Goal: Task Accomplishment & Management: Manage account settings

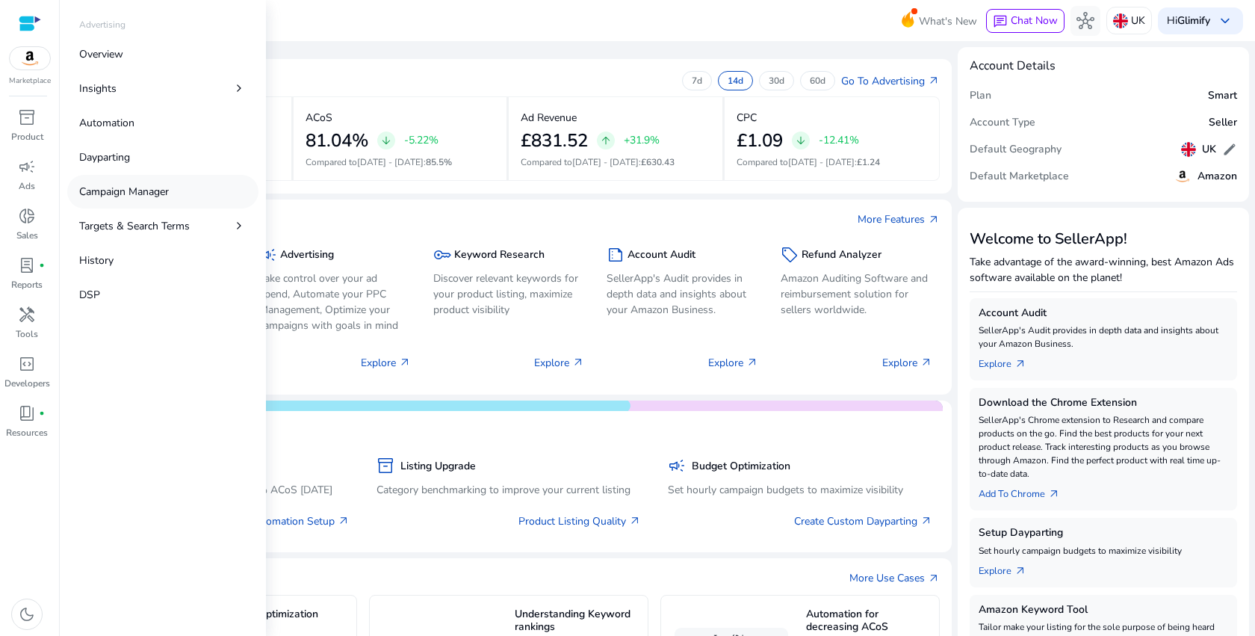
click at [125, 205] on link "Campaign Manager" at bounding box center [162, 192] width 191 height 34
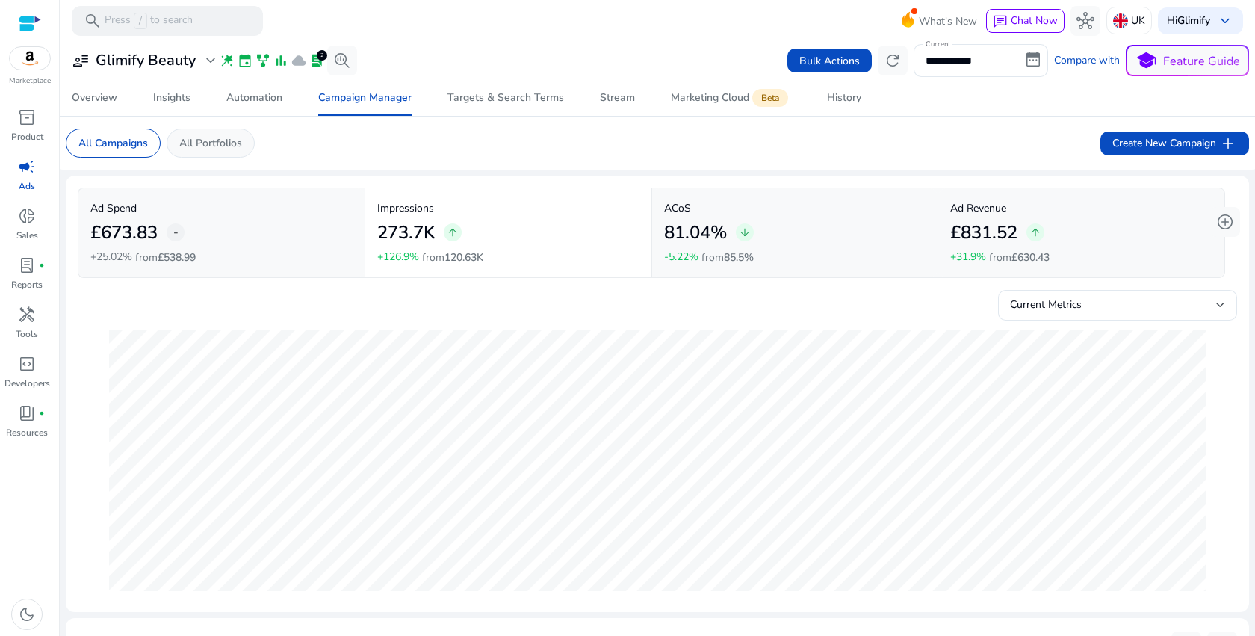
click at [232, 133] on div "All Portfolios" at bounding box center [211, 142] width 88 height 29
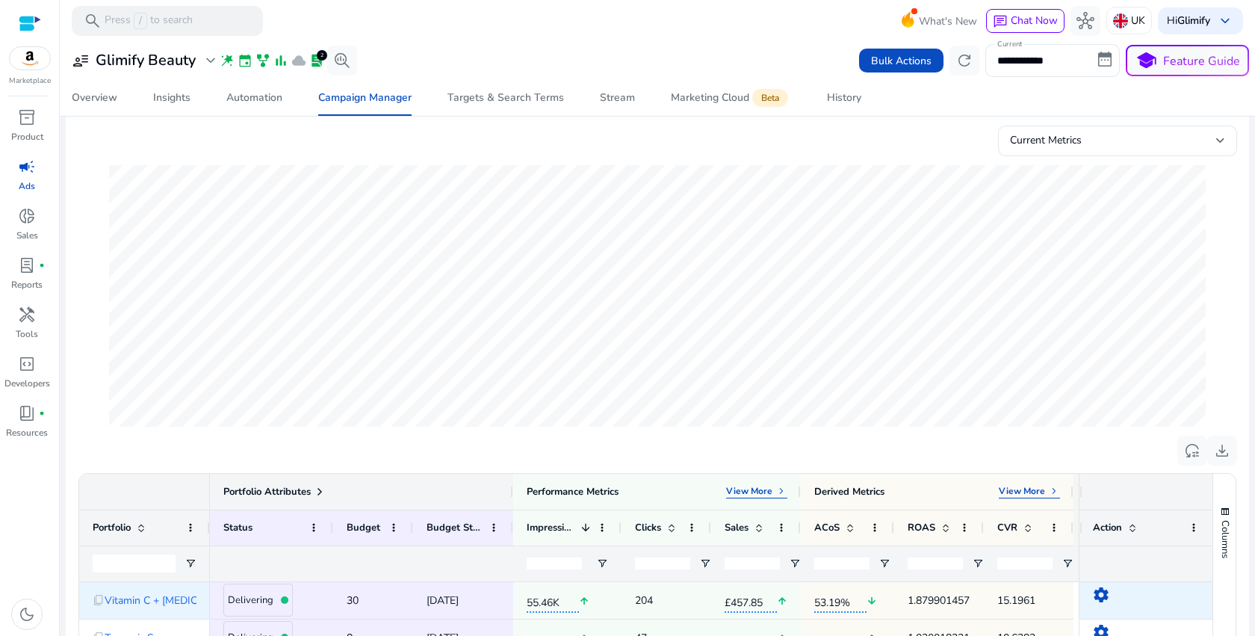
scroll to position [448, 0]
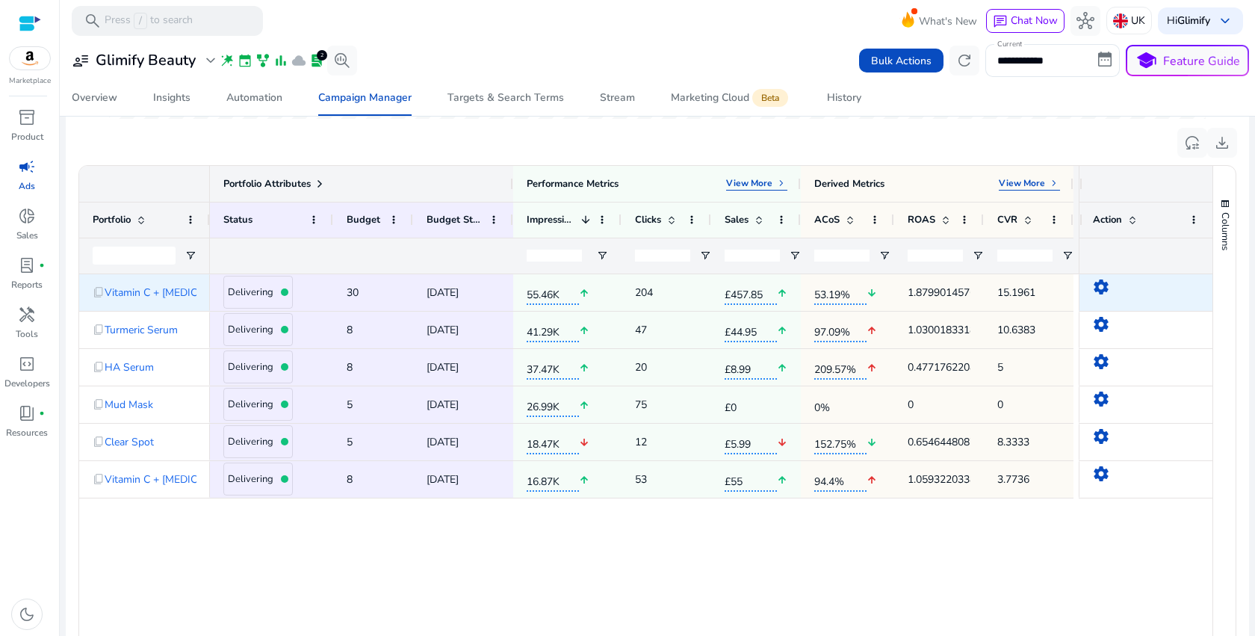
click at [1099, 288] on mat-icon "settings" at bounding box center [1101, 287] width 18 height 18
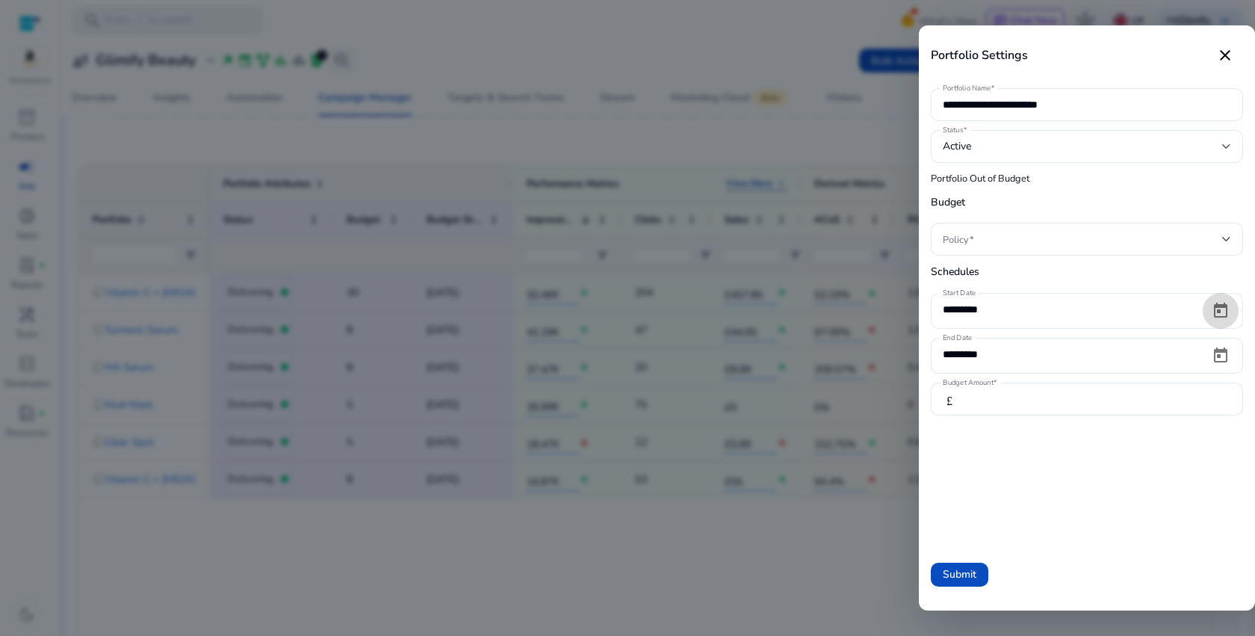
click at [1219, 308] on span "Open calendar" at bounding box center [1220, 311] width 36 height 36
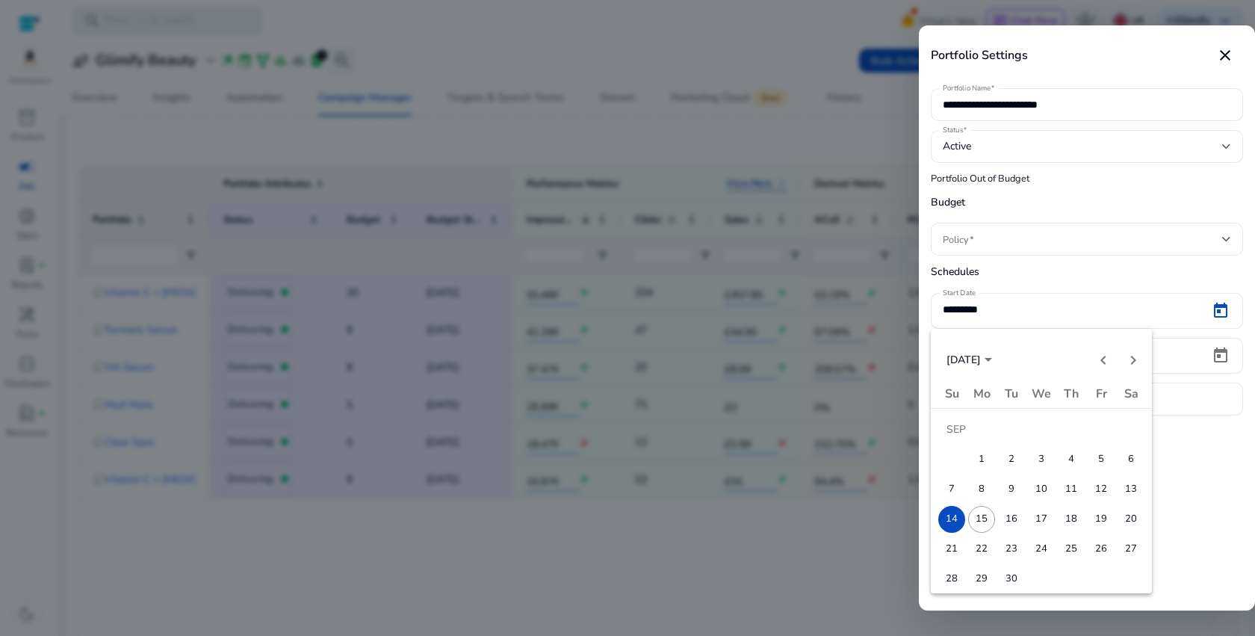
click at [980, 519] on span "15" at bounding box center [981, 519] width 27 height 27
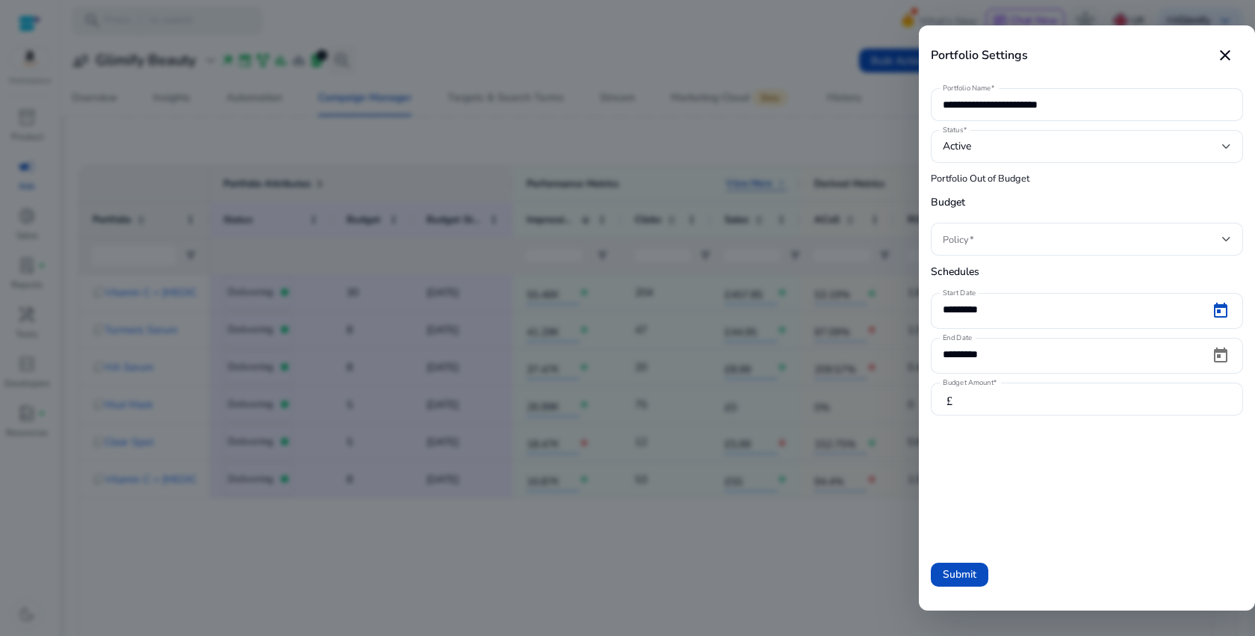
type input "*********"
click at [969, 574] on span "Submit" at bounding box center [960, 574] width 34 height 16
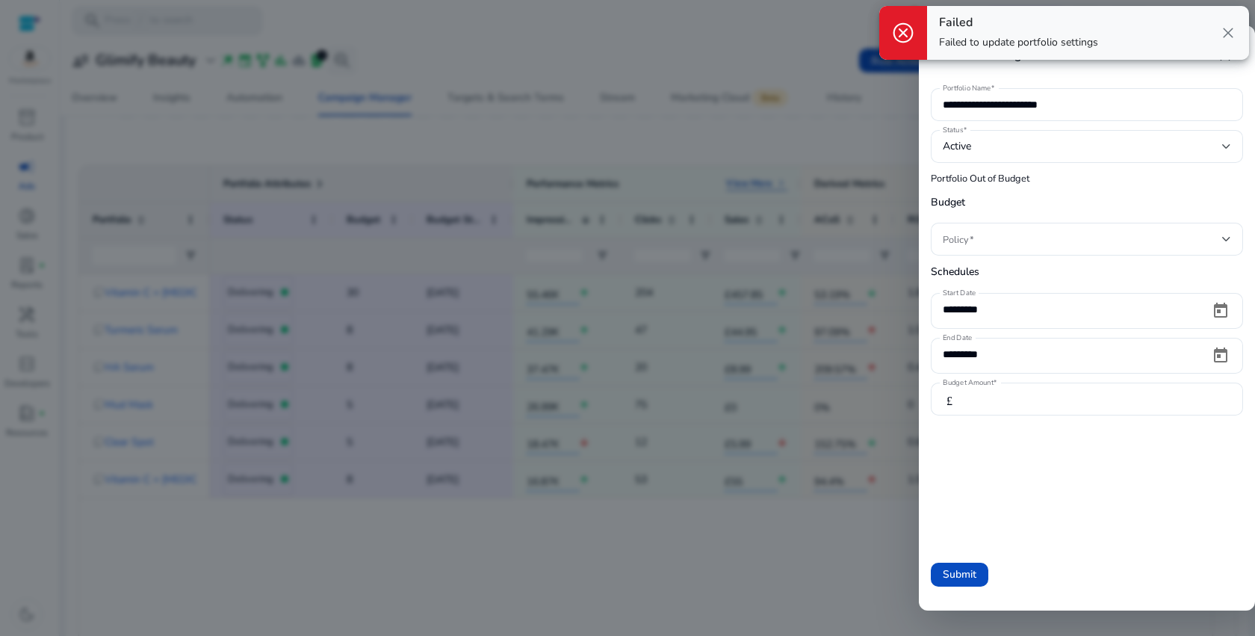
click at [1036, 490] on form "**********" at bounding box center [1087, 311] width 312 height 453
click at [1025, 249] on div at bounding box center [1087, 239] width 288 height 33
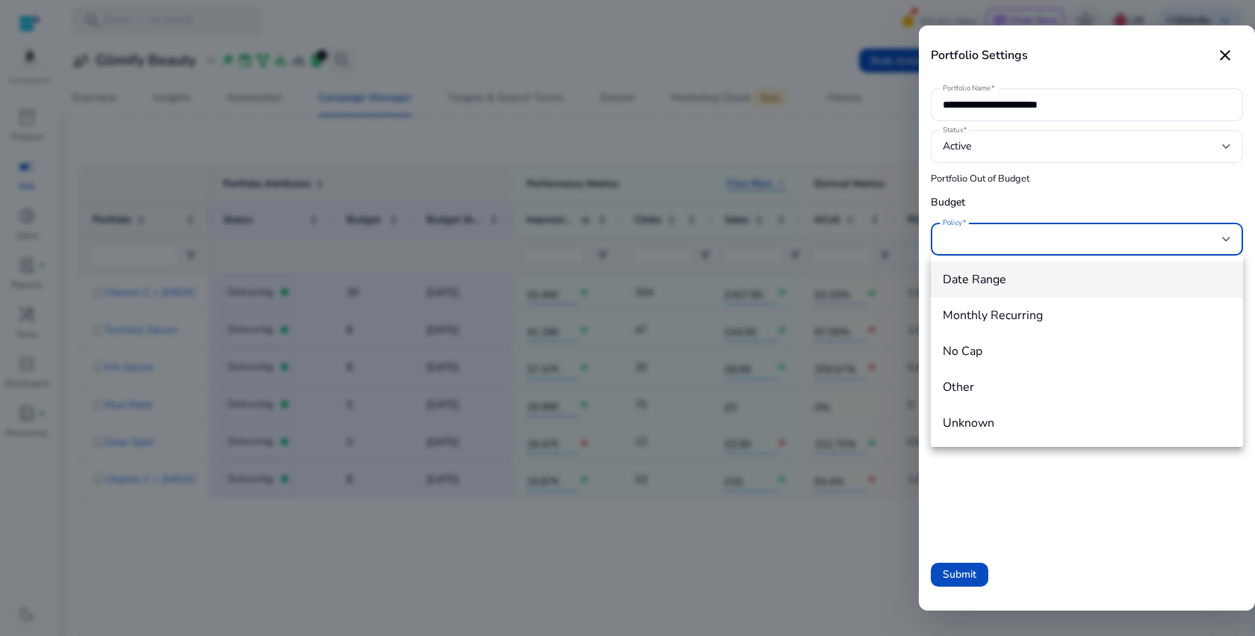
click at [1025, 249] on div at bounding box center [627, 318] width 1255 height 636
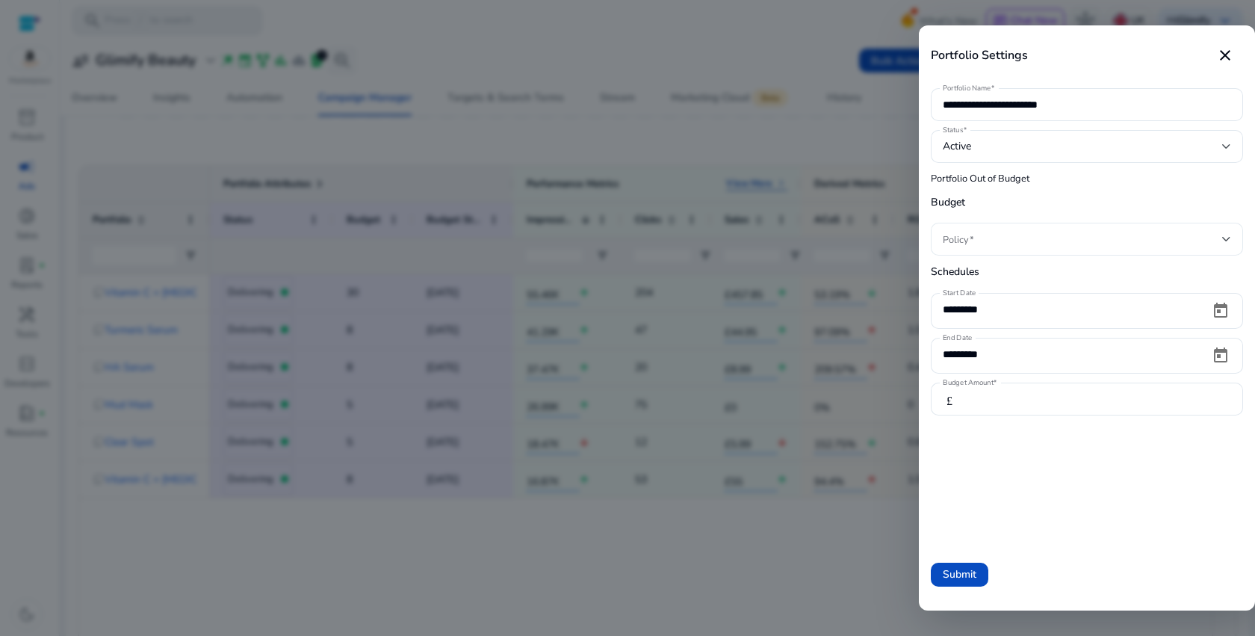
click at [1025, 249] on div at bounding box center [1087, 239] width 288 height 33
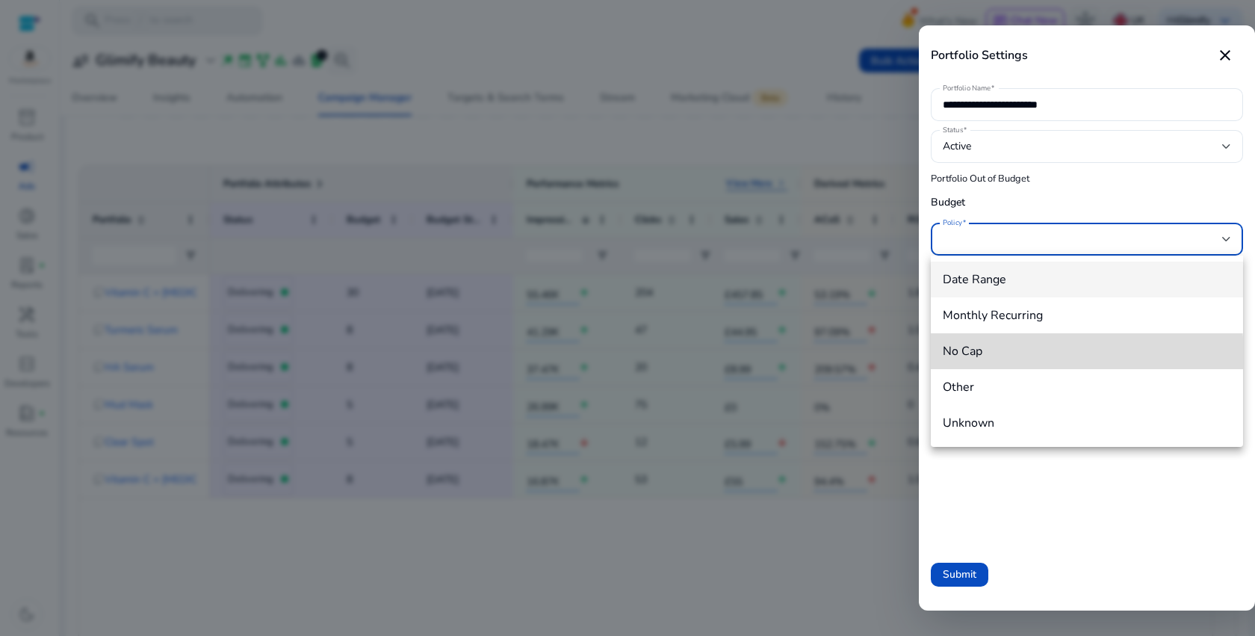
click at [998, 356] on span "No Cap" at bounding box center [1087, 351] width 288 height 16
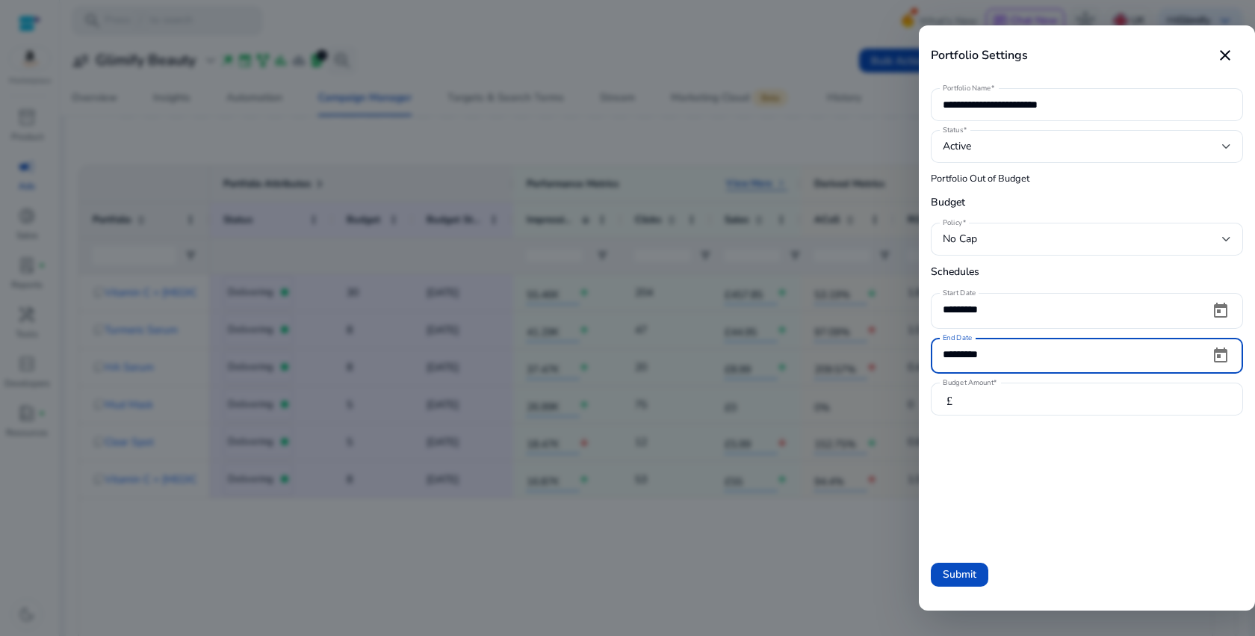
click at [1147, 348] on input "*********" at bounding box center [1070, 354] width 255 height 16
type input "*"
click at [961, 574] on span "Submit" at bounding box center [960, 574] width 34 height 16
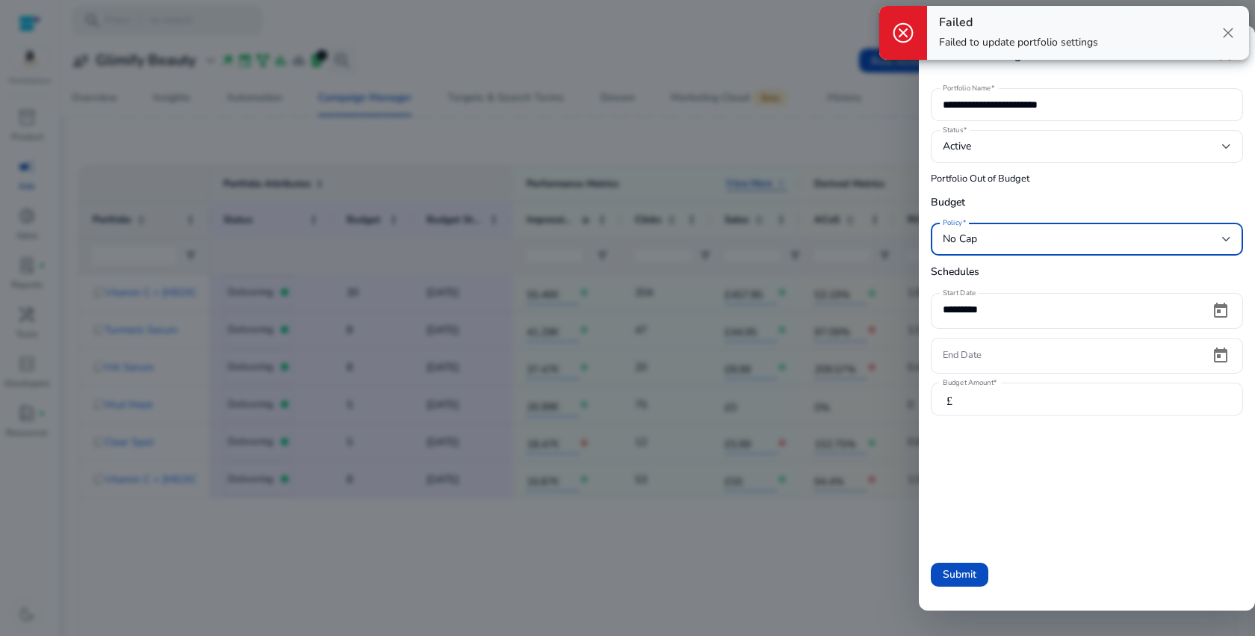
click at [1015, 246] on div "No Cap" at bounding box center [1082, 239] width 279 height 16
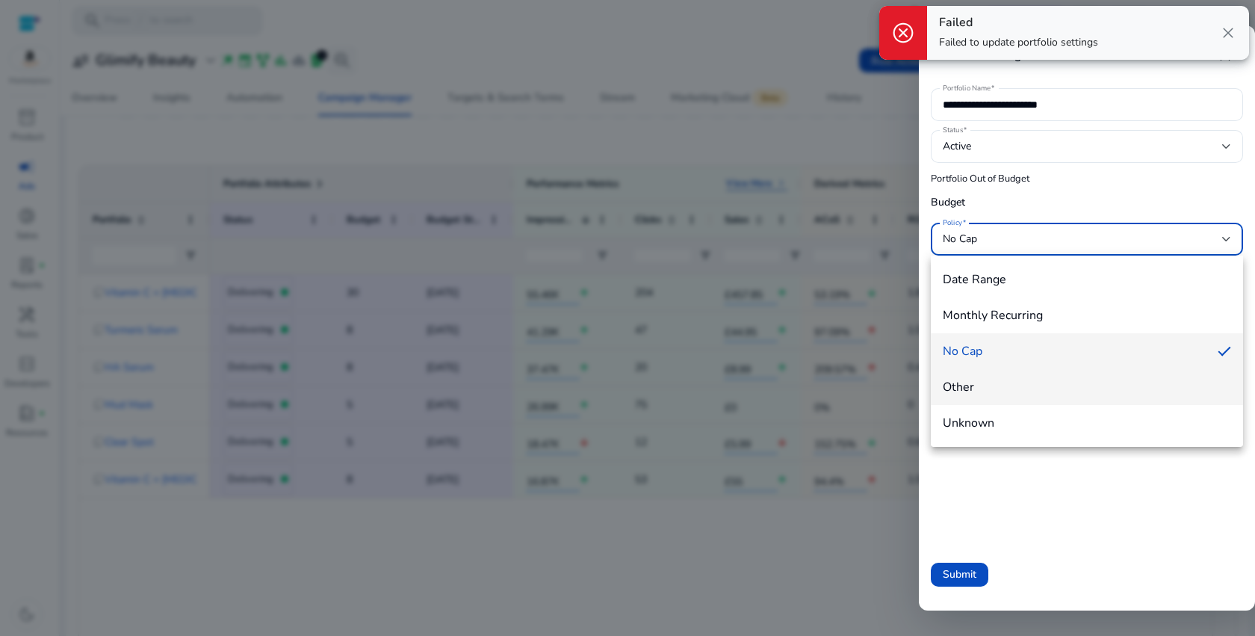
click at [976, 388] on span "Other" at bounding box center [1087, 387] width 288 height 16
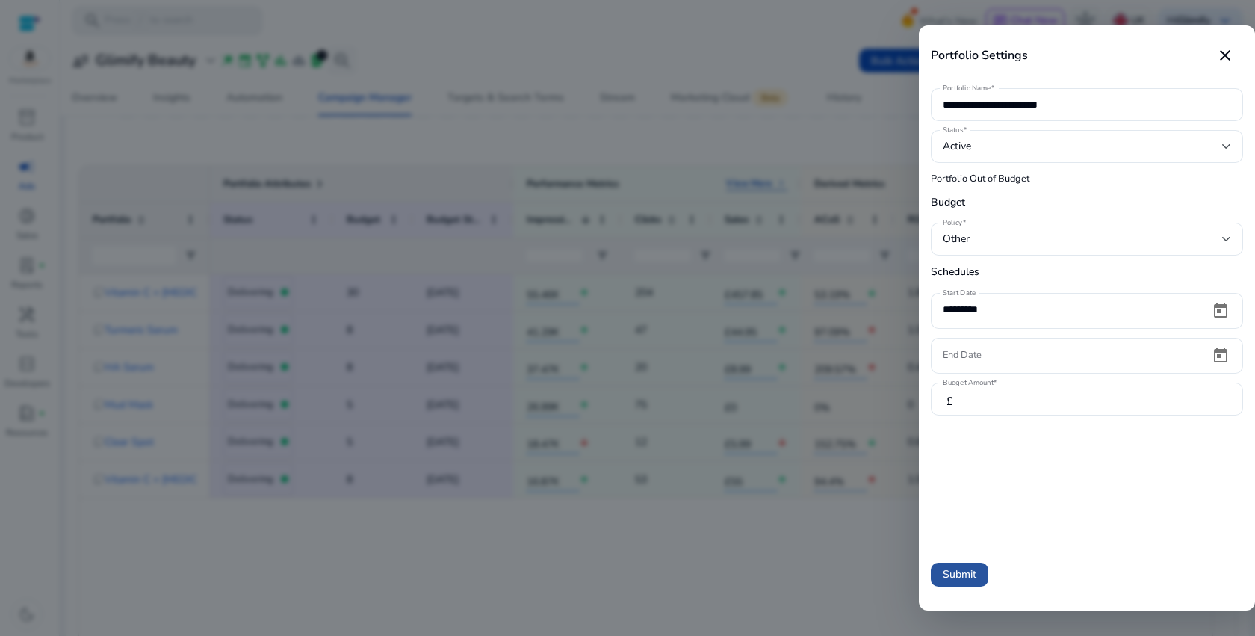
click at [969, 577] on span "Submit" at bounding box center [960, 574] width 34 height 16
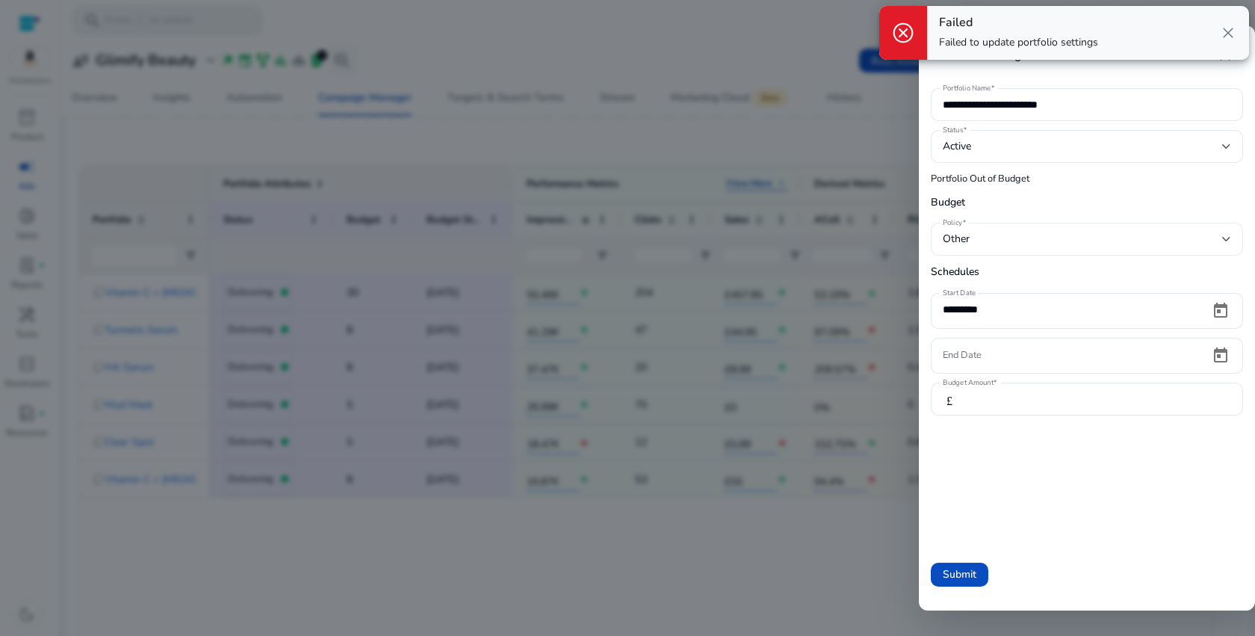
click at [983, 246] on div "Other" at bounding box center [1082, 239] width 279 height 16
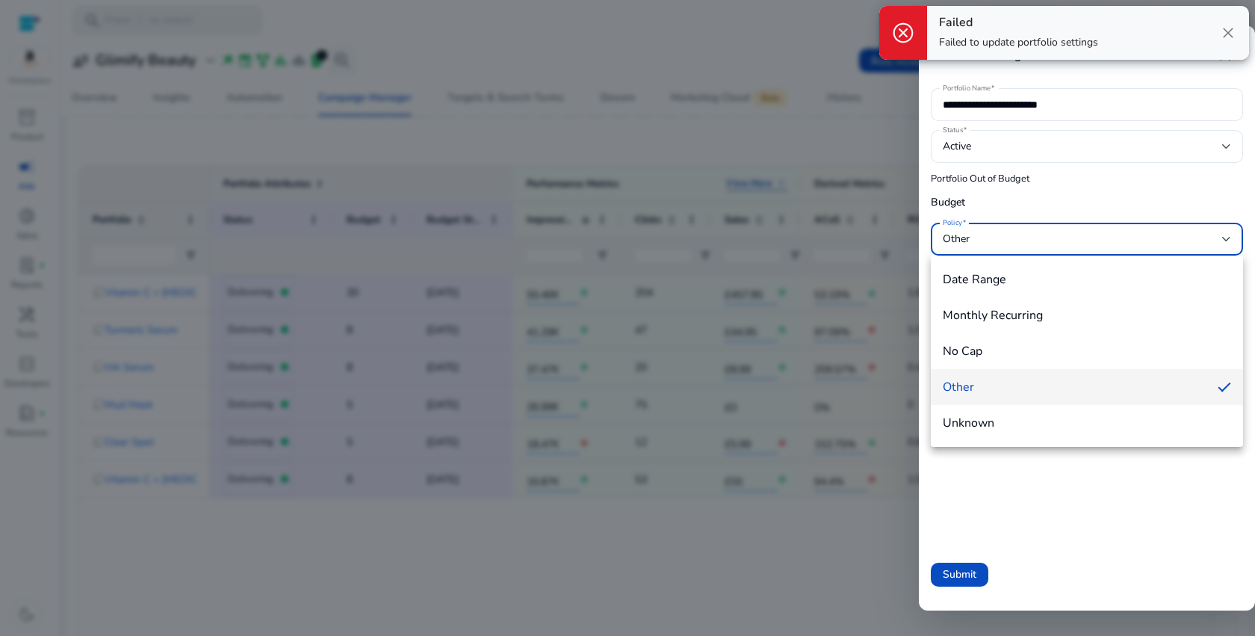
click at [972, 427] on span "Unknown" at bounding box center [1087, 423] width 288 height 16
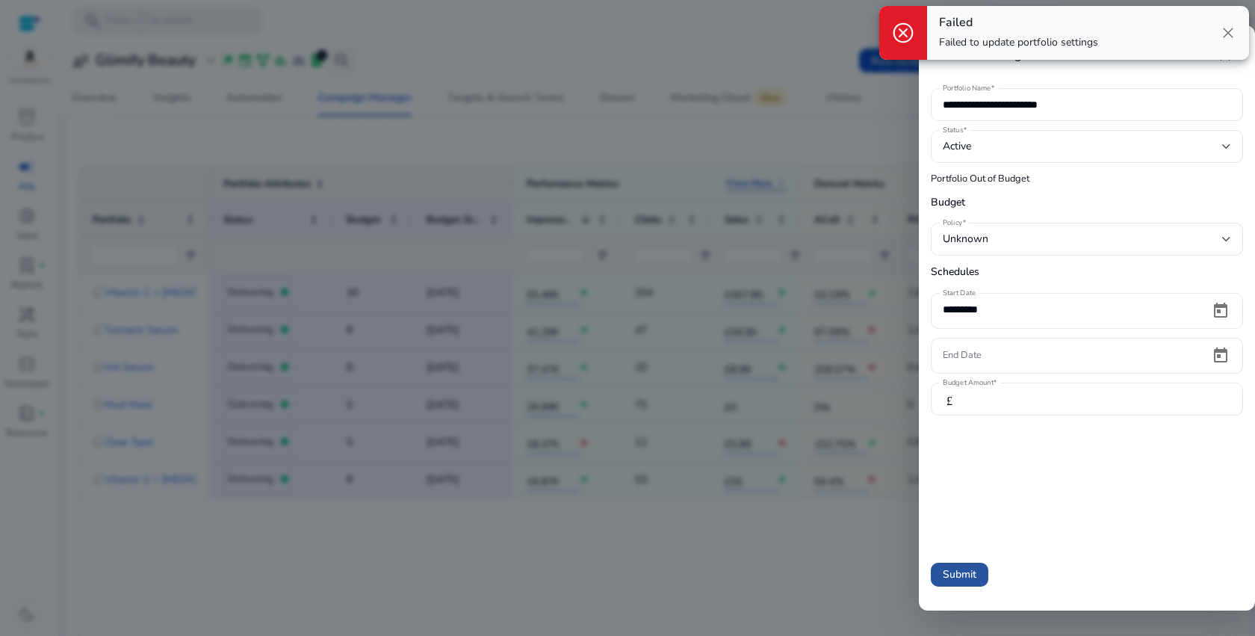
click at [958, 576] on span "Submit" at bounding box center [960, 574] width 34 height 16
click at [1001, 237] on div "Unknown" at bounding box center [1082, 239] width 279 height 16
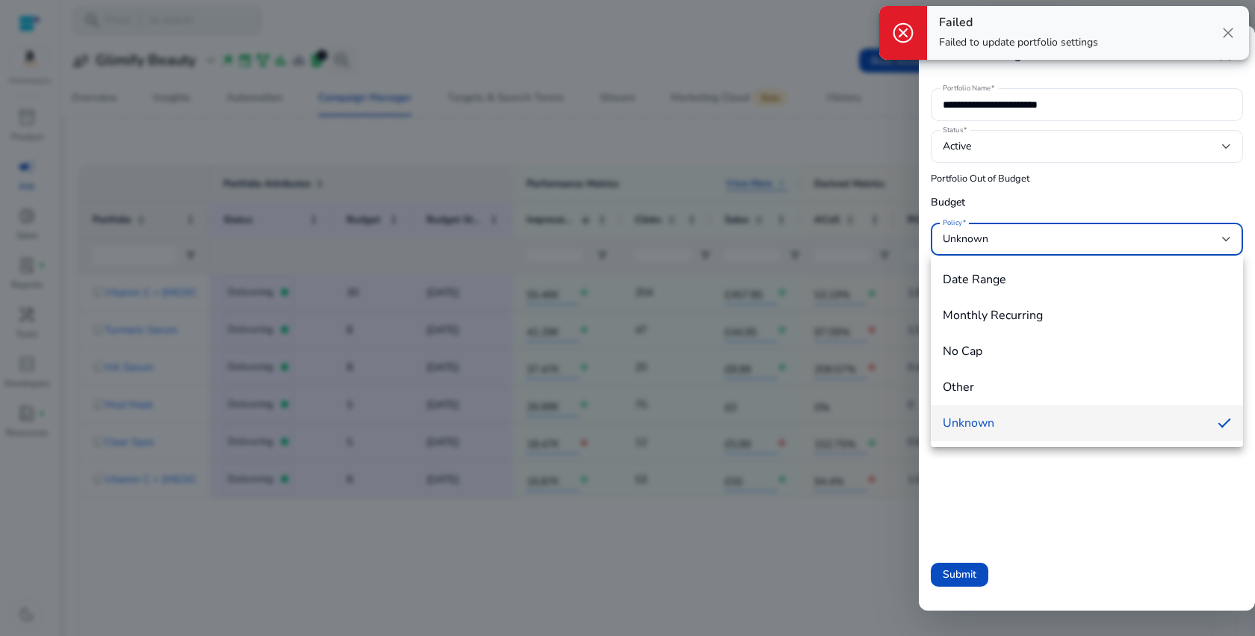
click at [1071, 190] on div at bounding box center [627, 318] width 1255 height 636
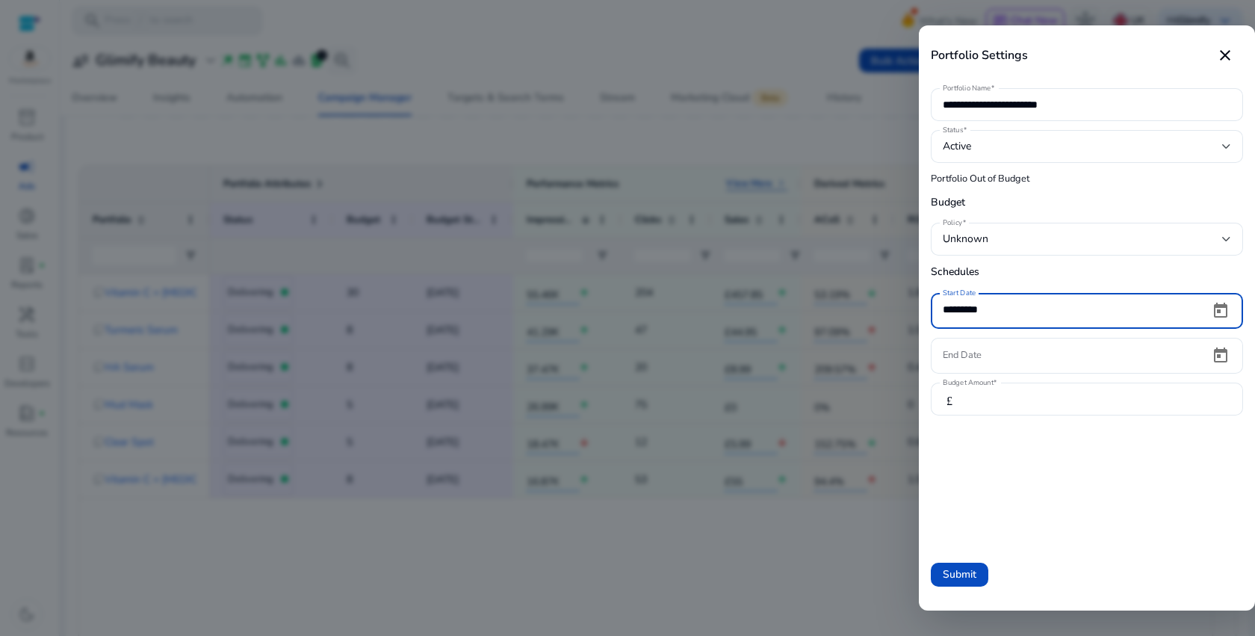
click at [1074, 308] on input "*********" at bounding box center [1070, 309] width 255 height 16
type input "*"
click at [1028, 235] on div "Unknown" at bounding box center [1082, 239] width 279 height 16
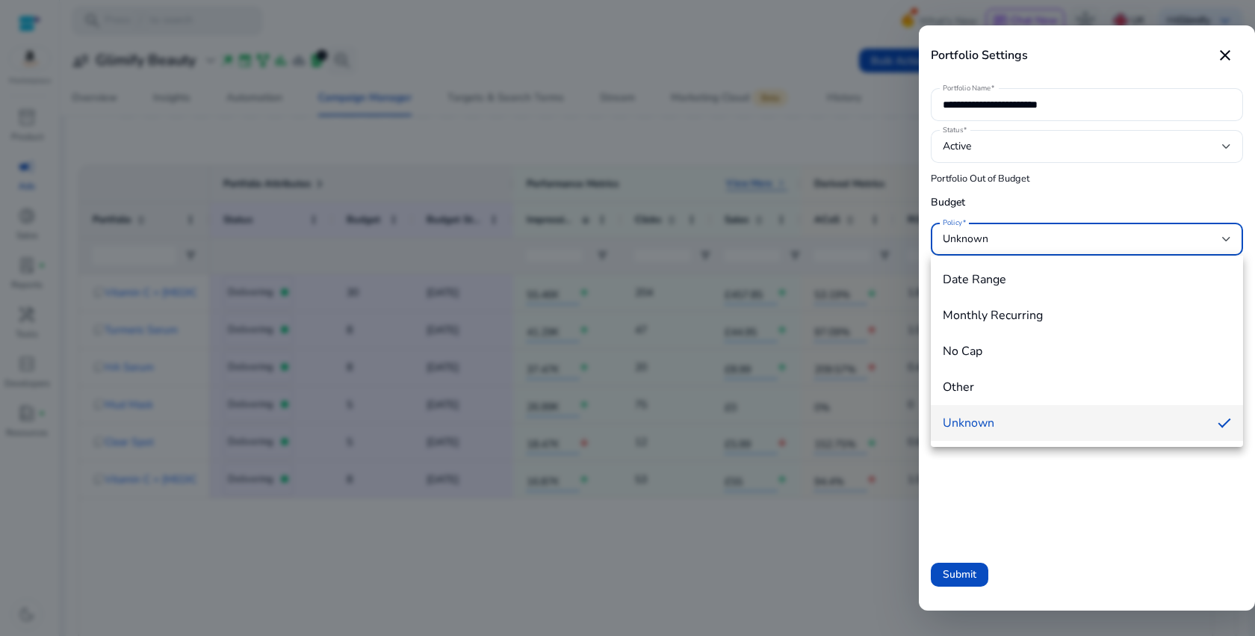
click at [1028, 235] on div at bounding box center [627, 318] width 1255 height 636
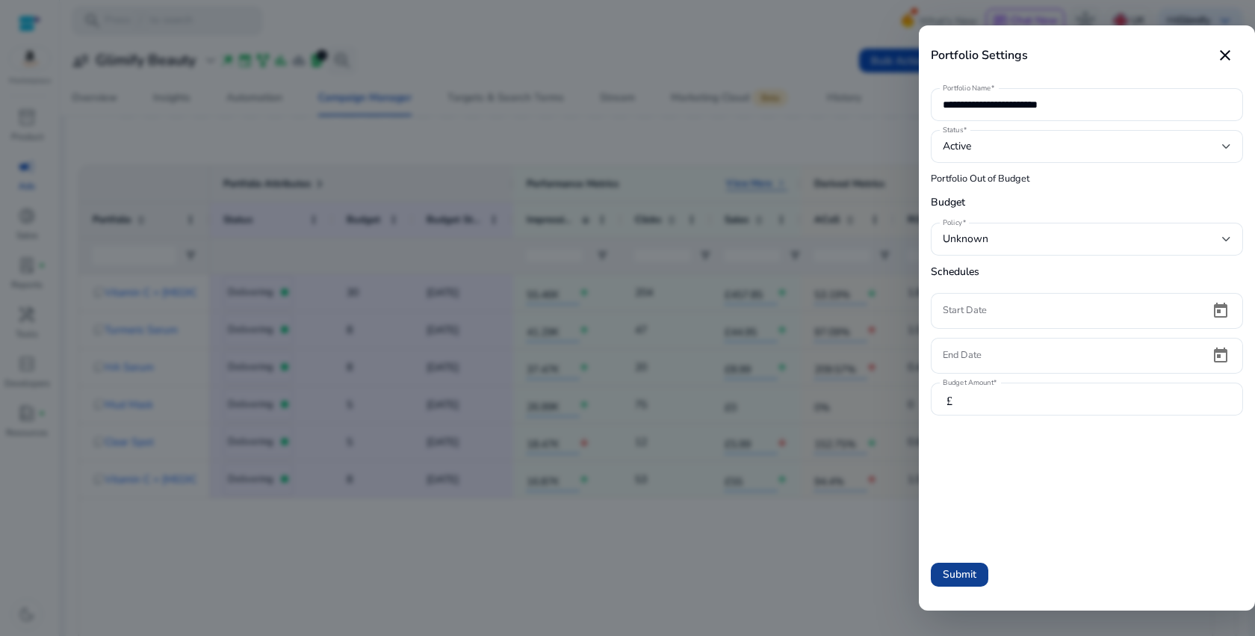
click at [978, 577] on span at bounding box center [960, 574] width 58 height 36
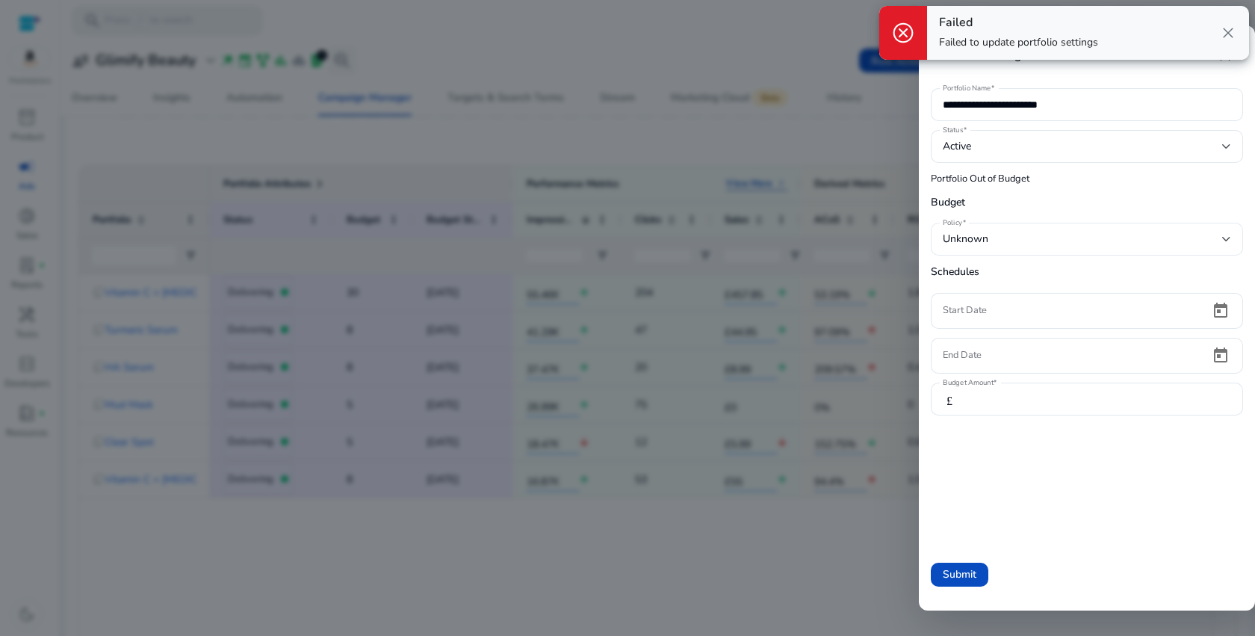
click at [1011, 246] on div "Unknown" at bounding box center [1082, 239] width 279 height 16
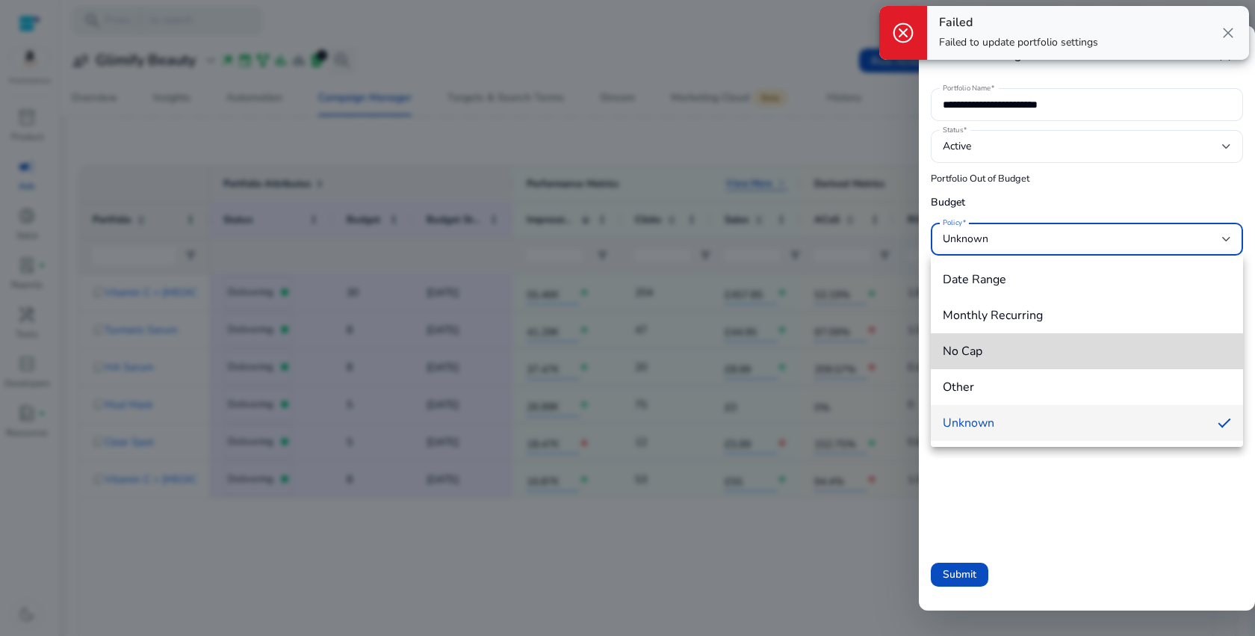
click at [982, 363] on mat-option "No Cap" at bounding box center [1087, 351] width 312 height 36
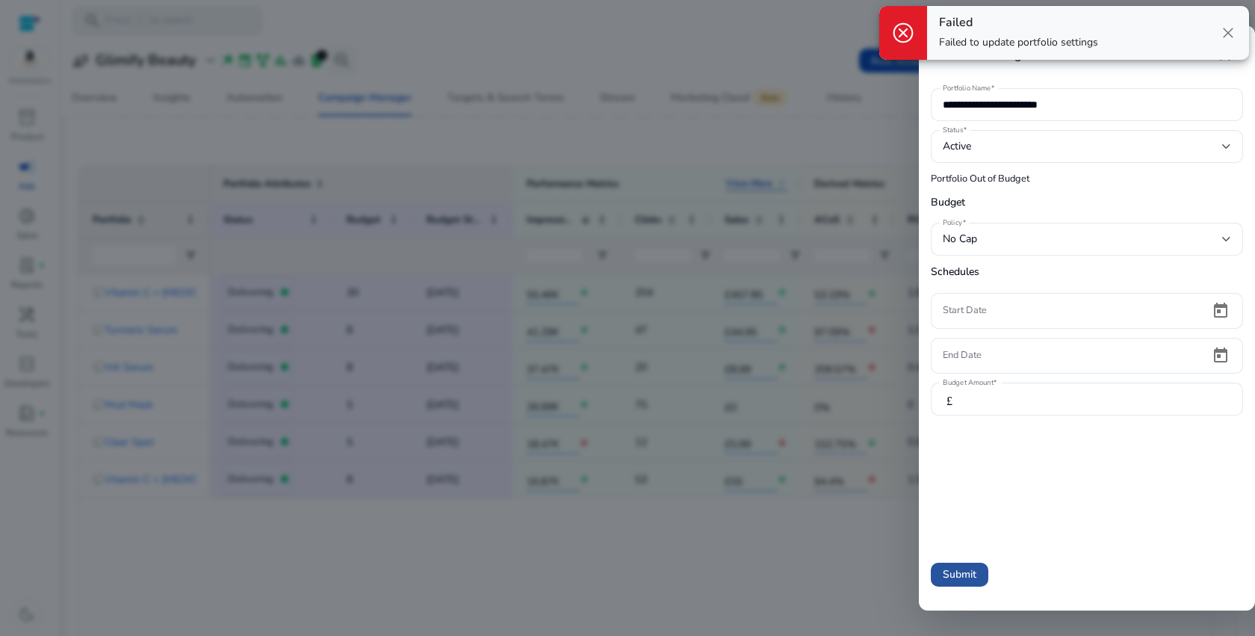
click at [974, 574] on span "Submit" at bounding box center [960, 574] width 34 height 16
click at [1044, 43] on p "Failed to update portfolio settings" at bounding box center [1018, 42] width 159 height 15
click at [1092, 233] on div "No Cap" at bounding box center [1082, 239] width 279 height 16
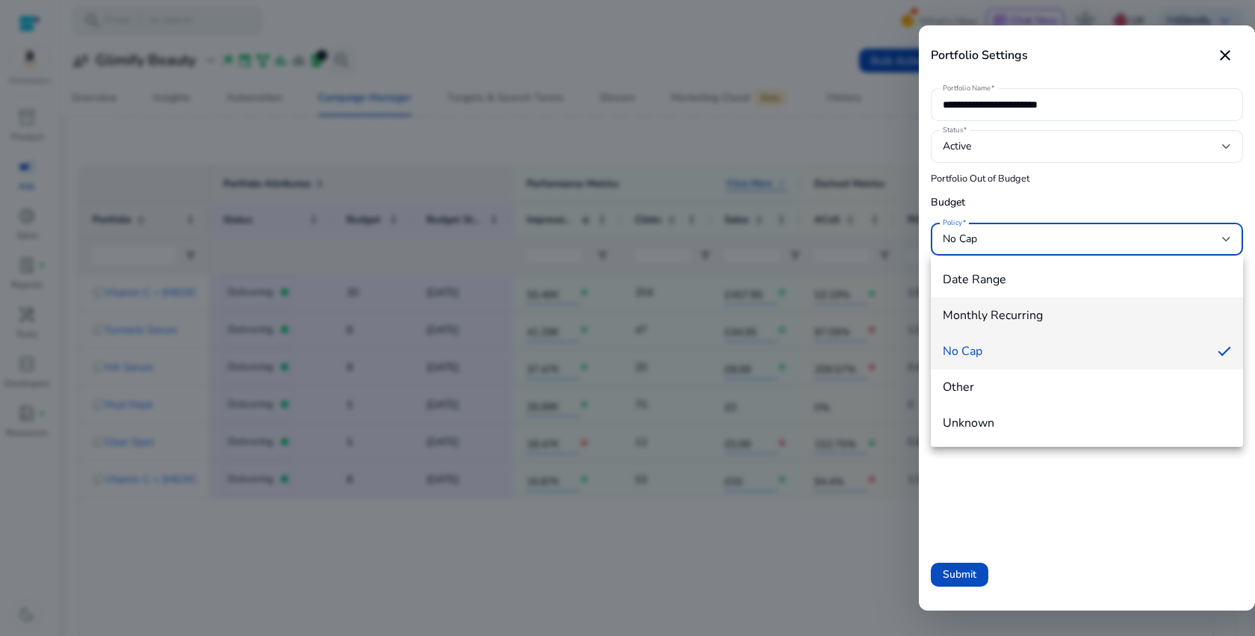
click at [1046, 321] on span "Monthly Recurring" at bounding box center [1087, 315] width 288 height 16
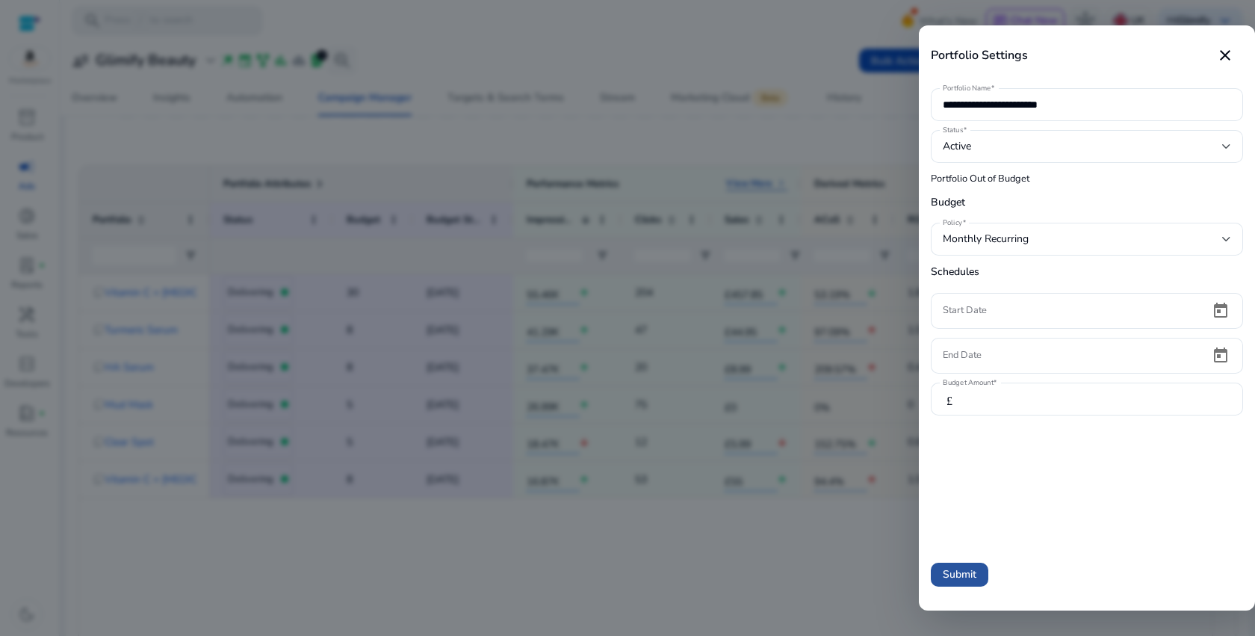
click at [978, 571] on span at bounding box center [960, 574] width 58 height 36
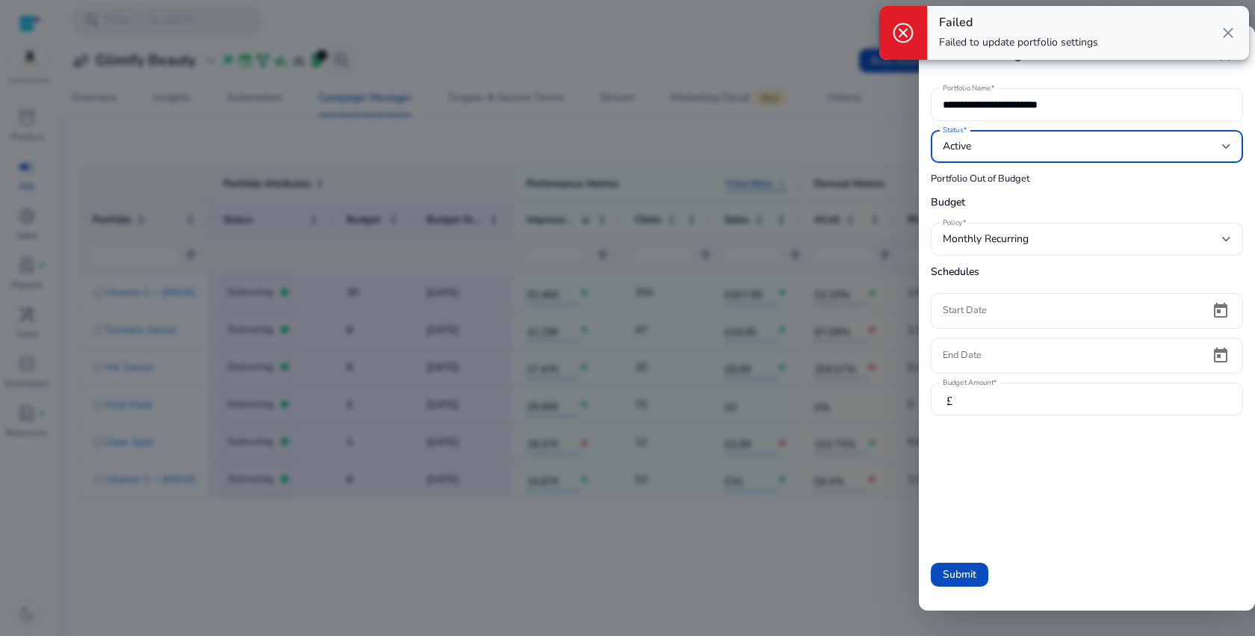
click at [1111, 145] on div "Active" at bounding box center [1082, 146] width 279 height 16
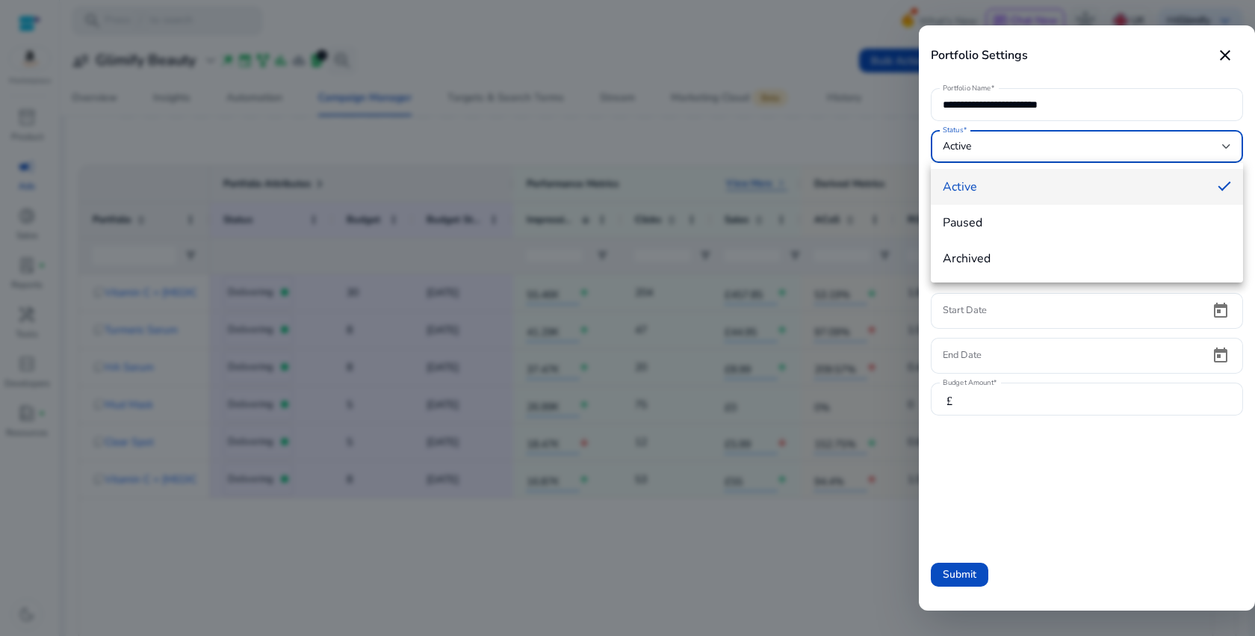
click at [730, 151] on div at bounding box center [627, 318] width 1255 height 636
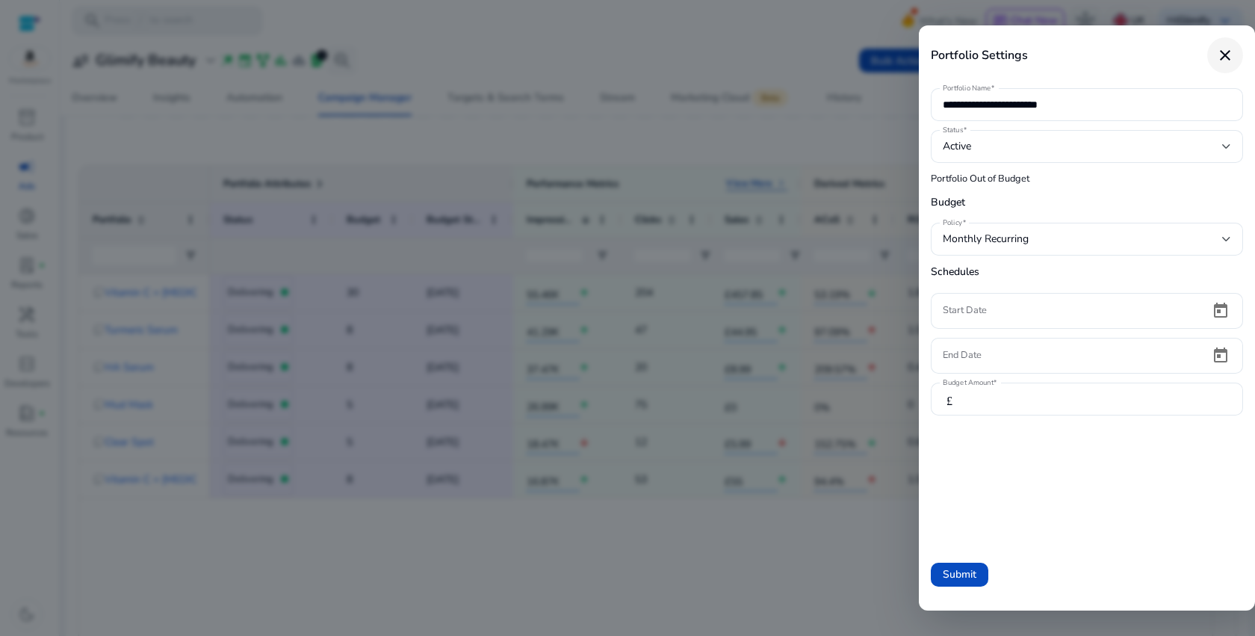
click at [1232, 58] on mat-icon "close" at bounding box center [1225, 55] width 18 height 18
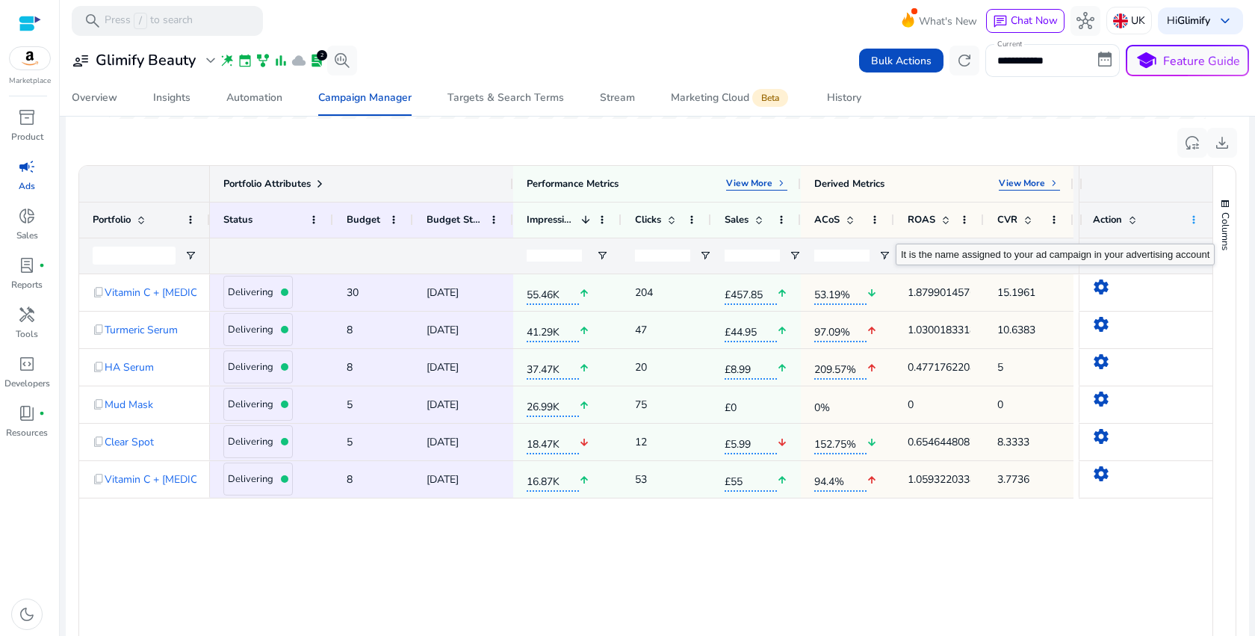
click at [1190, 220] on span at bounding box center [1194, 220] width 12 height 12
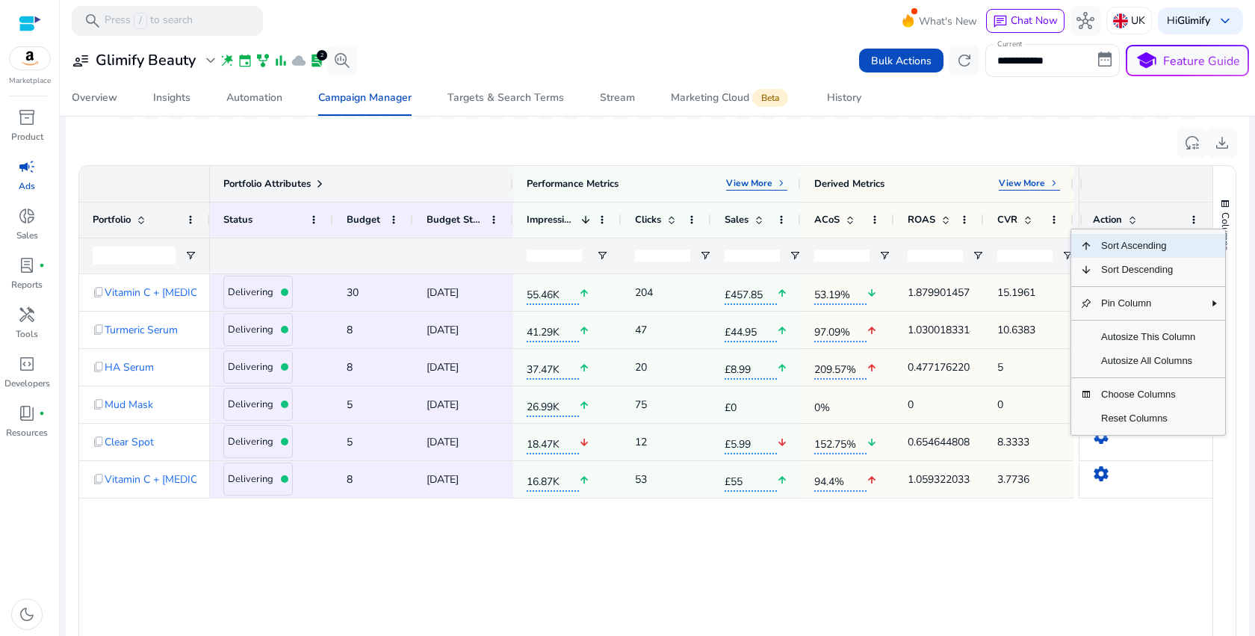
click at [1161, 181] on div at bounding box center [1146, 183] width 107 height 7
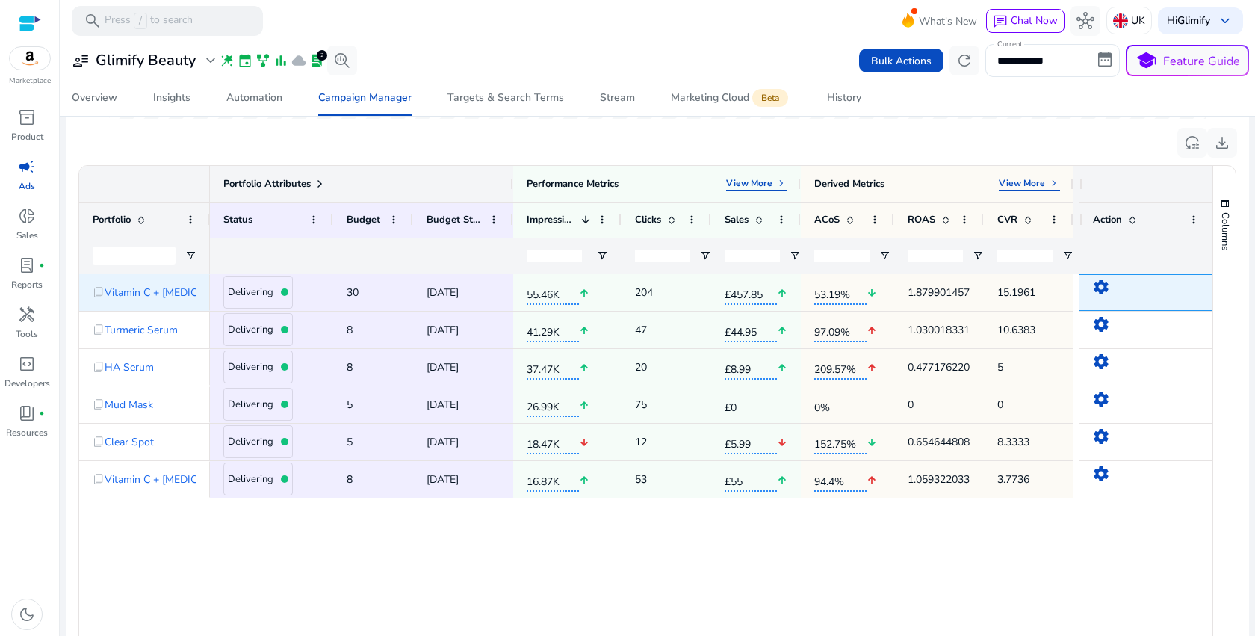
click at [1096, 284] on mat-icon "settings" at bounding box center [1101, 287] width 18 height 18
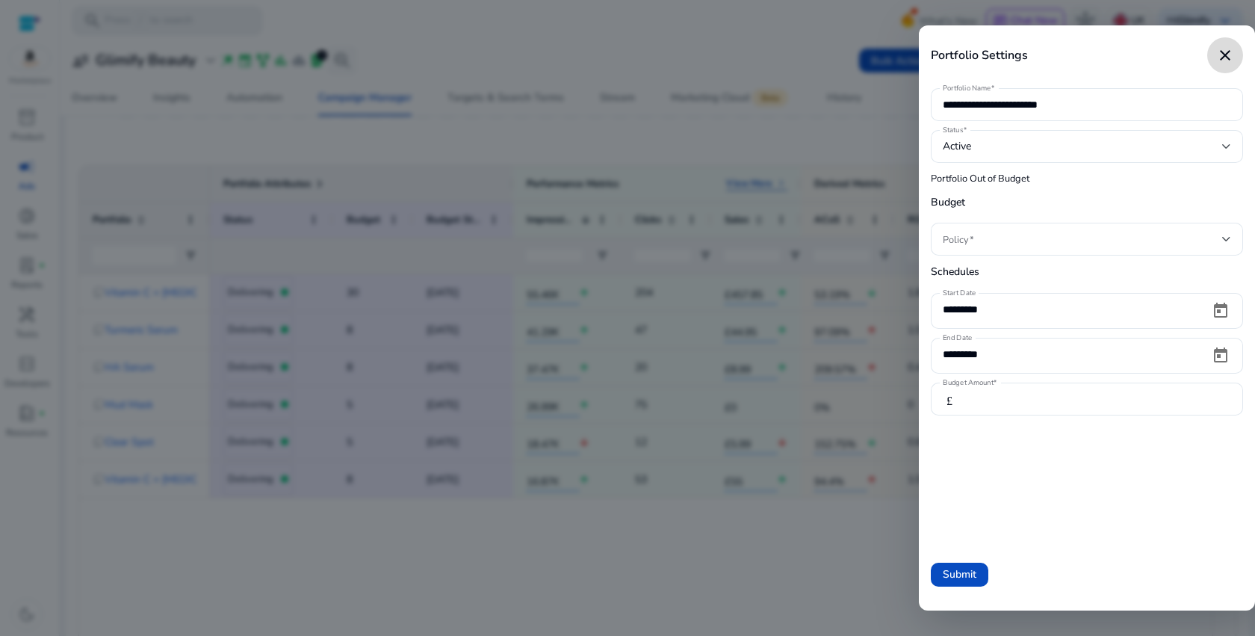
click at [1229, 56] on mat-icon "close" at bounding box center [1225, 55] width 18 height 18
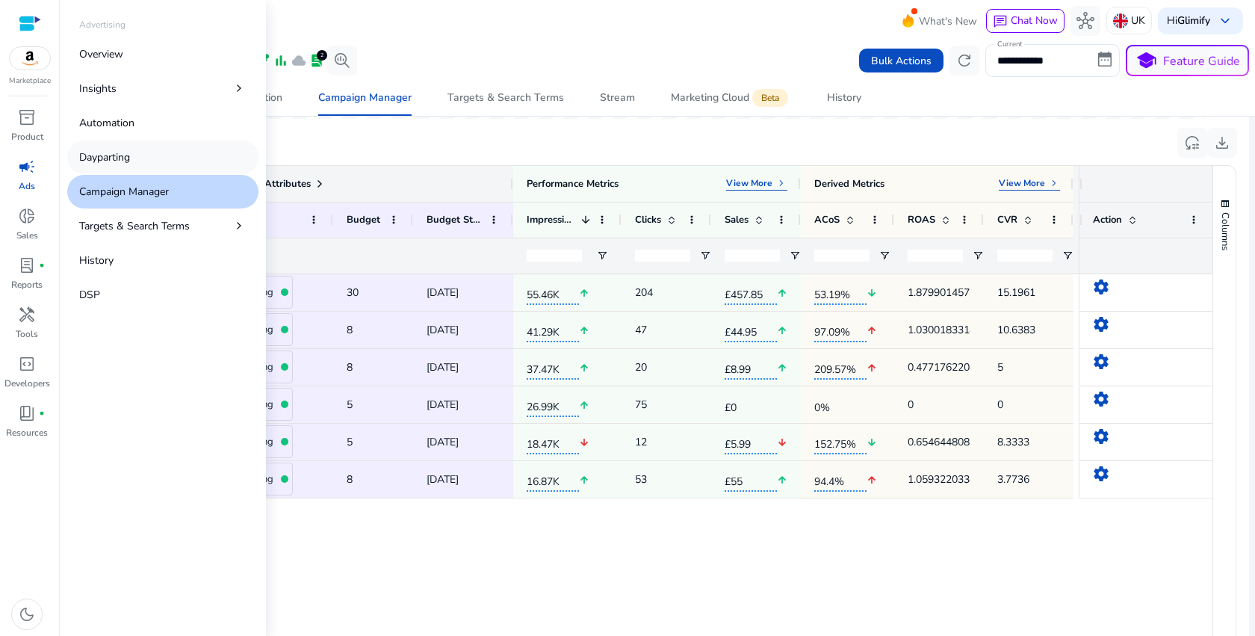
click at [134, 150] on link "Dayparting" at bounding box center [162, 157] width 191 height 34
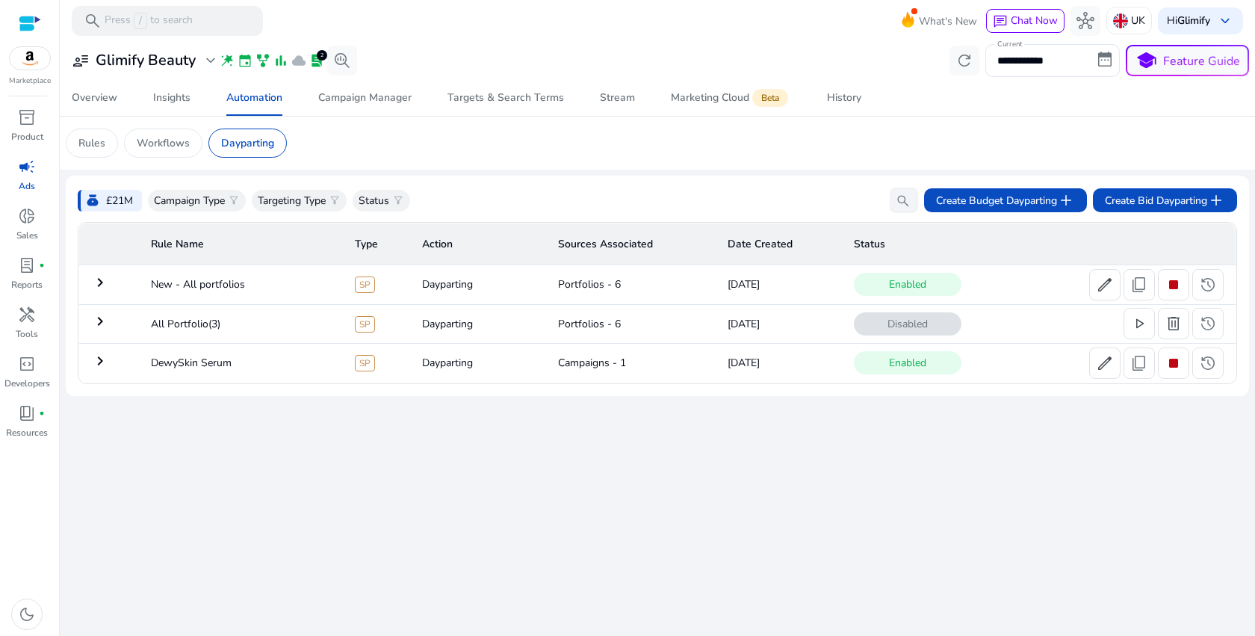
click at [99, 332] on td "keyboard_arrow_right" at bounding box center [109, 323] width 60 height 39
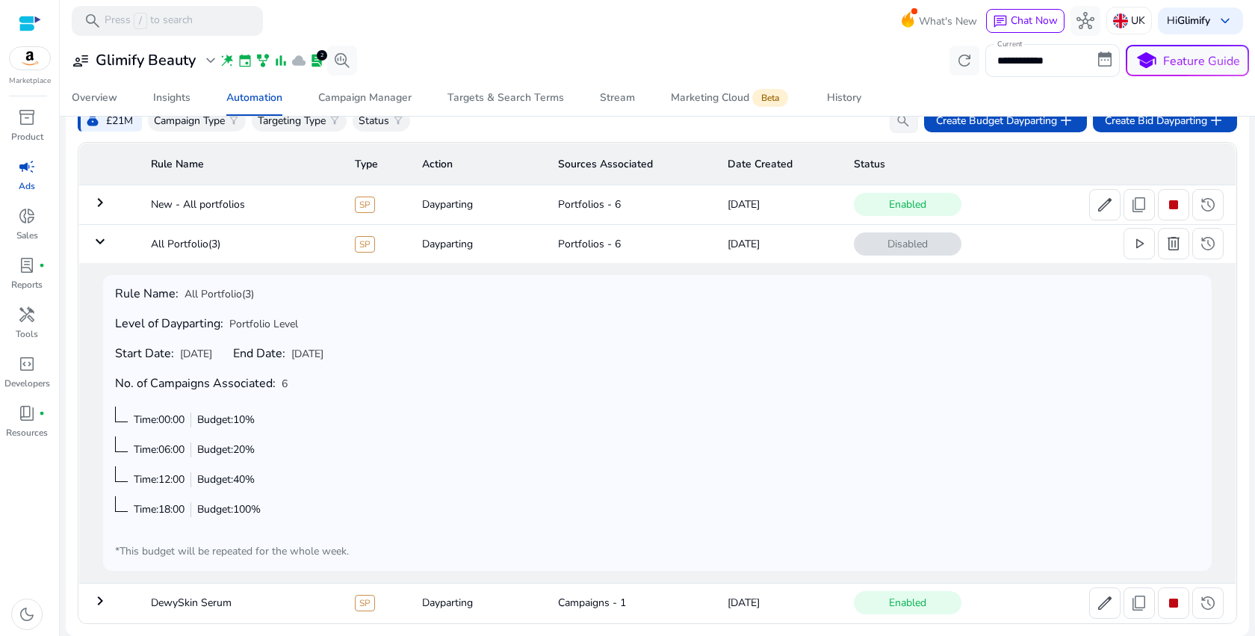
scroll to position [24, 0]
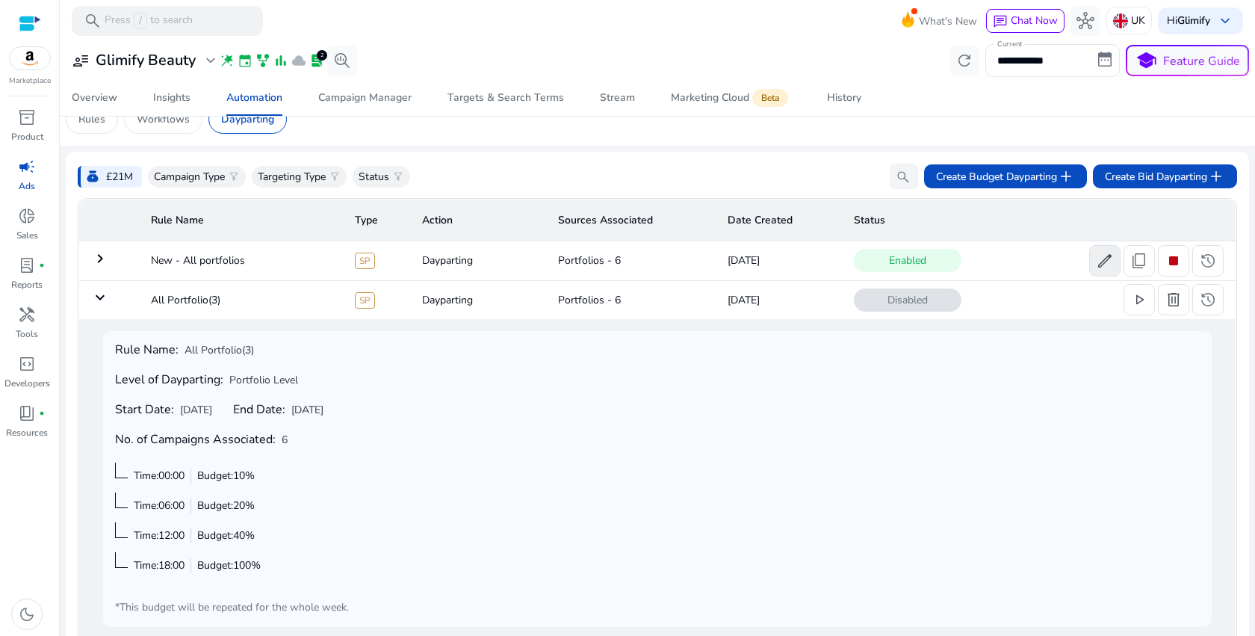
click at [1090, 262] on span at bounding box center [1105, 261] width 30 height 36
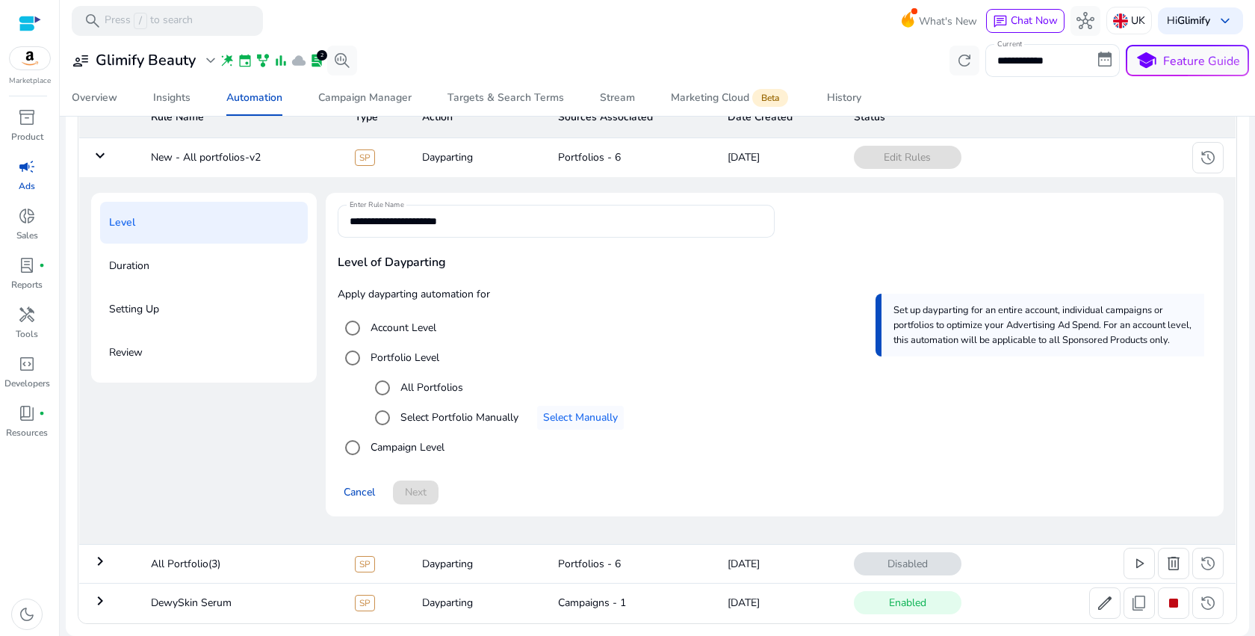
scroll to position [128, 0]
click at [364, 495] on span "Cancel" at bounding box center [359, 492] width 31 height 16
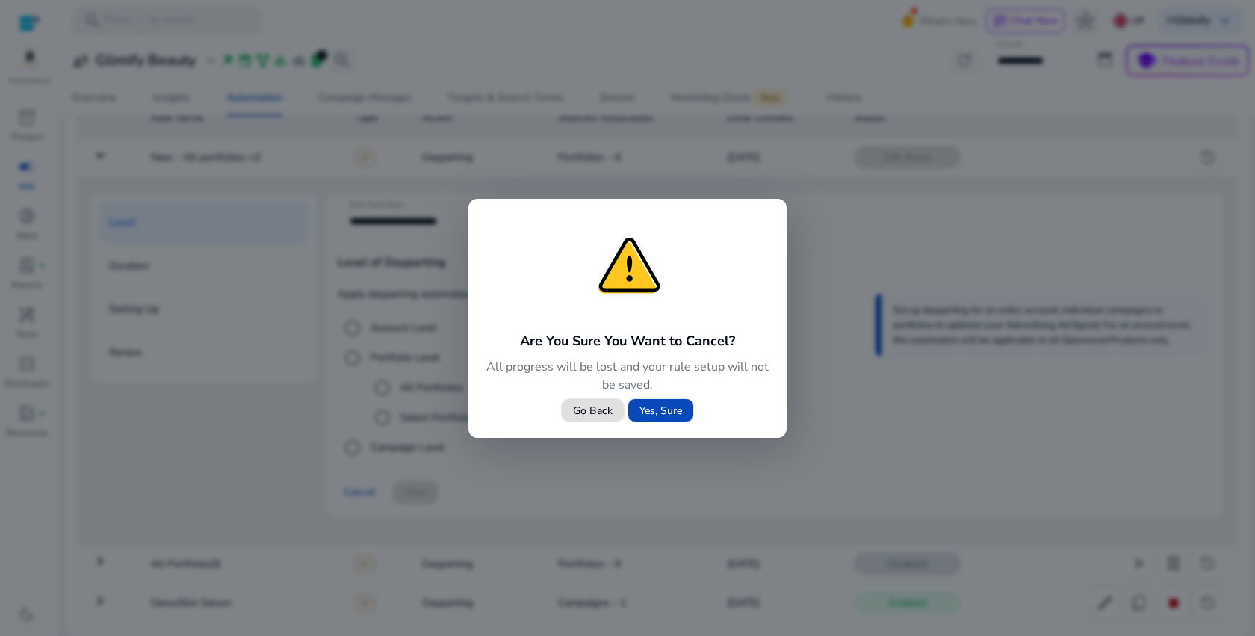
click at [656, 412] on span "Yes, Sure" at bounding box center [660, 411] width 43 height 16
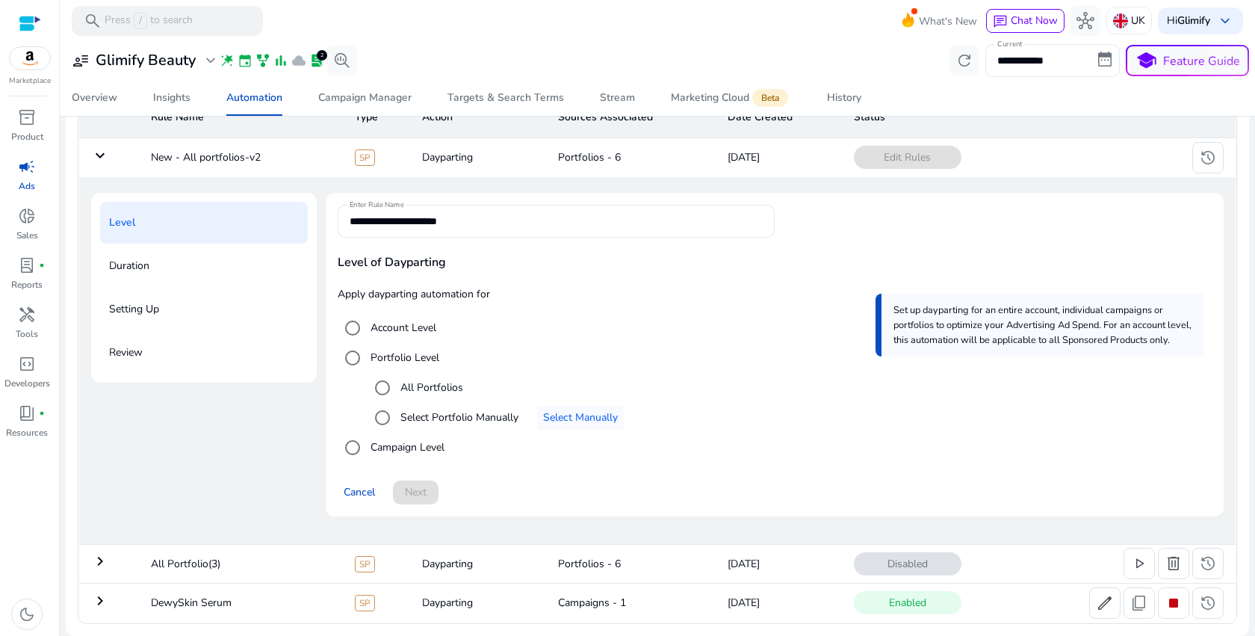
scroll to position [0, 0]
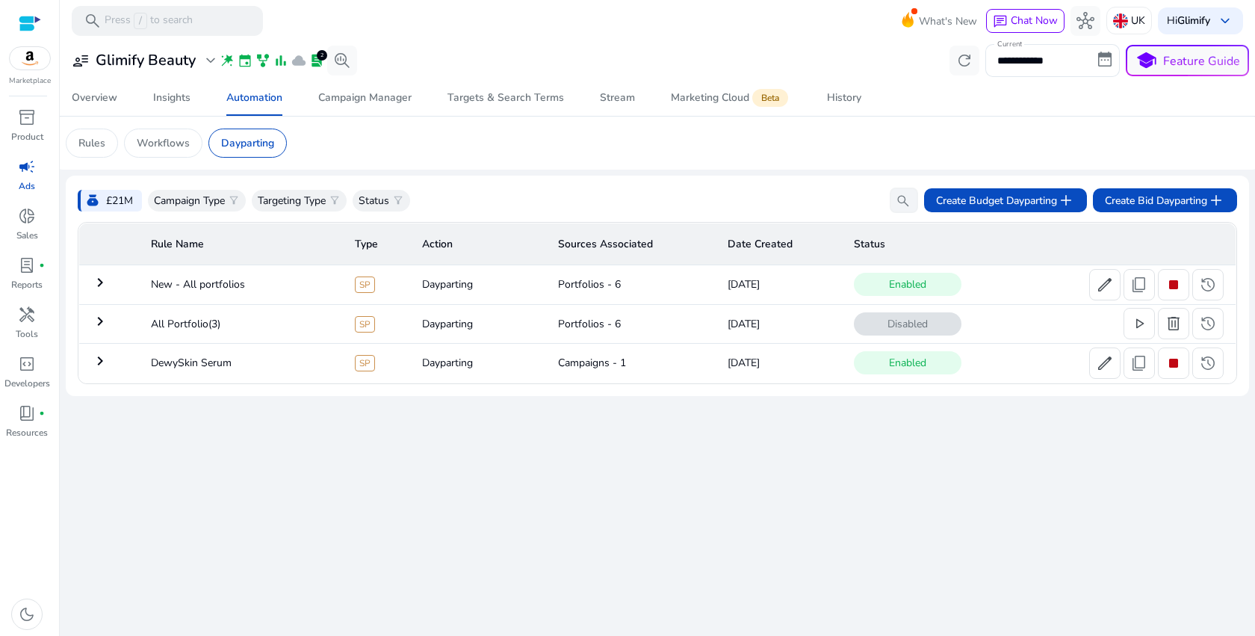
click at [93, 280] on mat-icon "keyboard_arrow_right" at bounding box center [100, 282] width 18 height 18
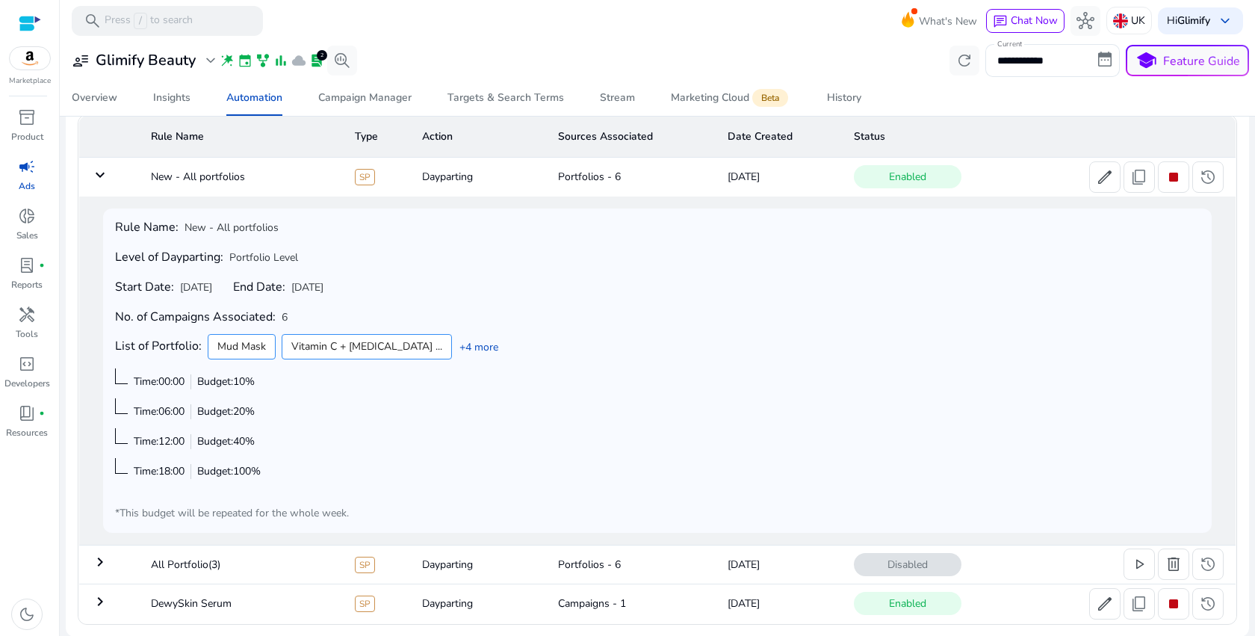
scroll to position [109, 0]
click at [452, 347] on link "+4 more" at bounding box center [475, 346] width 46 height 16
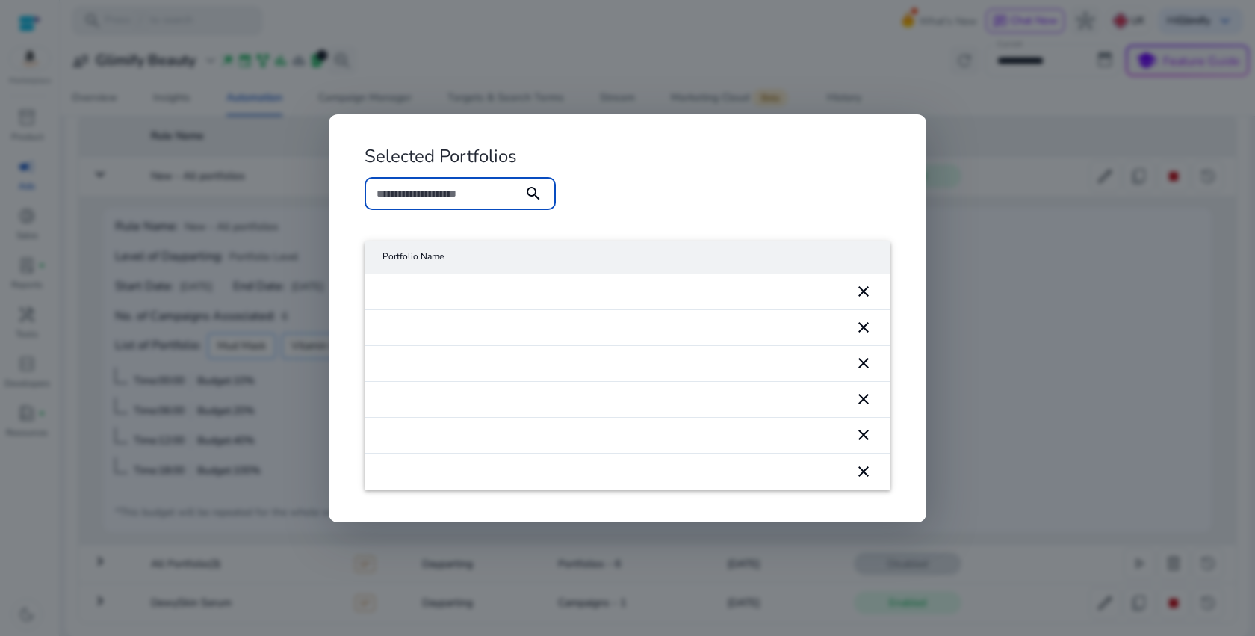
click at [974, 237] on div at bounding box center [627, 318] width 1255 height 636
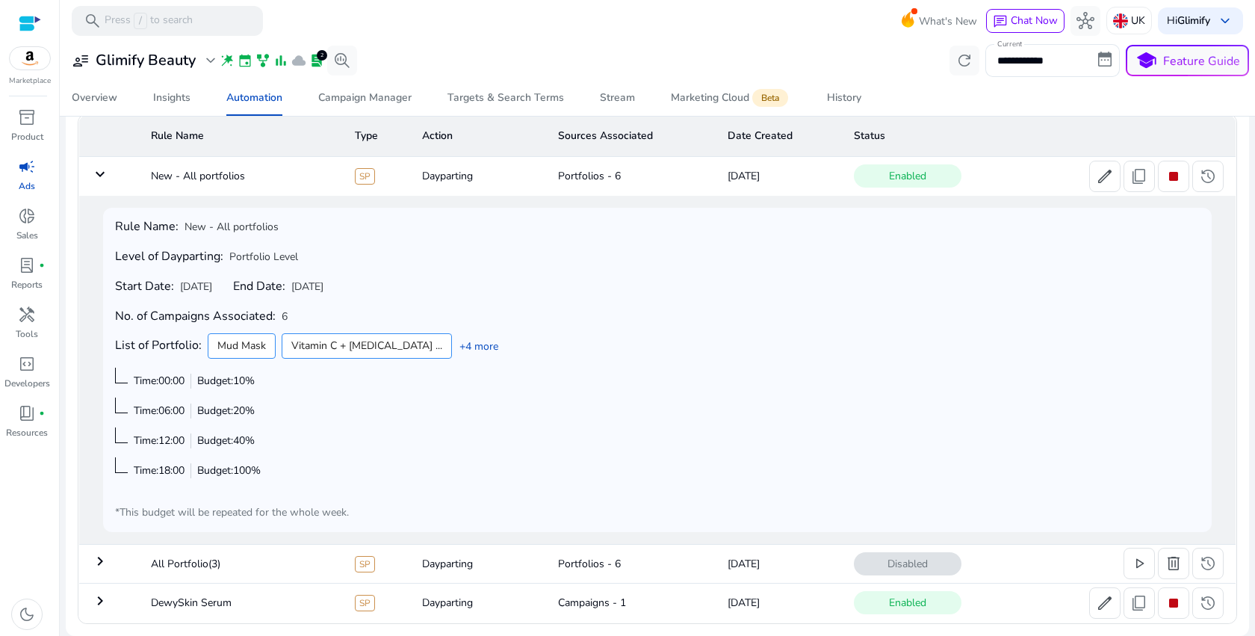
scroll to position [0, 0]
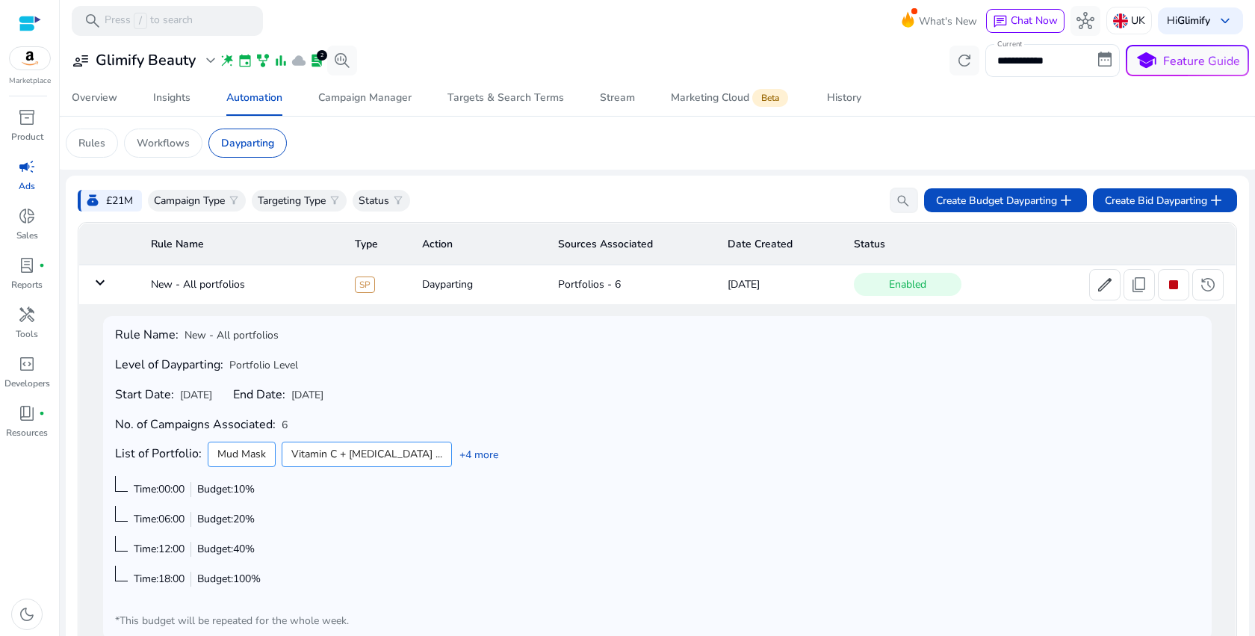
click at [354, 78] on mat-card "**********" at bounding box center [657, 60] width 1207 height 39
click at [354, 95] on div "Campaign Manager" at bounding box center [364, 98] width 93 height 10
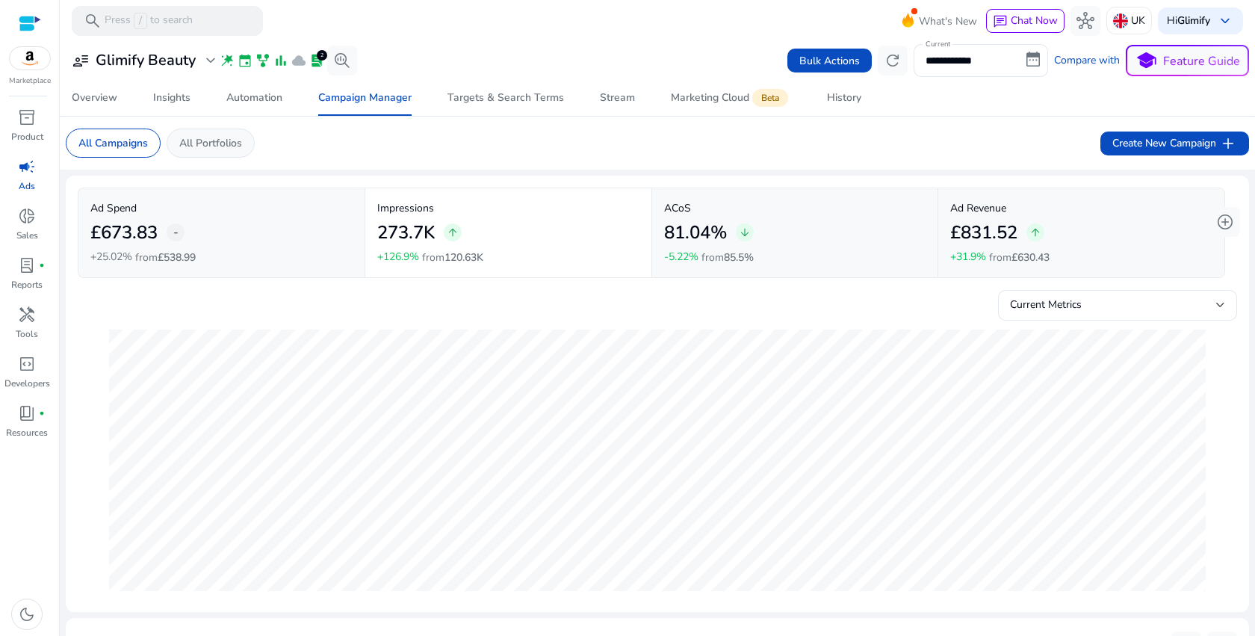
click at [199, 140] on p "All Portfolios" at bounding box center [210, 143] width 63 height 16
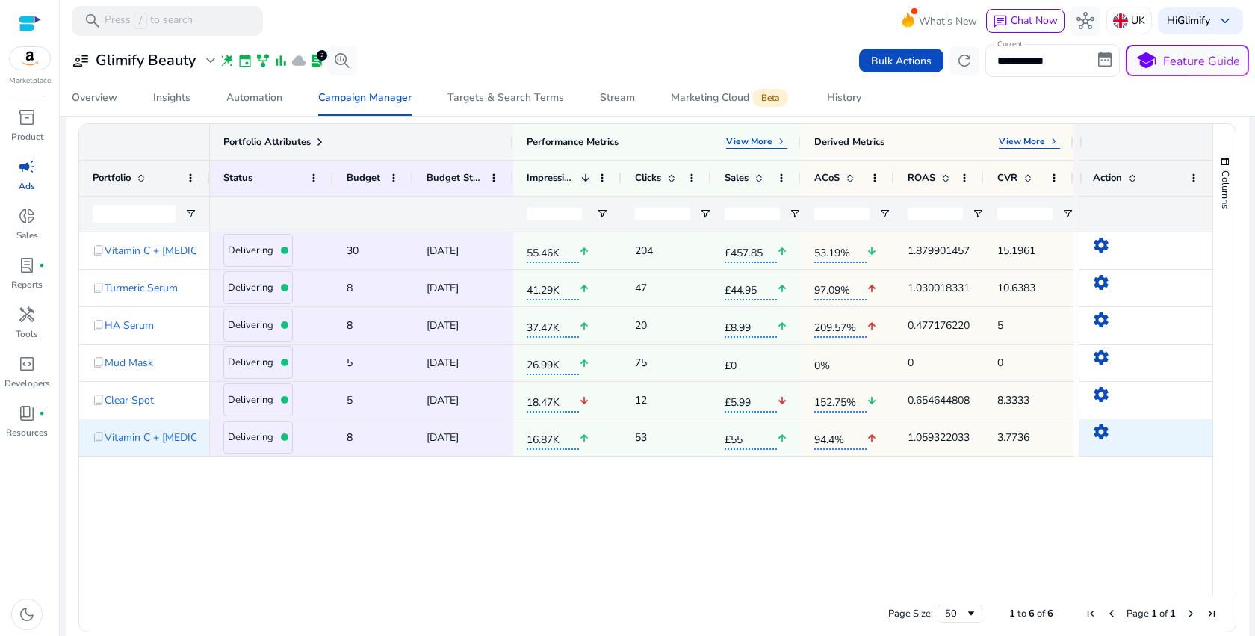
scroll to position [499, 0]
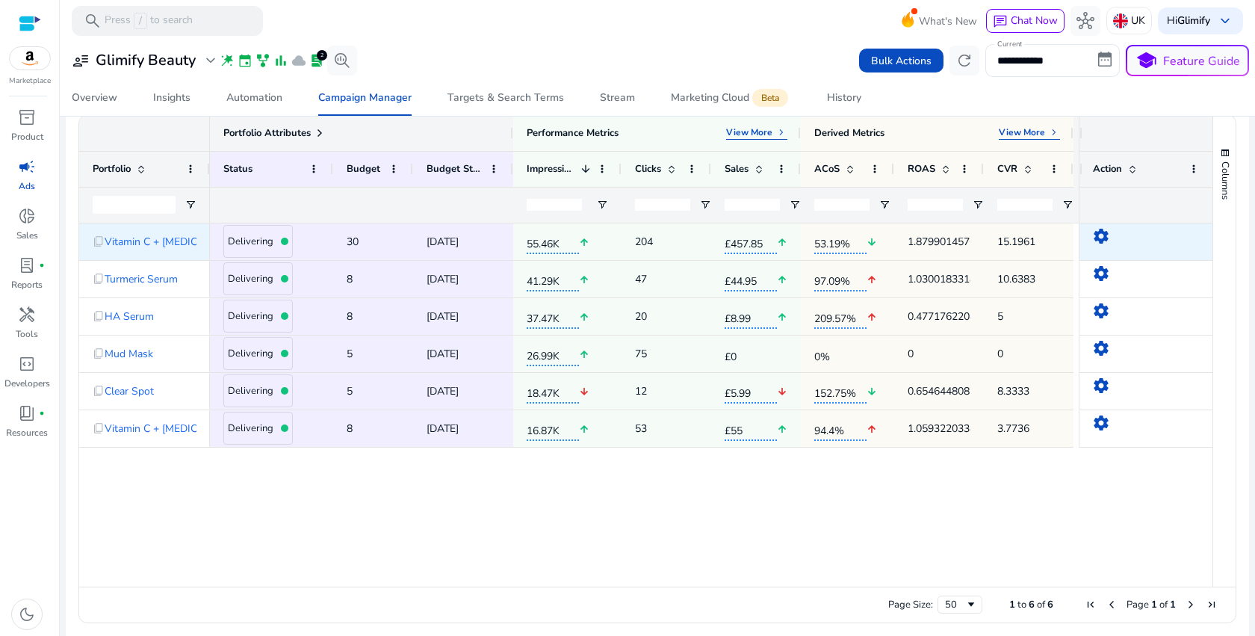
click at [1105, 240] on span "settings" at bounding box center [1145, 241] width 107 height 31
click at [1099, 240] on mat-icon "settings" at bounding box center [1101, 236] width 18 height 18
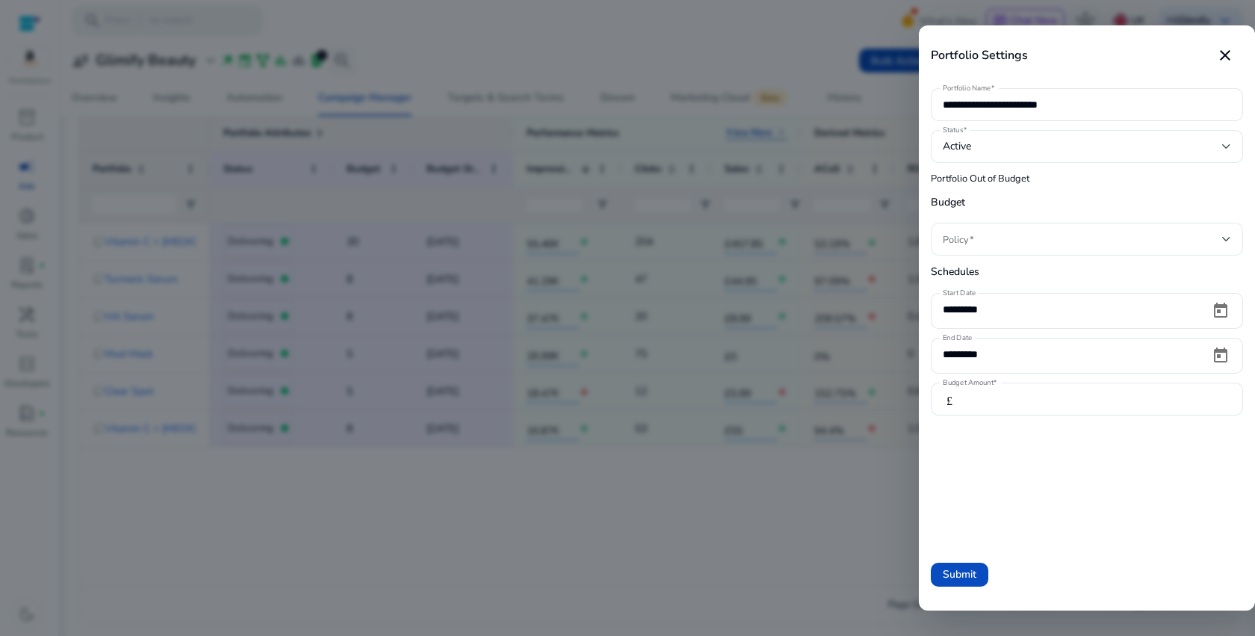
click at [1005, 234] on span at bounding box center [1082, 239] width 279 height 16
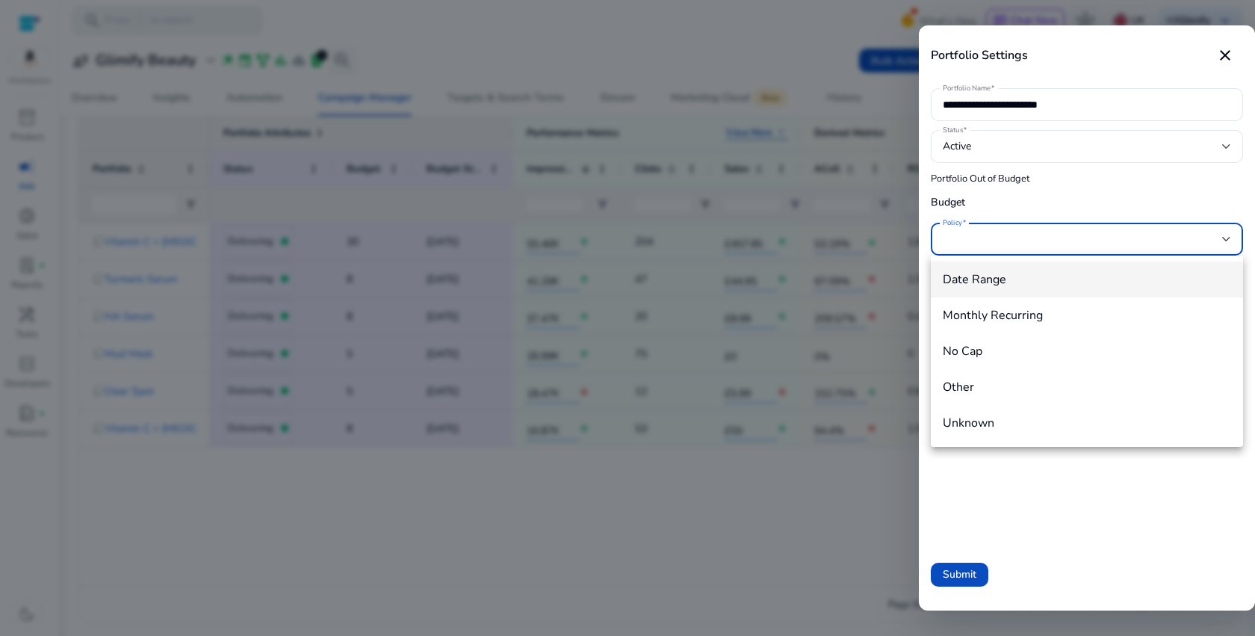
click at [1005, 234] on div at bounding box center [627, 318] width 1255 height 636
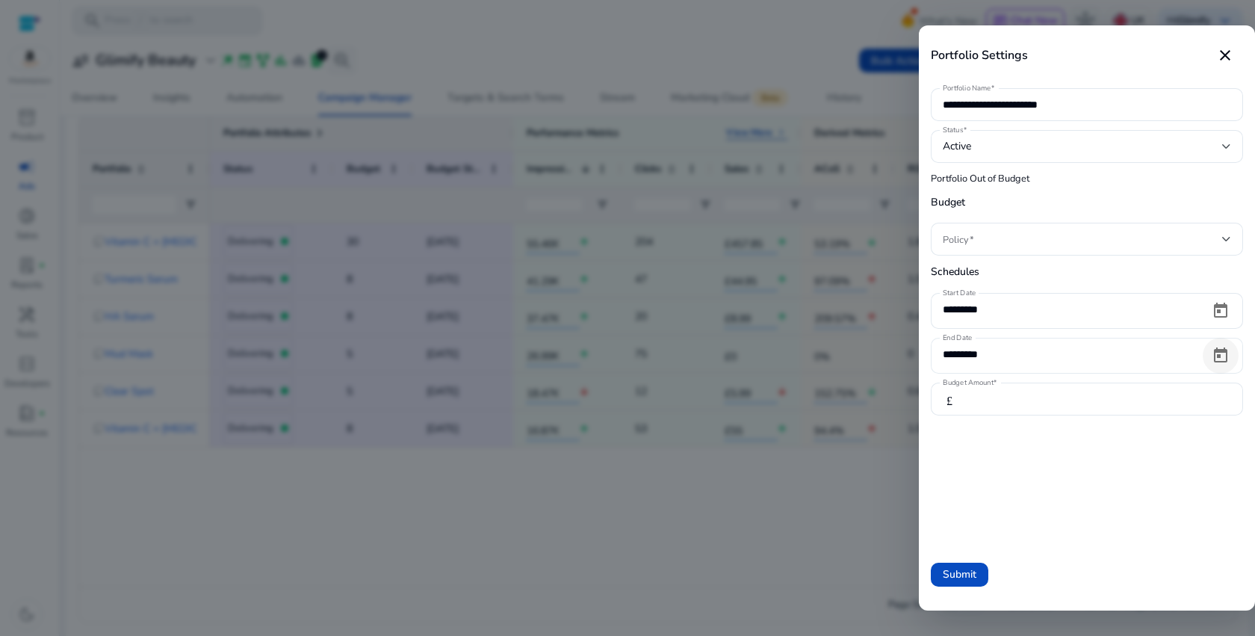
click at [1222, 355] on span "Open calendar" at bounding box center [1220, 356] width 36 height 36
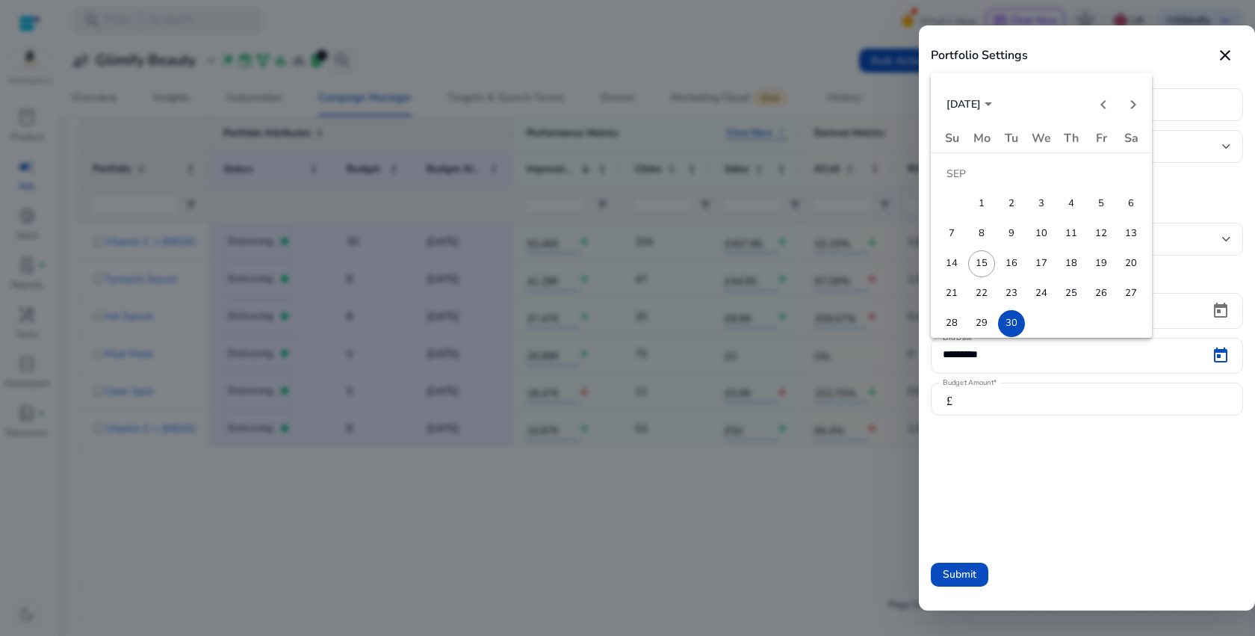
click at [1052, 361] on div "Sunday Su Monday Mo Tuesday Tu Wednesday We Thursday Th Friday Fr Saturday Sa S…" at bounding box center [1041, 246] width 221 height 232
click at [1012, 352] on div "Sunday Su Monday Mo Tuesday Tu Wednesday We Thursday Th Friday Fr Saturday Sa S…" at bounding box center [1041, 246] width 221 height 232
click at [1017, 432] on div at bounding box center [627, 318] width 1255 height 636
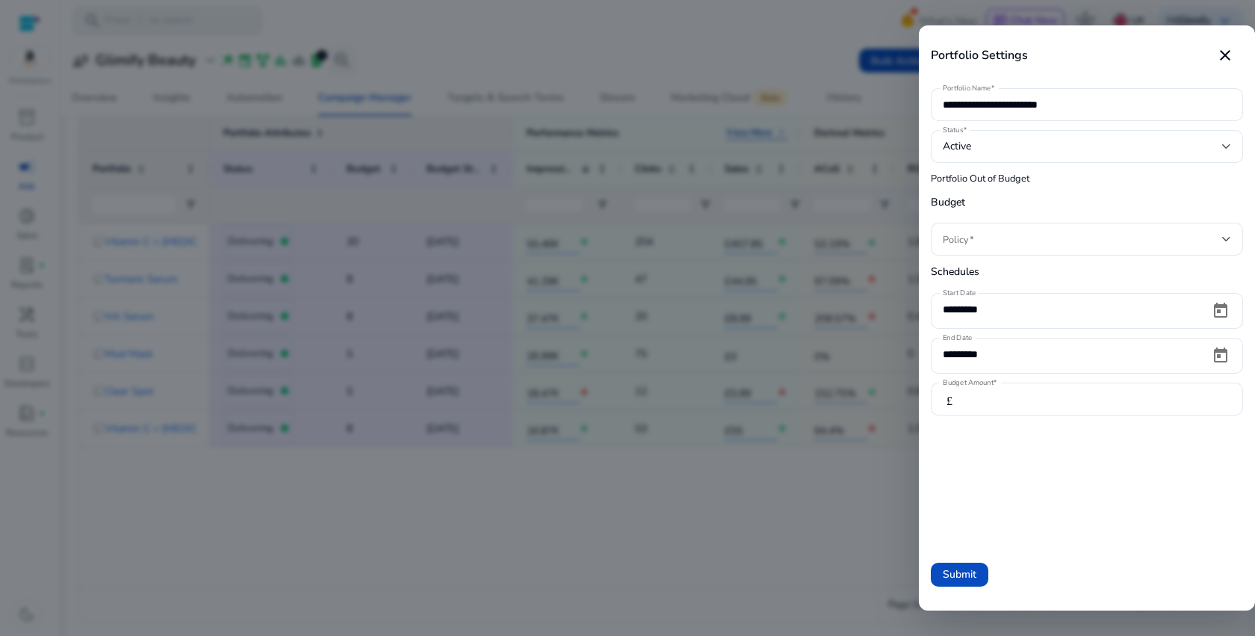
click at [1017, 432] on form "**********" at bounding box center [1087, 311] width 312 height 453
click at [1014, 351] on input "*********" at bounding box center [1070, 354] width 255 height 16
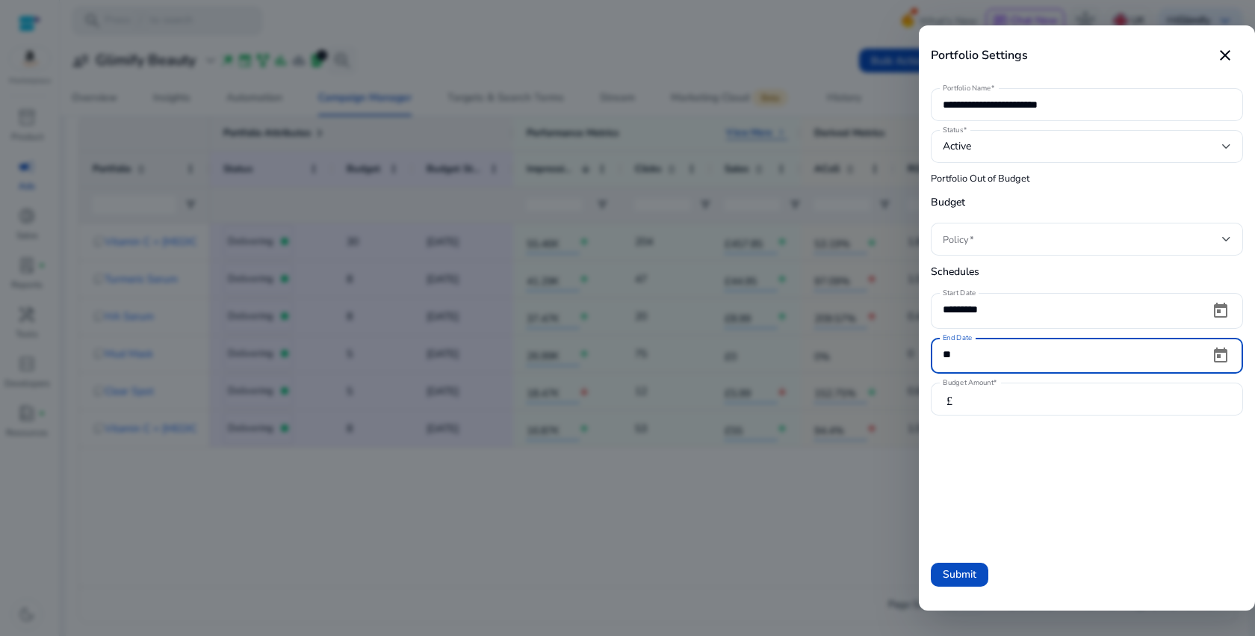
type input "*"
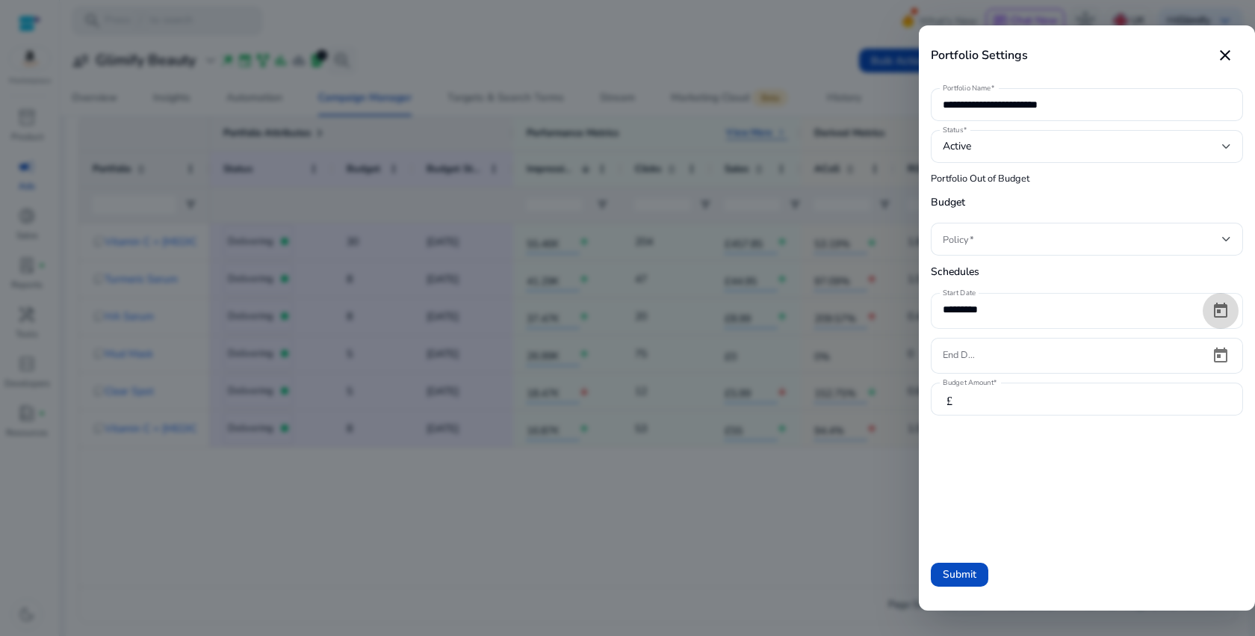
click at [1223, 311] on span "Open calendar" at bounding box center [1220, 311] width 36 height 36
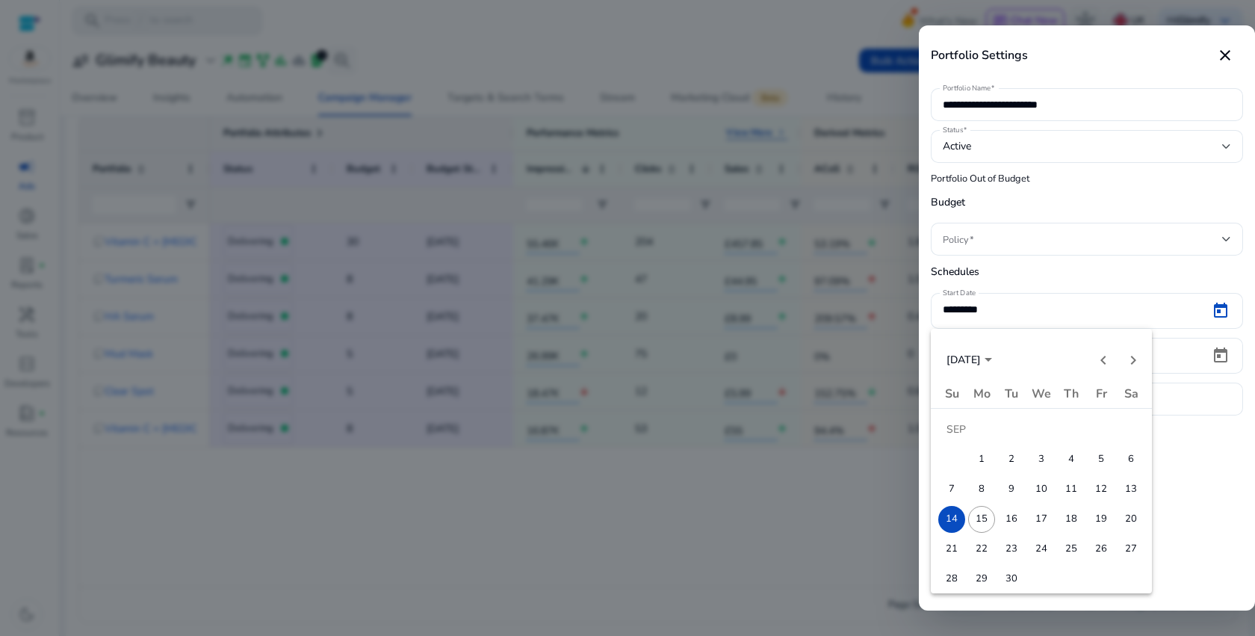
click at [990, 520] on span "15" at bounding box center [981, 519] width 27 height 27
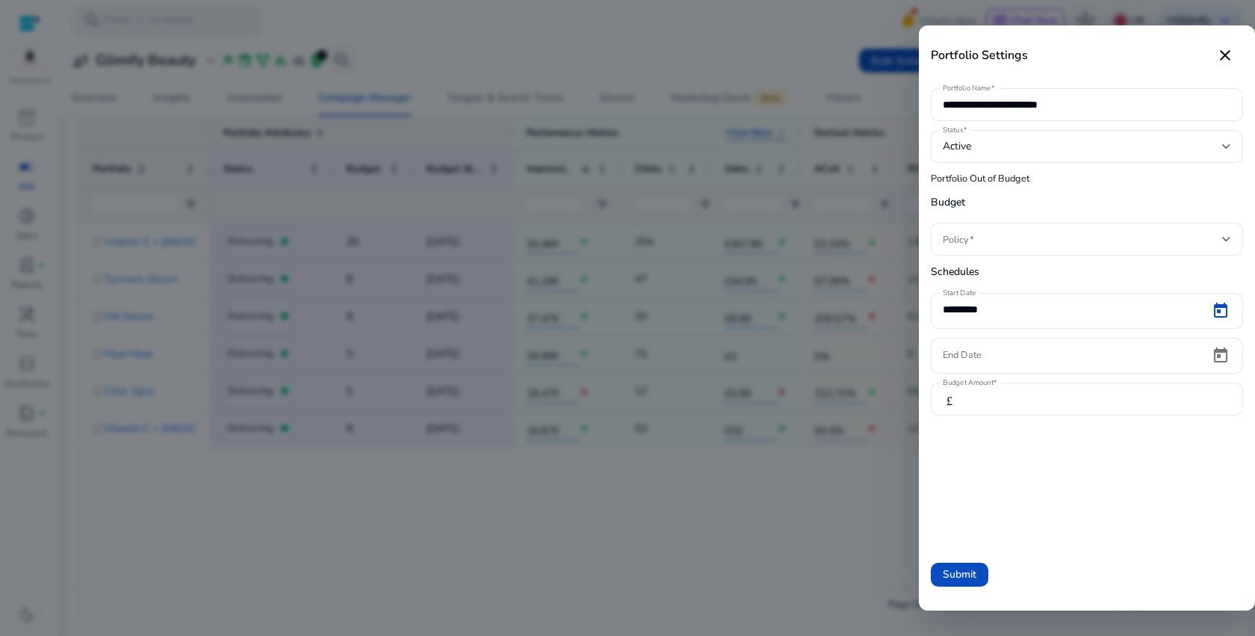
type input "*********"
click at [1086, 458] on form "**********" at bounding box center [1087, 311] width 312 height 453
click at [971, 574] on span "Submit" at bounding box center [960, 574] width 34 height 16
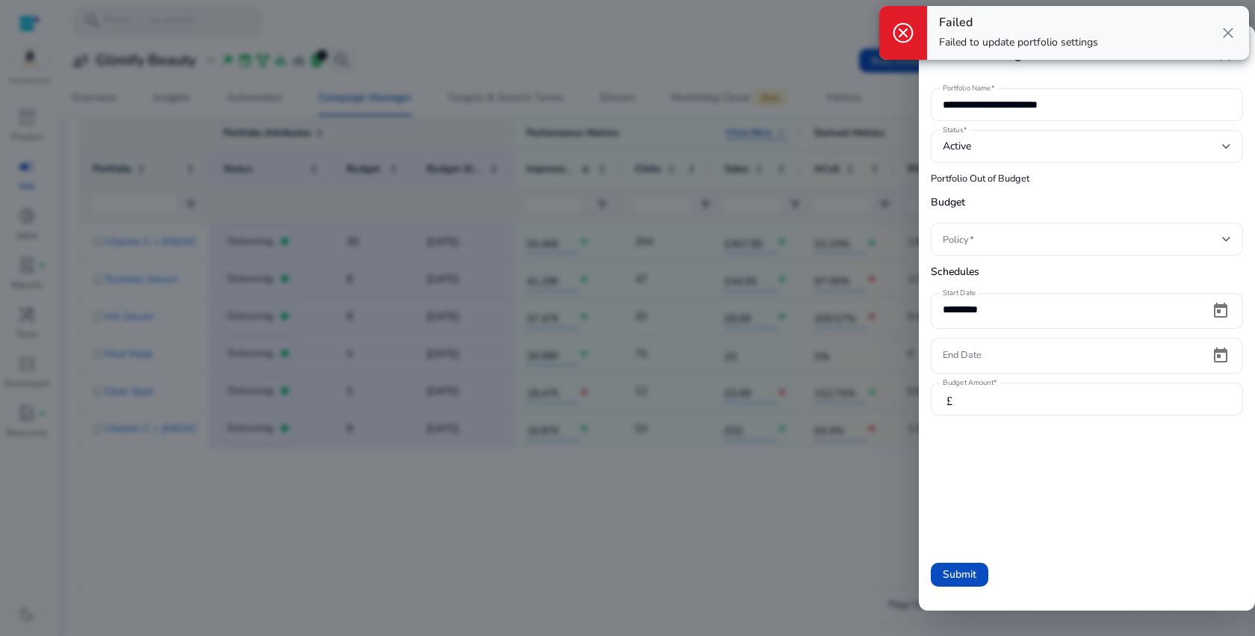
click at [978, 246] on span at bounding box center [1082, 239] width 279 height 16
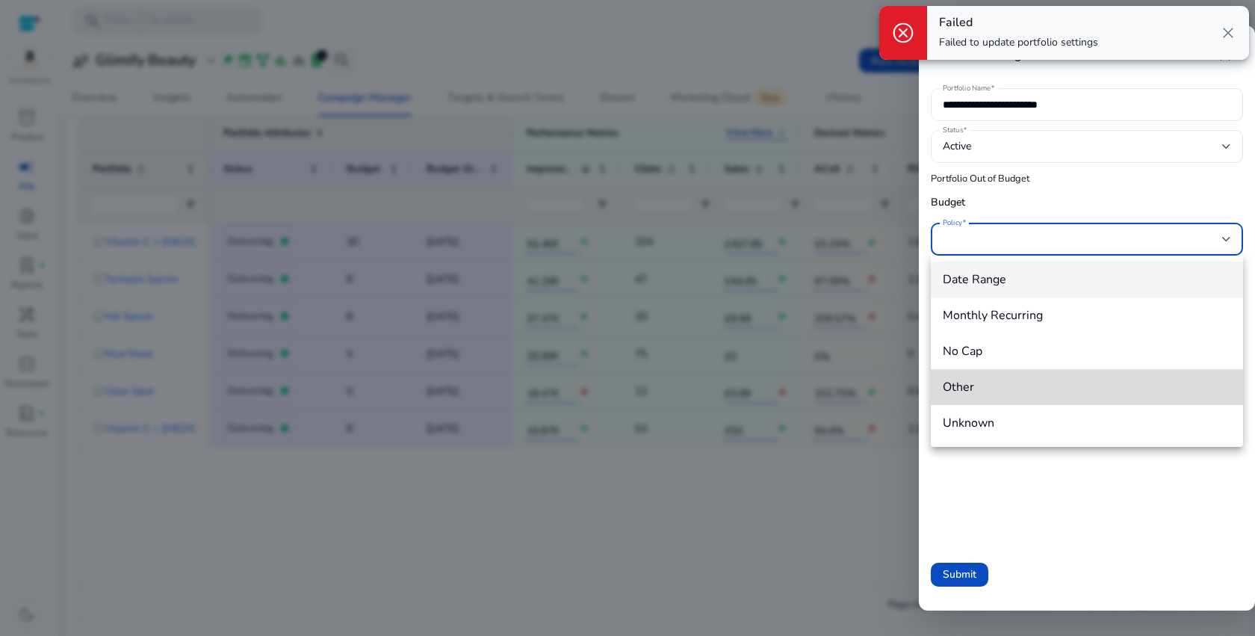
click at [962, 393] on span "Other" at bounding box center [1087, 387] width 288 height 16
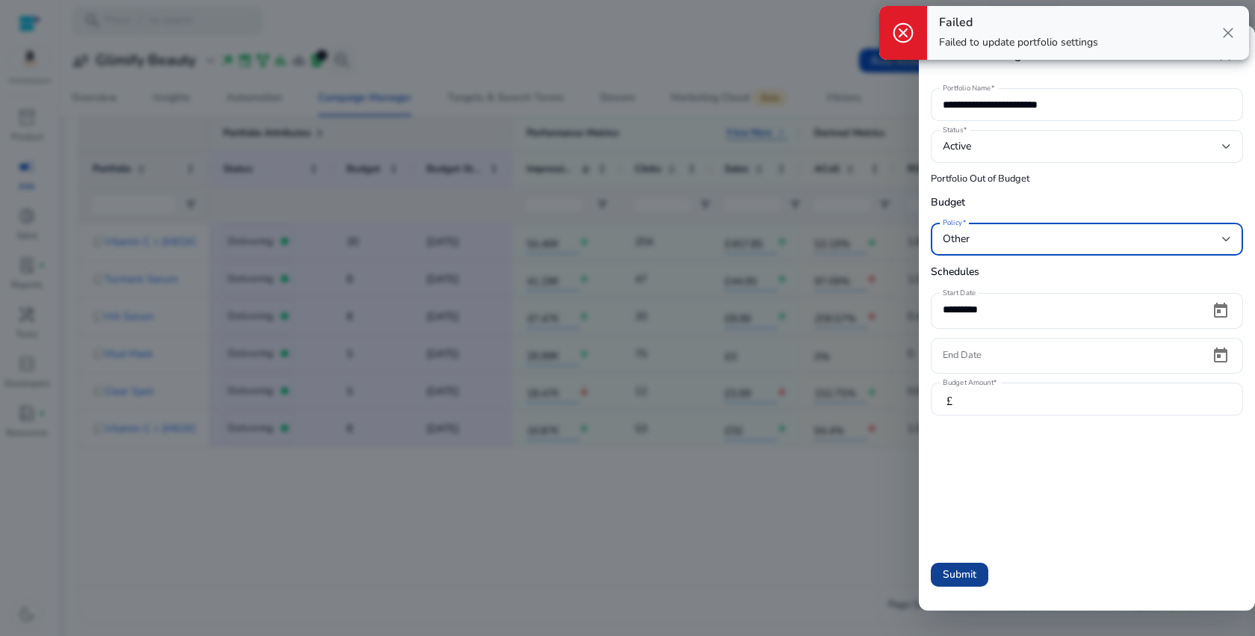
click at [952, 574] on span "Submit" at bounding box center [960, 574] width 34 height 16
click at [1015, 245] on div "Other" at bounding box center [1082, 239] width 279 height 16
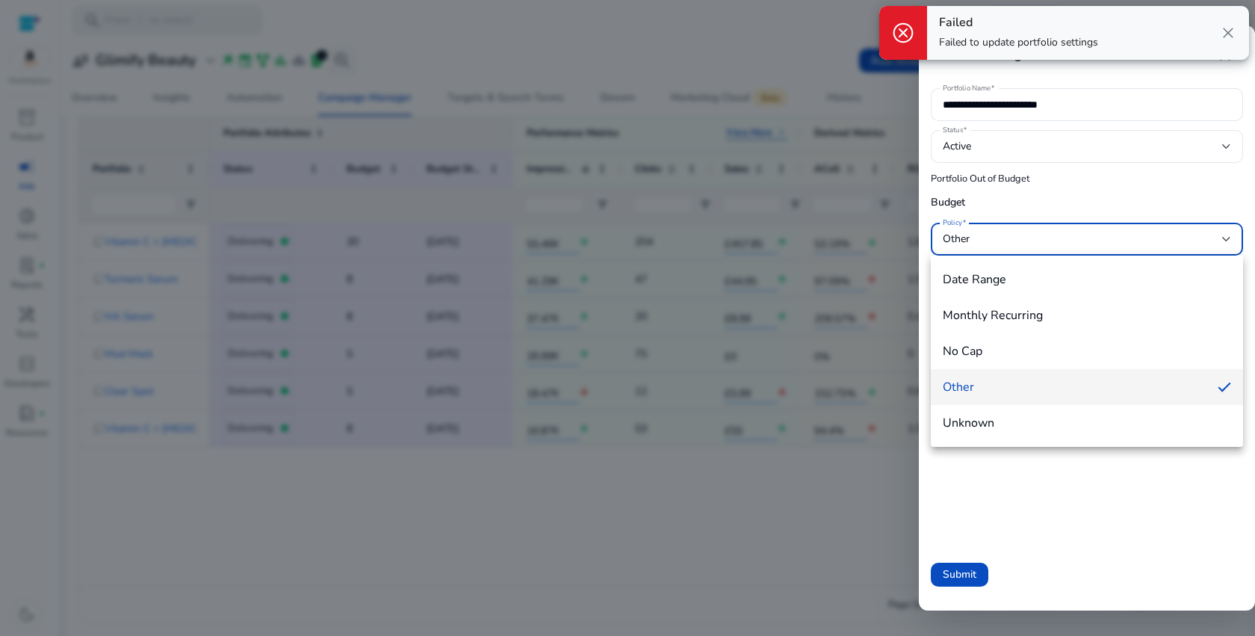
click at [962, 421] on span "Unknown" at bounding box center [1087, 423] width 288 height 16
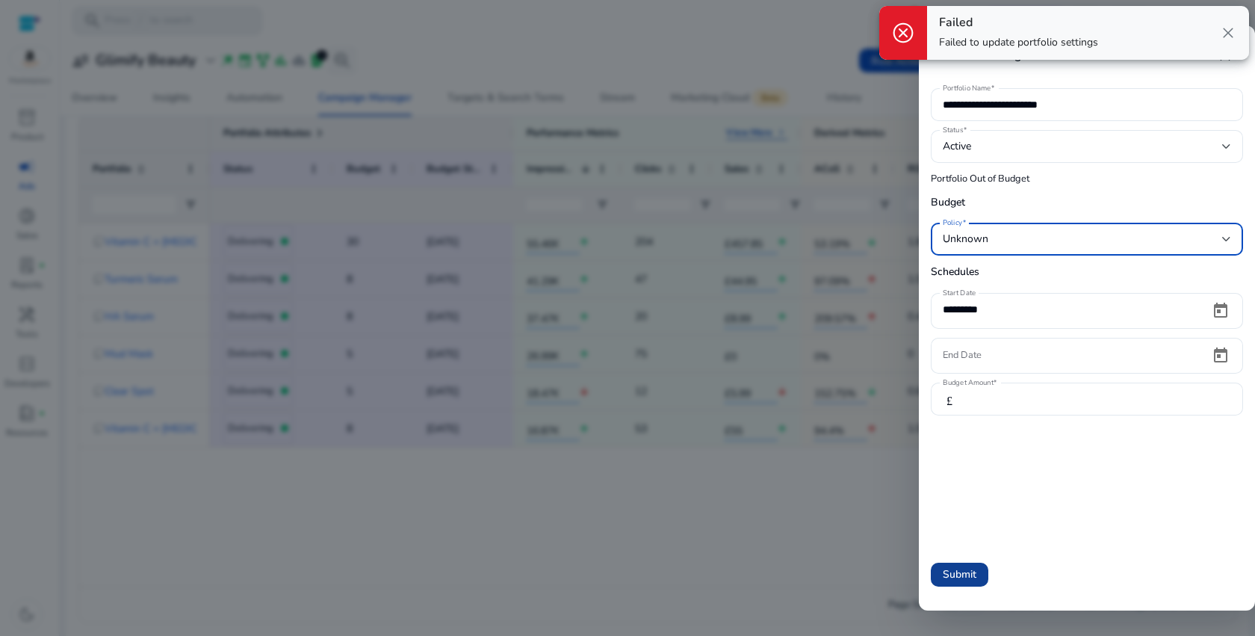
click at [945, 576] on span "Submit" at bounding box center [960, 574] width 34 height 16
click at [984, 238] on span "Unknown" at bounding box center [966, 239] width 46 height 14
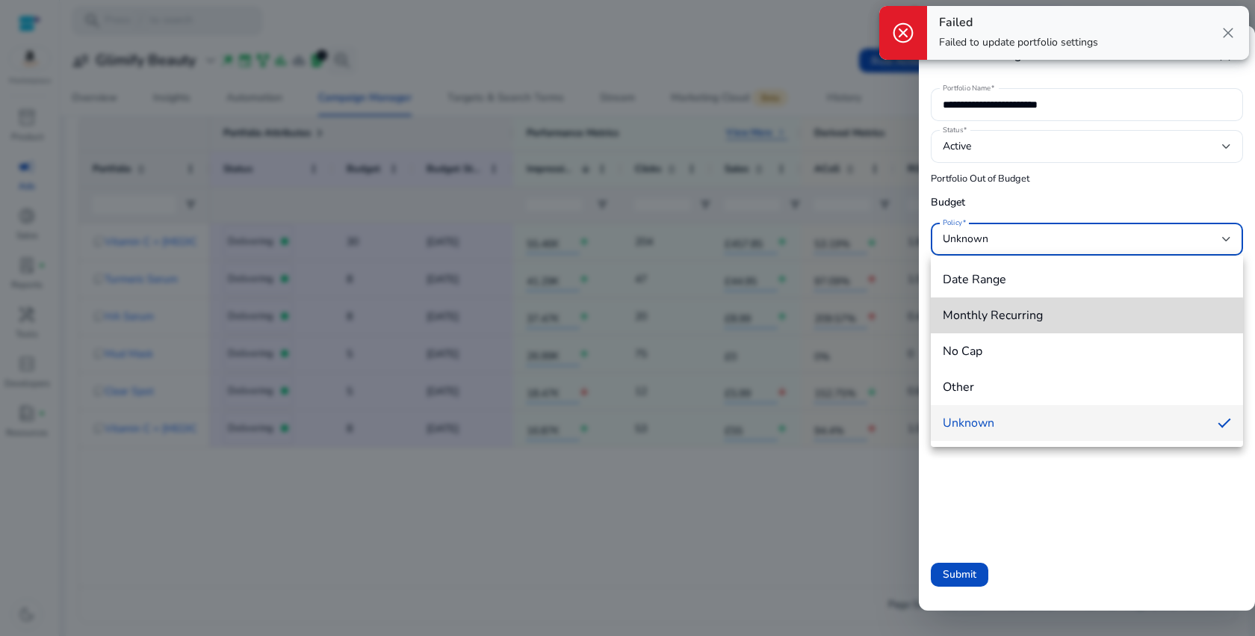
click at [971, 319] on span "Monthly Recurring" at bounding box center [1087, 315] width 288 height 16
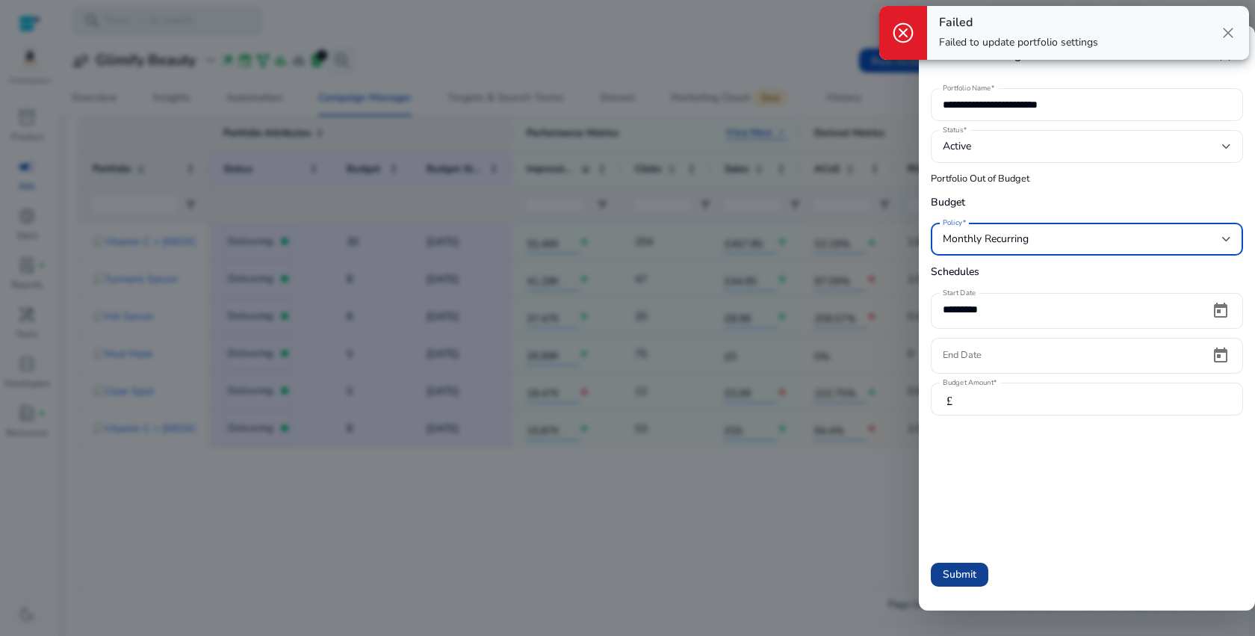
click at [969, 574] on span "Submit" at bounding box center [960, 574] width 34 height 16
click at [1065, 235] on div "Monthly Recurring" at bounding box center [1082, 239] width 279 height 16
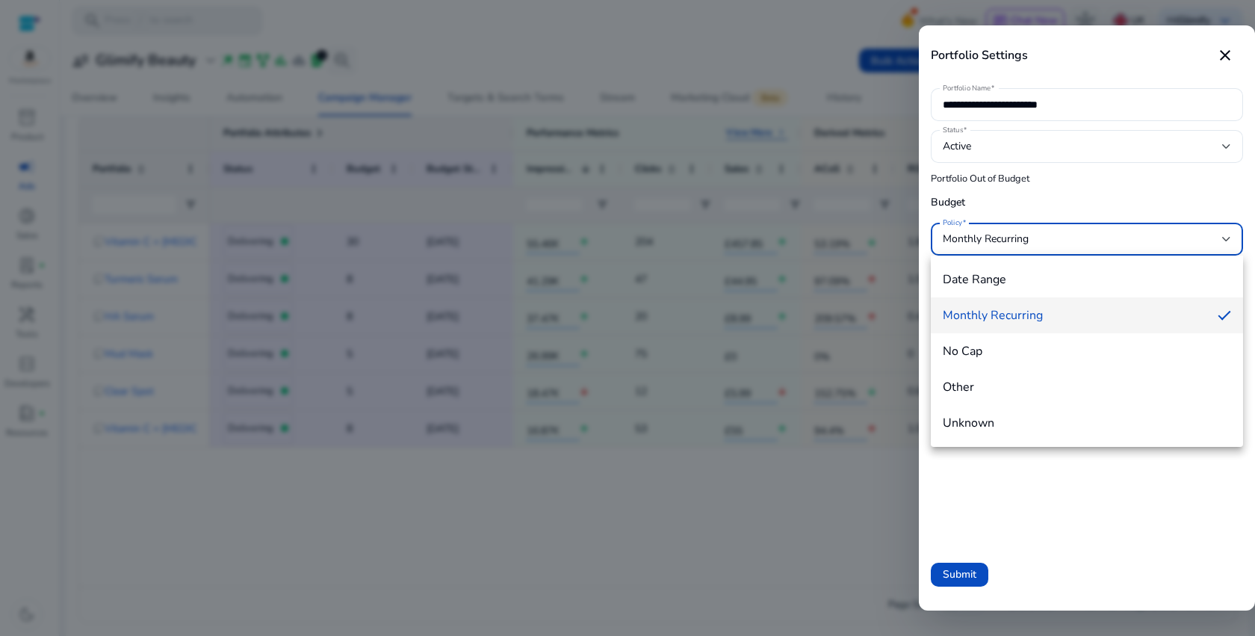
click at [702, 541] on div at bounding box center [627, 318] width 1255 height 636
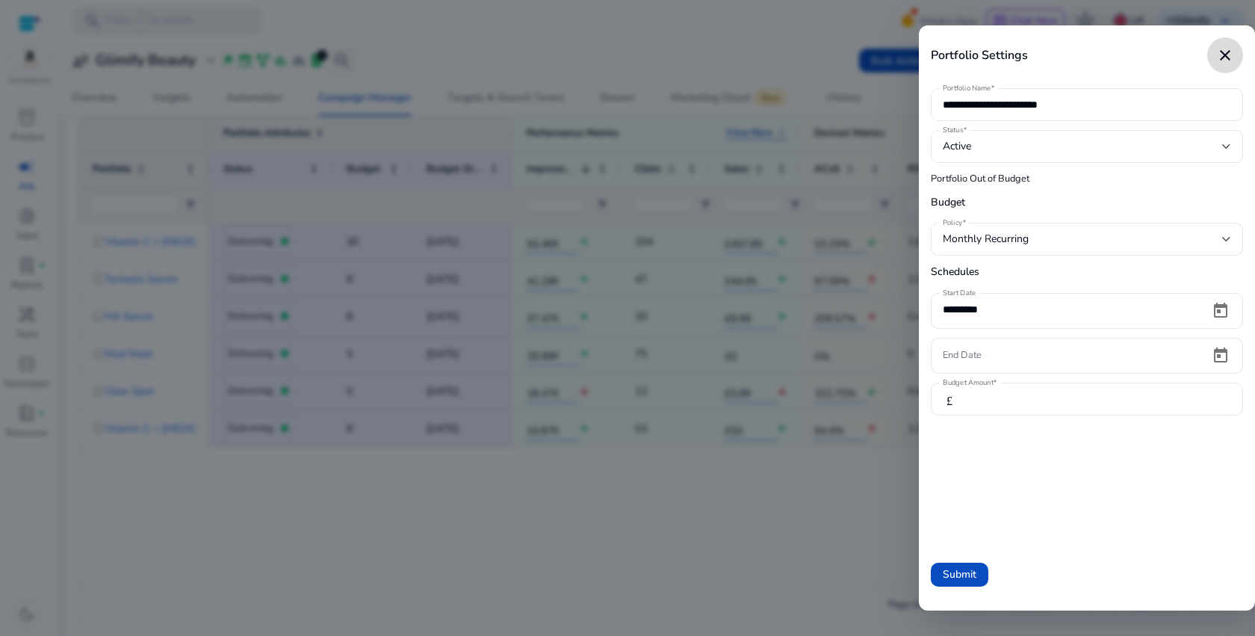
click at [1222, 58] on mat-icon "close" at bounding box center [1225, 55] width 18 height 18
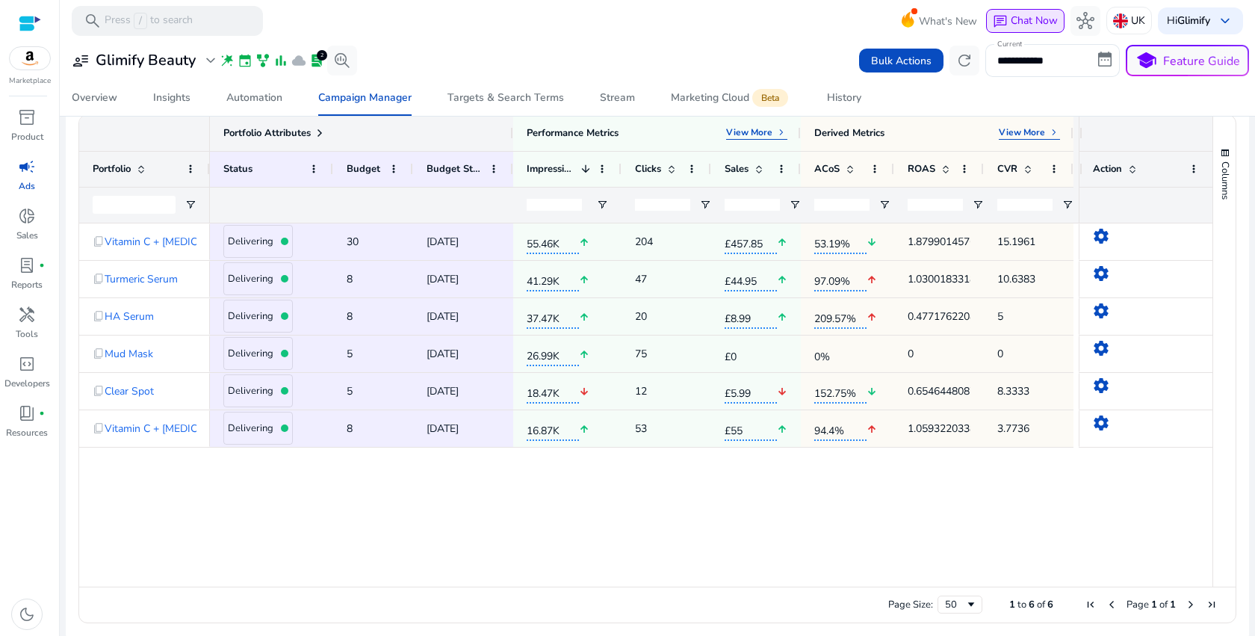
click at [1014, 23] on span "Chat Now" at bounding box center [1034, 20] width 47 height 14
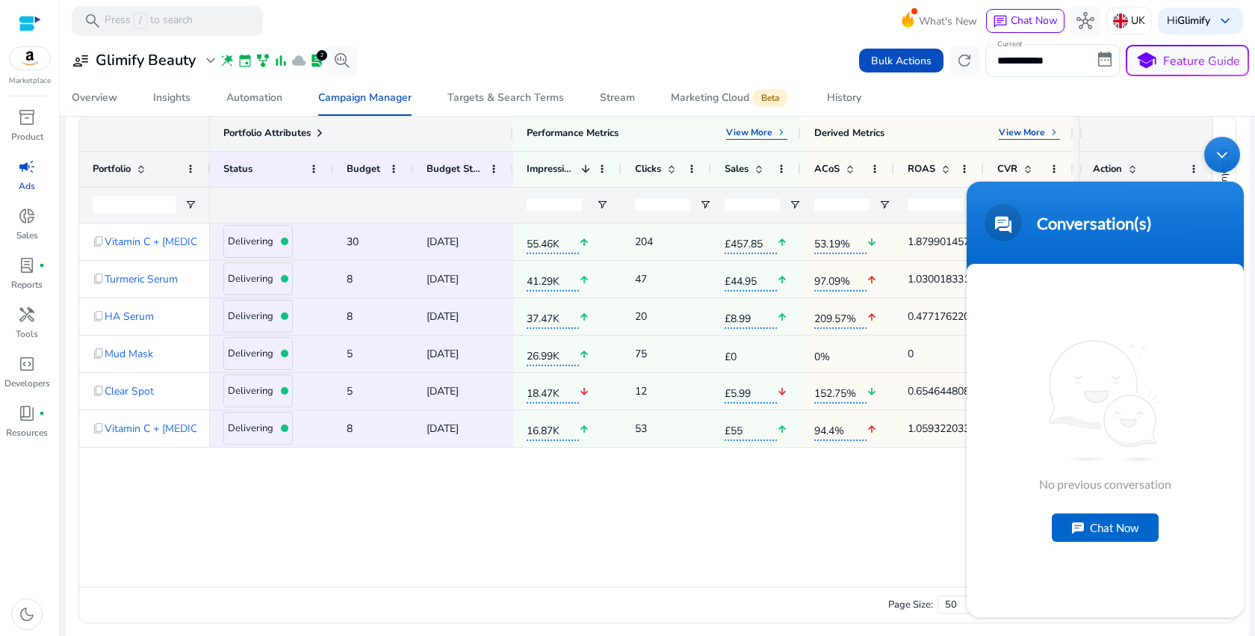
click at [1105, 538] on div "Chat Now" at bounding box center [1105, 527] width 107 height 28
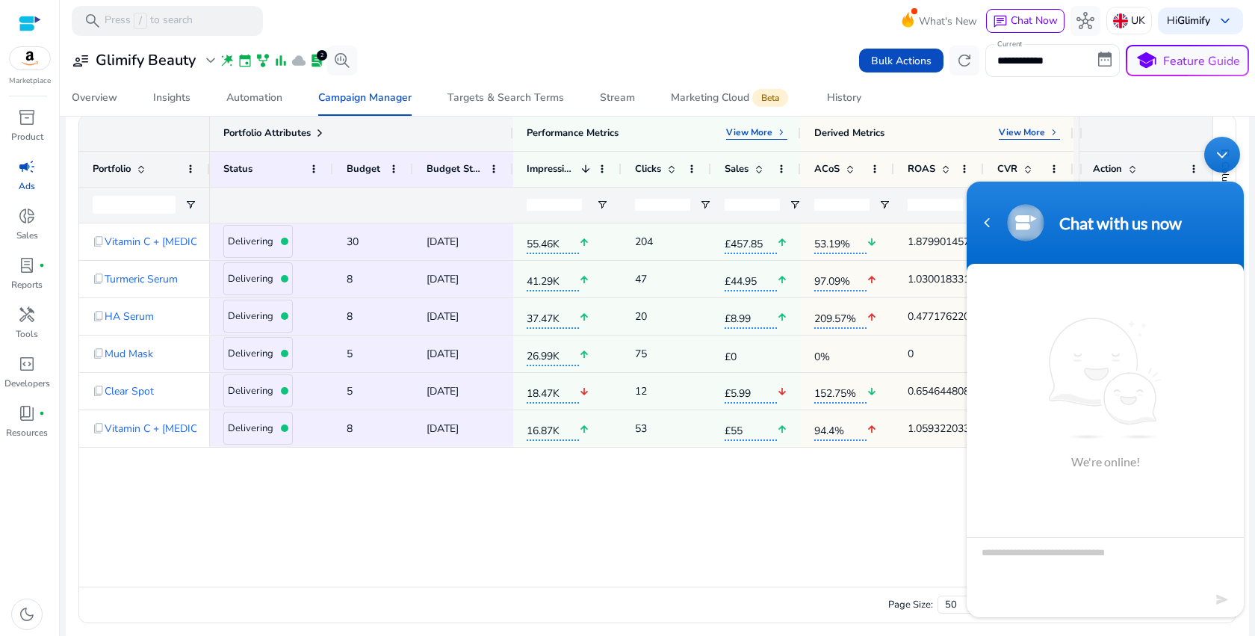
click at [1110, 581] on textarea "Type your message and hit 'Enter'" at bounding box center [1104, 563] width 277 height 52
type textarea "**"
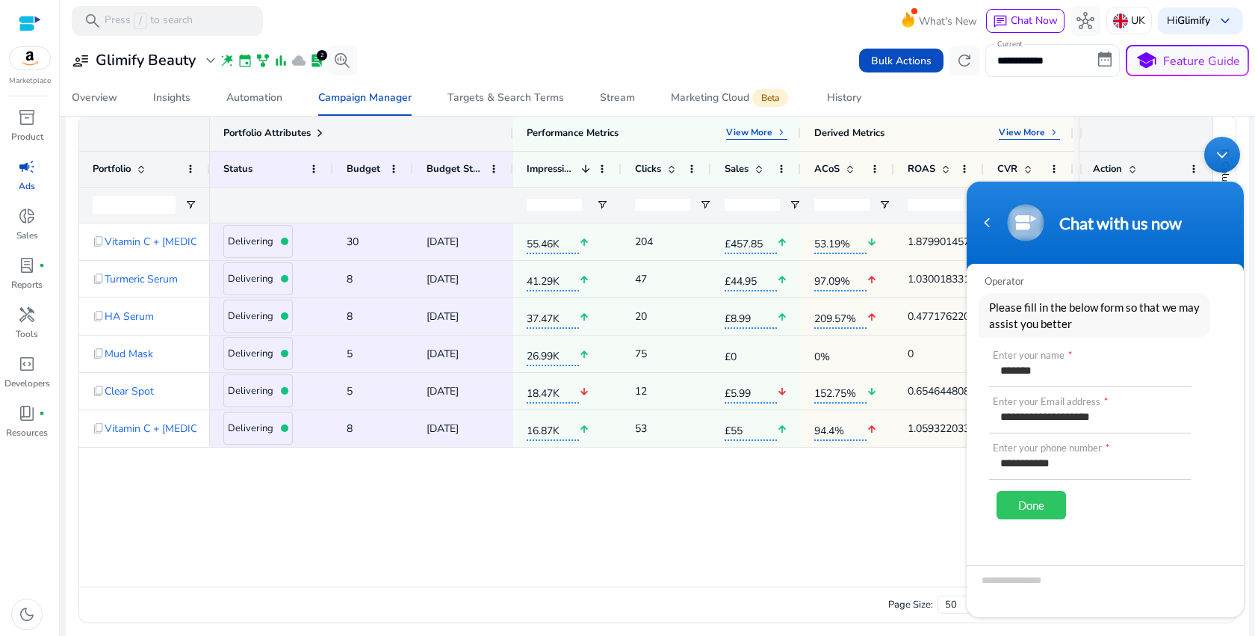
click at [1226, 159] on div "Minimize live chat window" at bounding box center [1222, 155] width 36 height 36
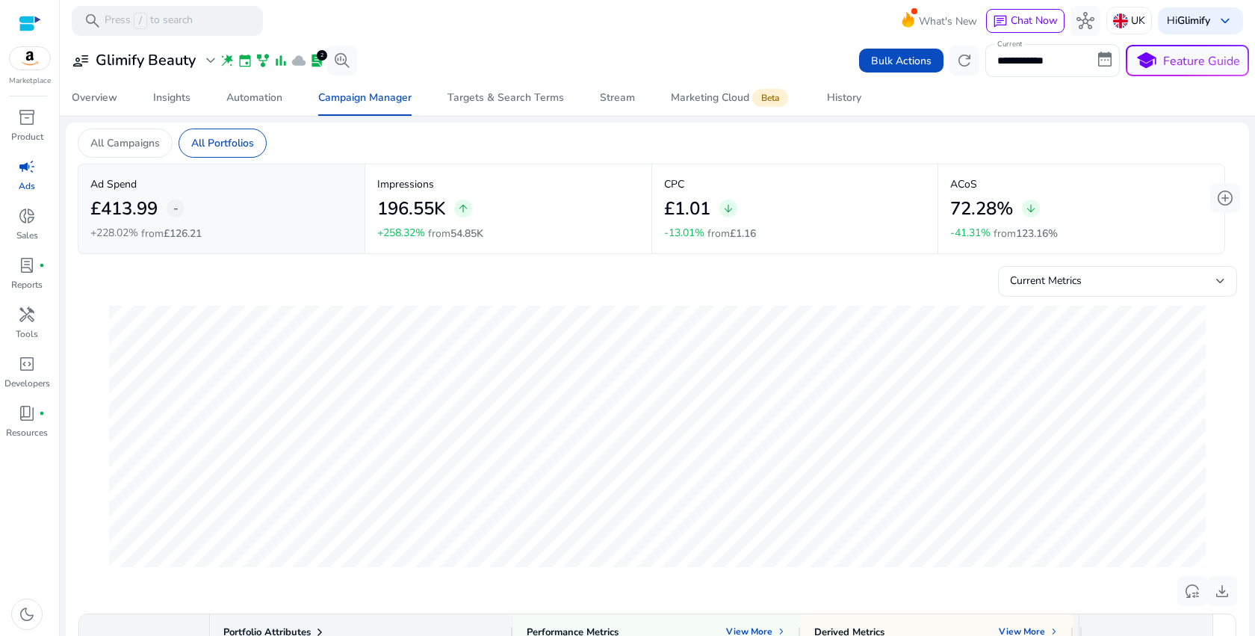
scroll to position [0, 0]
click at [238, 135] on p "All Portfolios" at bounding box center [222, 143] width 63 height 16
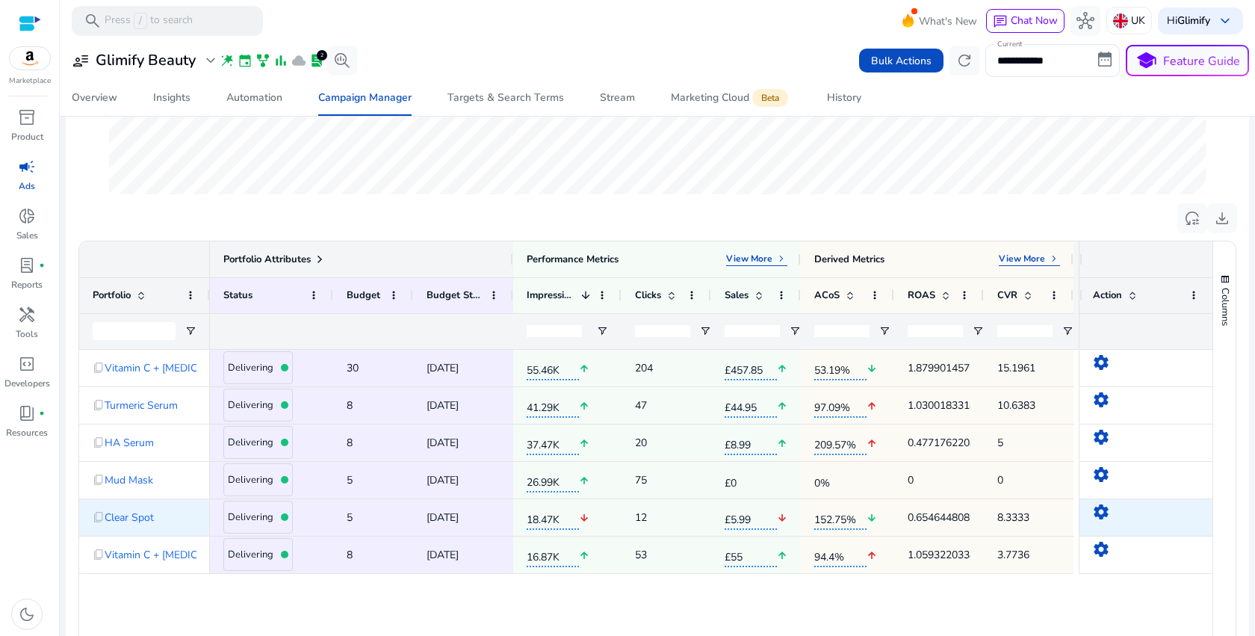
scroll to position [506, 0]
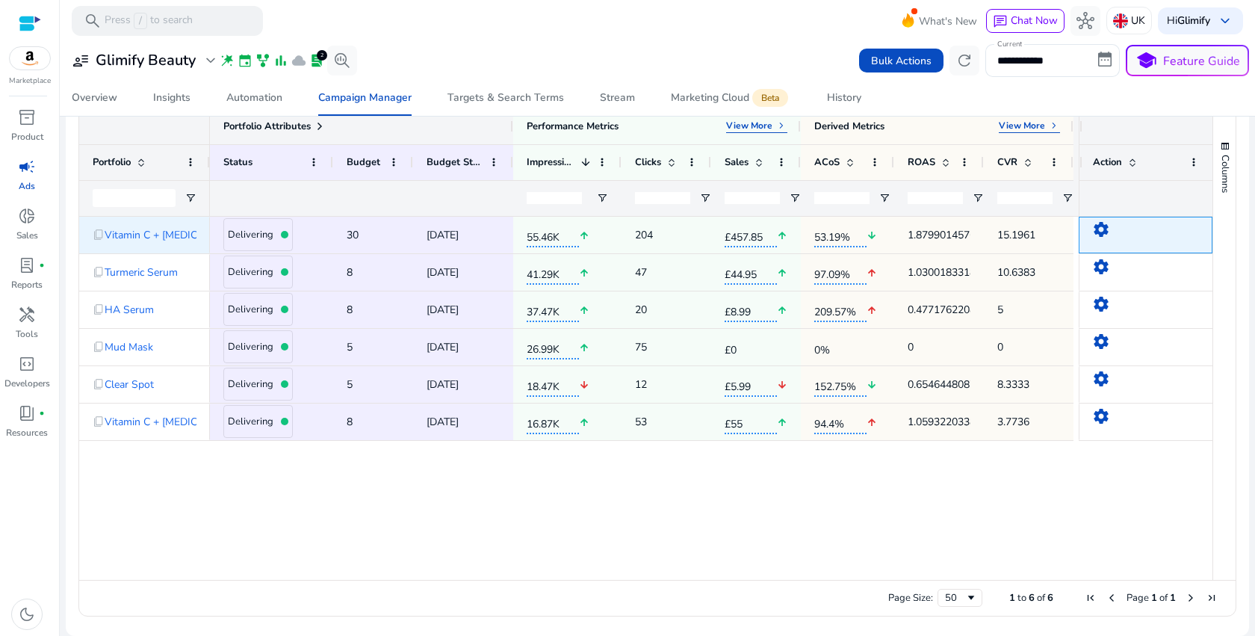
click at [1096, 234] on mat-icon "settings" at bounding box center [1101, 229] width 18 height 18
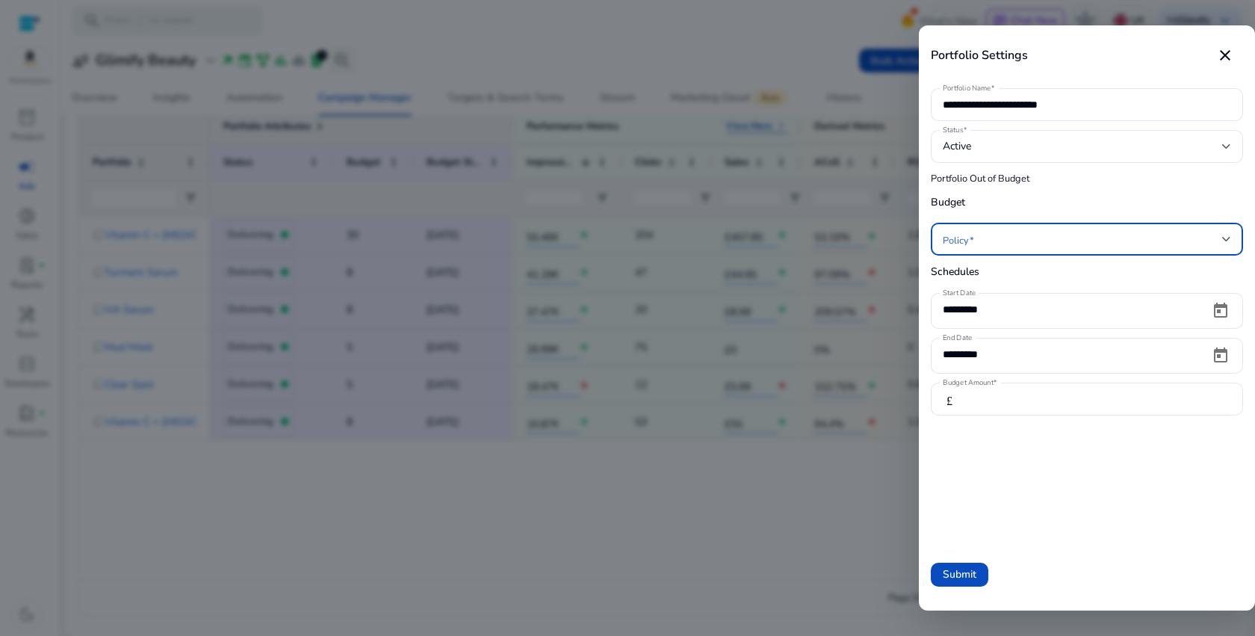
click at [1096, 234] on span at bounding box center [1082, 239] width 279 height 16
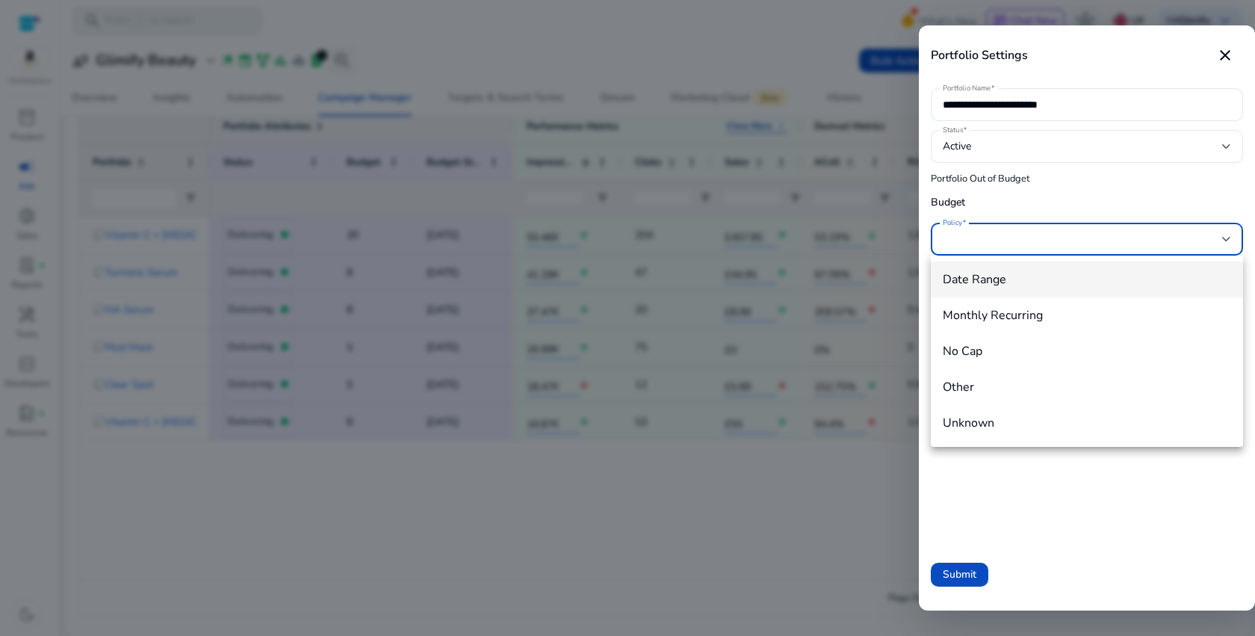
click at [1096, 234] on div at bounding box center [627, 318] width 1255 height 636
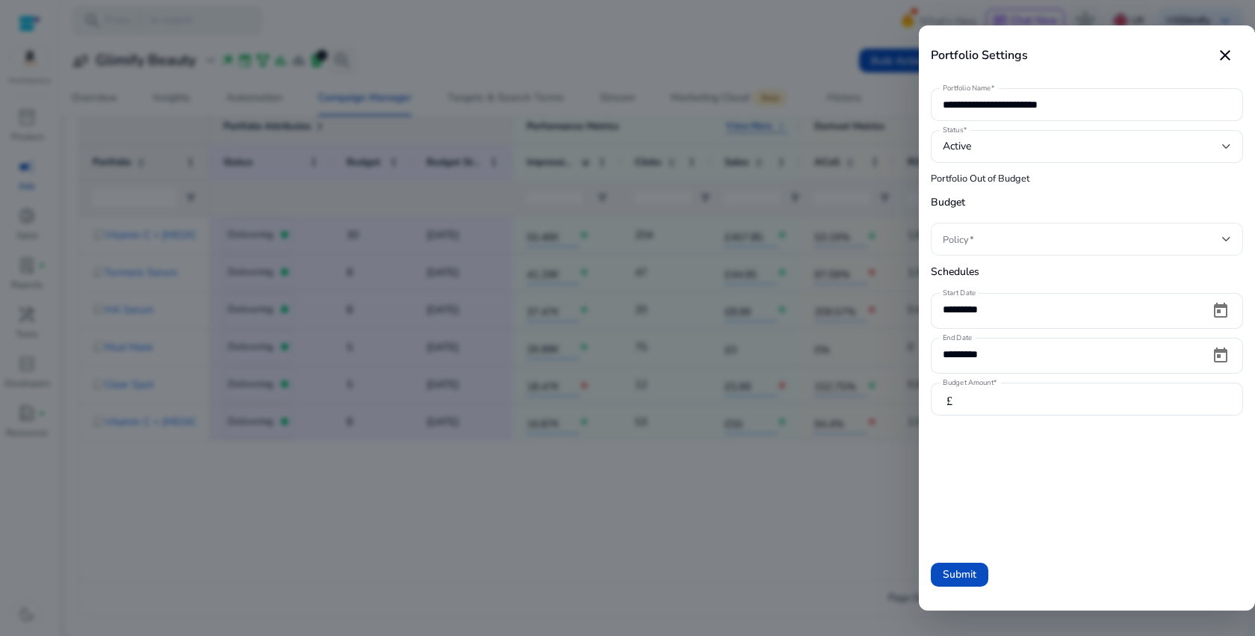
click at [1091, 246] on span at bounding box center [1082, 239] width 279 height 16
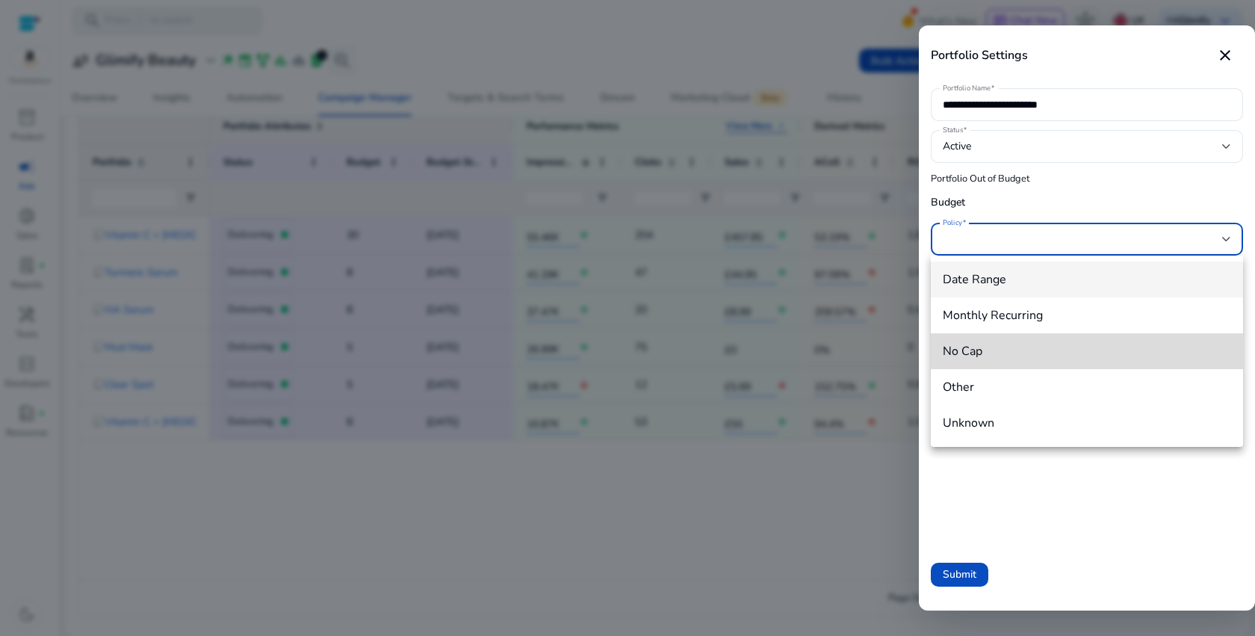
click at [978, 354] on span "No Cap" at bounding box center [1087, 351] width 288 height 16
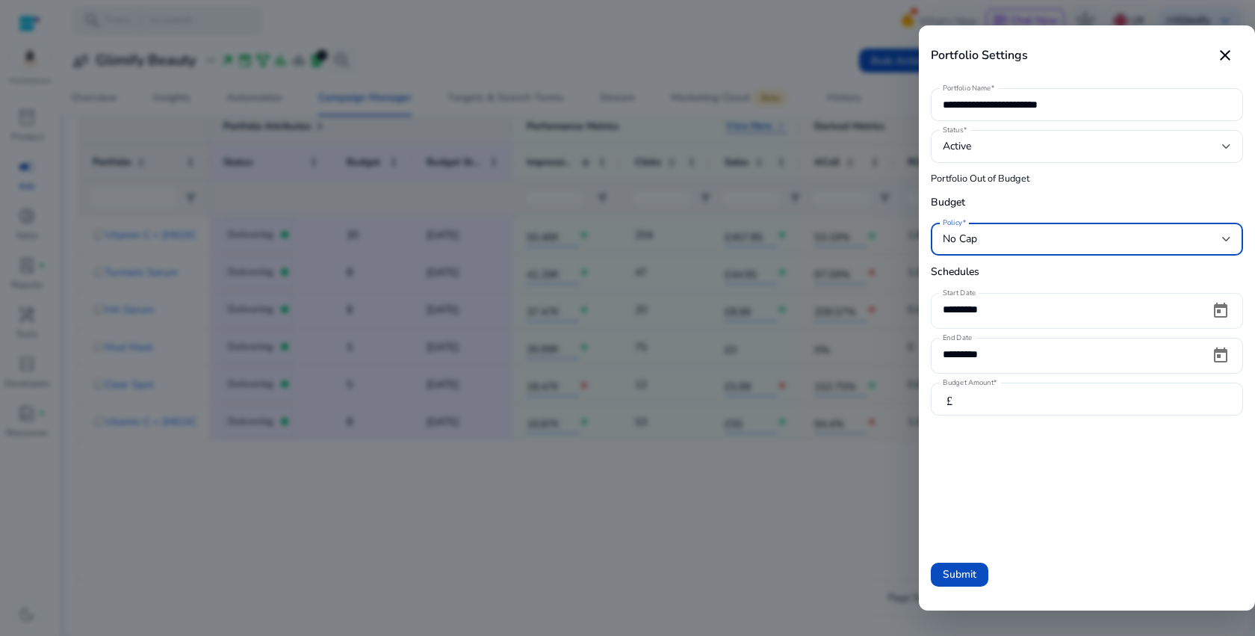
click at [1079, 300] on div "*********" at bounding box center [1070, 309] width 255 height 33
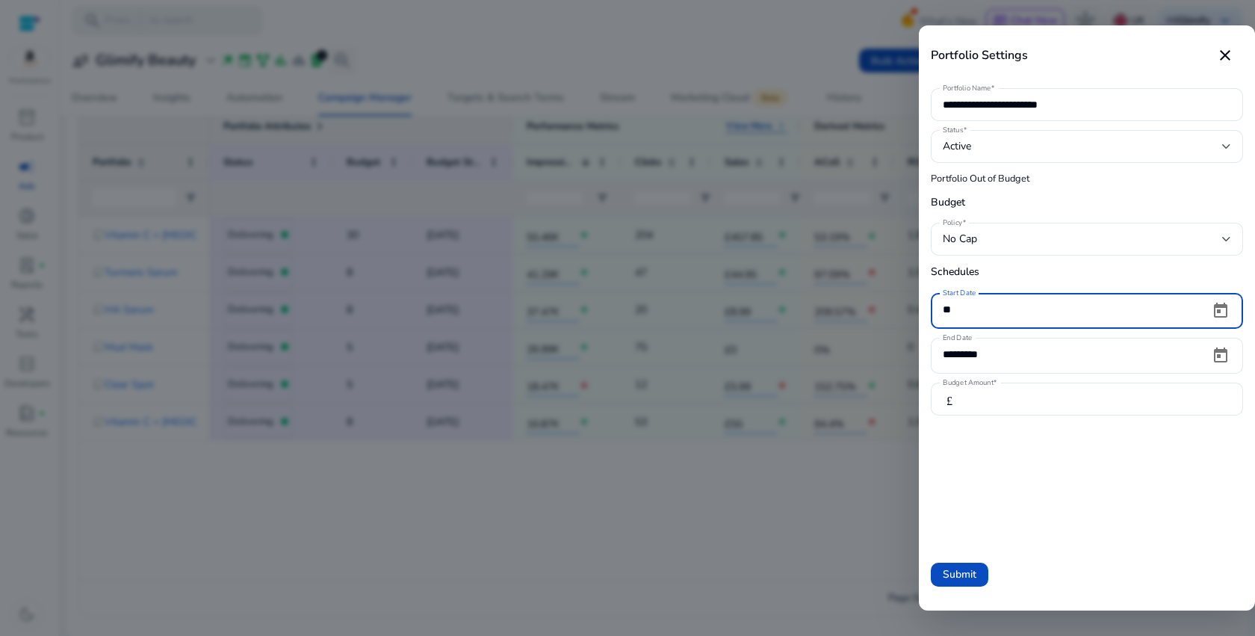
type input "*"
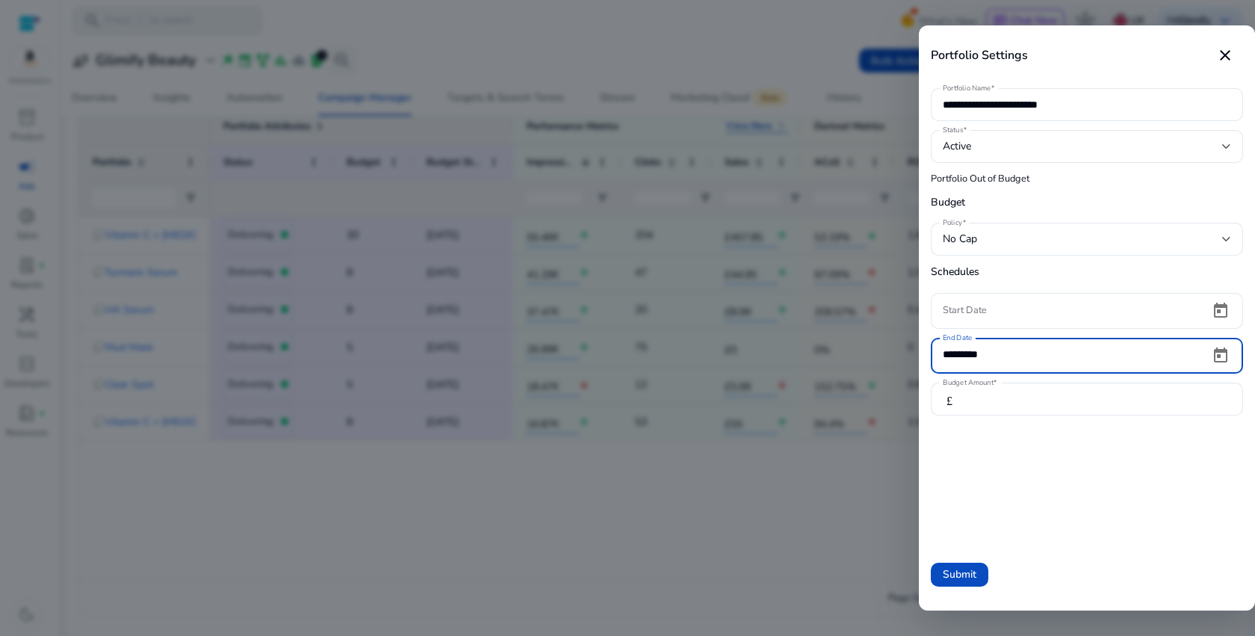
click at [1084, 353] on input "*********" at bounding box center [1070, 354] width 255 height 16
type input "*"
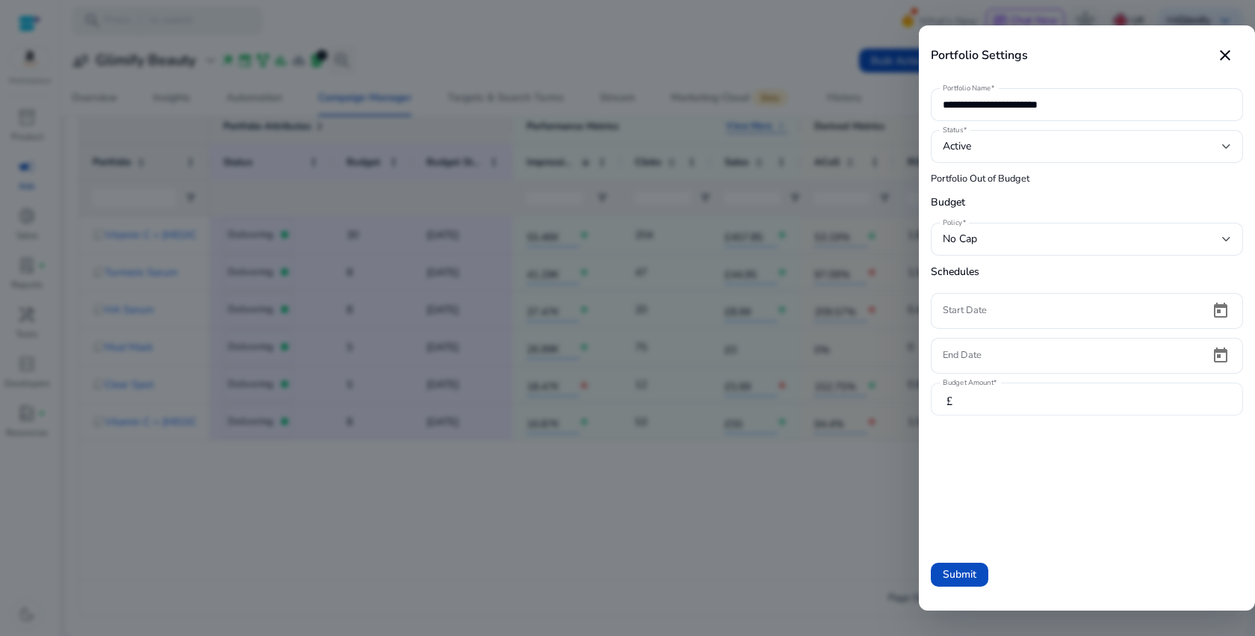
click at [1035, 406] on div "**" at bounding box center [1102, 398] width 257 height 33
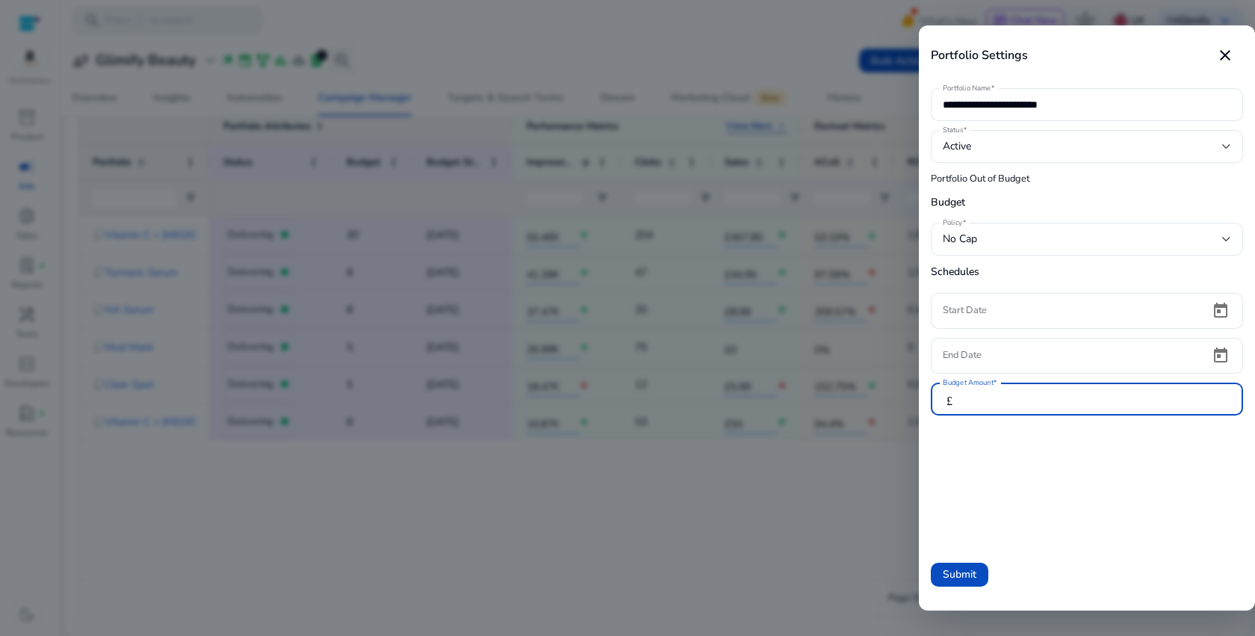
type input "*"
click at [1129, 475] on form "**********" at bounding box center [1087, 311] width 312 height 453
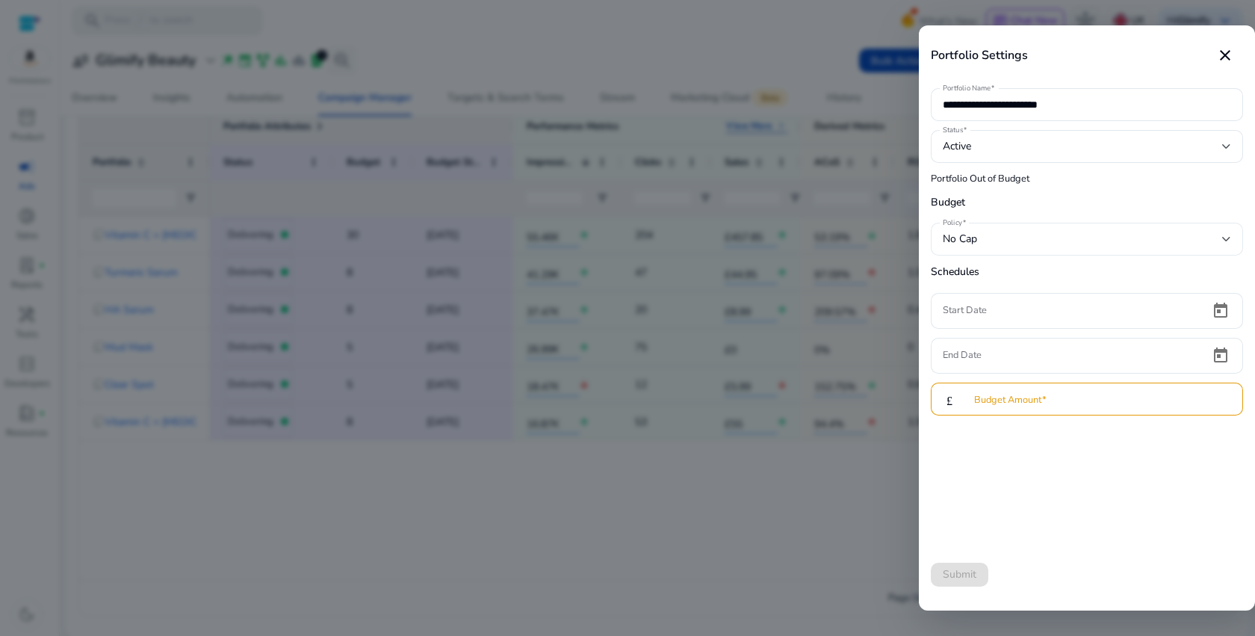
click at [1025, 249] on div "No Cap" at bounding box center [1087, 239] width 288 height 33
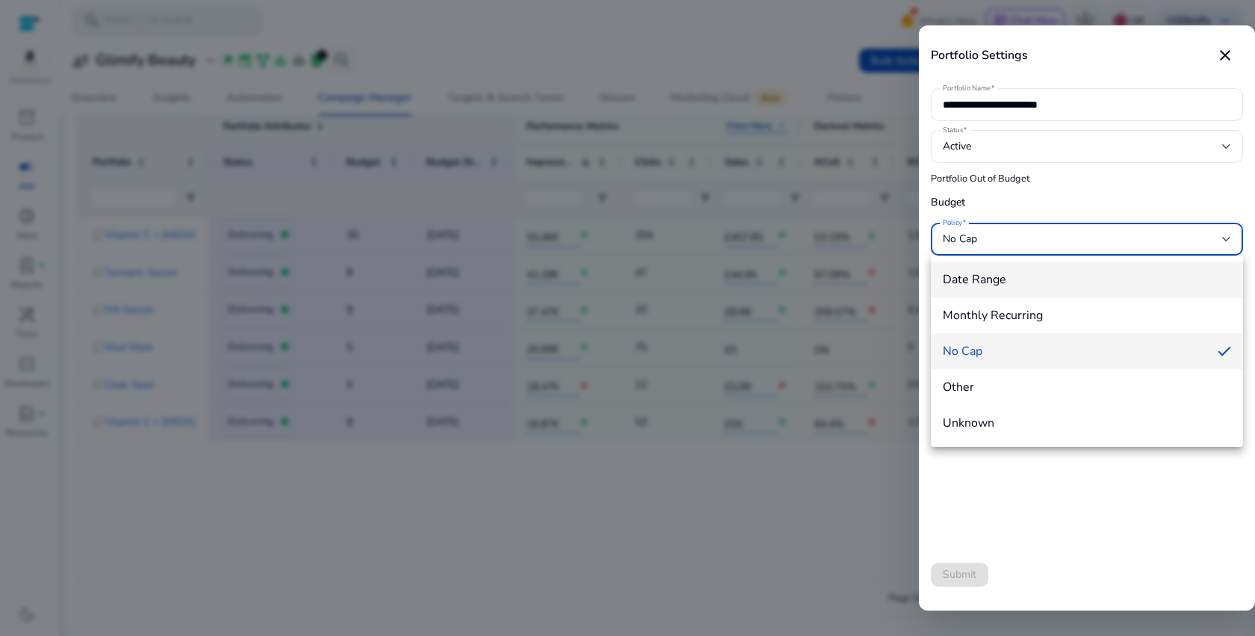
click at [999, 284] on span "Date Range" at bounding box center [1087, 279] width 288 height 16
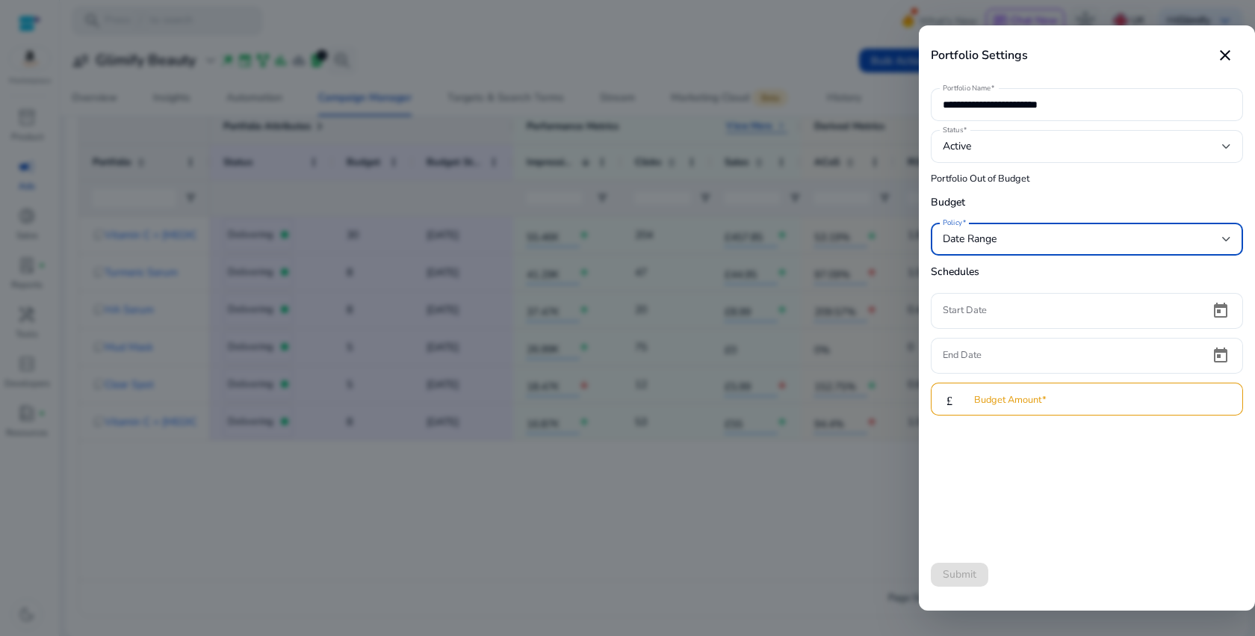
click at [1030, 402] on input "Budget Amount" at bounding box center [1102, 399] width 257 height 16
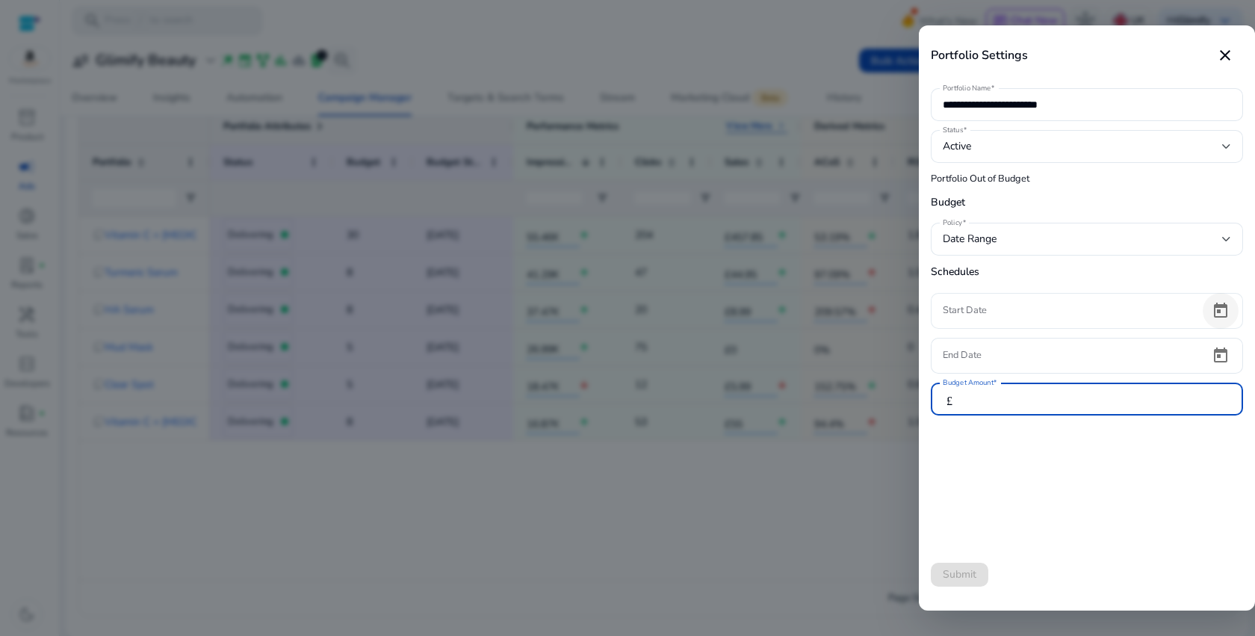
type input "**"
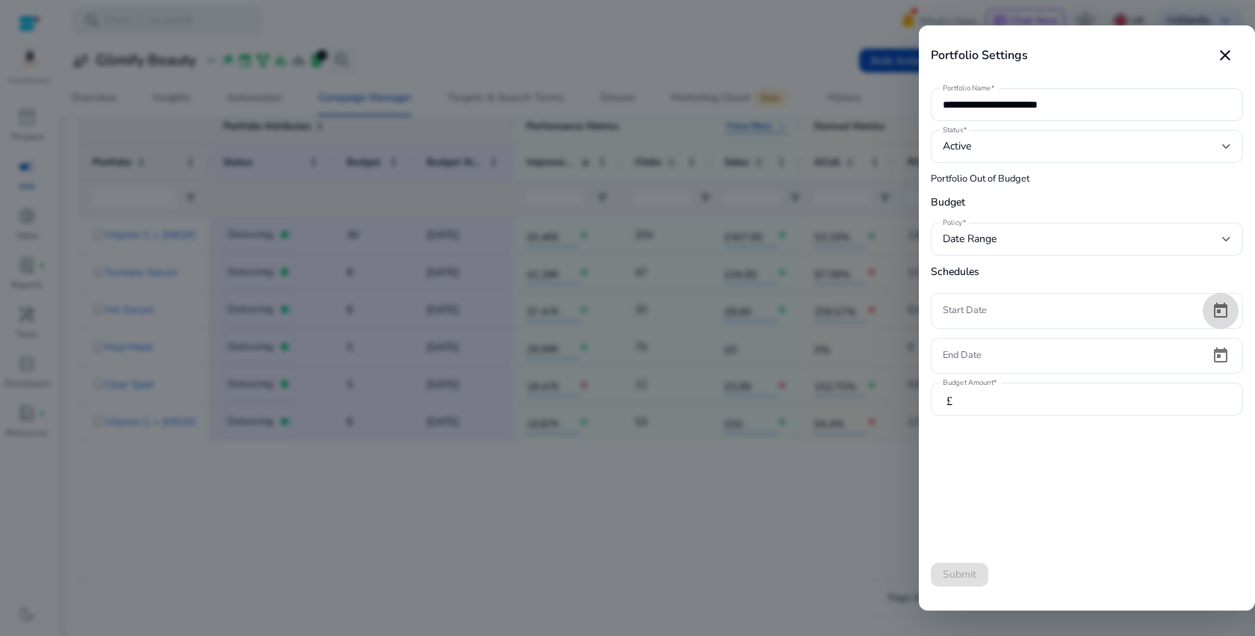
click at [1222, 312] on span "Open calendar" at bounding box center [1220, 311] width 36 height 36
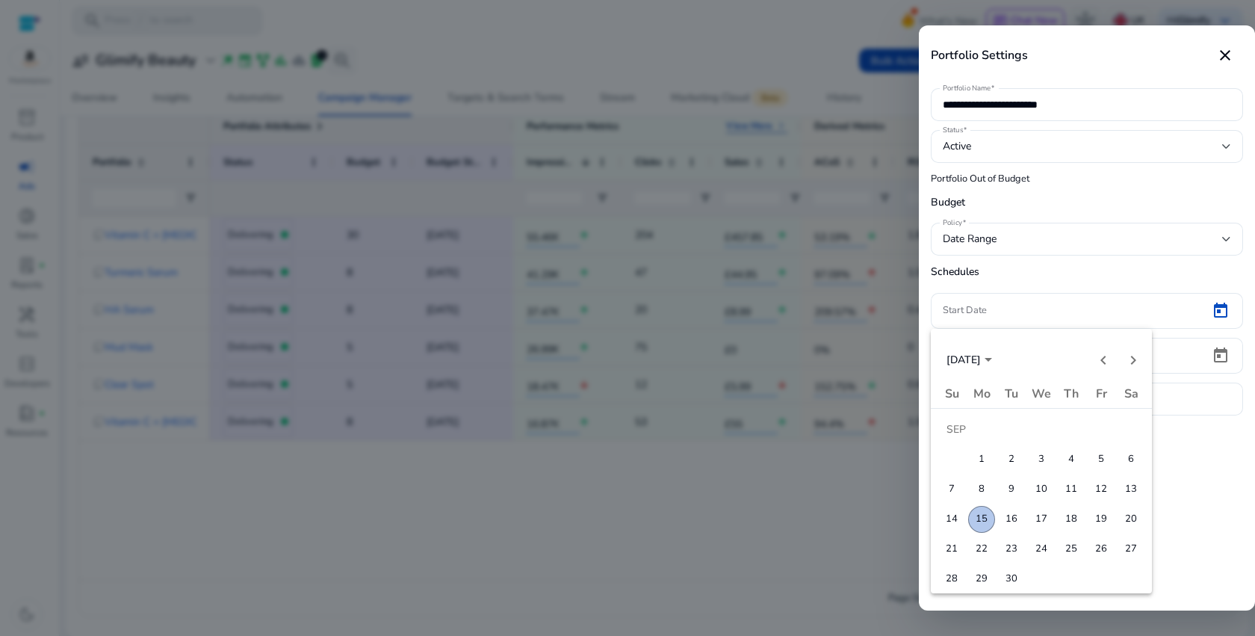
click at [990, 518] on span "15" at bounding box center [981, 519] width 27 height 27
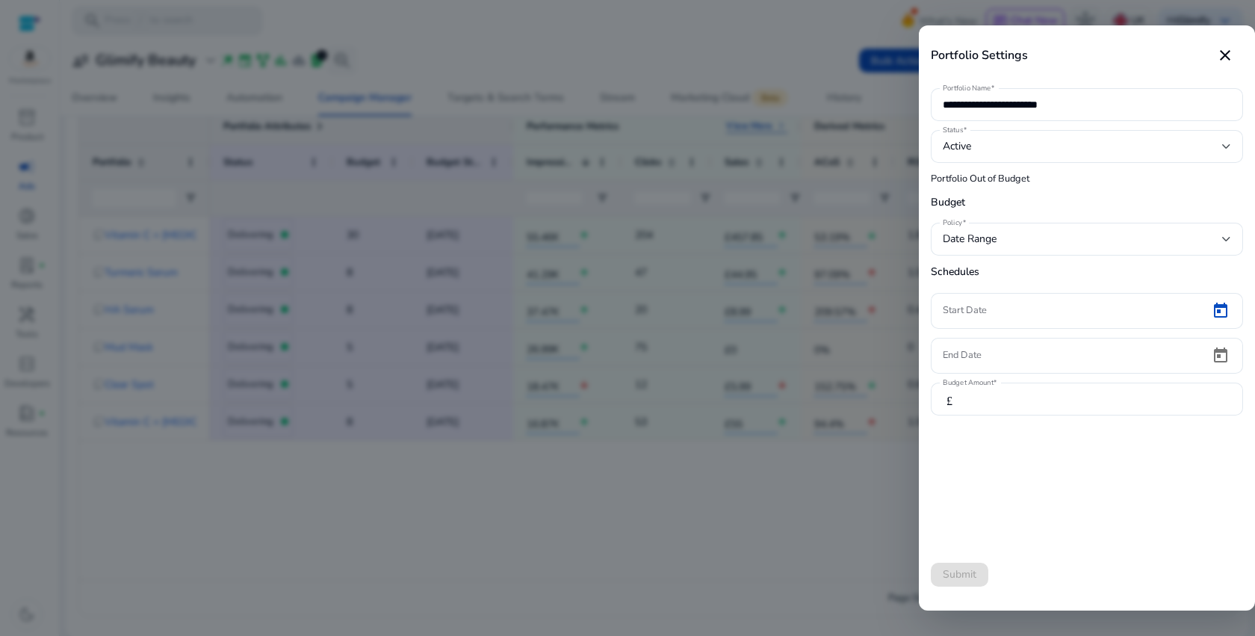
type input "*********"
click at [1222, 356] on span "Open calendar" at bounding box center [1220, 356] width 36 height 36
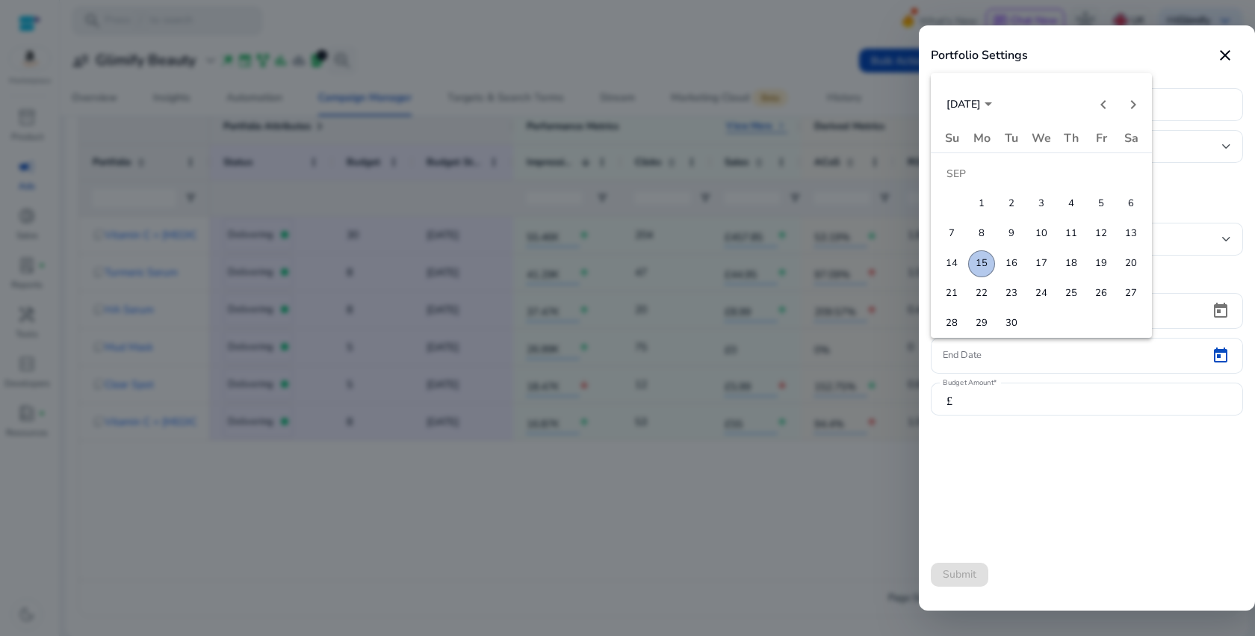
click at [1011, 316] on span "30" at bounding box center [1011, 323] width 27 height 27
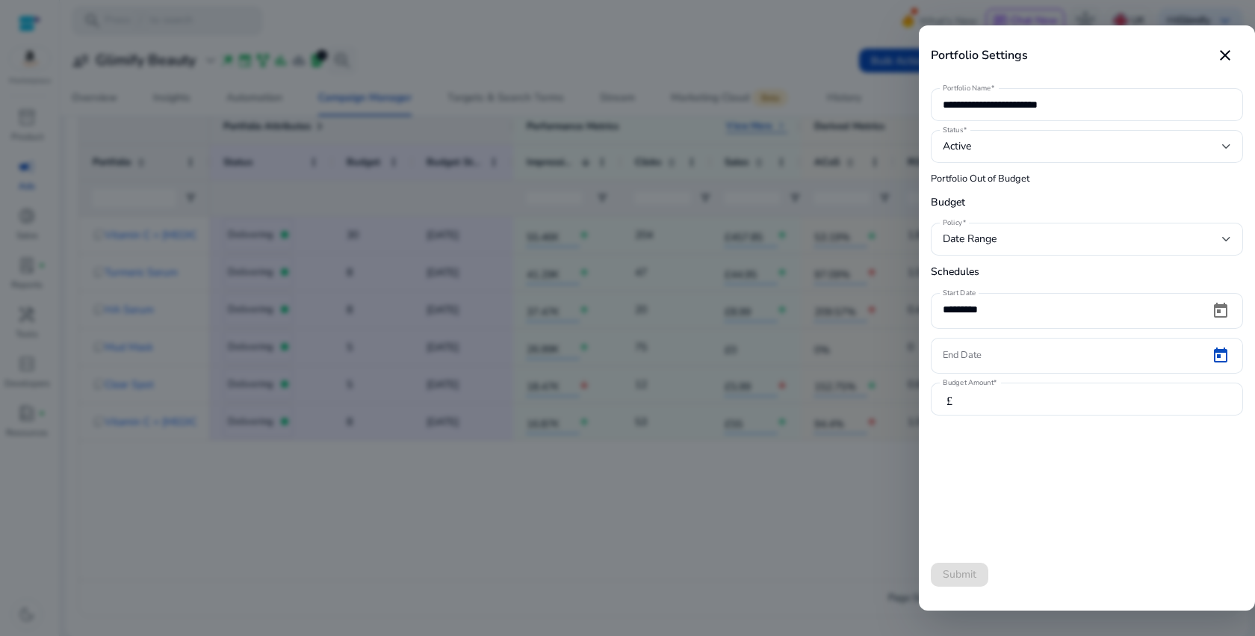
type input "*********"
click at [963, 568] on span "Submit" at bounding box center [960, 574] width 34 height 16
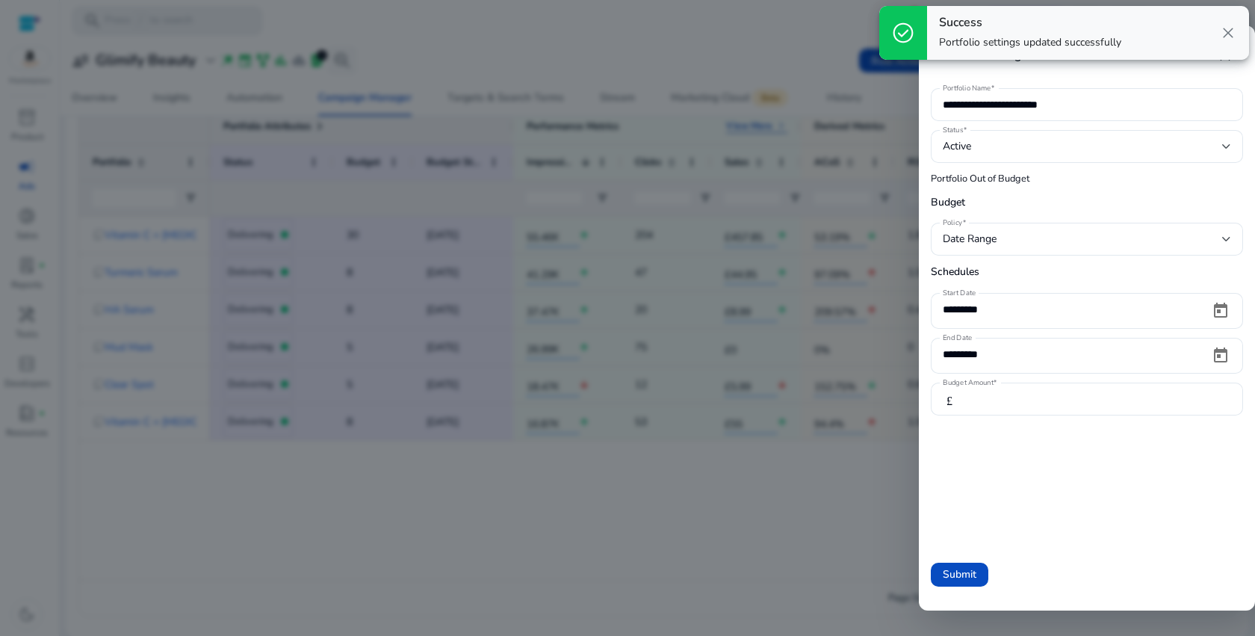
click at [842, 527] on div at bounding box center [627, 318] width 1255 height 636
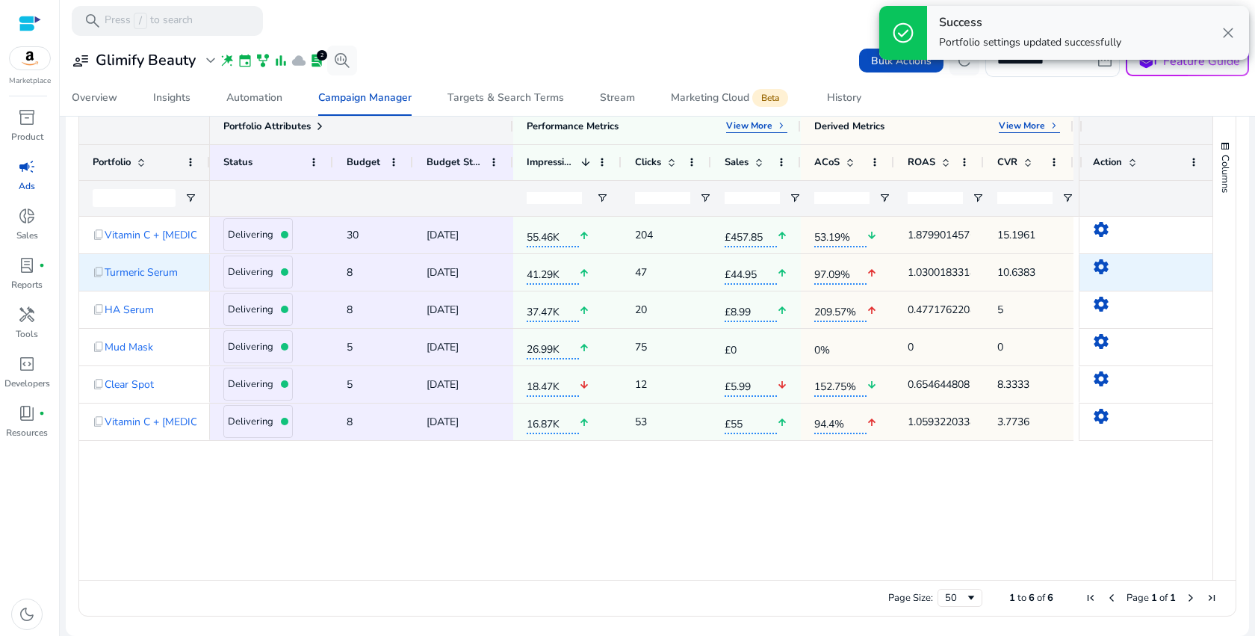
click at [1096, 270] on mat-icon "settings" at bounding box center [1101, 267] width 18 height 18
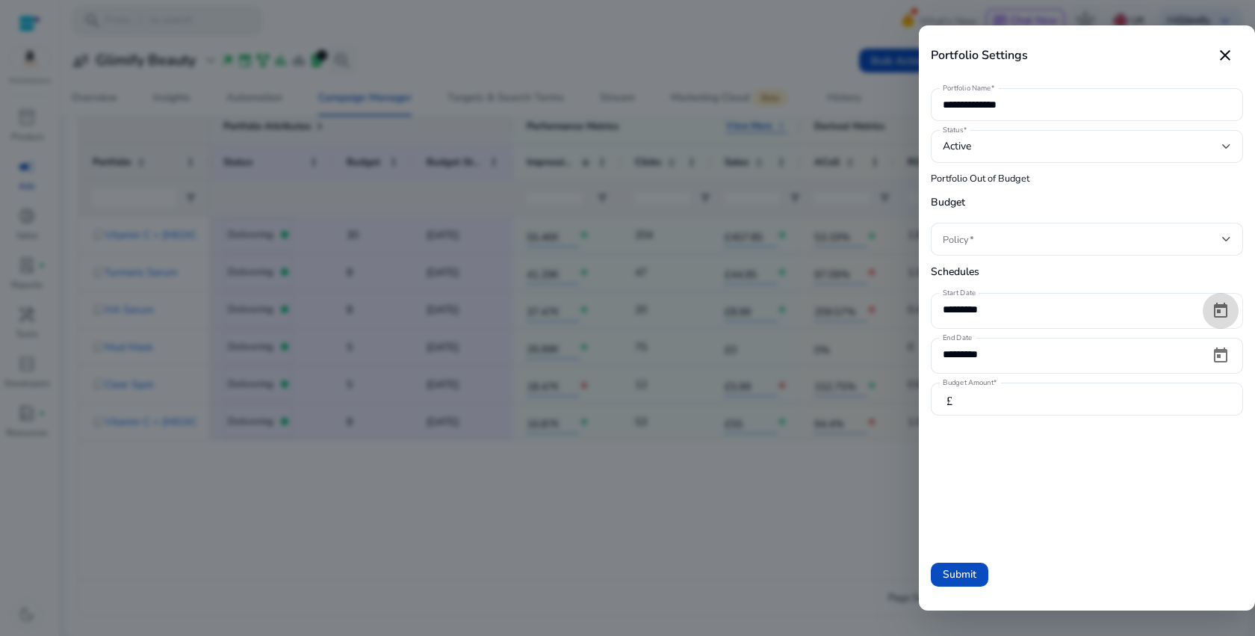
click at [1218, 309] on span "Open calendar" at bounding box center [1220, 311] width 36 height 36
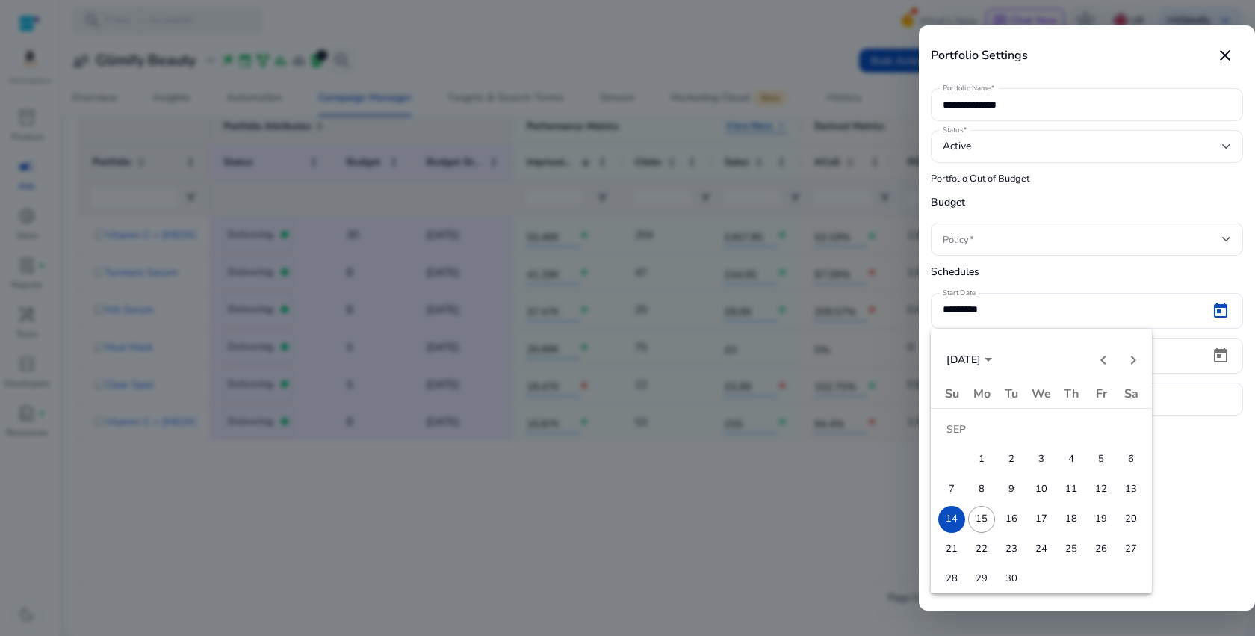
click at [992, 527] on button "15" at bounding box center [981, 519] width 30 height 30
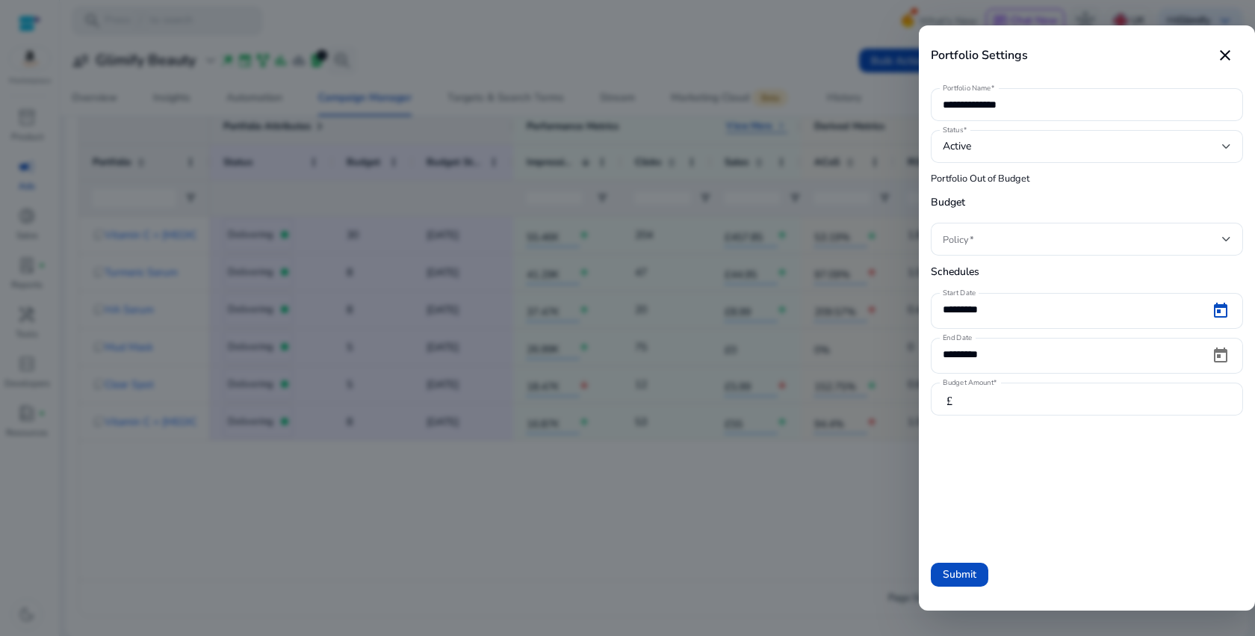
type input "*********"
click at [1004, 246] on span at bounding box center [1082, 239] width 279 height 16
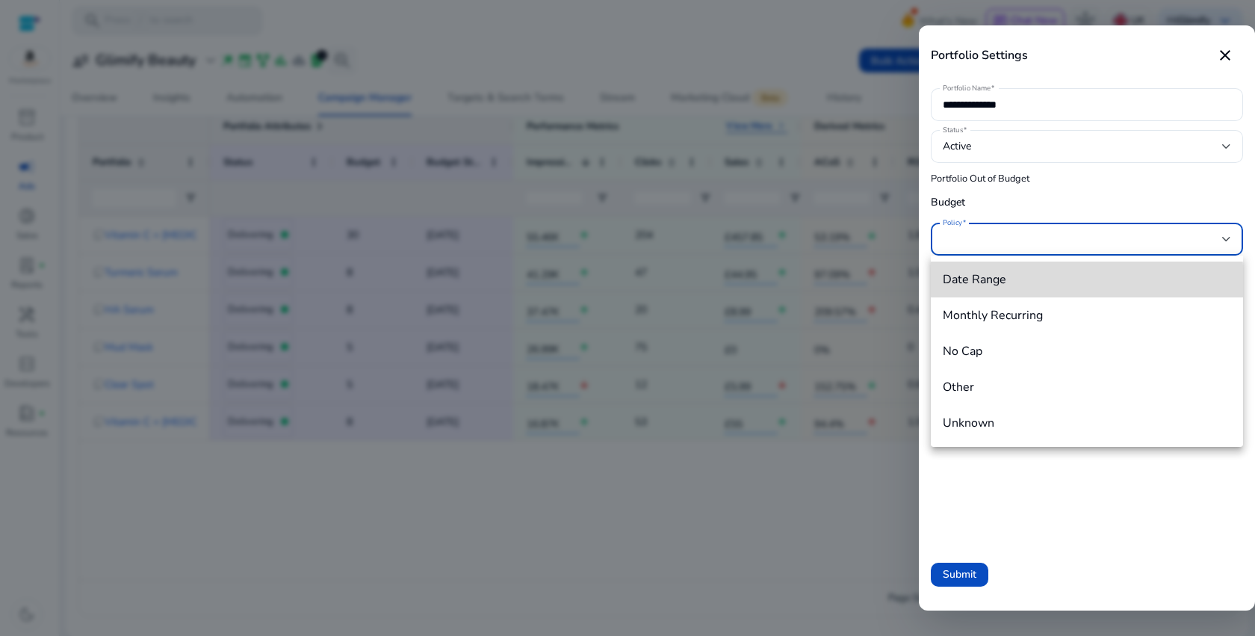
click at [987, 284] on span "Date Range" at bounding box center [1087, 279] width 288 height 16
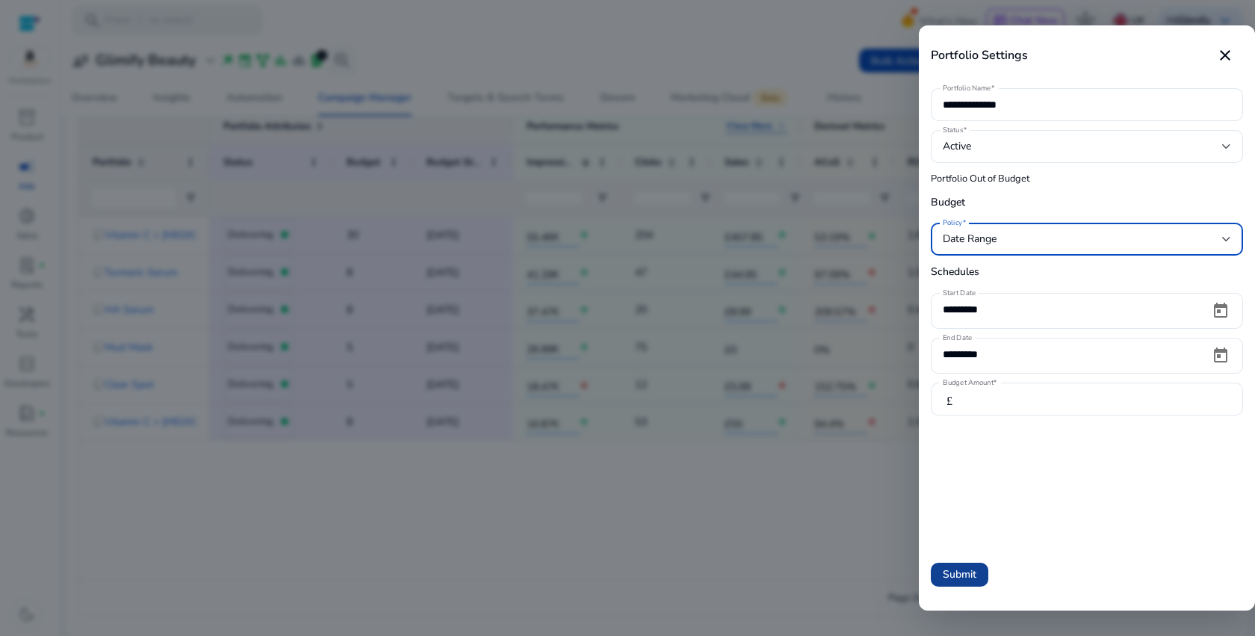
click at [969, 577] on span "Submit" at bounding box center [960, 574] width 34 height 16
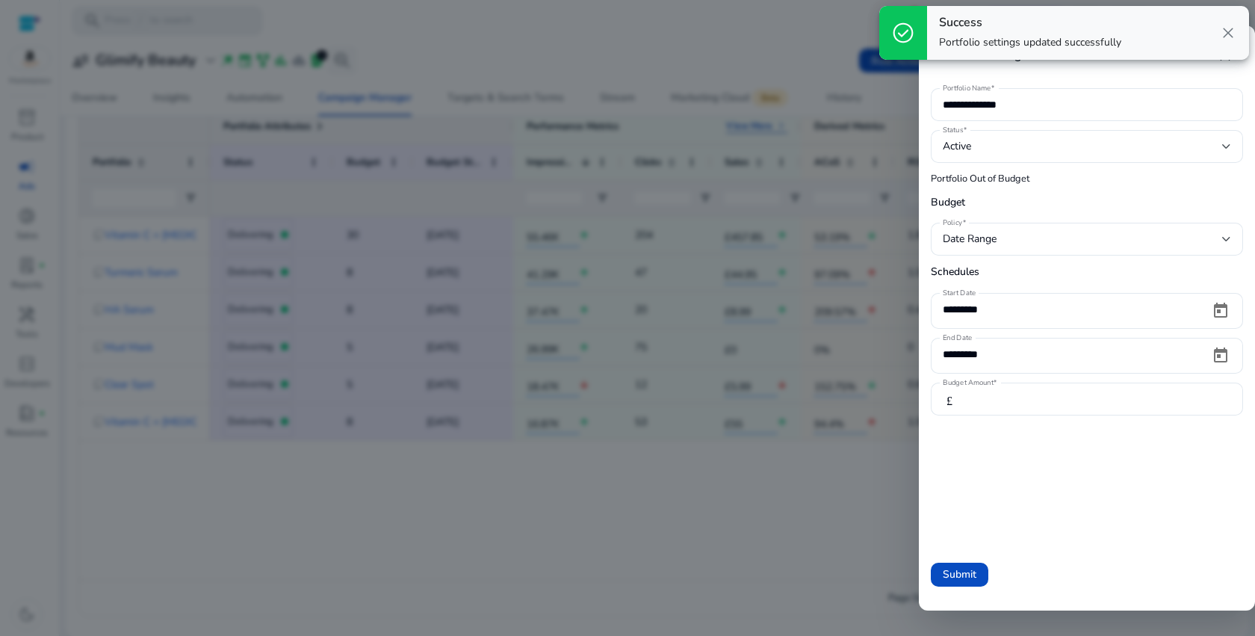
click at [800, 518] on div at bounding box center [627, 318] width 1255 height 636
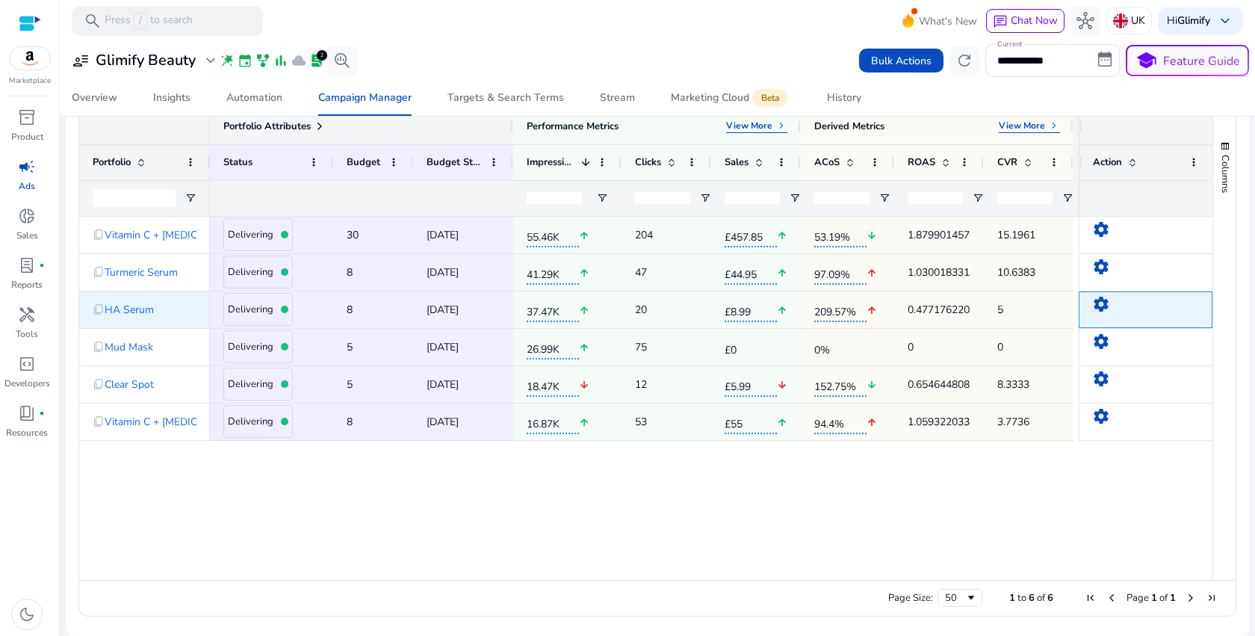
click at [1099, 304] on mat-icon "settings" at bounding box center [1101, 304] width 18 height 18
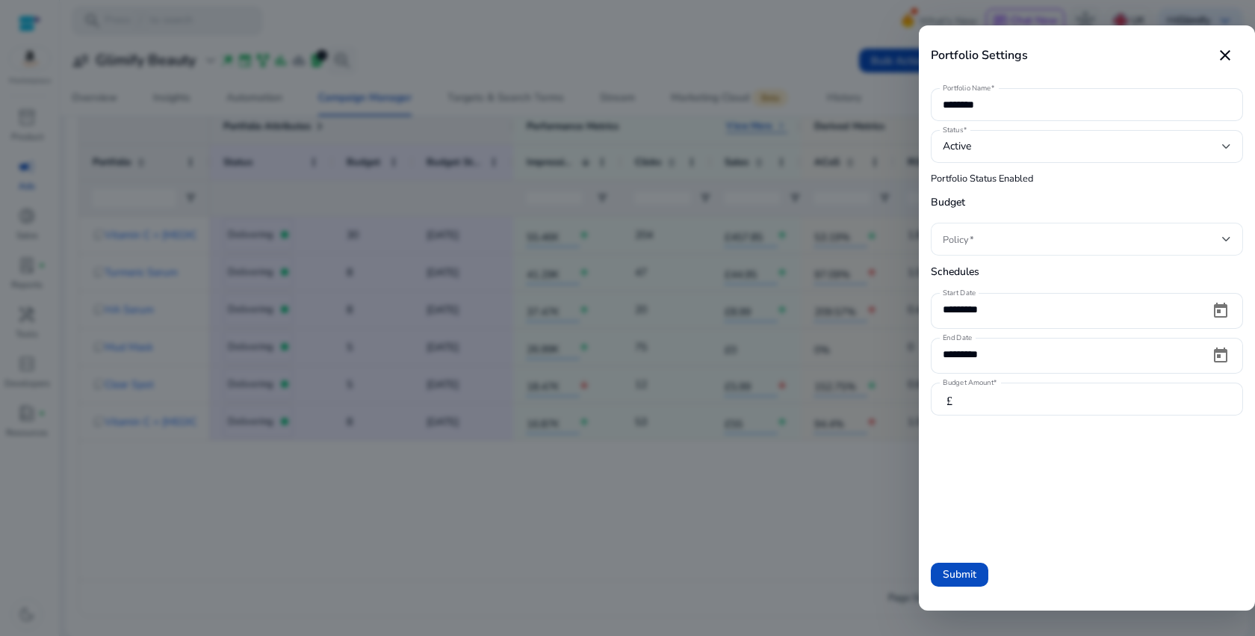
click at [1042, 228] on div at bounding box center [1087, 239] width 288 height 33
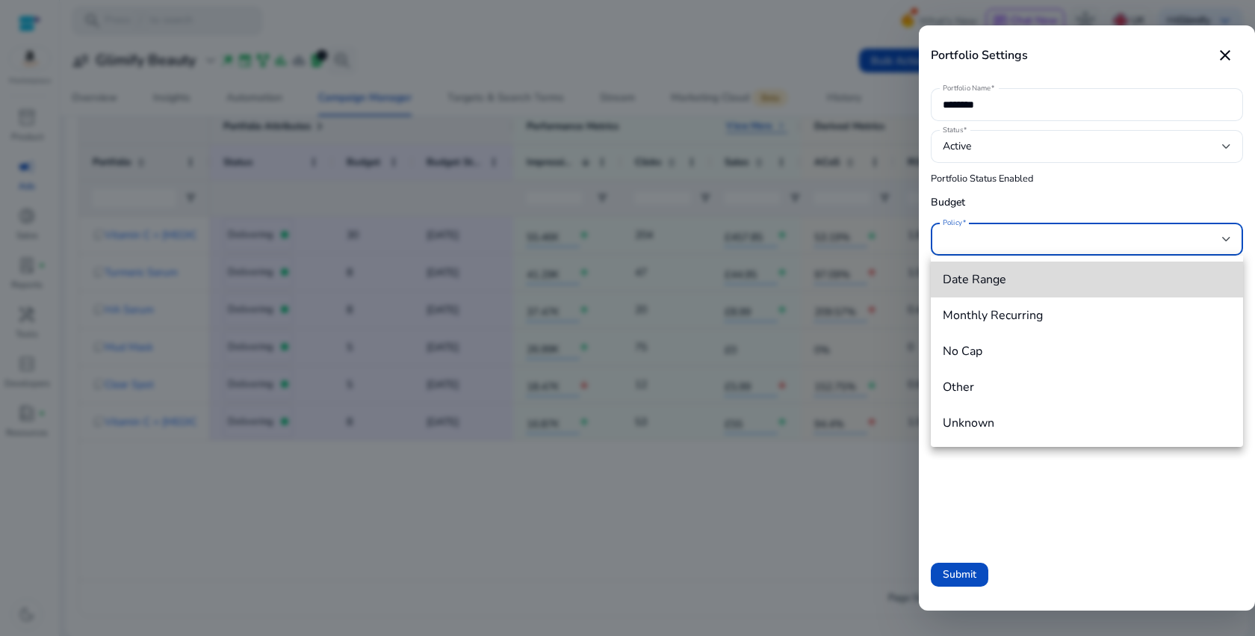
click at [1002, 287] on span "Date Range" at bounding box center [1087, 279] width 288 height 16
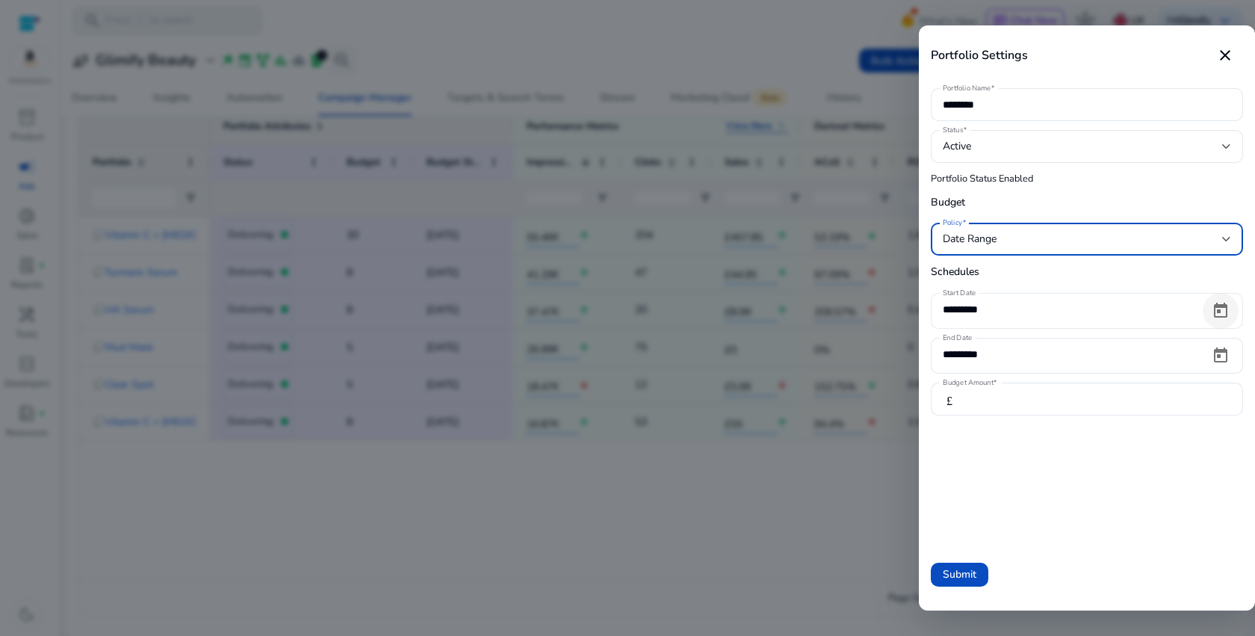
click at [1220, 311] on span "Open calendar" at bounding box center [1220, 311] width 36 height 36
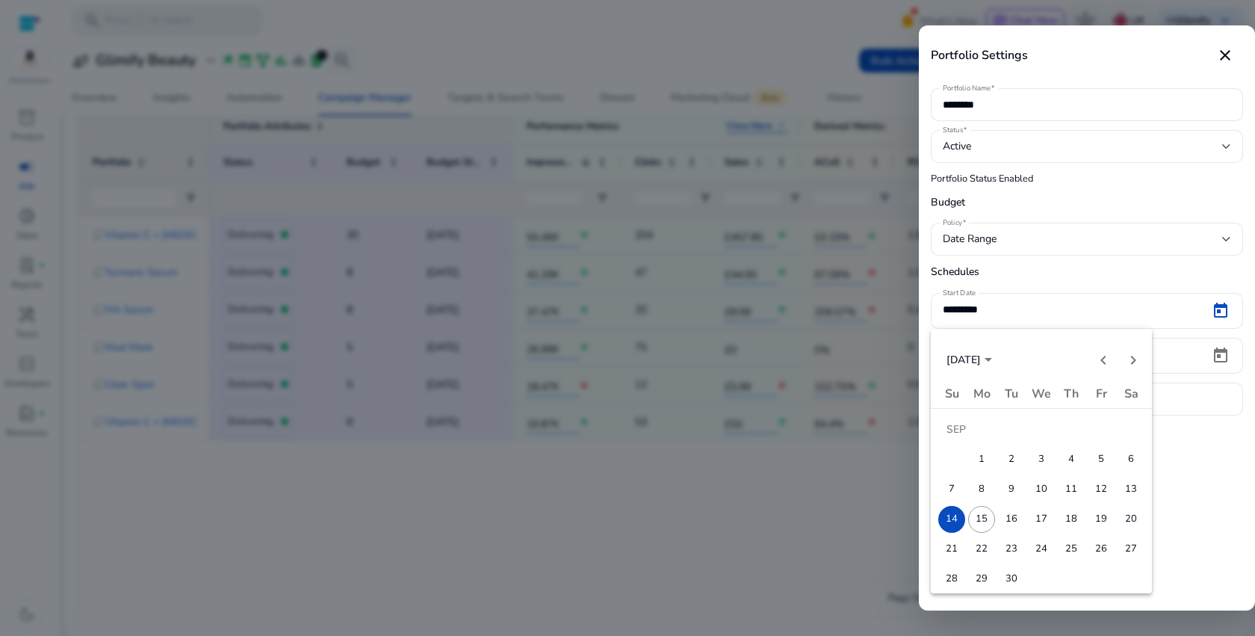
click at [981, 522] on span "15" at bounding box center [981, 519] width 27 height 27
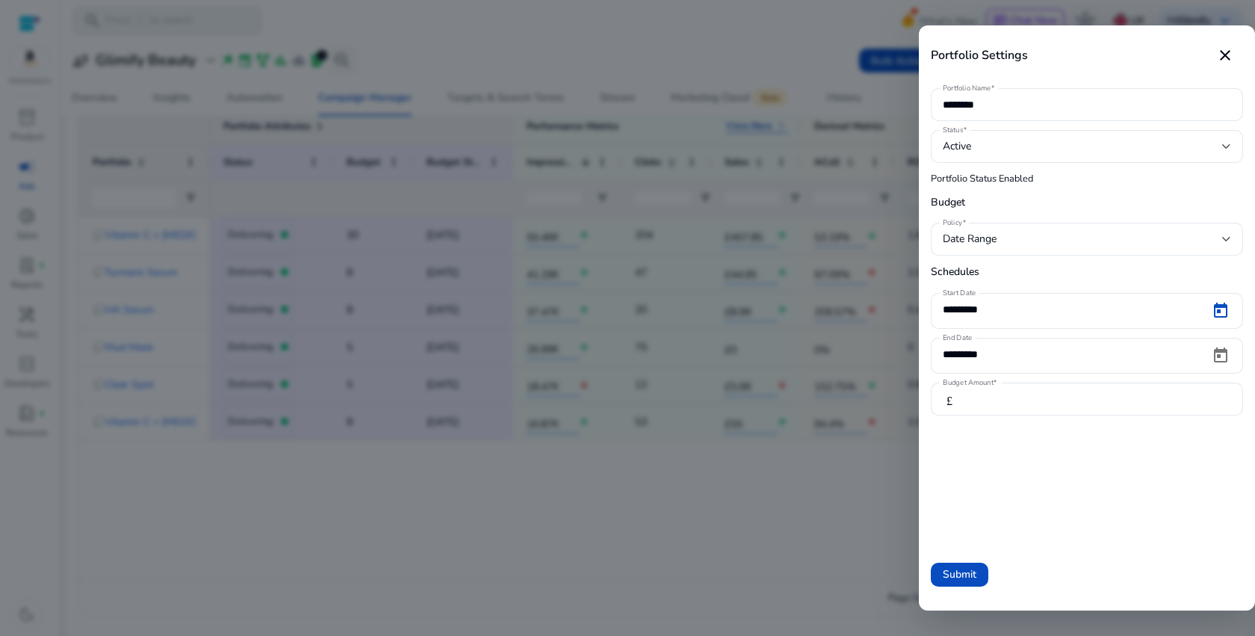
type input "*********"
click at [952, 578] on span "Submit" at bounding box center [960, 574] width 34 height 16
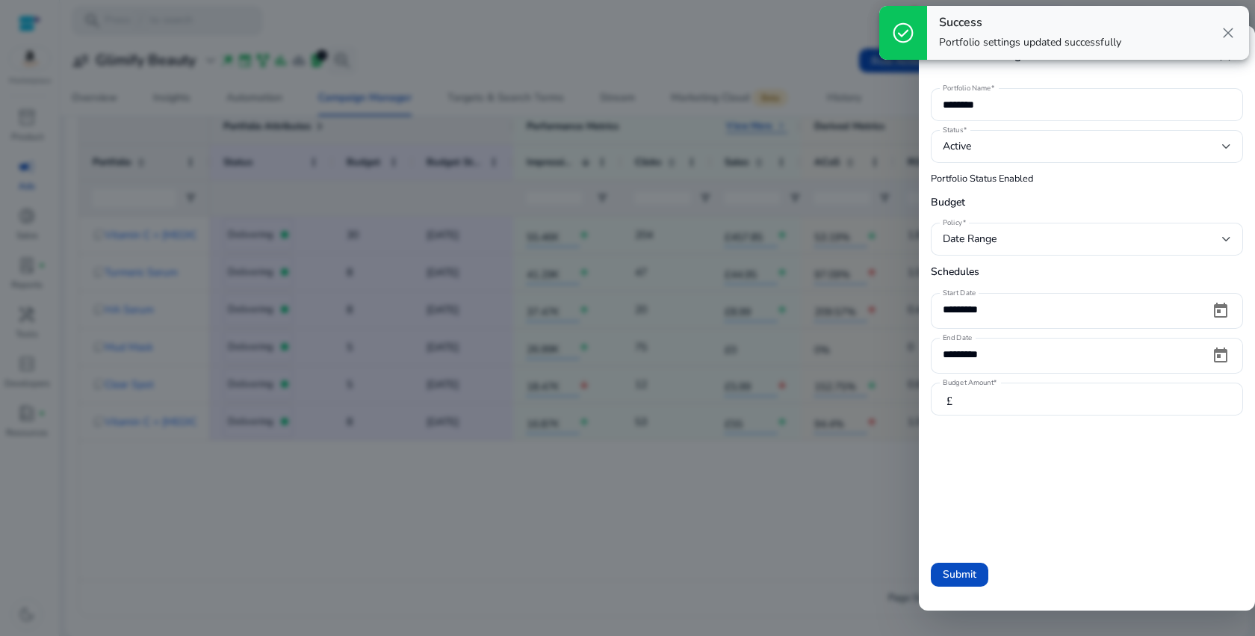
click at [798, 521] on div at bounding box center [627, 318] width 1255 height 636
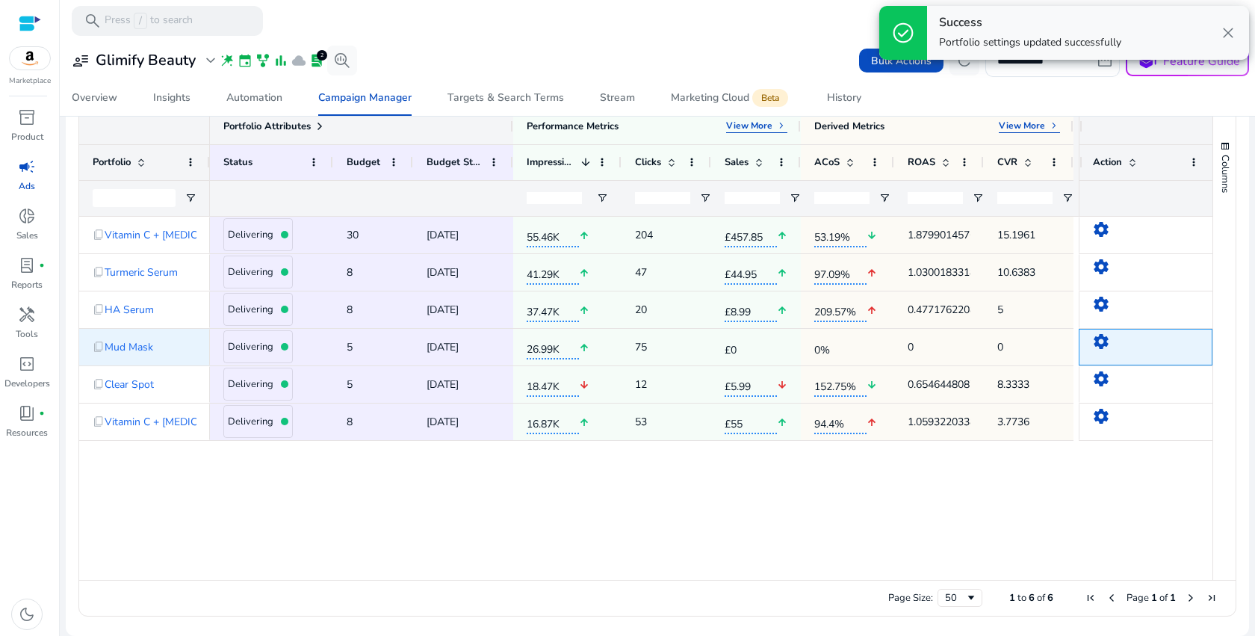
click at [1099, 346] on mat-icon "settings" at bounding box center [1101, 341] width 18 height 18
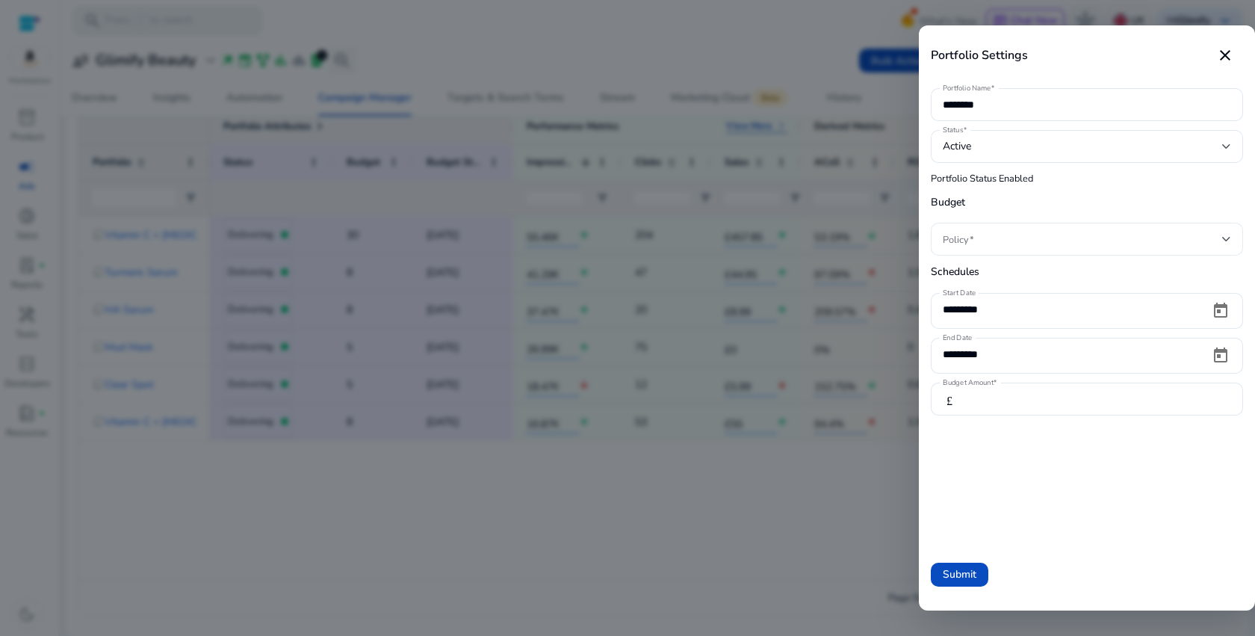
click at [991, 244] on span at bounding box center [1082, 239] width 279 height 16
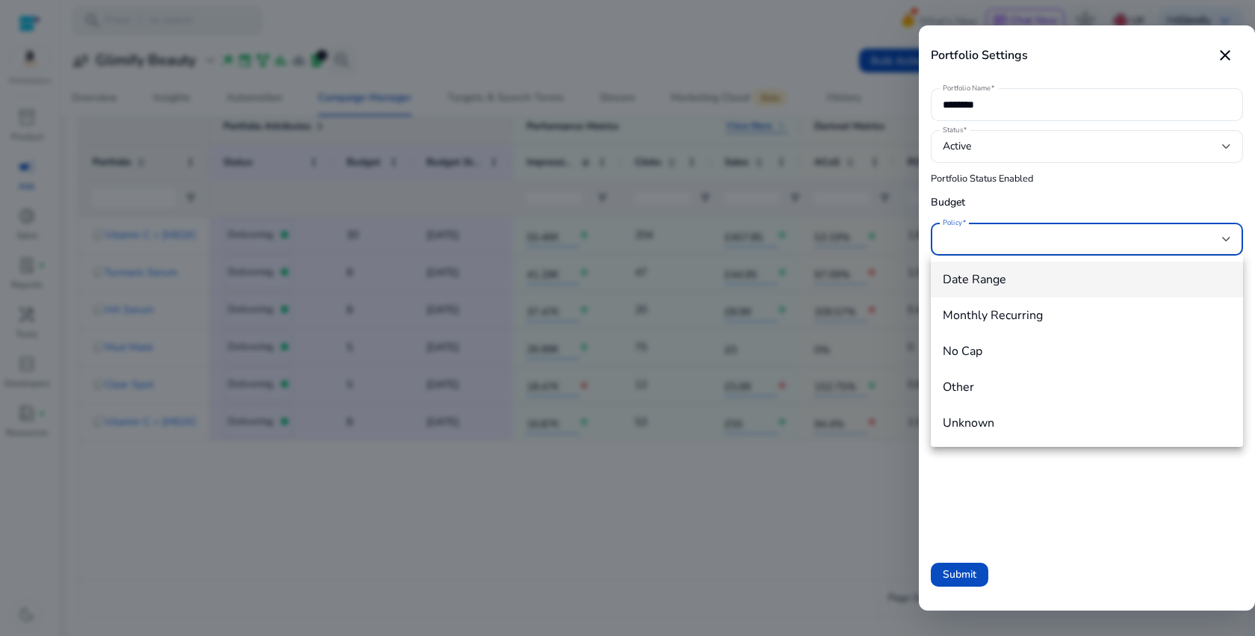
click at [978, 286] on span "Date Range" at bounding box center [1087, 279] width 288 height 16
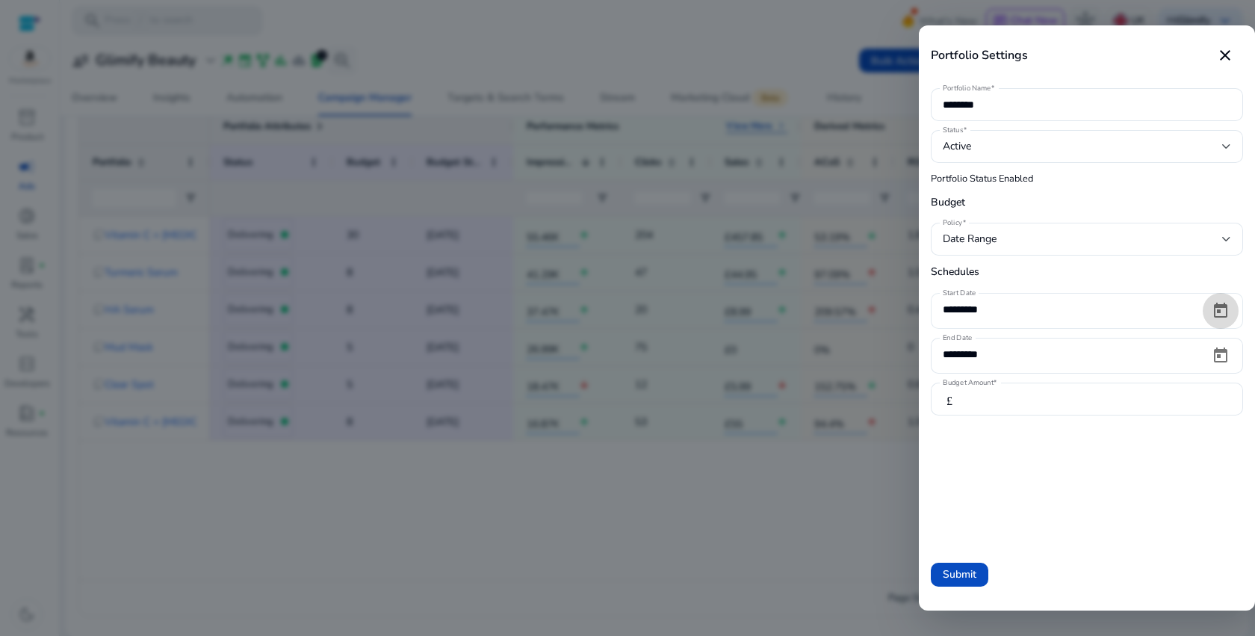
click at [1226, 306] on span "Open calendar" at bounding box center [1220, 311] width 36 height 36
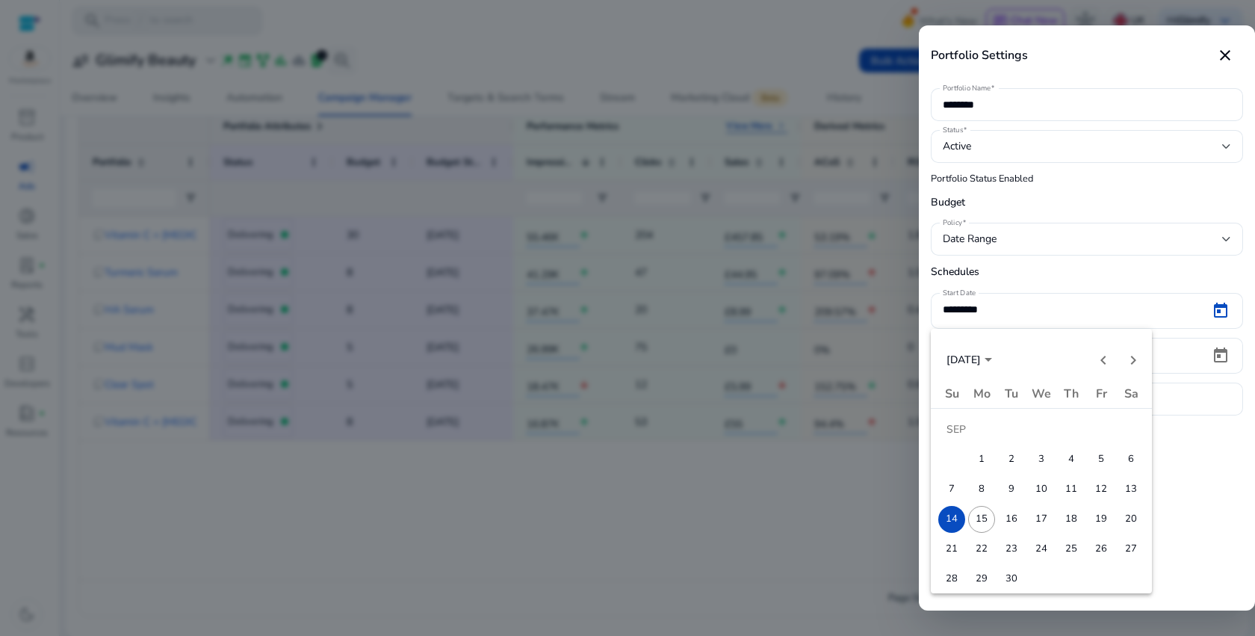
click at [981, 515] on span "15" at bounding box center [981, 519] width 27 height 27
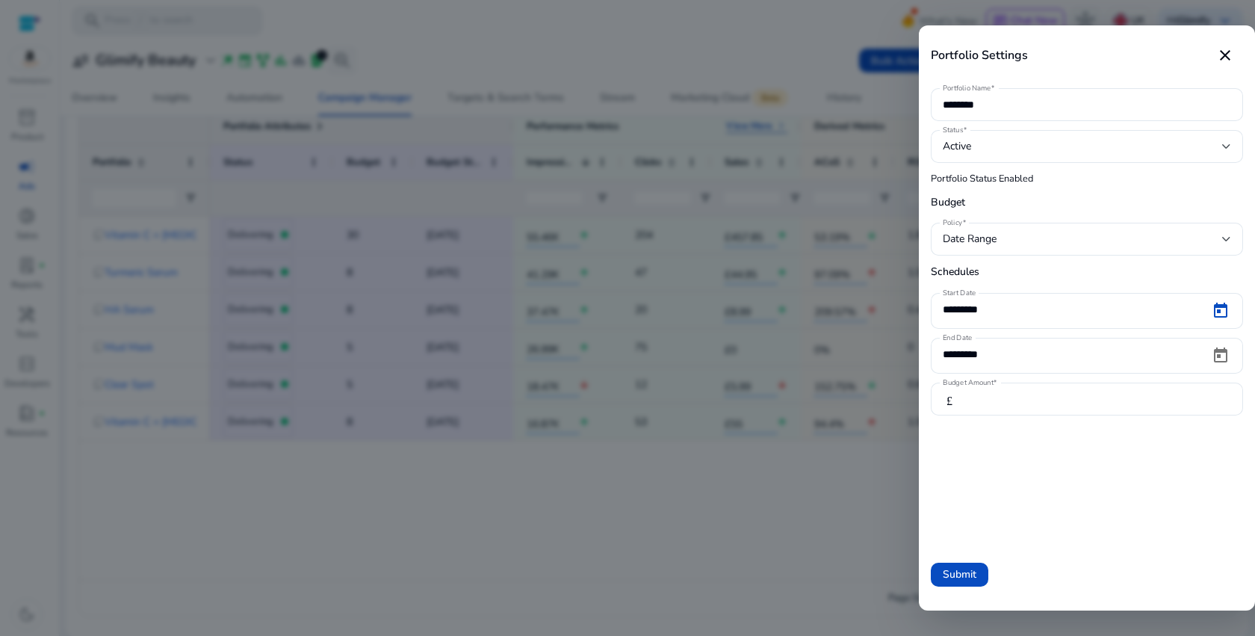
type input "*********"
click at [957, 583] on span at bounding box center [960, 574] width 58 height 36
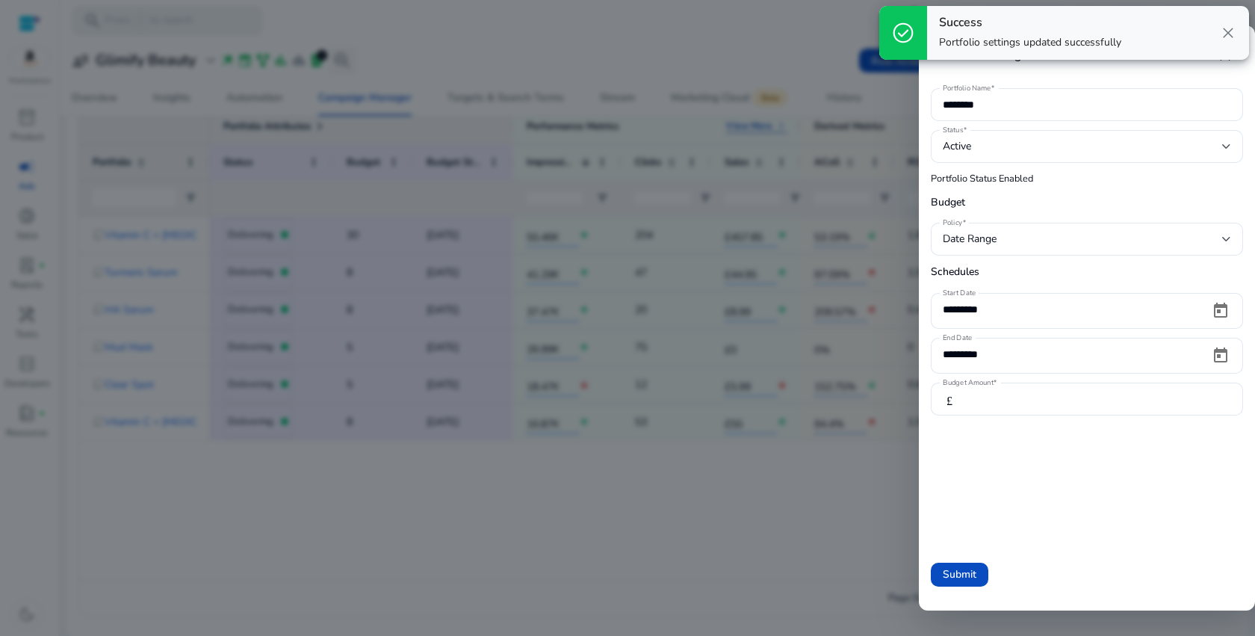
scroll to position [68, 0]
click at [959, 578] on span "Submit" at bounding box center [960, 574] width 34 height 16
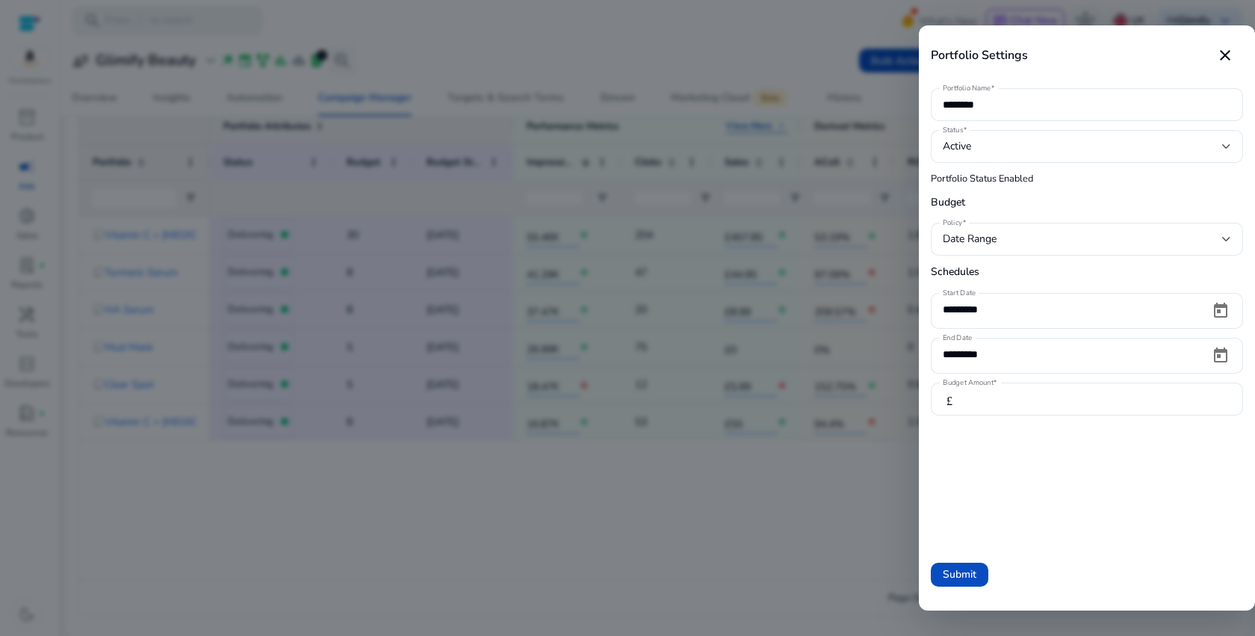
click at [852, 517] on div at bounding box center [627, 318] width 1255 height 636
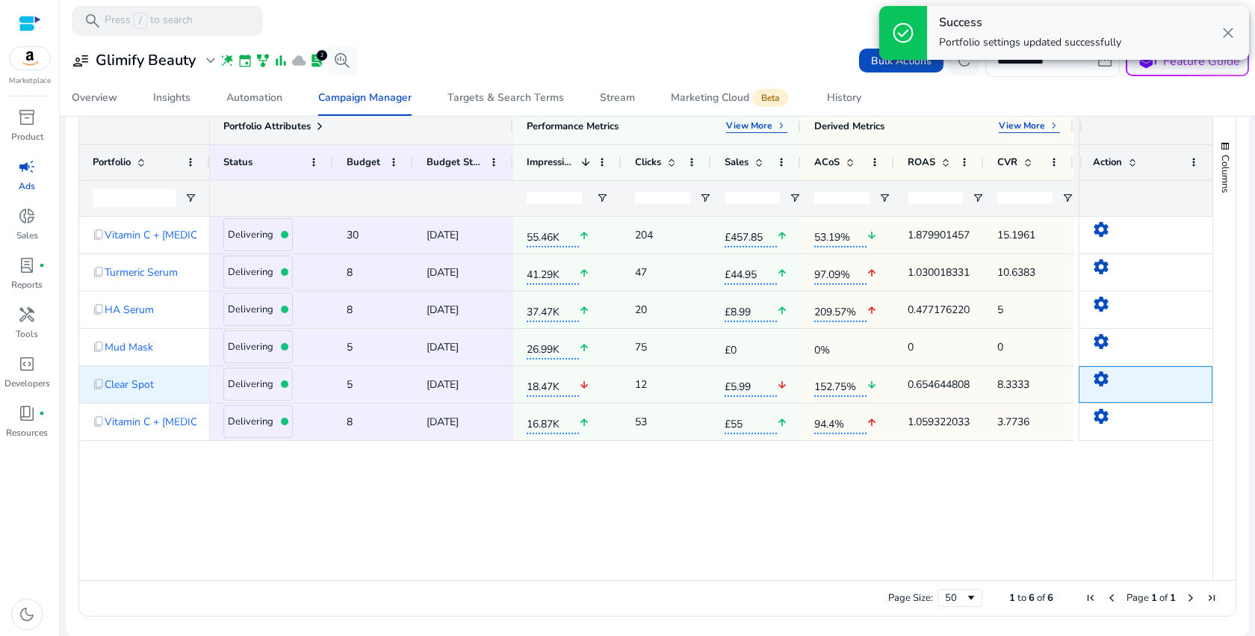
click at [1097, 379] on mat-icon "settings" at bounding box center [1101, 379] width 18 height 18
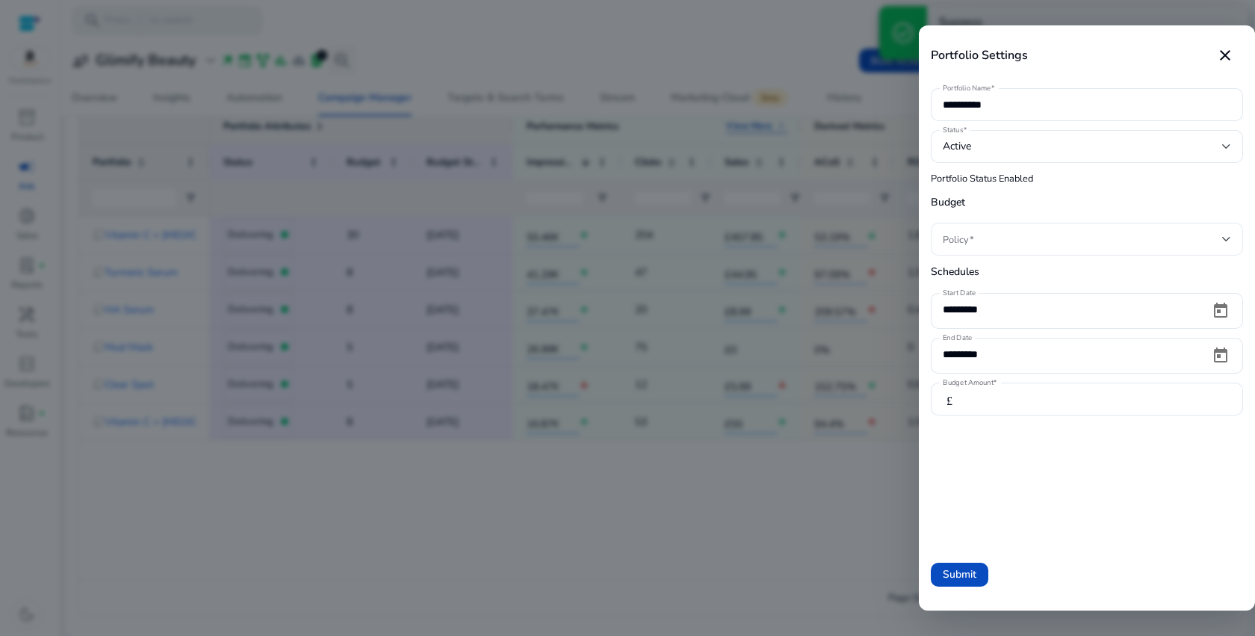
click at [1021, 233] on span at bounding box center [1082, 239] width 279 height 16
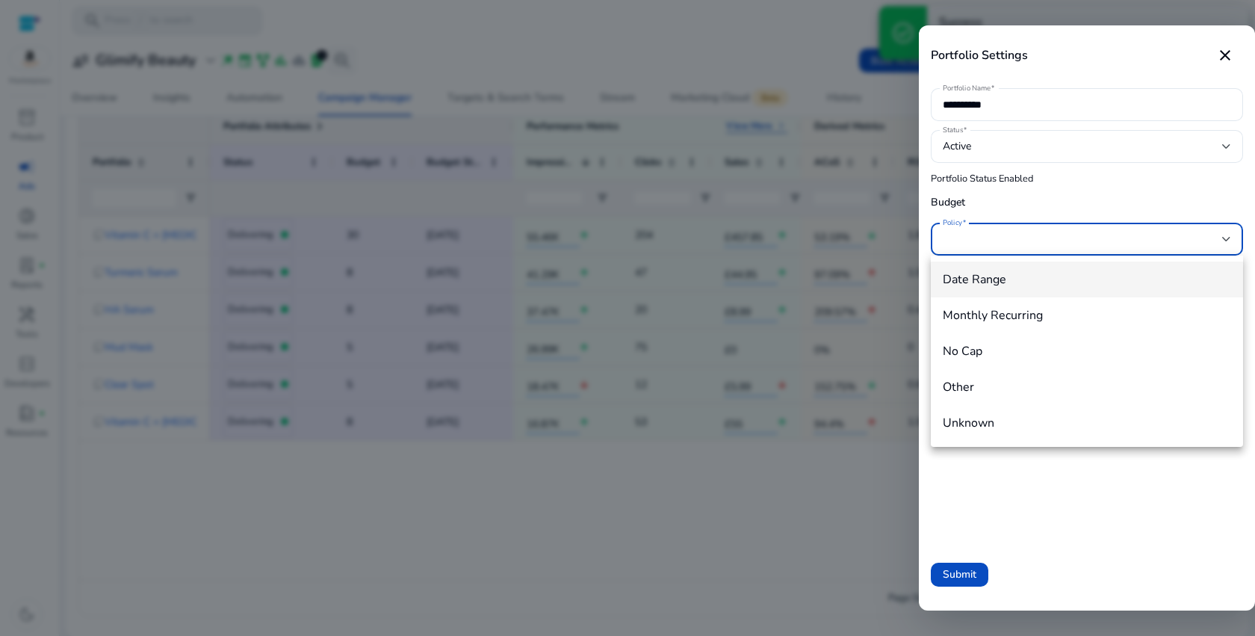
click at [1002, 274] on span "Date Range" at bounding box center [1087, 279] width 288 height 16
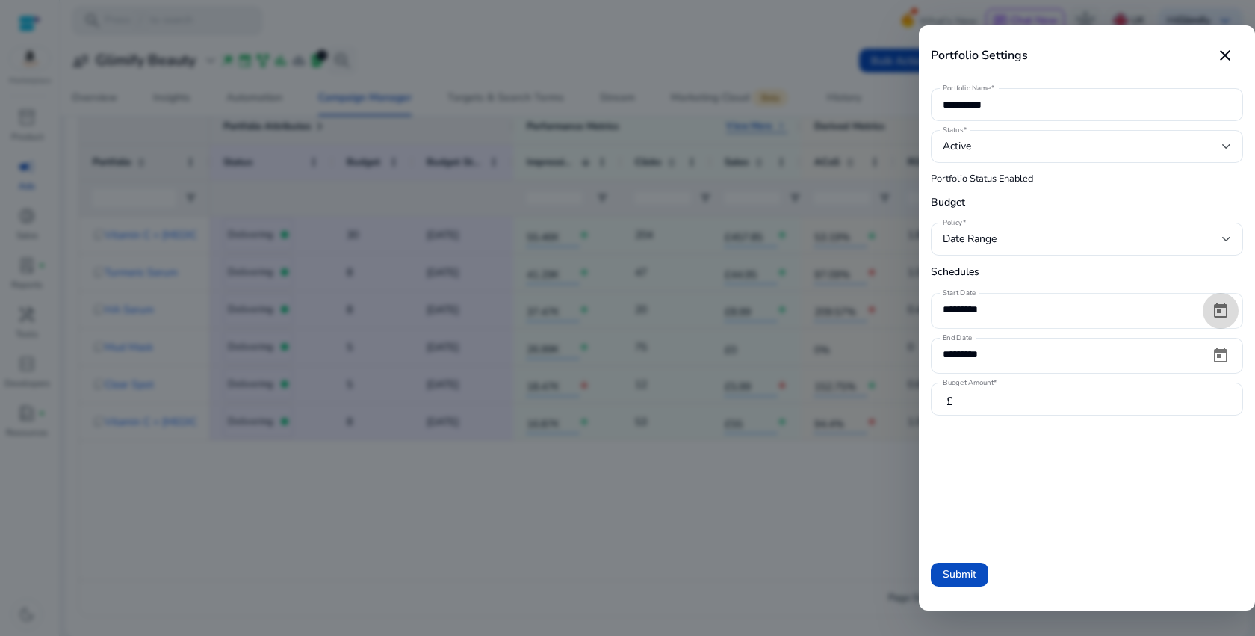
click at [1220, 309] on span "Open calendar" at bounding box center [1220, 311] width 36 height 36
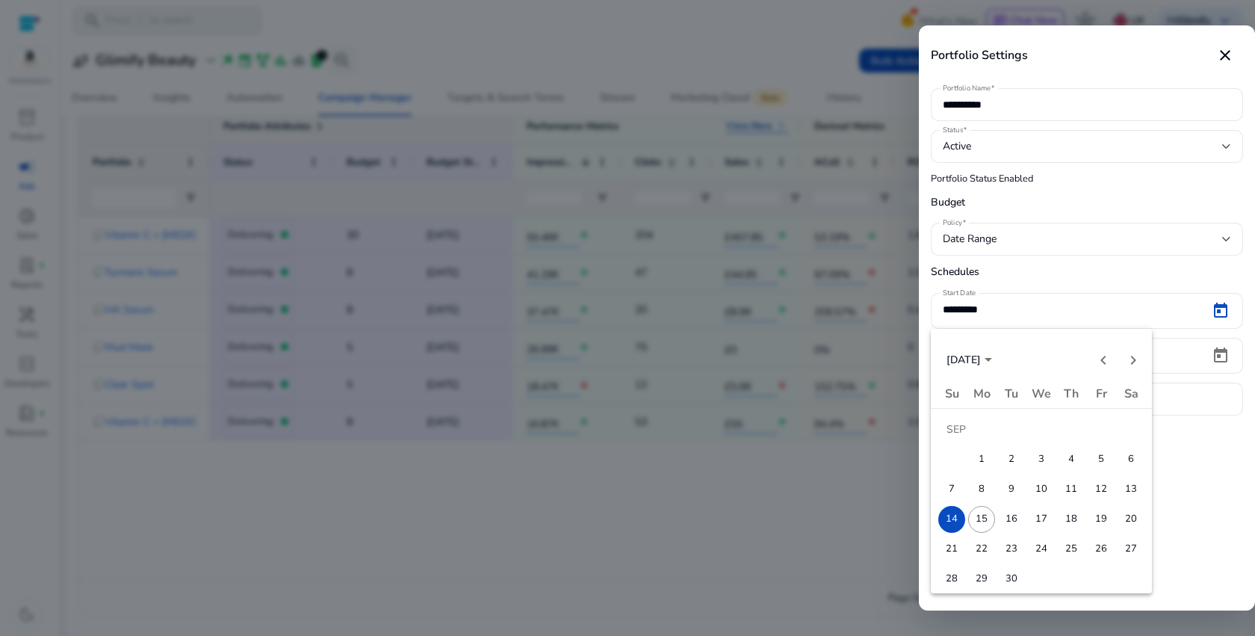
click at [987, 521] on span "15" at bounding box center [981, 519] width 27 height 27
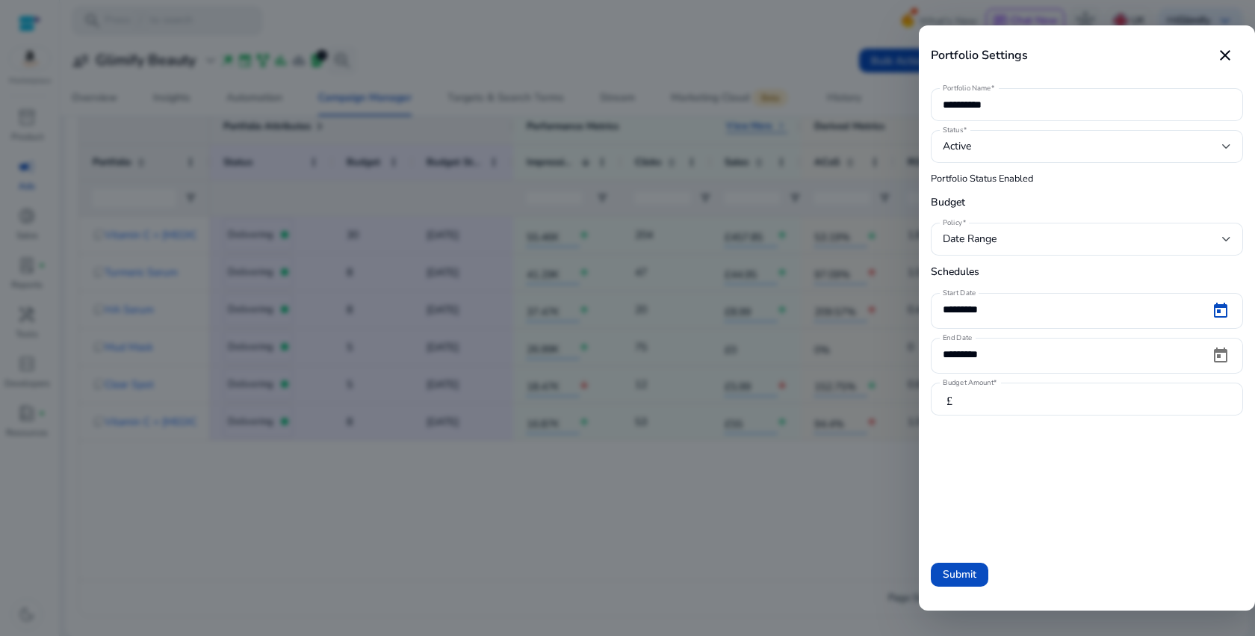
type input "*********"
click at [962, 569] on span "Submit" at bounding box center [960, 574] width 34 height 16
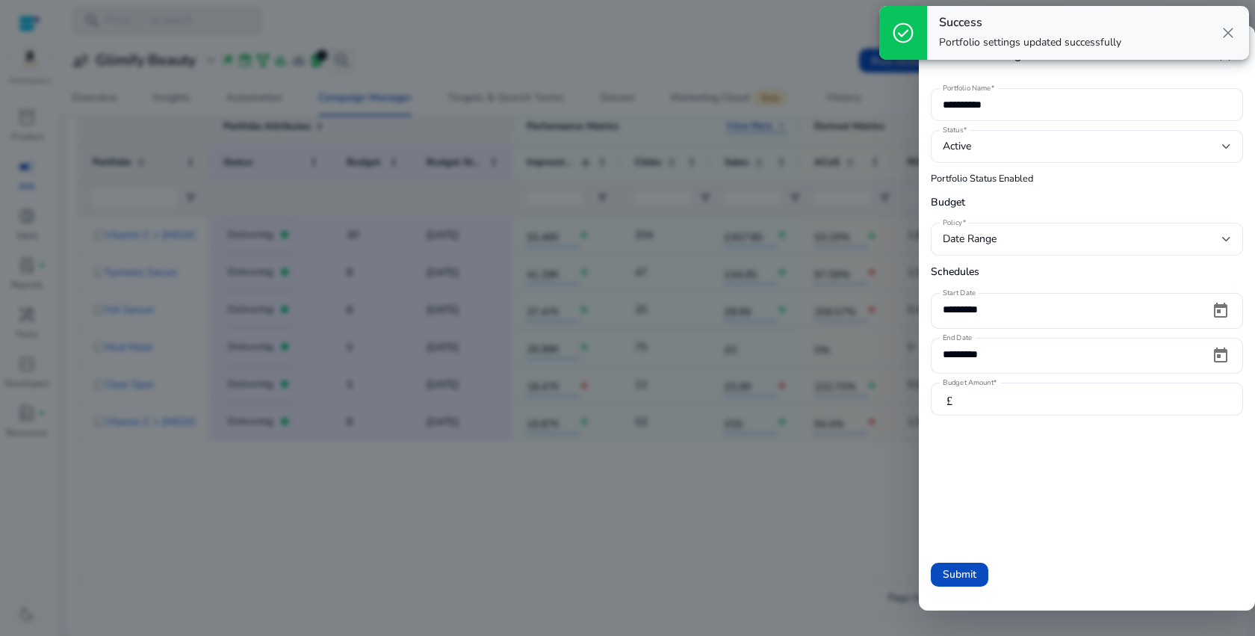
click at [811, 494] on div at bounding box center [627, 318] width 1255 height 636
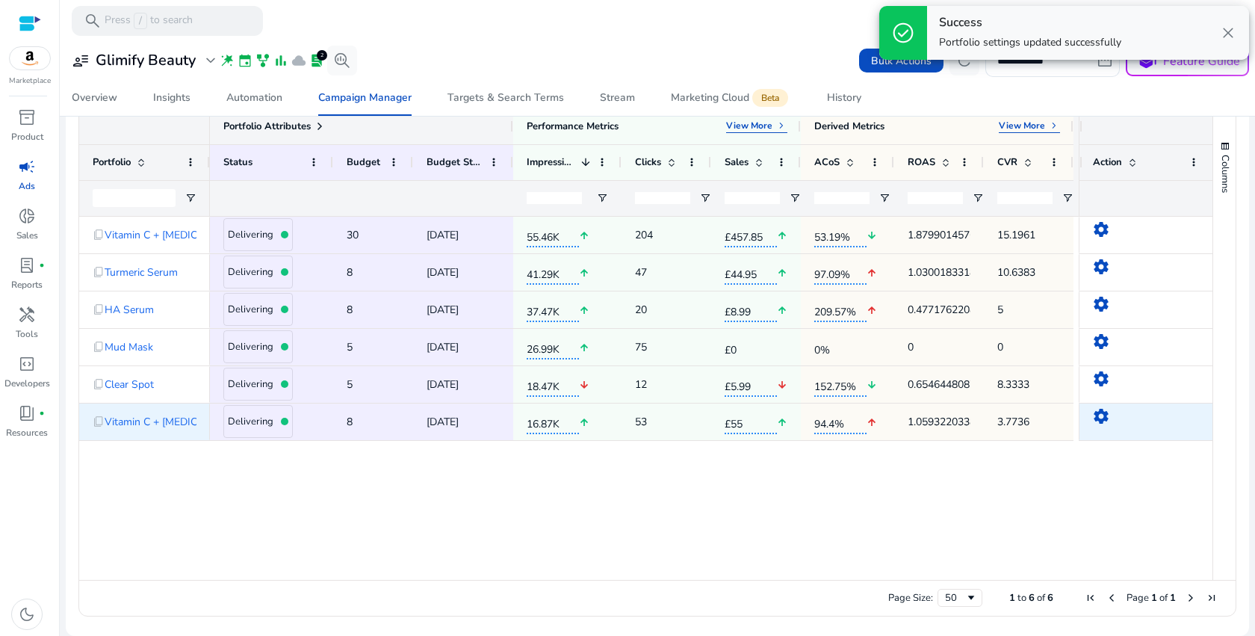
click at [1097, 413] on mat-icon "settings" at bounding box center [1101, 416] width 18 height 18
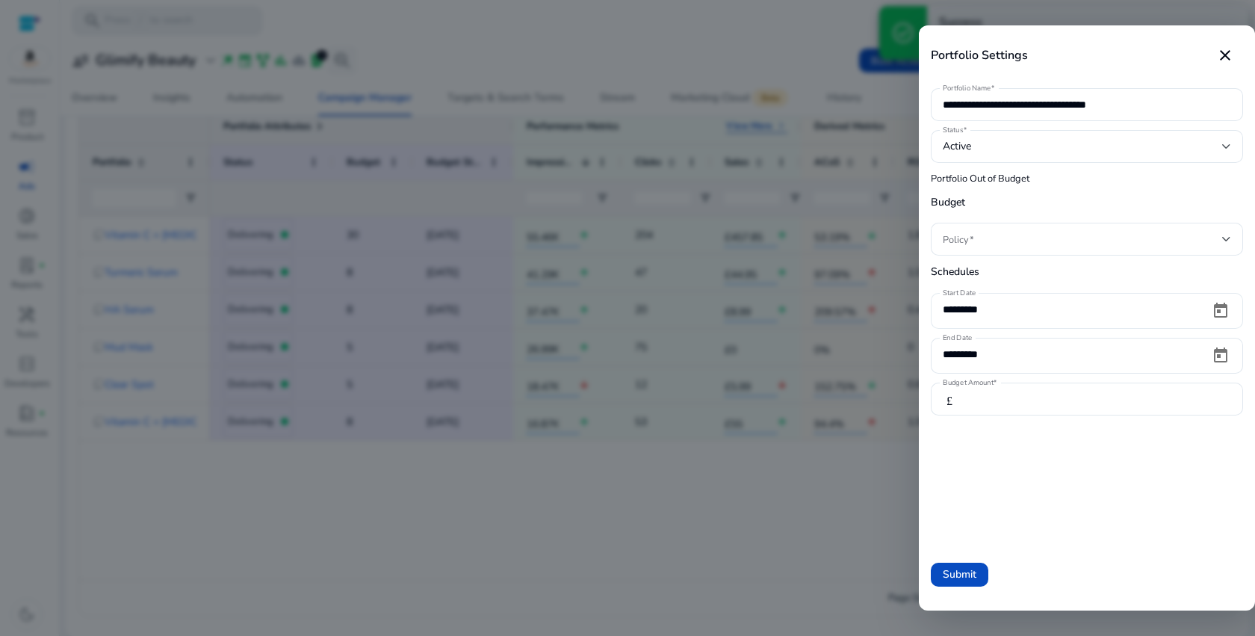
click at [1037, 311] on input "*********" at bounding box center [1070, 309] width 255 height 16
click at [1225, 300] on span "Open calendar" at bounding box center [1220, 311] width 36 height 36
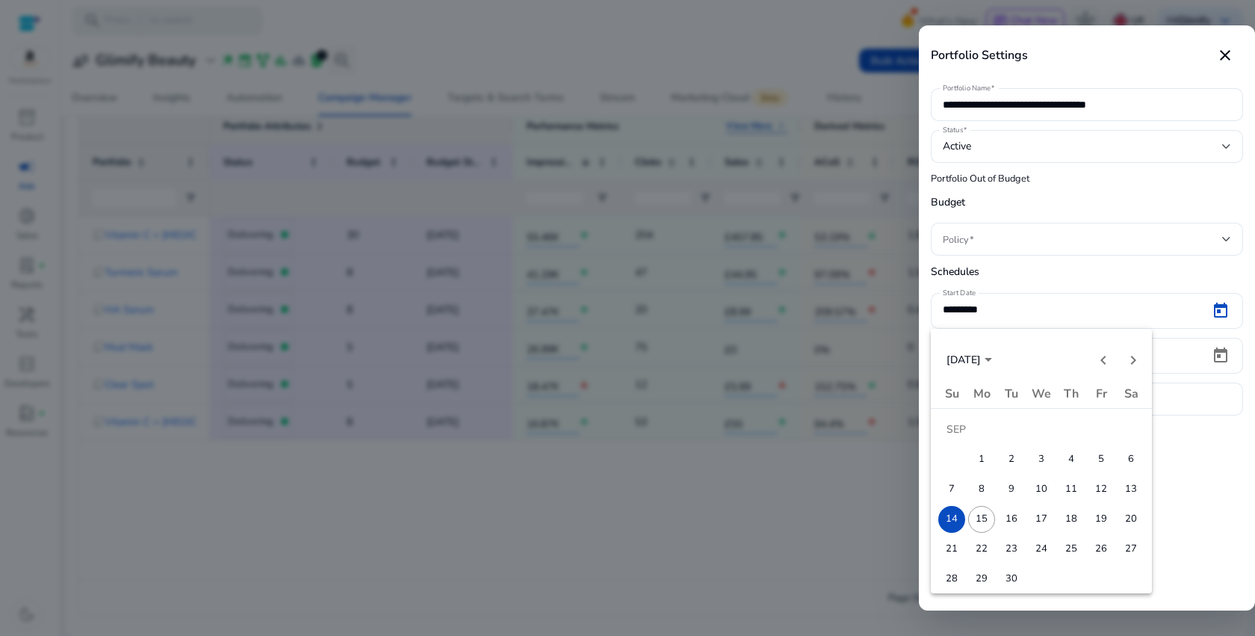
click at [978, 526] on span "15" at bounding box center [981, 519] width 27 height 27
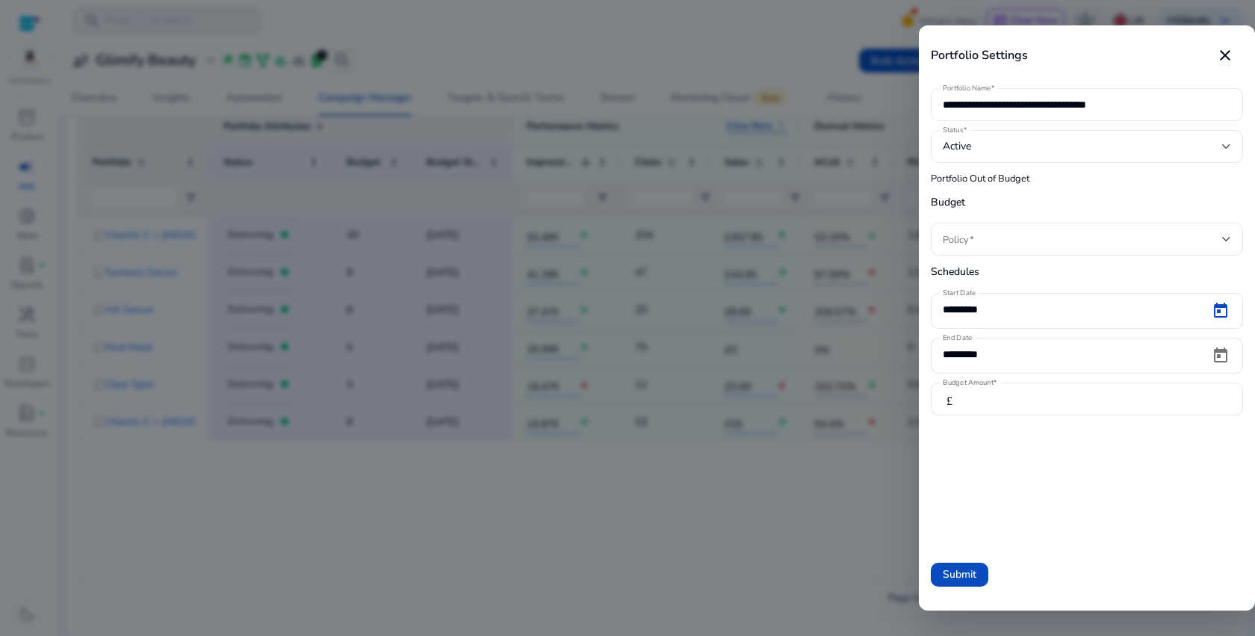
type input "*********"
click at [1002, 241] on span at bounding box center [1082, 239] width 279 height 16
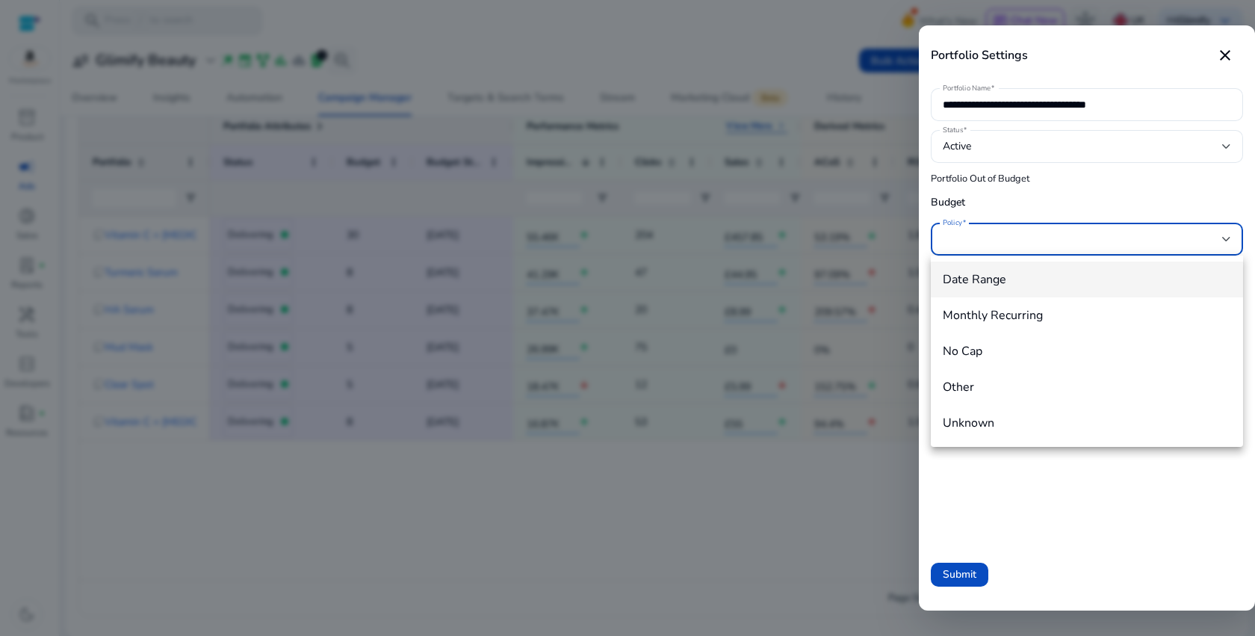
click at [990, 273] on span "Date Range" at bounding box center [1087, 279] width 288 height 16
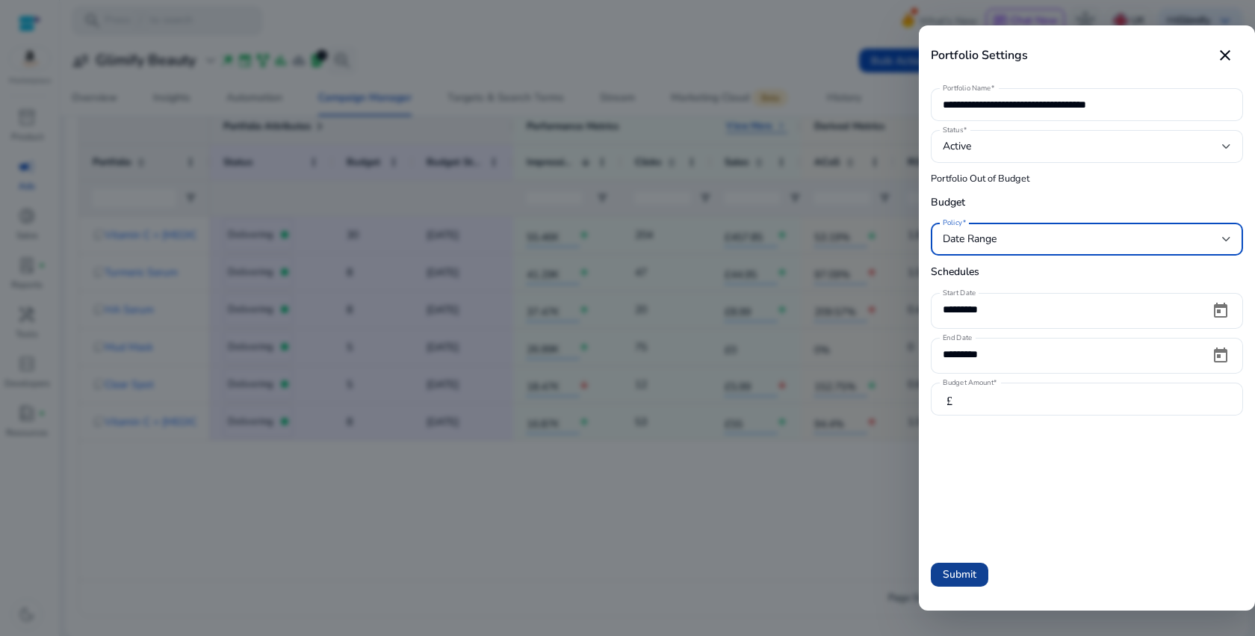
click at [973, 571] on span "Submit" at bounding box center [960, 574] width 34 height 16
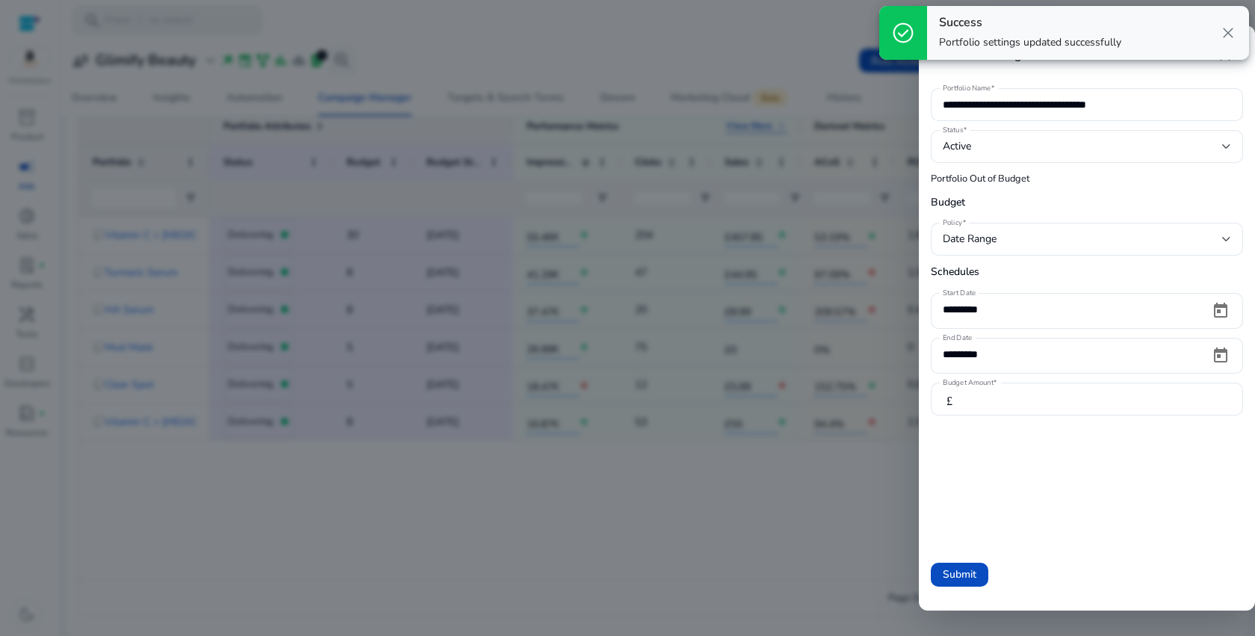
click at [763, 547] on div at bounding box center [627, 318] width 1255 height 636
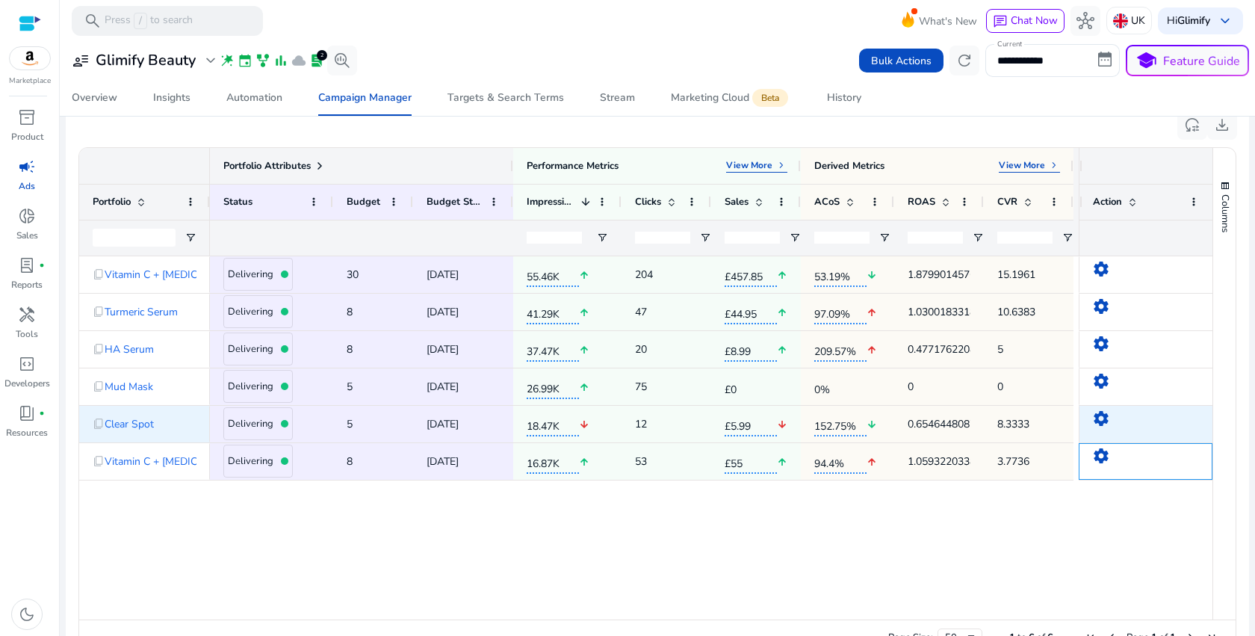
scroll to position [0, 0]
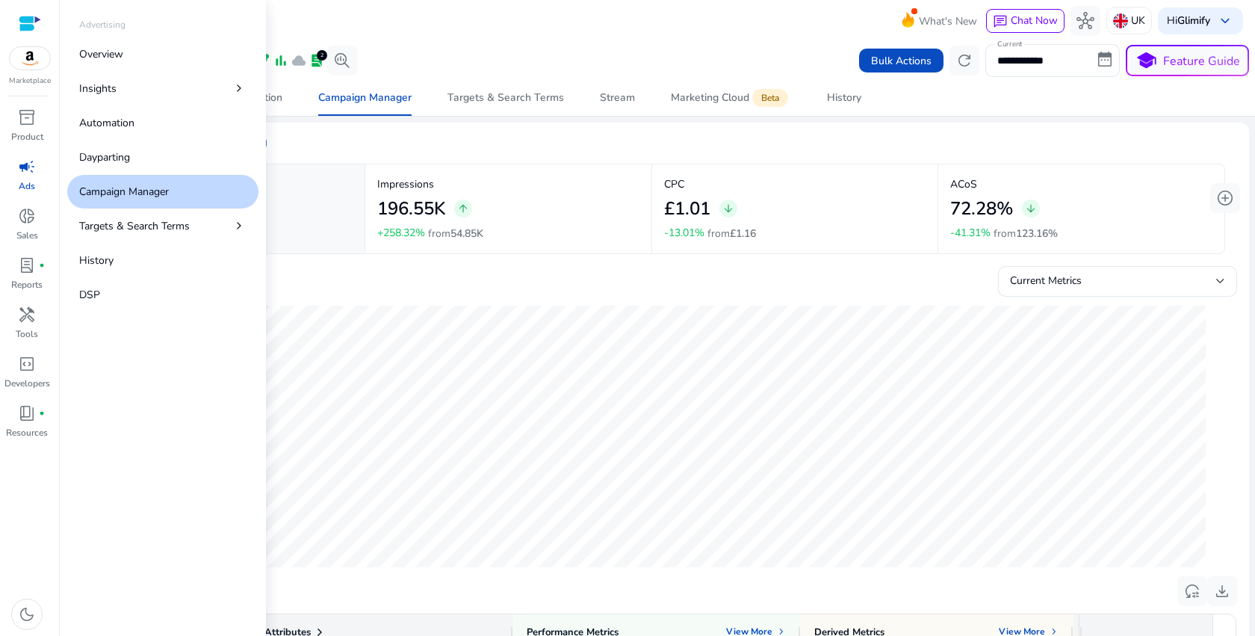
click at [122, 196] on p "Campaign Manager" at bounding box center [124, 192] width 90 height 16
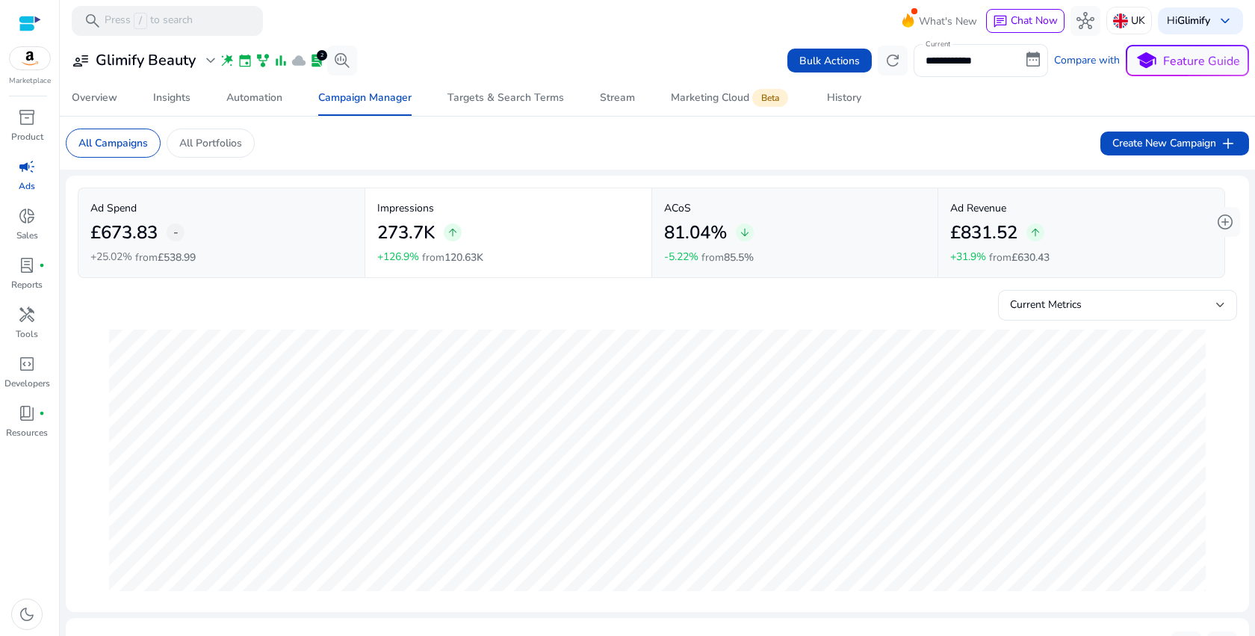
scroll to position [563, 0]
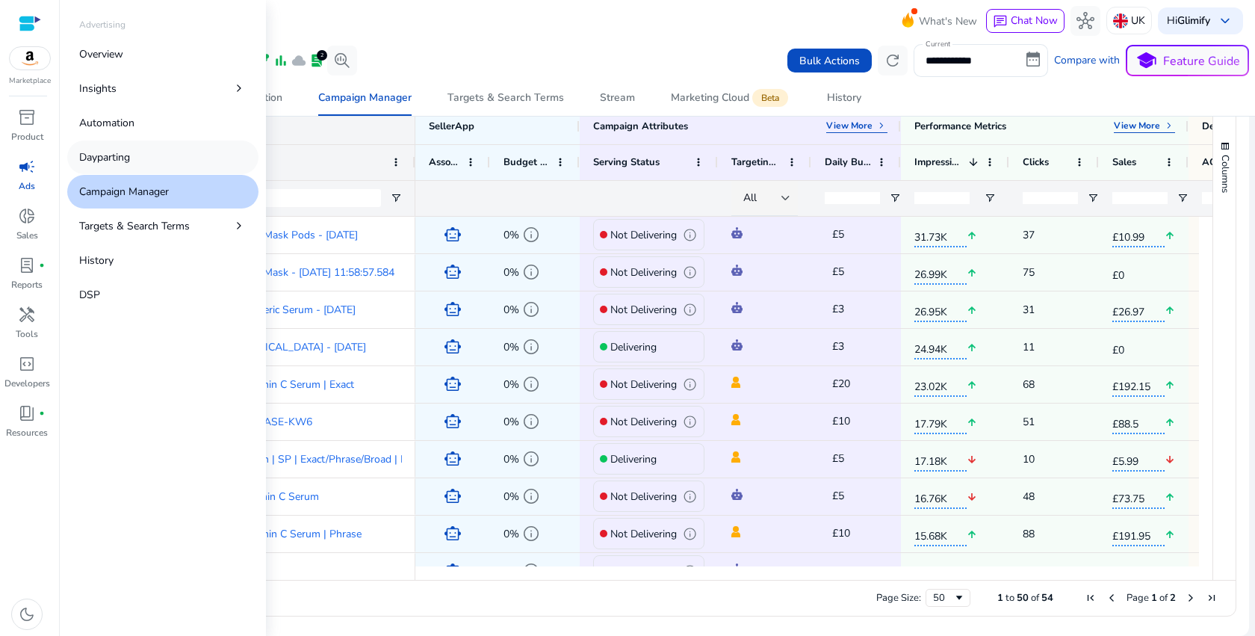
click at [147, 158] on link "Dayparting" at bounding box center [162, 157] width 191 height 34
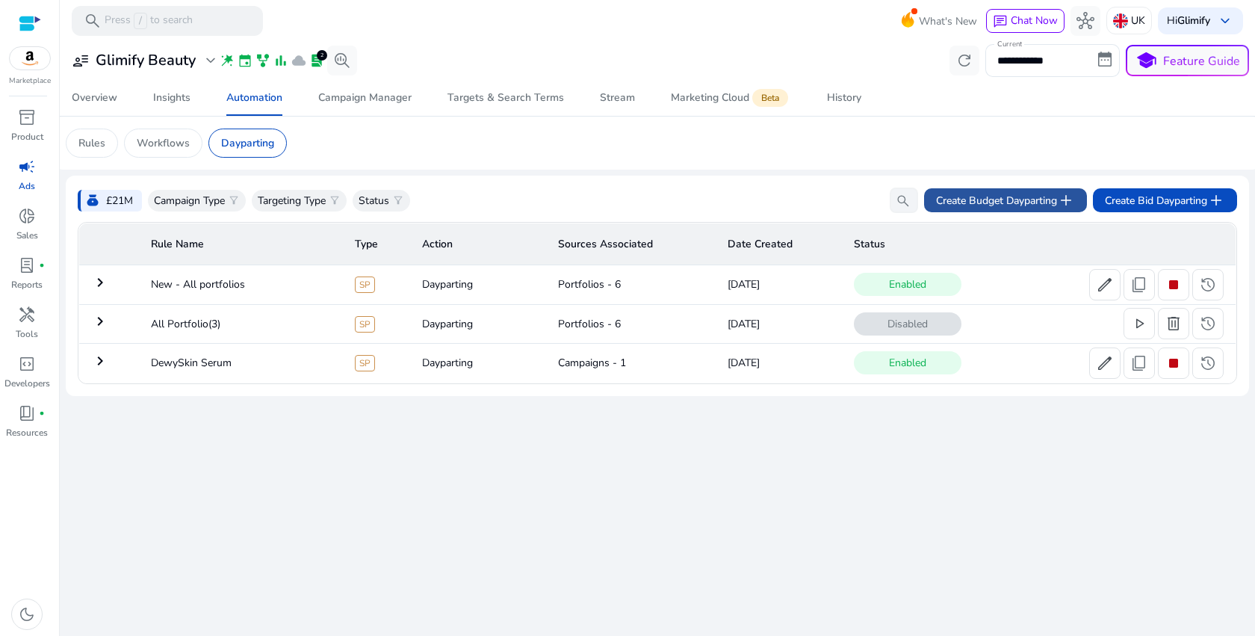
click at [1022, 205] on span "Create Budget Dayparting add" at bounding box center [1005, 200] width 139 height 18
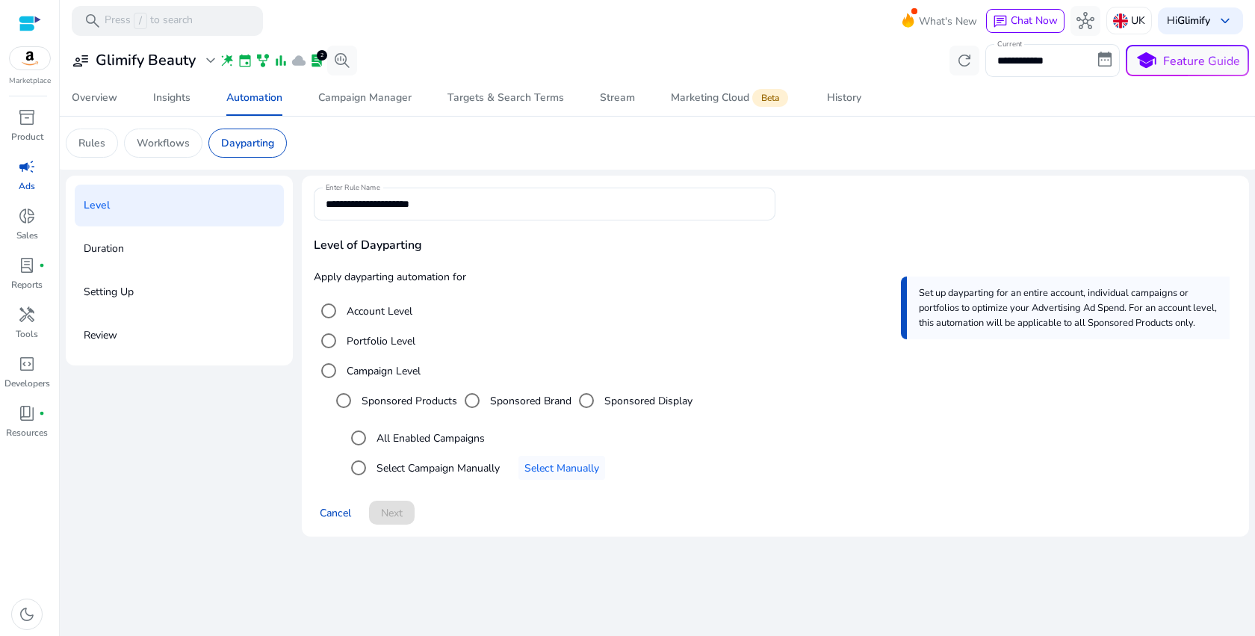
click at [376, 345] on label "Portfolio Level" at bounding box center [380, 341] width 72 height 16
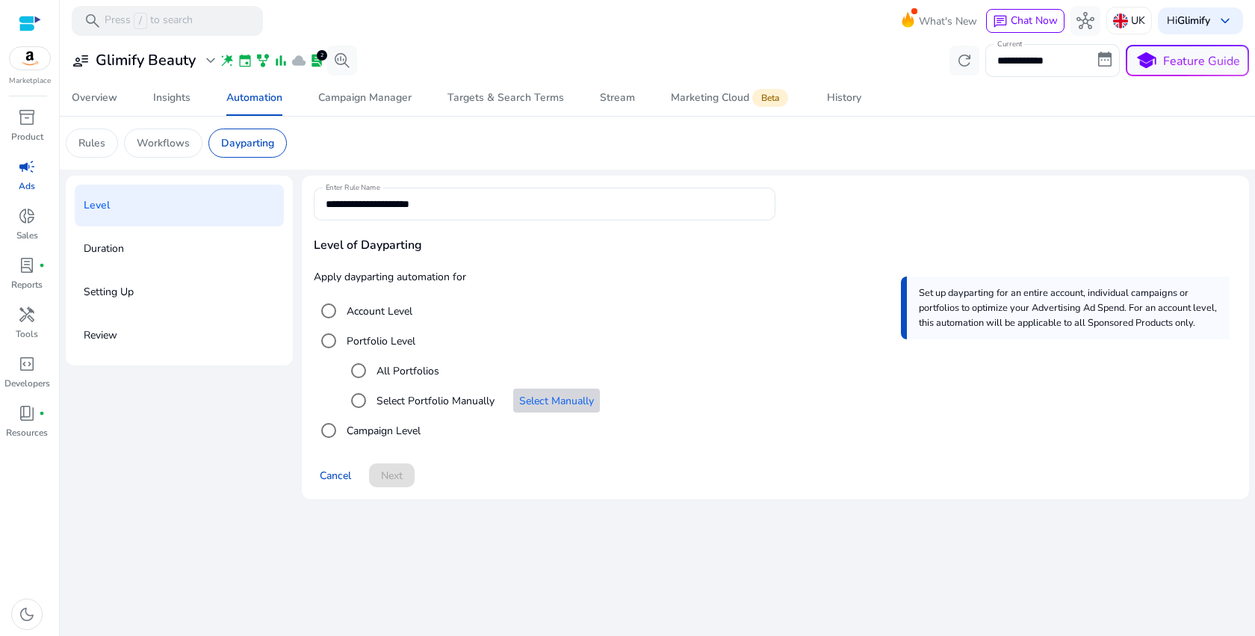
click at [587, 406] on span "Select Manually" at bounding box center [556, 401] width 75 height 16
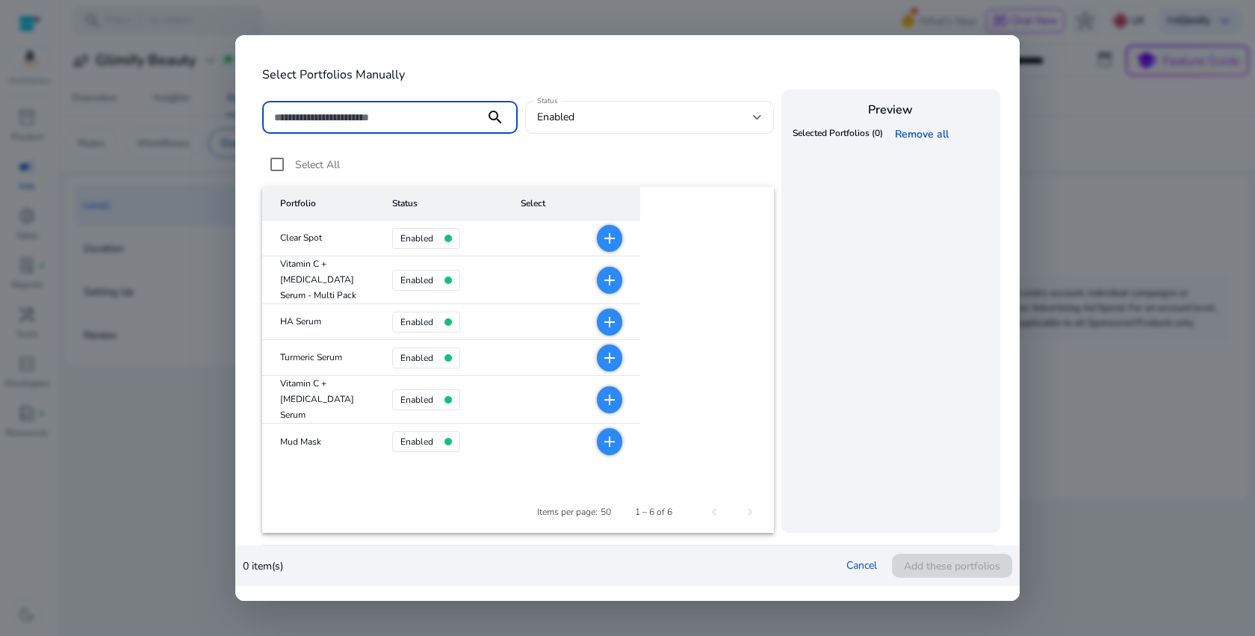
click at [601, 397] on mat-icon "add" at bounding box center [610, 400] width 18 height 18
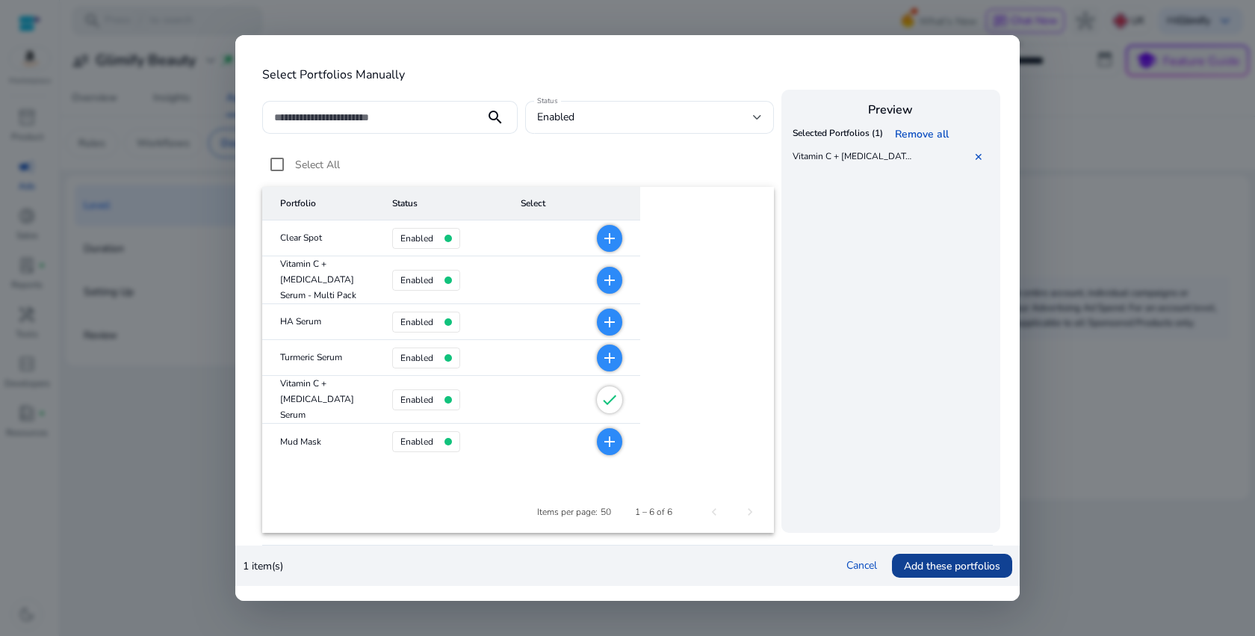
click at [975, 568] on span "Add these portfolios" at bounding box center [952, 566] width 96 height 16
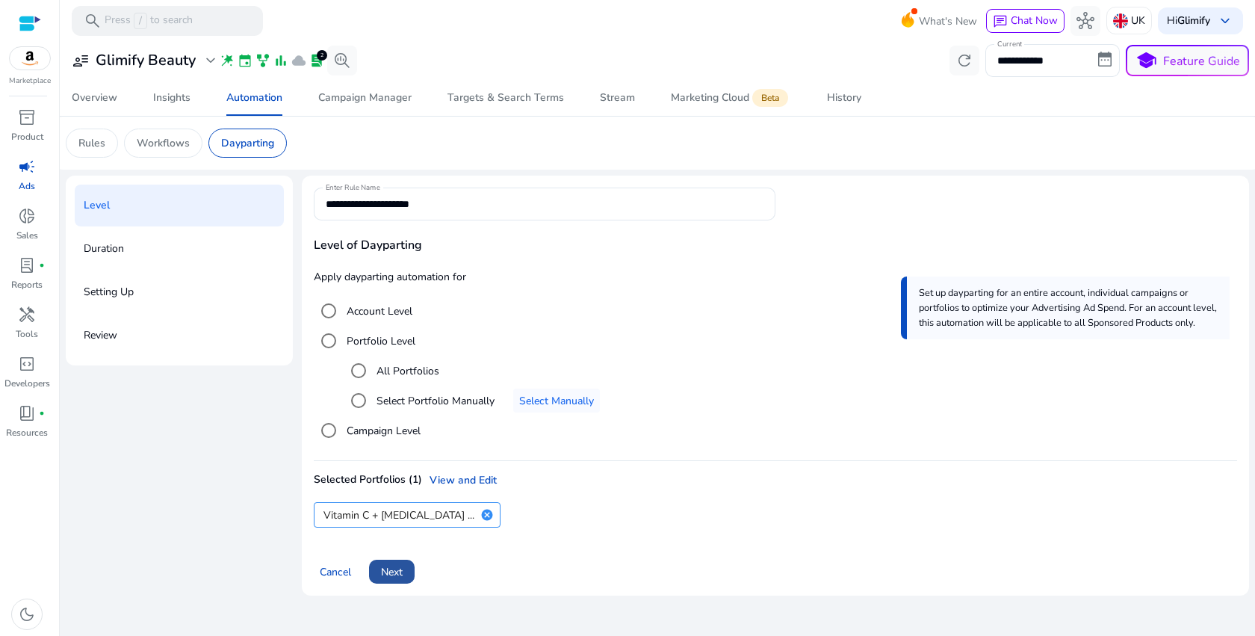
click at [393, 574] on span "Next" at bounding box center [392, 572] width 22 height 16
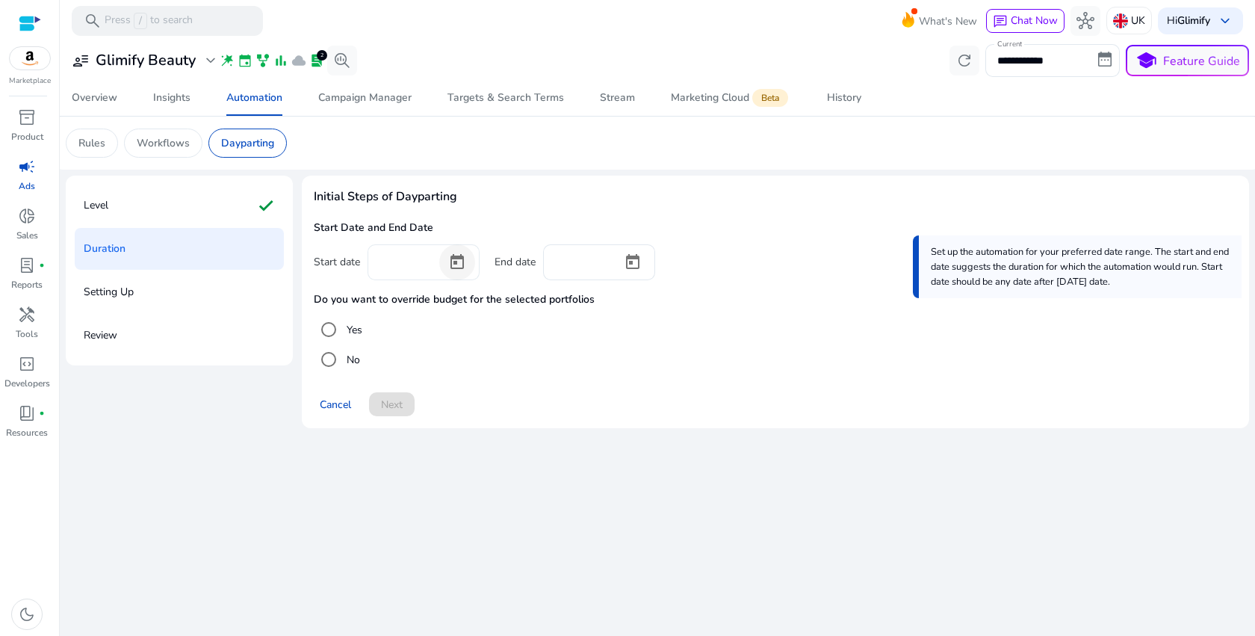
click at [467, 270] on span "Open calendar" at bounding box center [457, 262] width 36 height 36
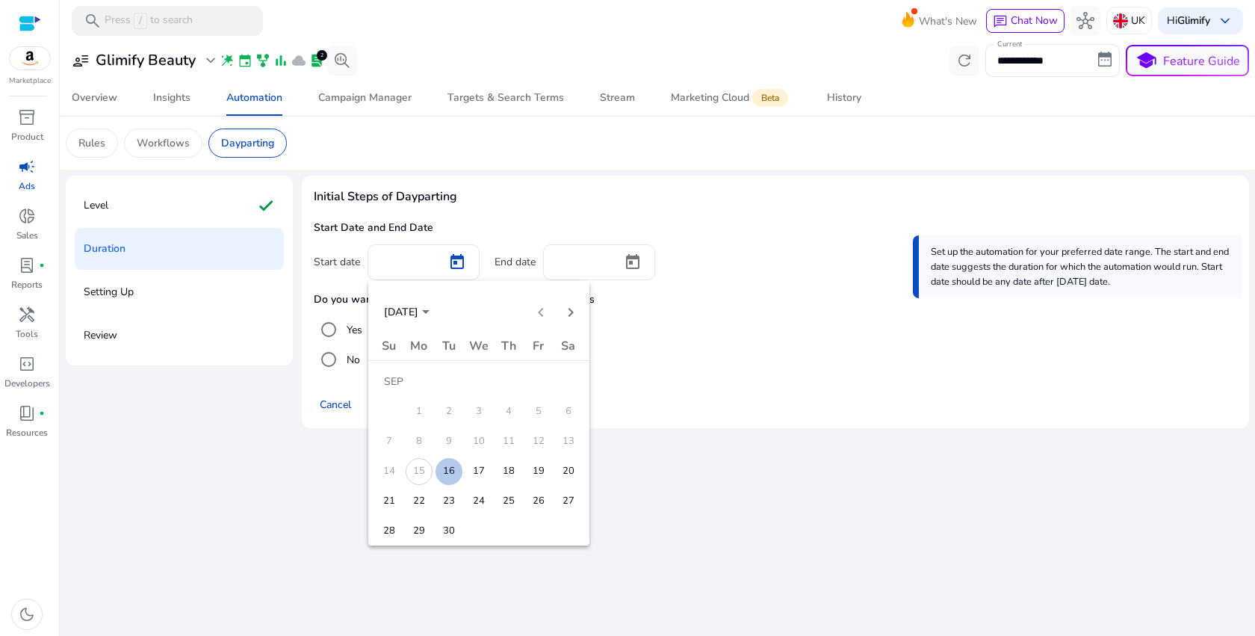
click at [423, 474] on span "15" at bounding box center [419, 471] width 27 height 27
click at [658, 384] on div at bounding box center [627, 318] width 1255 height 636
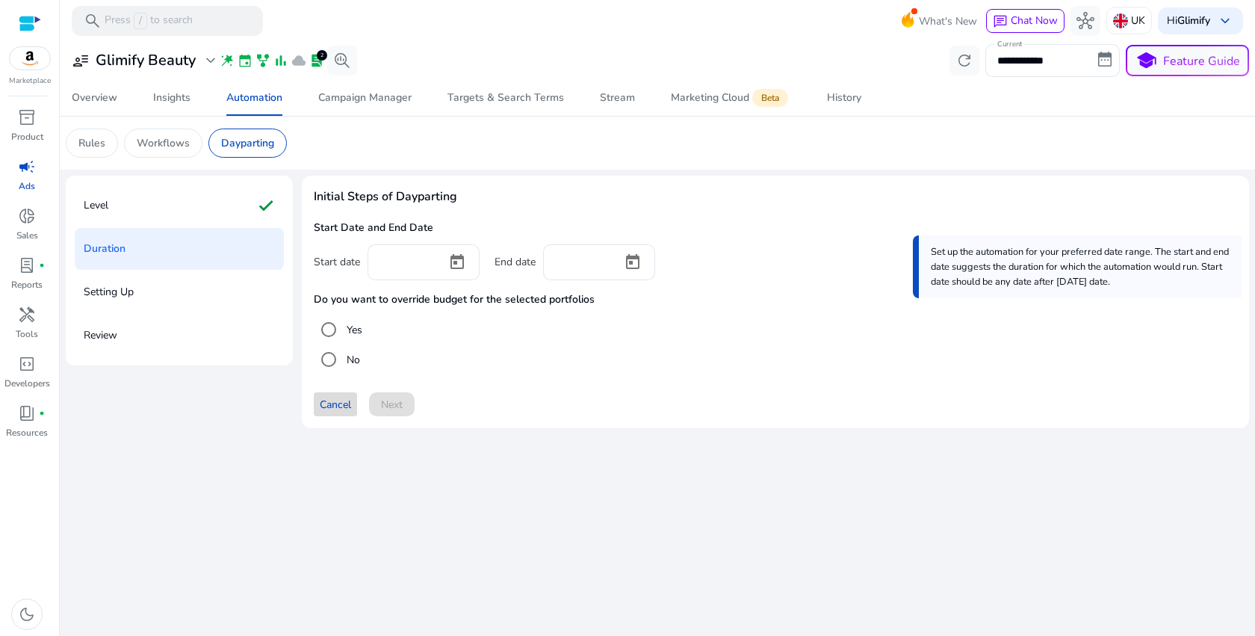
click at [338, 409] on span "Cancel" at bounding box center [335, 405] width 31 height 16
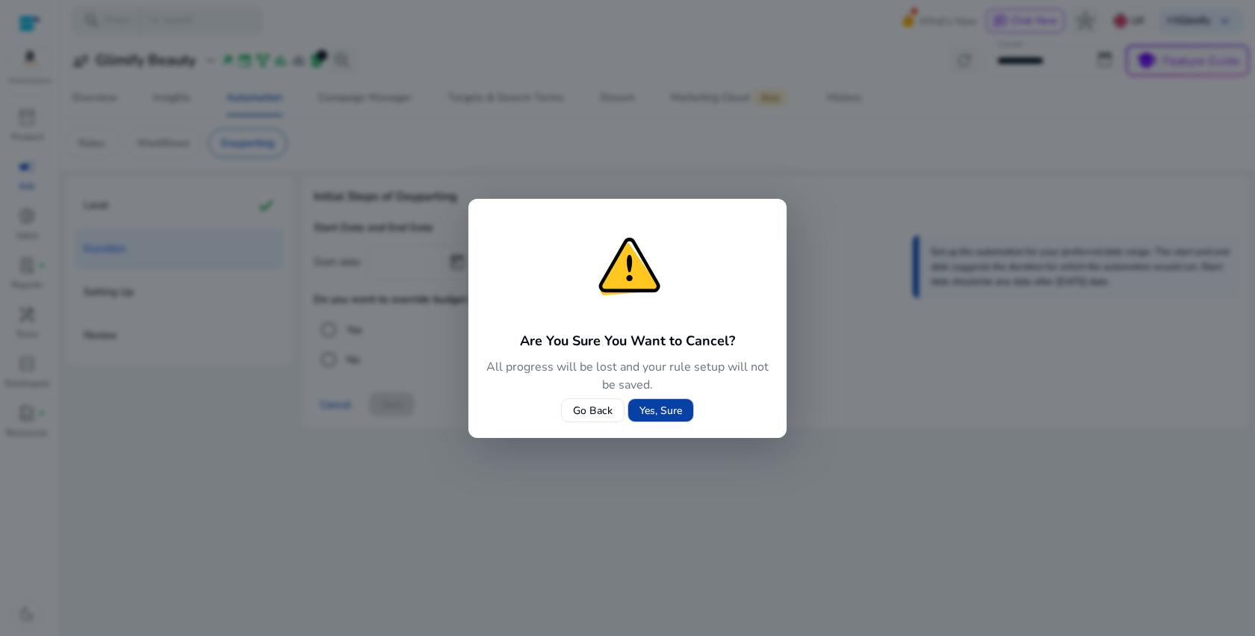
click at [682, 411] on span at bounding box center [660, 410] width 65 height 36
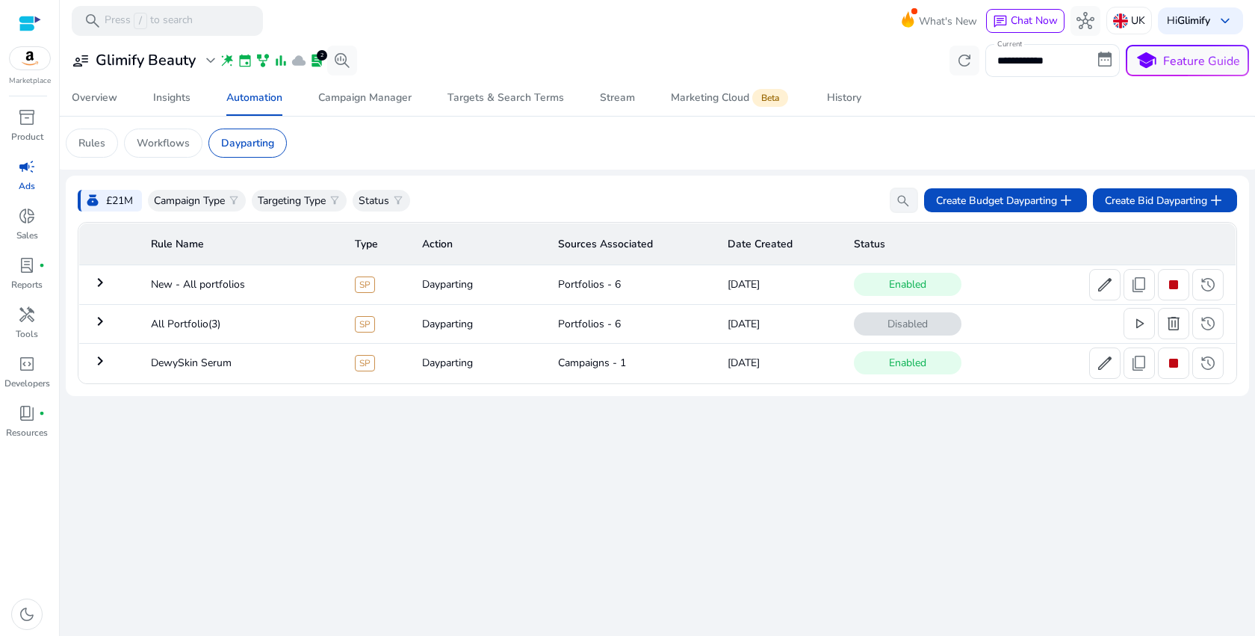
click at [119, 298] on td "keyboard_arrow_right" at bounding box center [109, 284] width 60 height 39
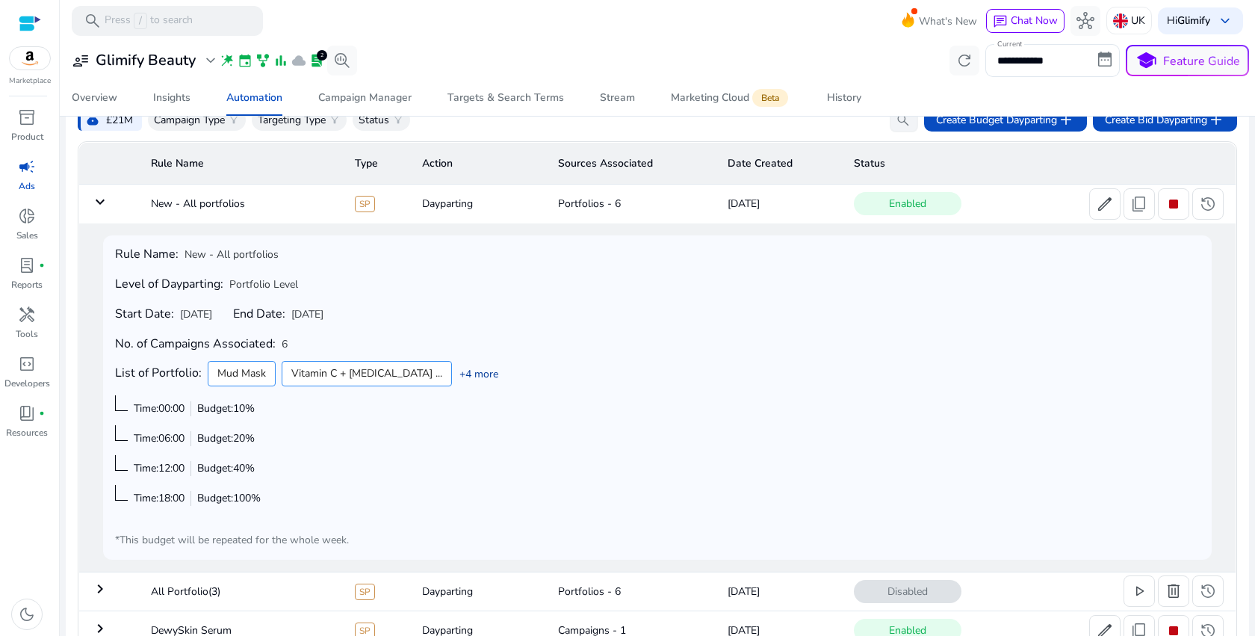
scroll to position [82, 0]
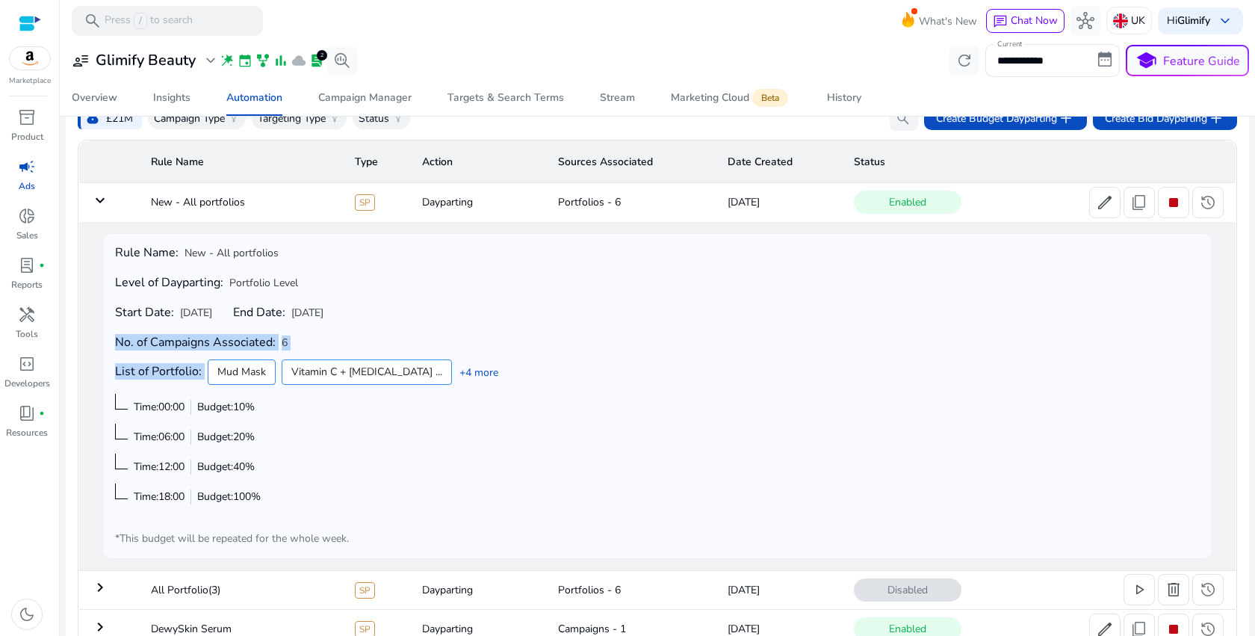
drag, startPoint x: 111, startPoint y: 338, endPoint x: 367, endPoint y: 326, distance: 257.2
click at [368, 332] on div "Rule Name: New - All portfolios Level of Dayparting: Portfolio Level Start Date…" at bounding box center [657, 396] width 1108 height 324
click at [1199, 203] on span "history" at bounding box center [1208, 202] width 18 height 18
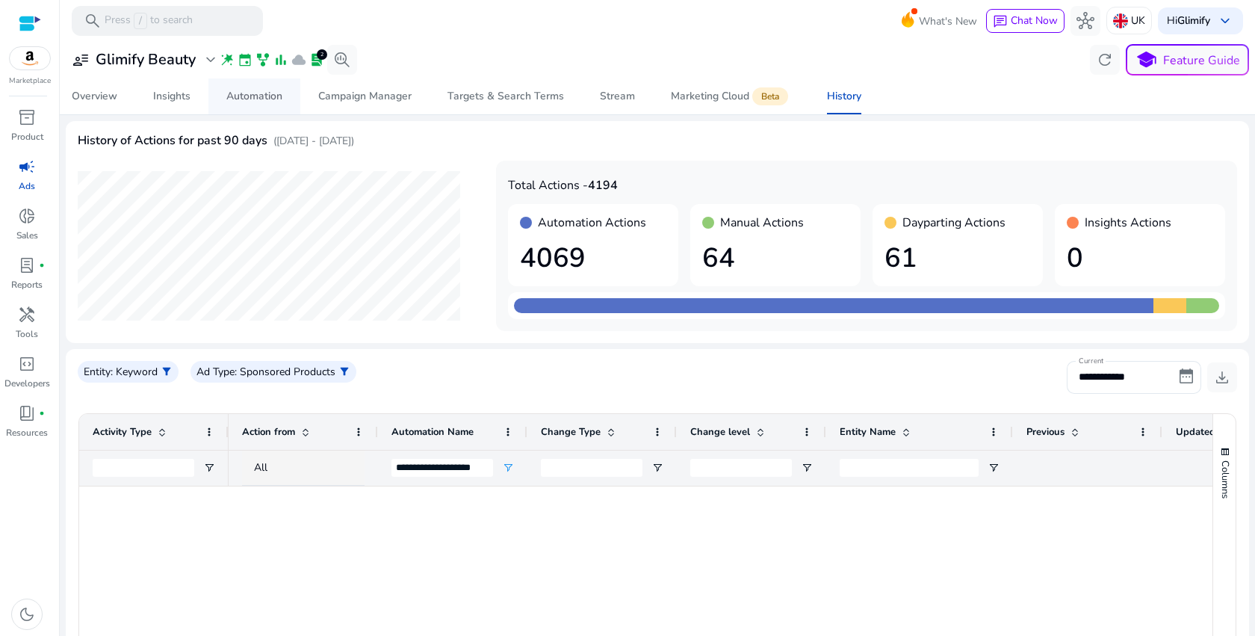
click at [233, 96] on div "Automation" at bounding box center [254, 96] width 56 height 10
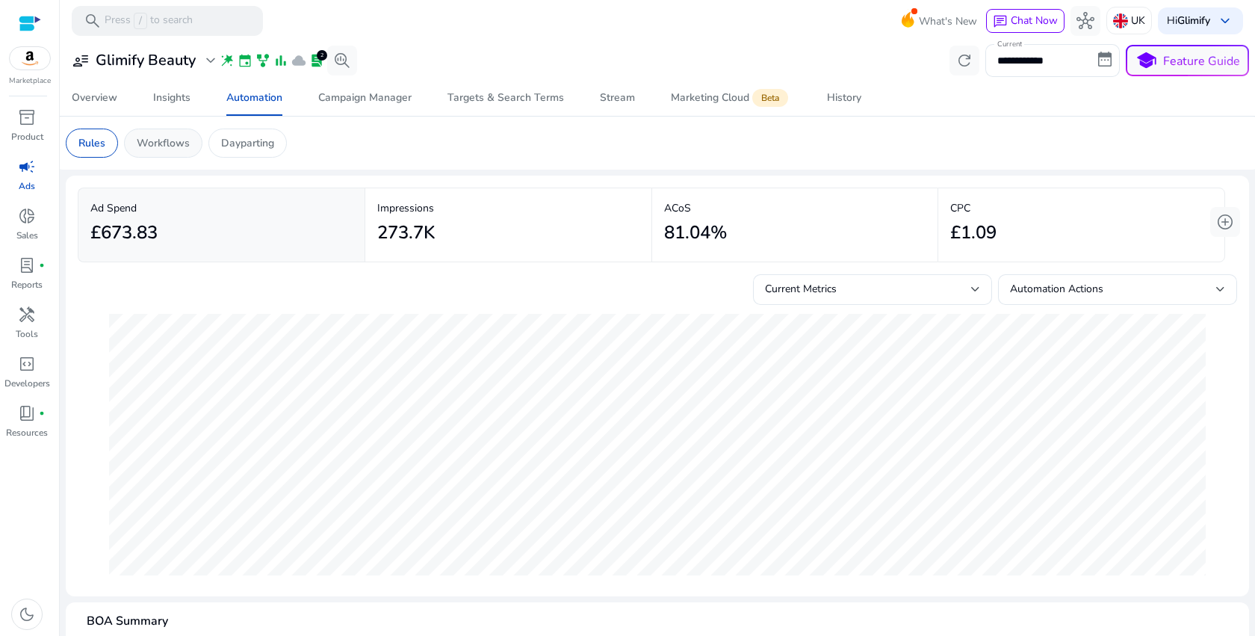
click at [155, 151] on div "Workflows" at bounding box center [163, 142] width 78 height 29
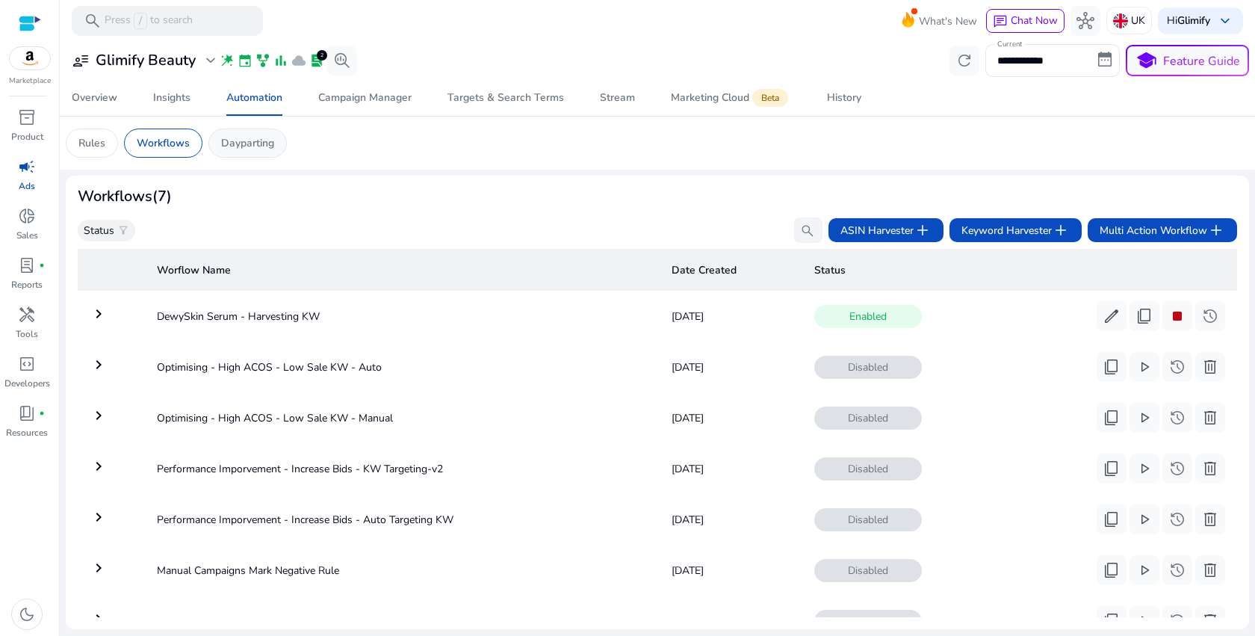
click at [259, 151] on div "Dayparting" at bounding box center [247, 142] width 78 height 29
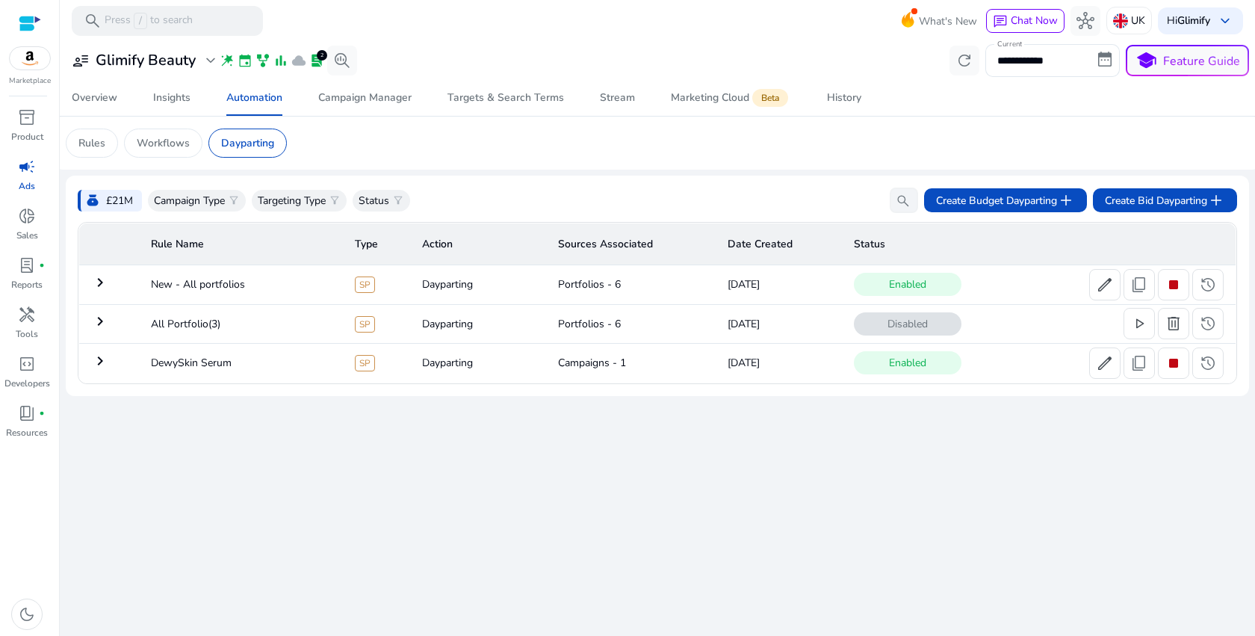
click at [105, 317] on mat-icon "keyboard_arrow_right" at bounding box center [100, 321] width 18 height 18
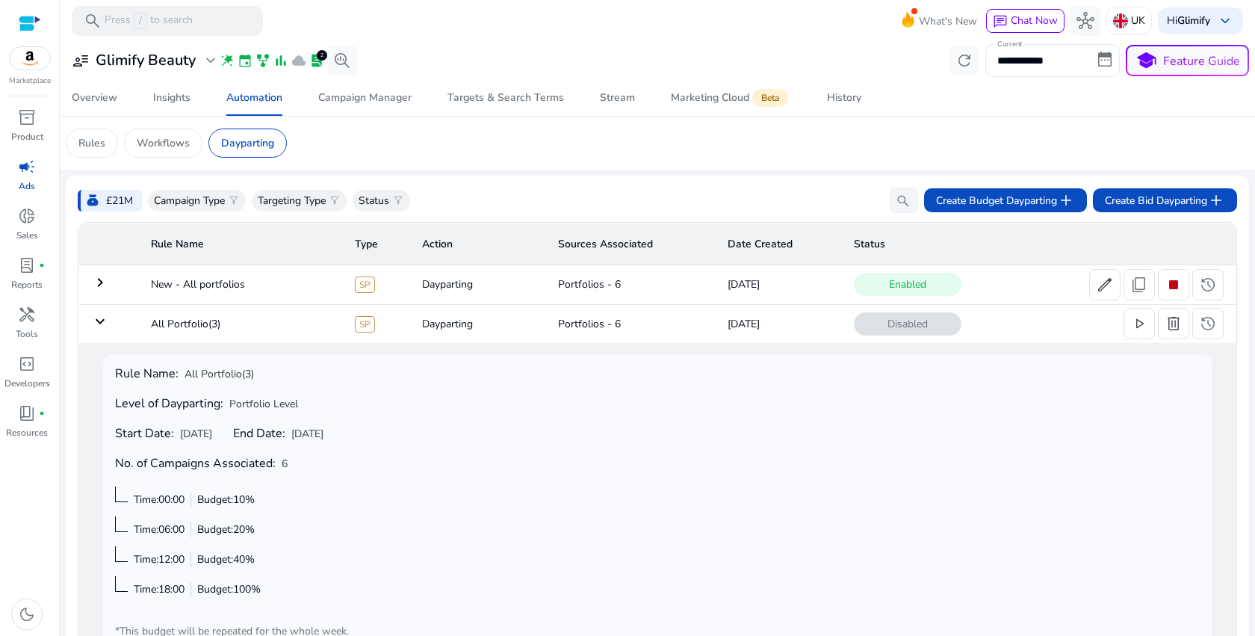
click at [101, 326] on mat-icon "keyboard_arrow_down" at bounding box center [100, 321] width 18 height 18
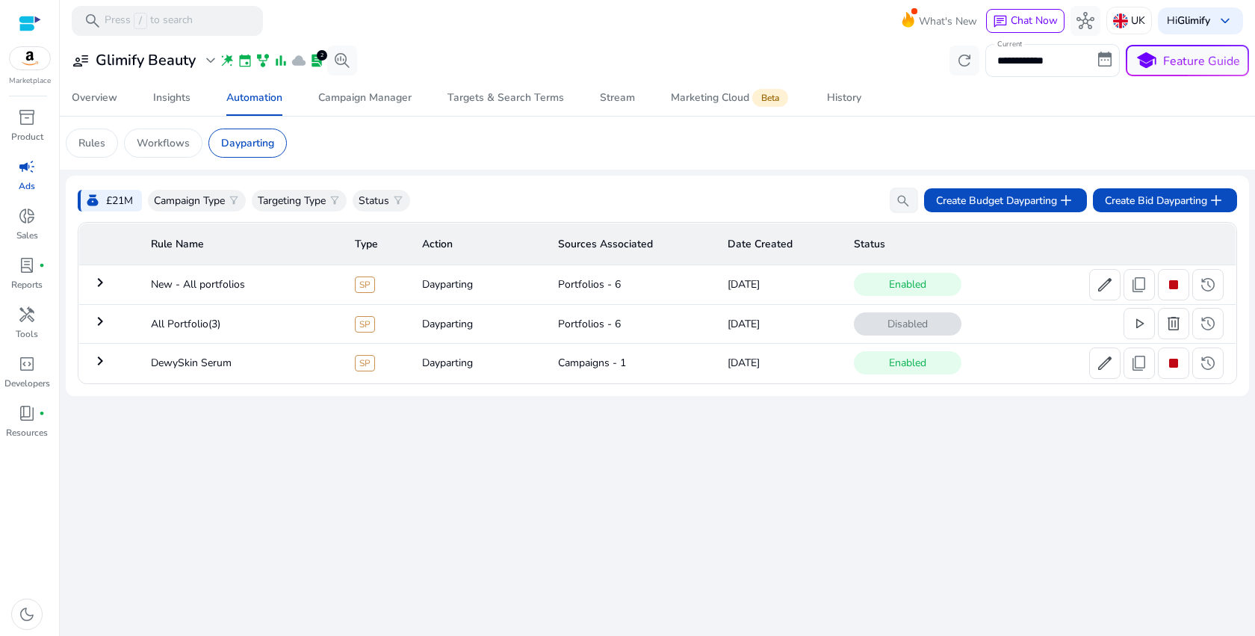
click at [106, 359] on mat-icon "keyboard_arrow_right" at bounding box center [100, 361] width 18 height 18
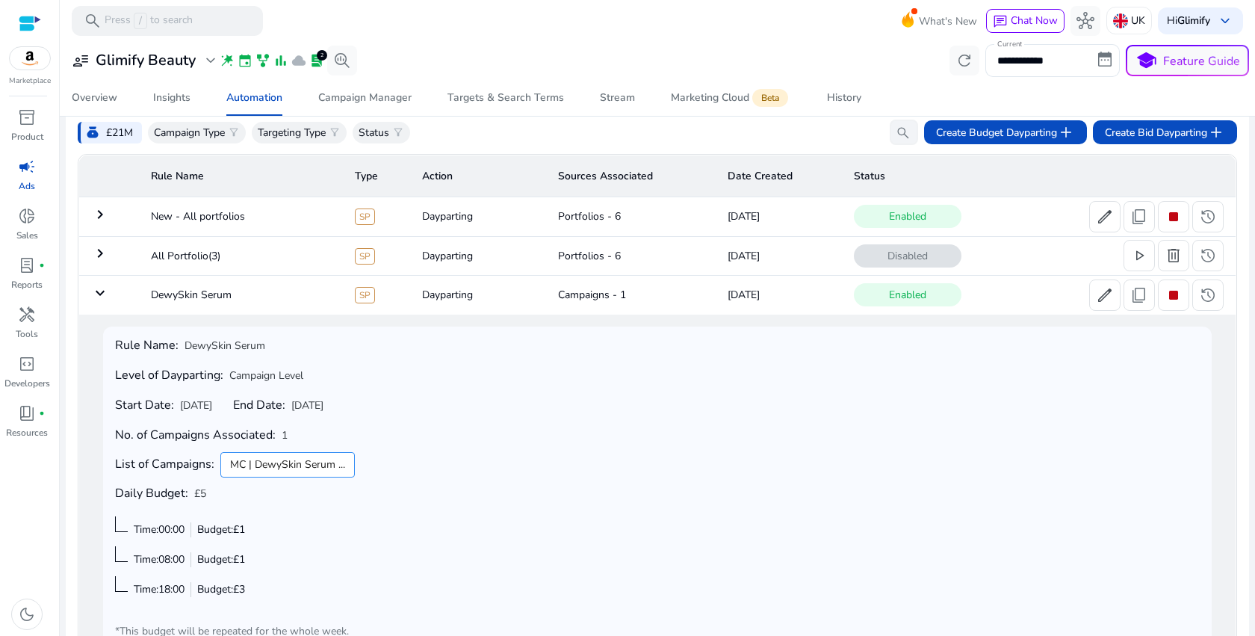
scroll to position [67, 0]
click at [1200, 301] on span "history" at bounding box center [1208, 296] width 18 height 18
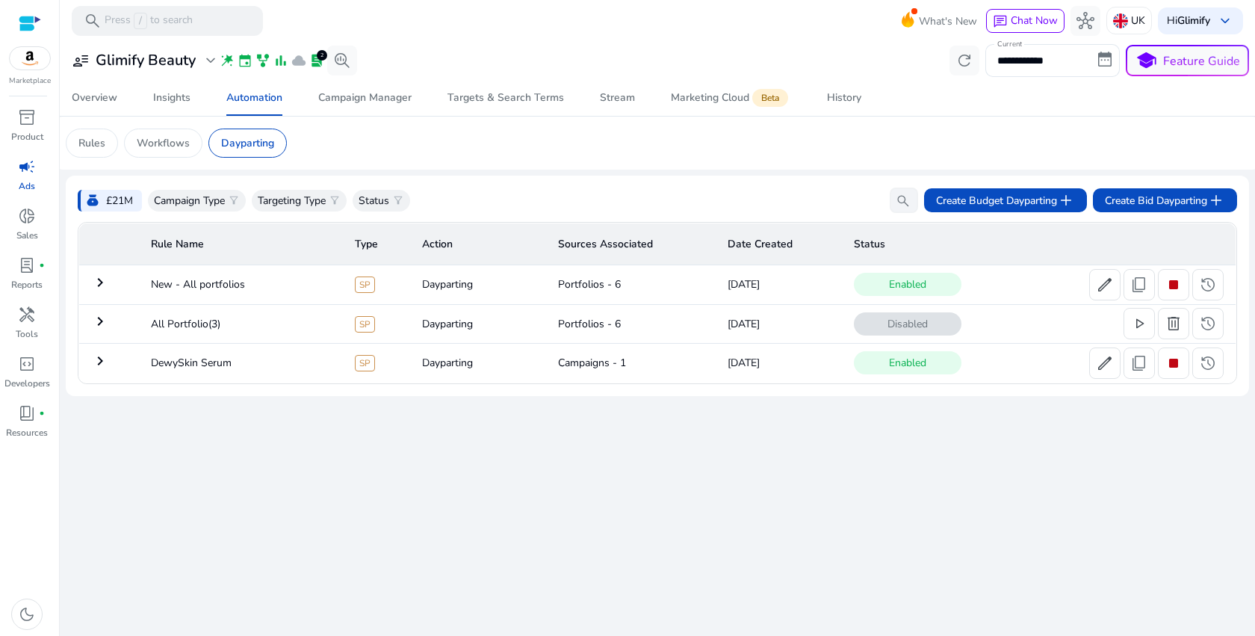
click at [97, 285] on mat-icon "keyboard_arrow_right" at bounding box center [100, 282] width 18 height 18
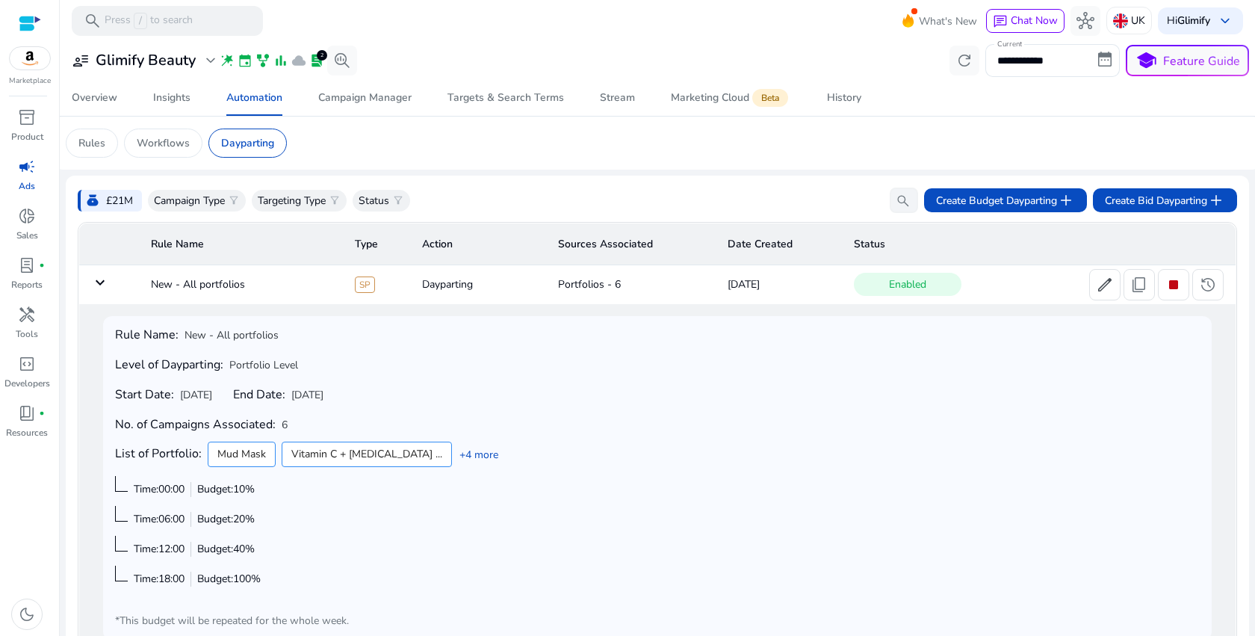
scroll to position [77, 0]
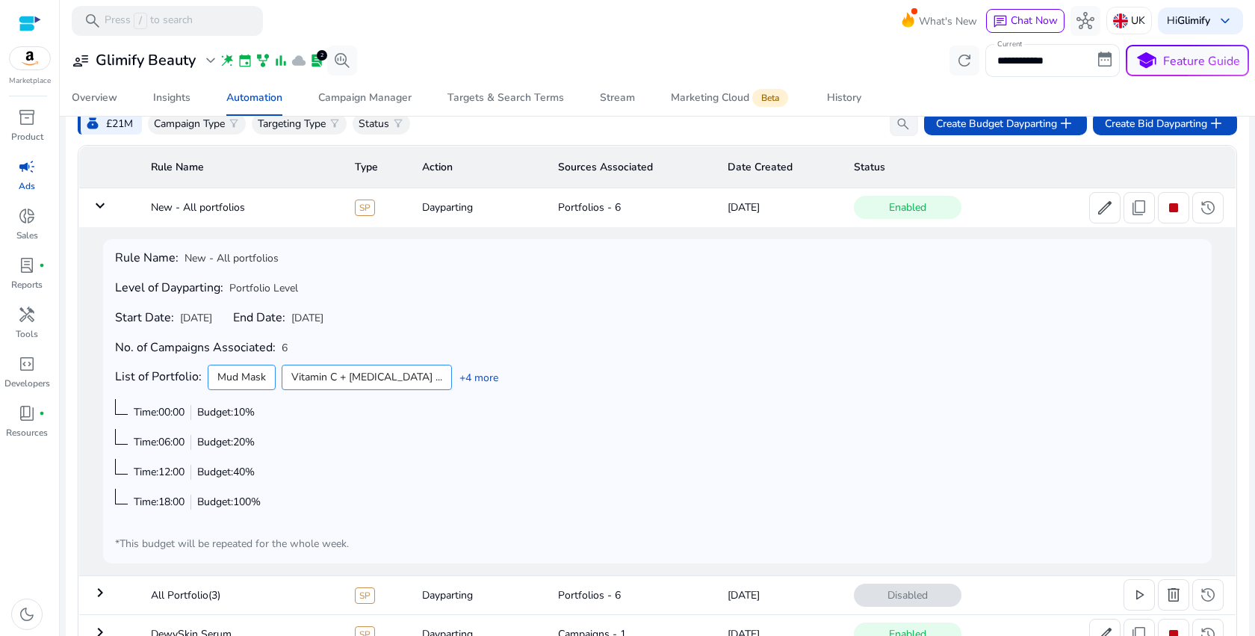
click at [100, 211] on mat-icon "keyboard_arrow_down" at bounding box center [100, 205] width 18 height 18
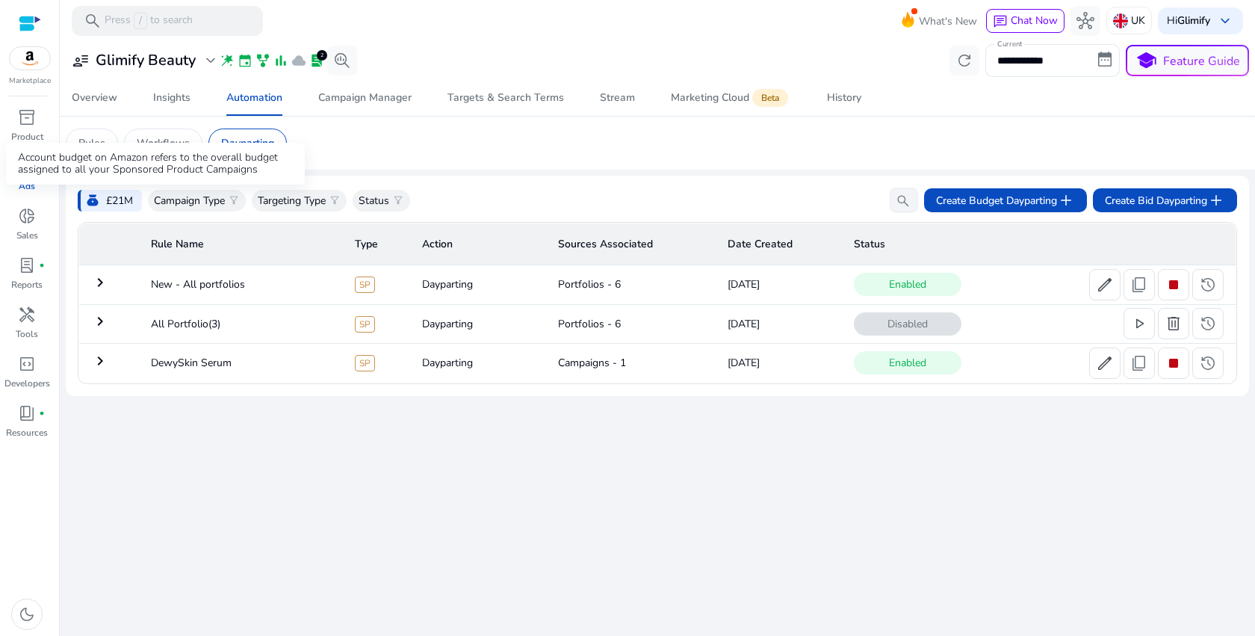
scroll to position [0, 0]
click at [106, 320] on mat-icon "keyboard_arrow_right" at bounding box center [100, 321] width 18 height 18
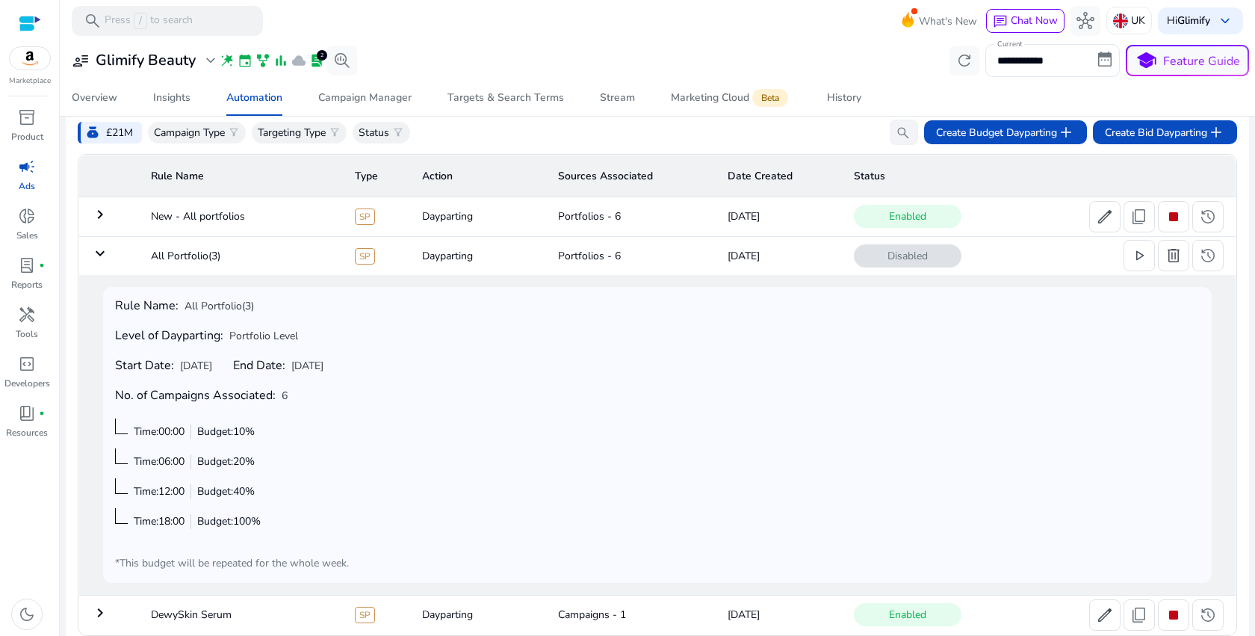
scroll to position [81, 0]
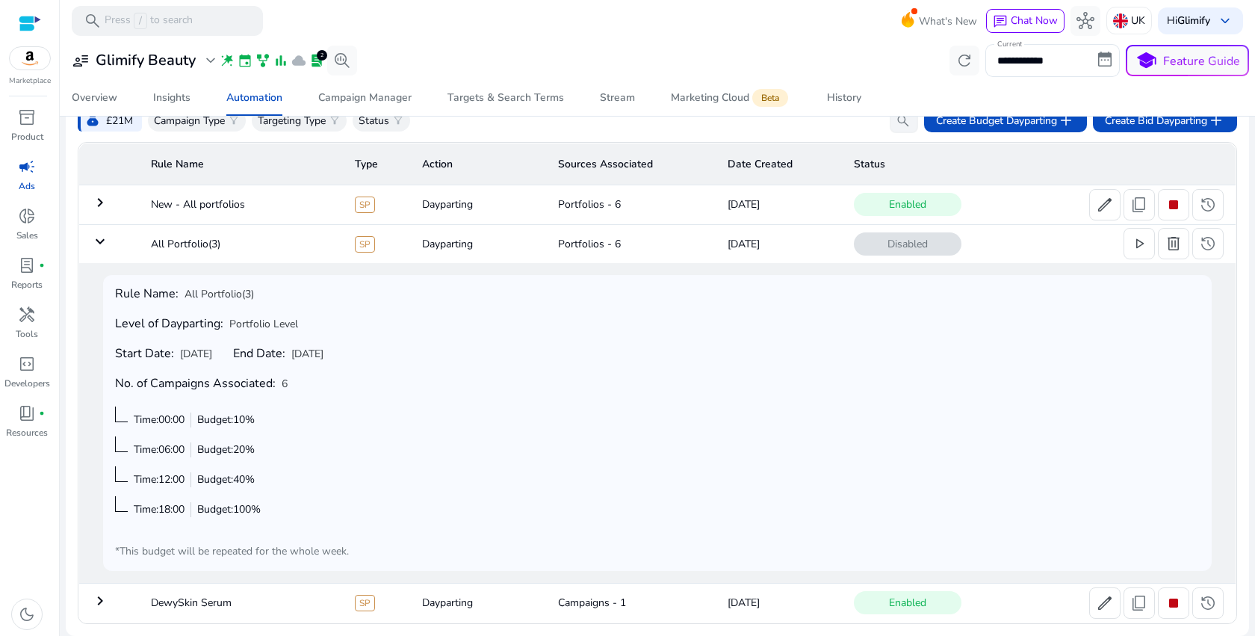
click at [102, 248] on mat-icon "keyboard_arrow_down" at bounding box center [100, 241] width 18 height 18
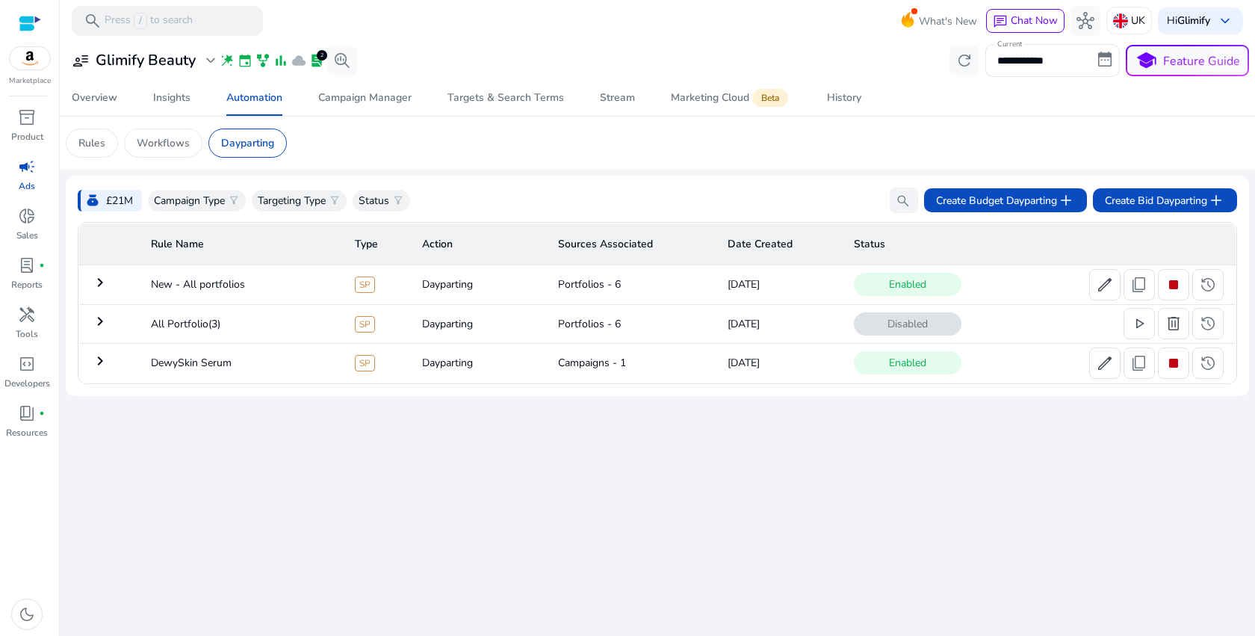
click at [89, 288] on td "keyboard_arrow_right" at bounding box center [109, 284] width 60 height 39
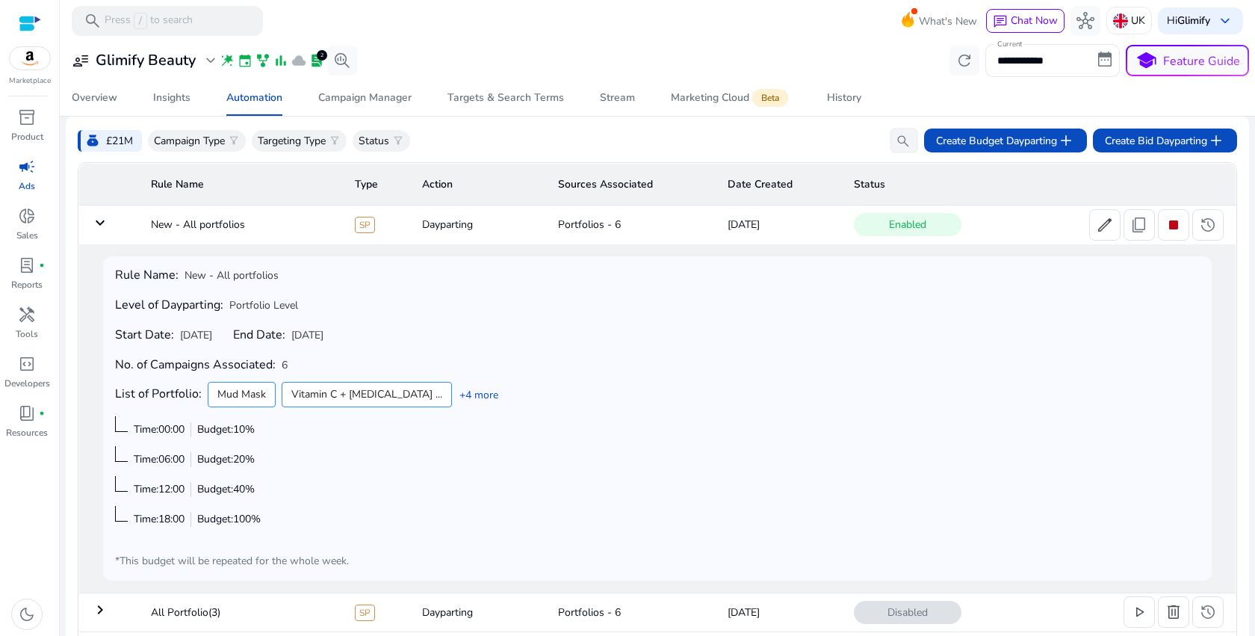
scroll to position [52, 0]
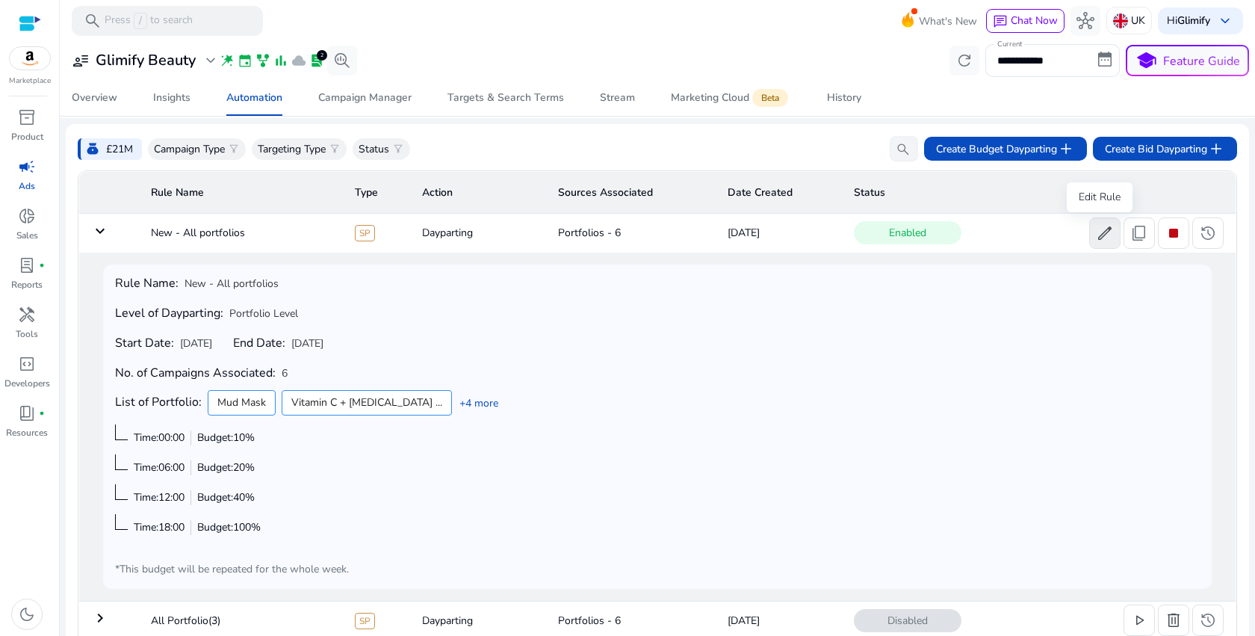
click at [1101, 229] on span "edit" at bounding box center [1105, 233] width 18 height 18
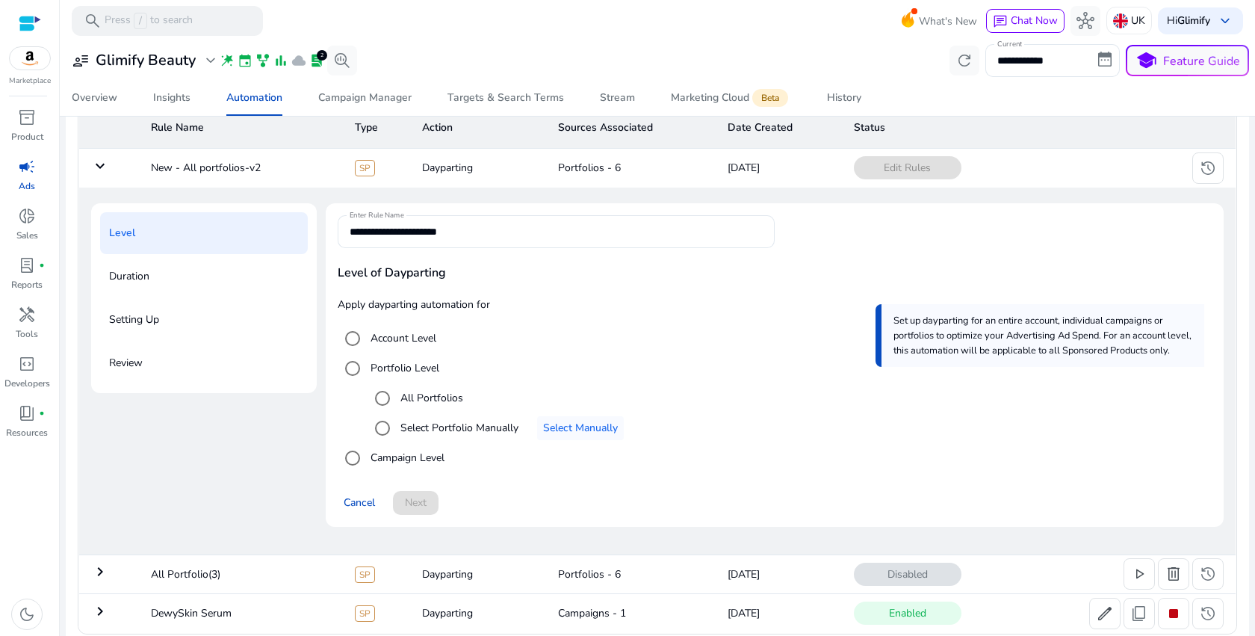
scroll to position [128, 0]
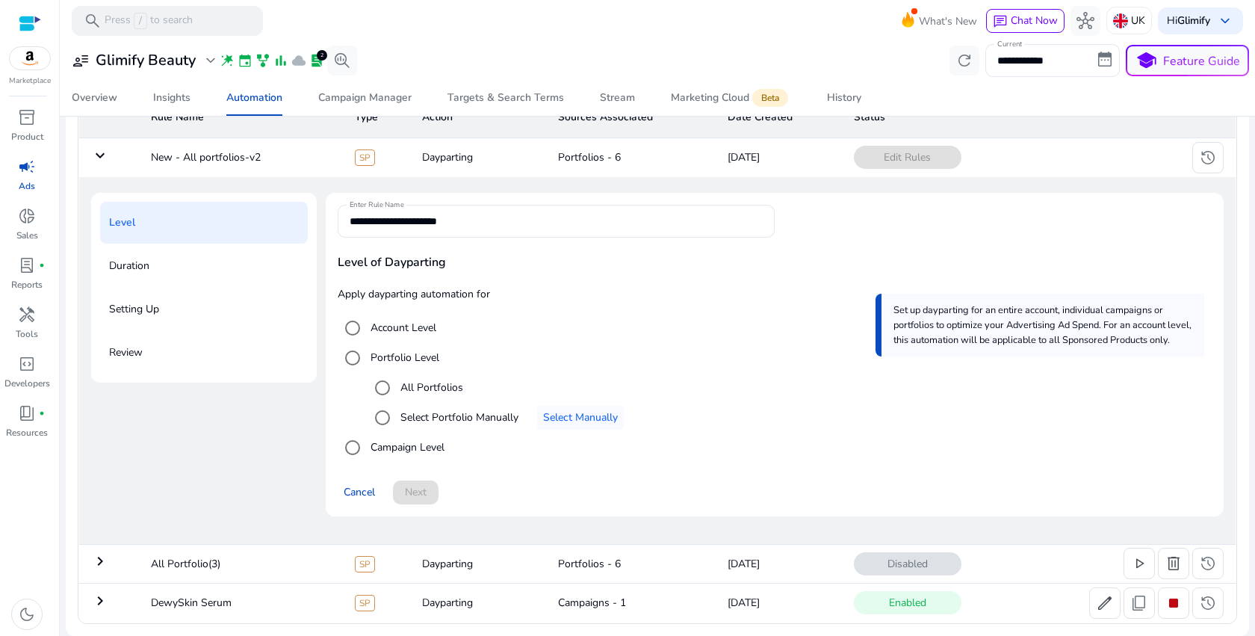
click at [176, 264] on div "Duration" at bounding box center [204, 266] width 208 height 42
click at [369, 494] on span "Cancel" at bounding box center [359, 492] width 31 height 16
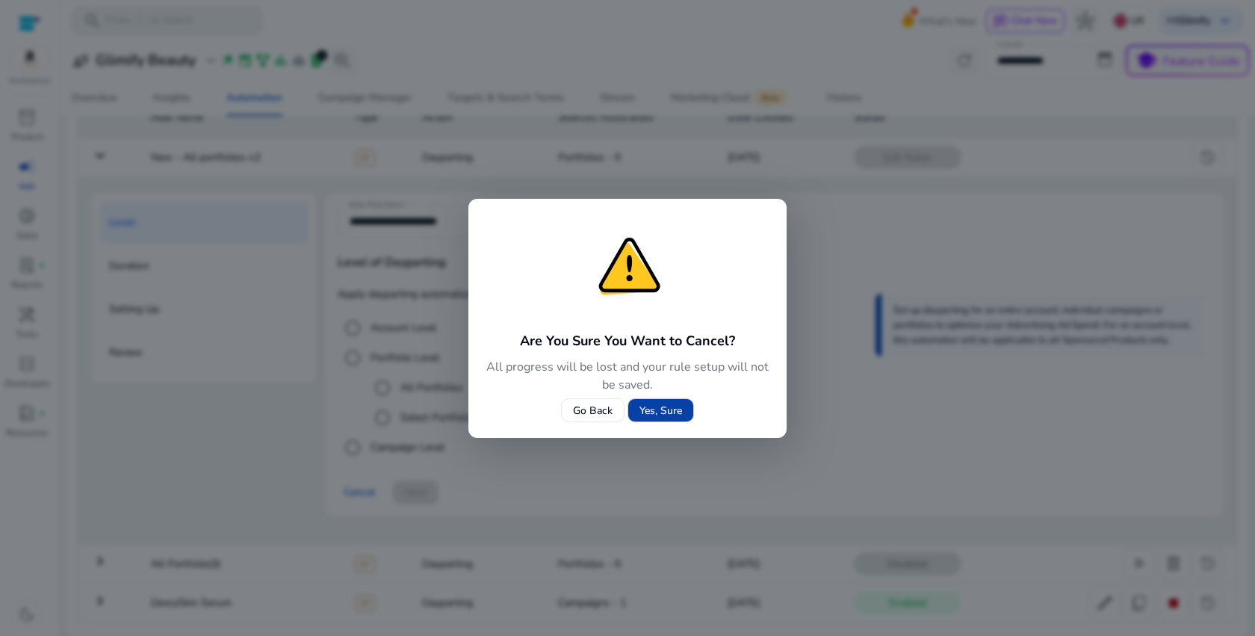
click at [653, 415] on span "Yes, Sure" at bounding box center [660, 411] width 43 height 16
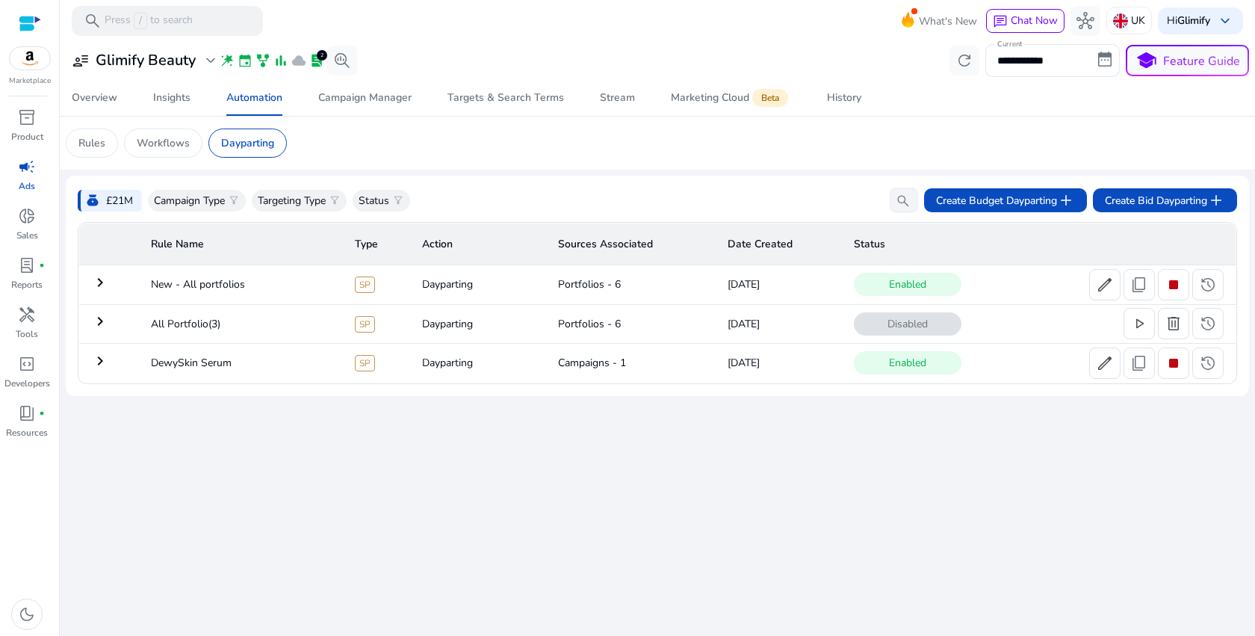
scroll to position [0, 0]
click at [356, 97] on div "Campaign Manager" at bounding box center [364, 98] width 93 height 10
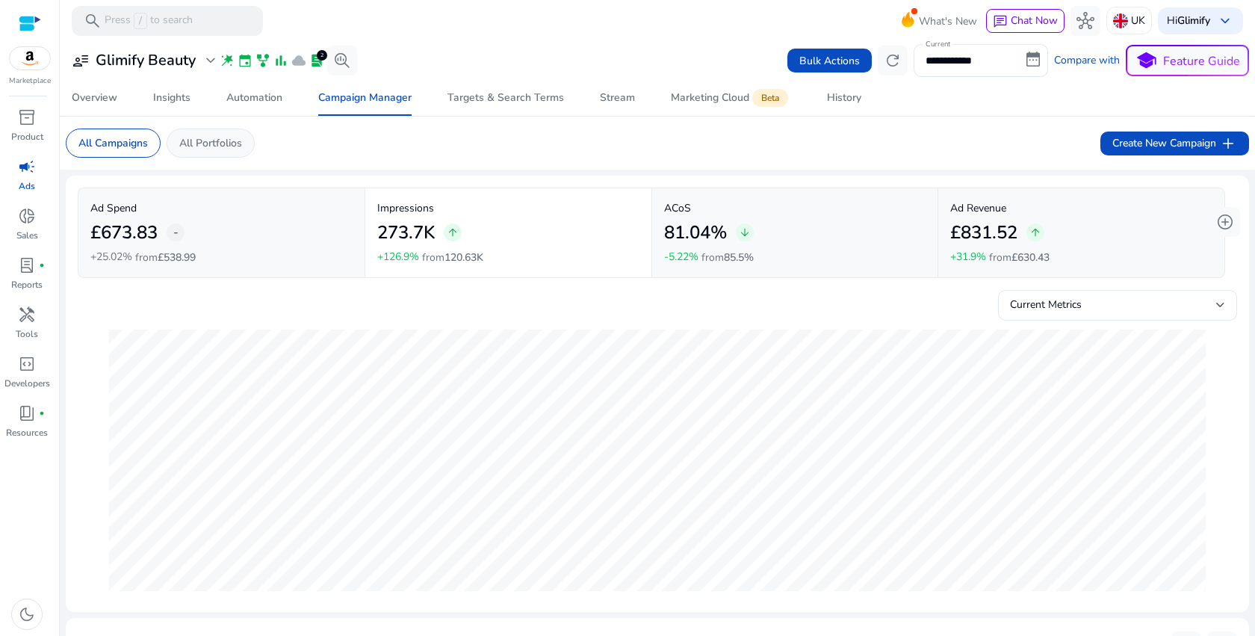
click at [232, 147] on p "All Portfolios" at bounding box center [210, 143] width 63 height 16
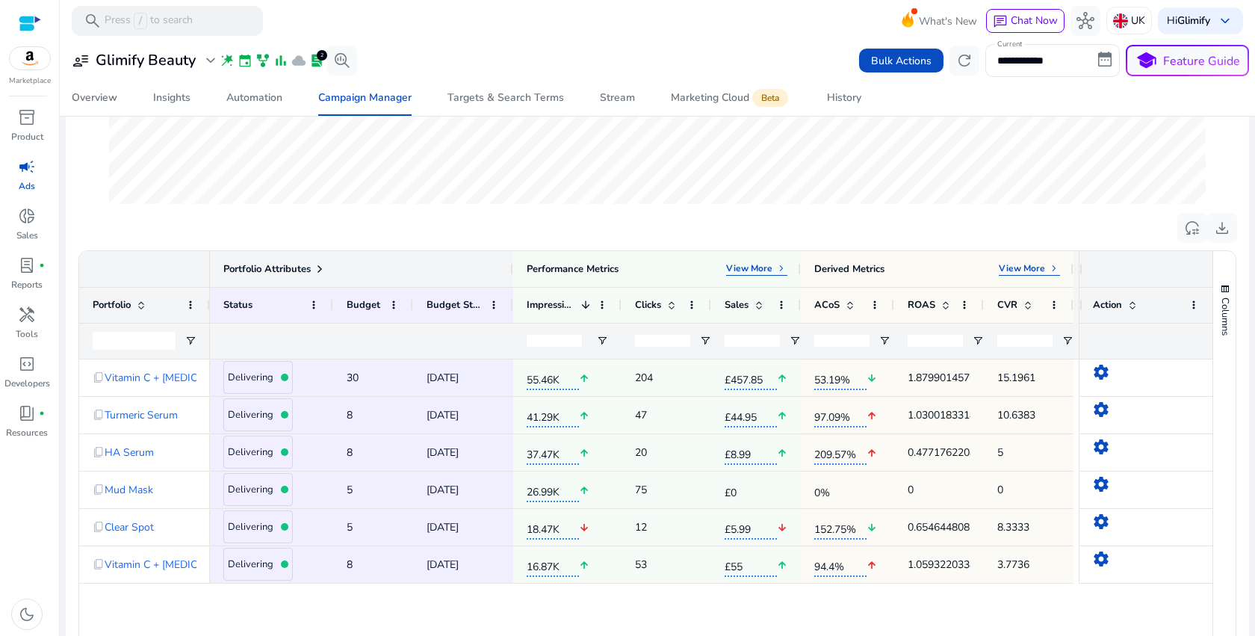
scroll to position [470, 0]
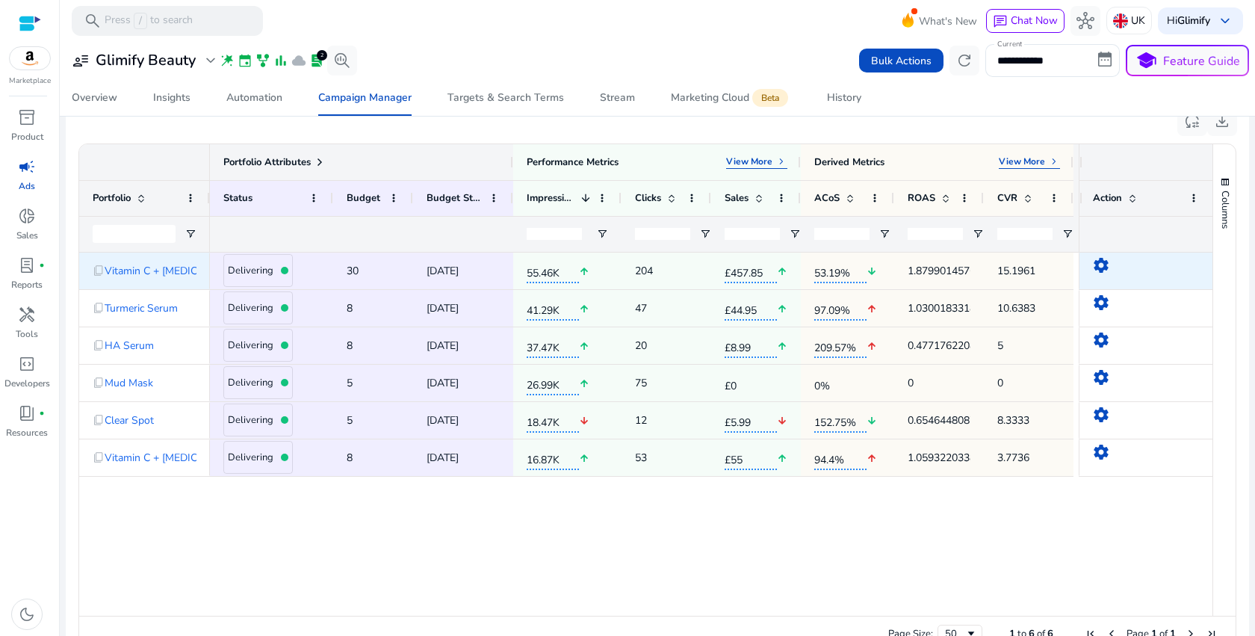
click at [1093, 267] on mat-icon "settings" at bounding box center [1101, 265] width 18 height 18
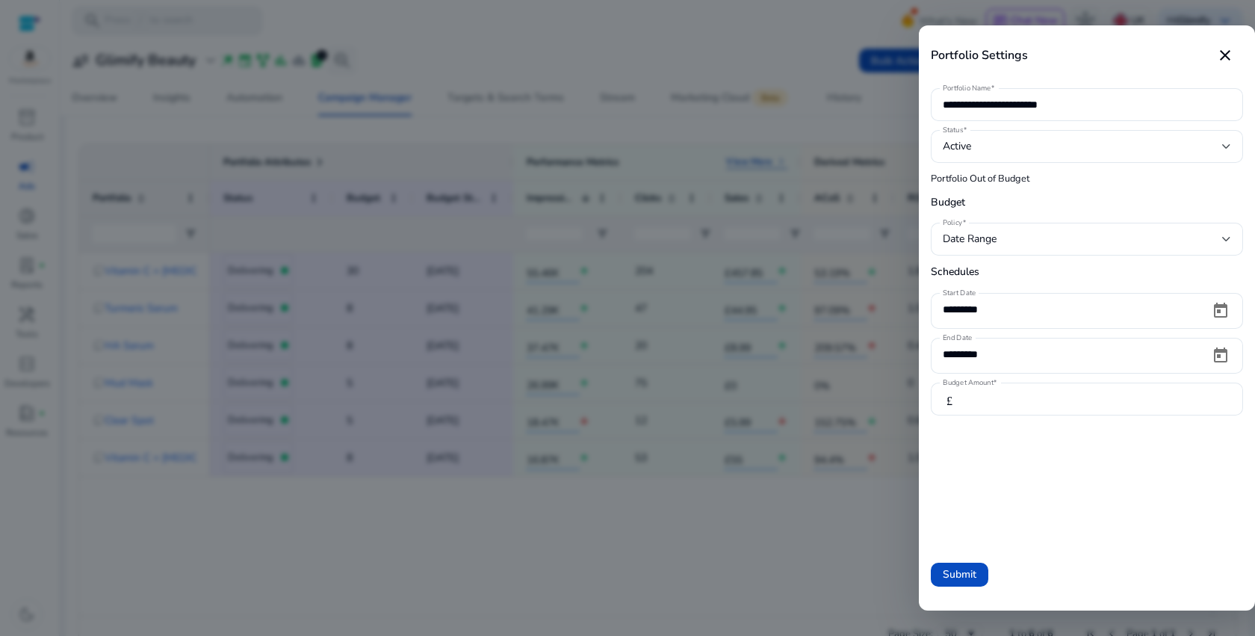
click at [731, 527] on div at bounding box center [627, 318] width 1255 height 636
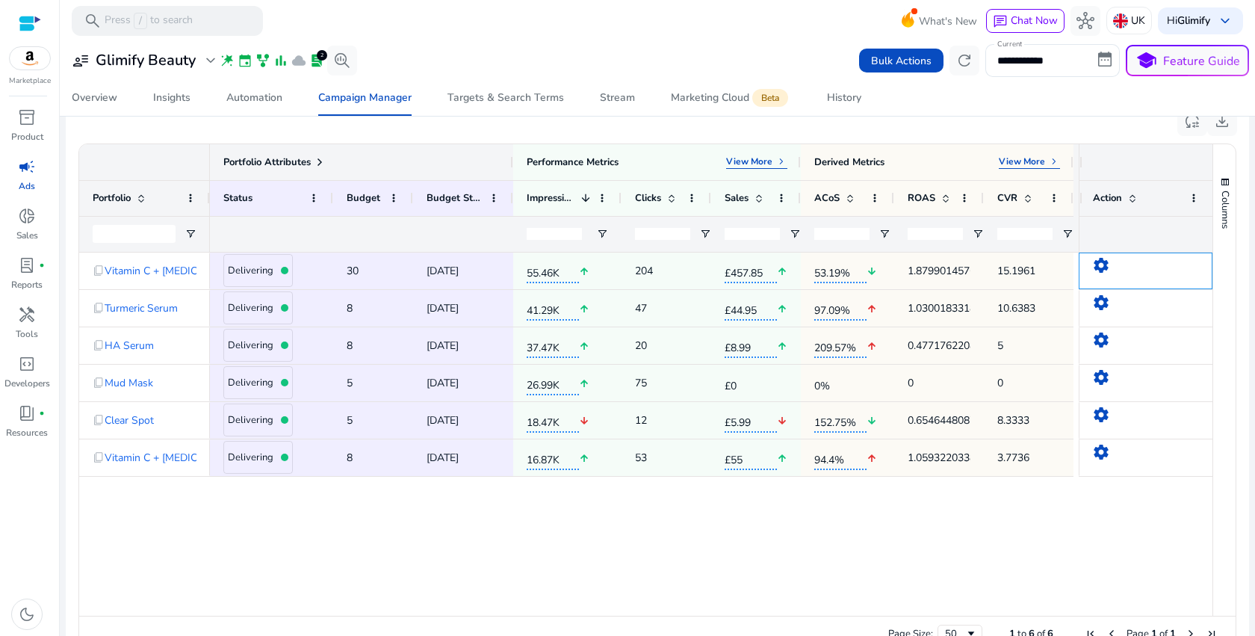
scroll to position [0, 0]
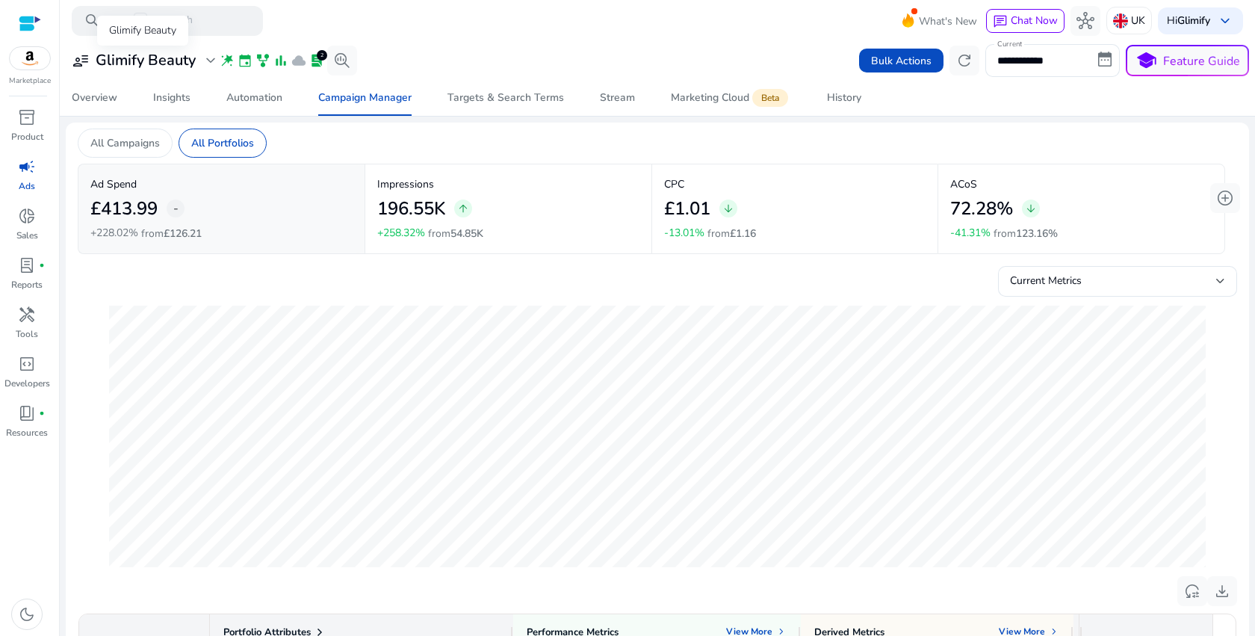
click at [210, 63] on span "expand_more" at bounding box center [211, 61] width 18 height 18
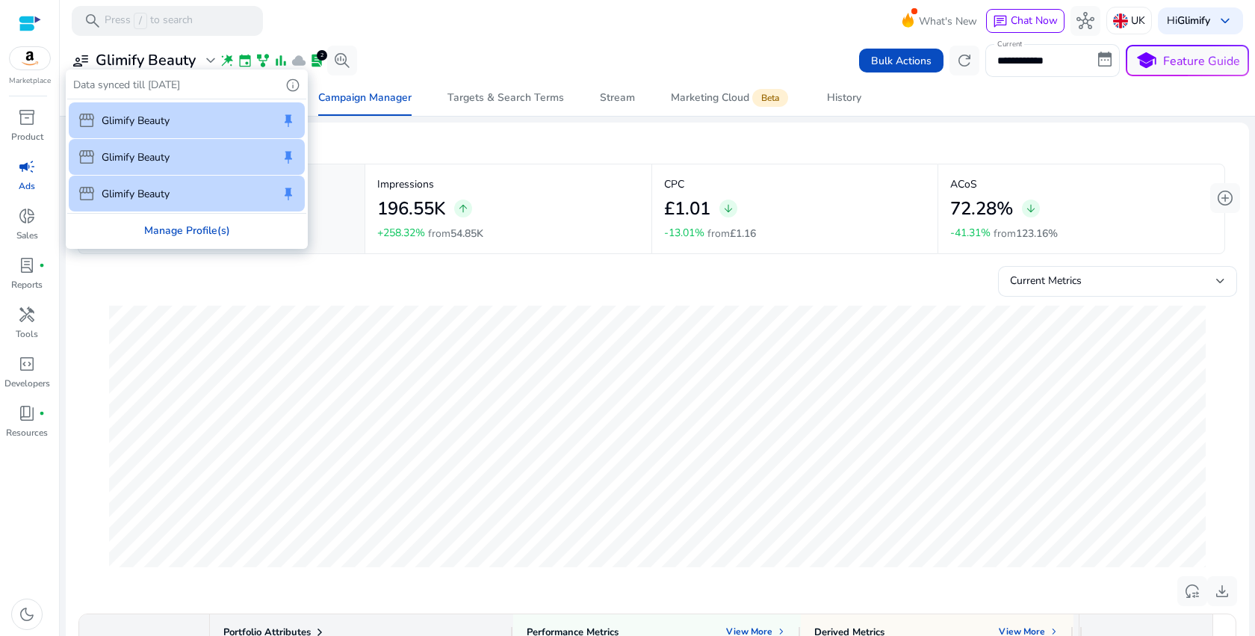
click at [168, 233] on div "Manage Profile(s)" at bounding box center [186, 231] width 239 height 34
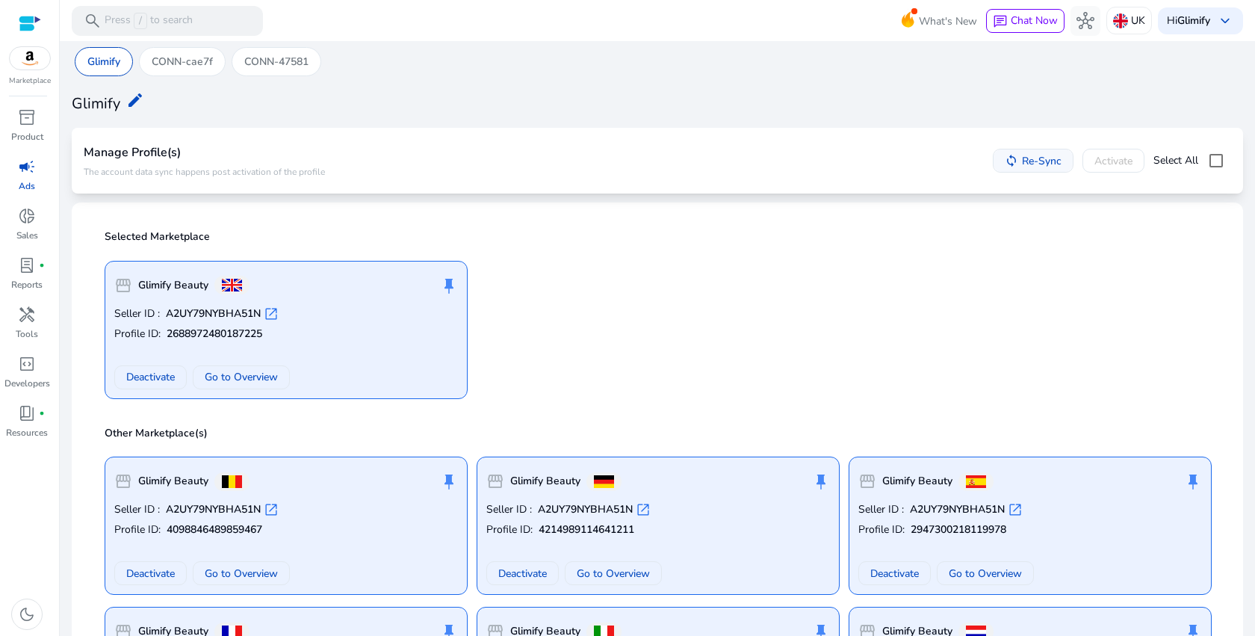
click at [1022, 160] on span "Re-Sync" at bounding box center [1042, 161] width 40 height 16
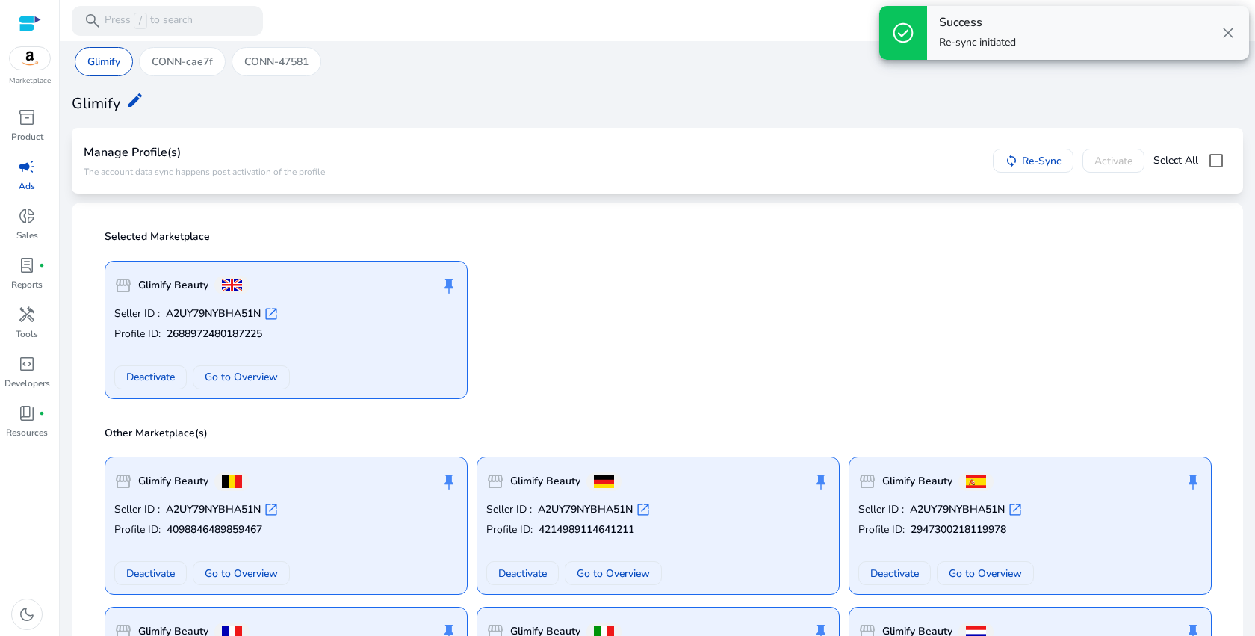
click at [281, 176] on p "The account data sync happens post activation of the profile" at bounding box center [204, 172] width 241 height 12
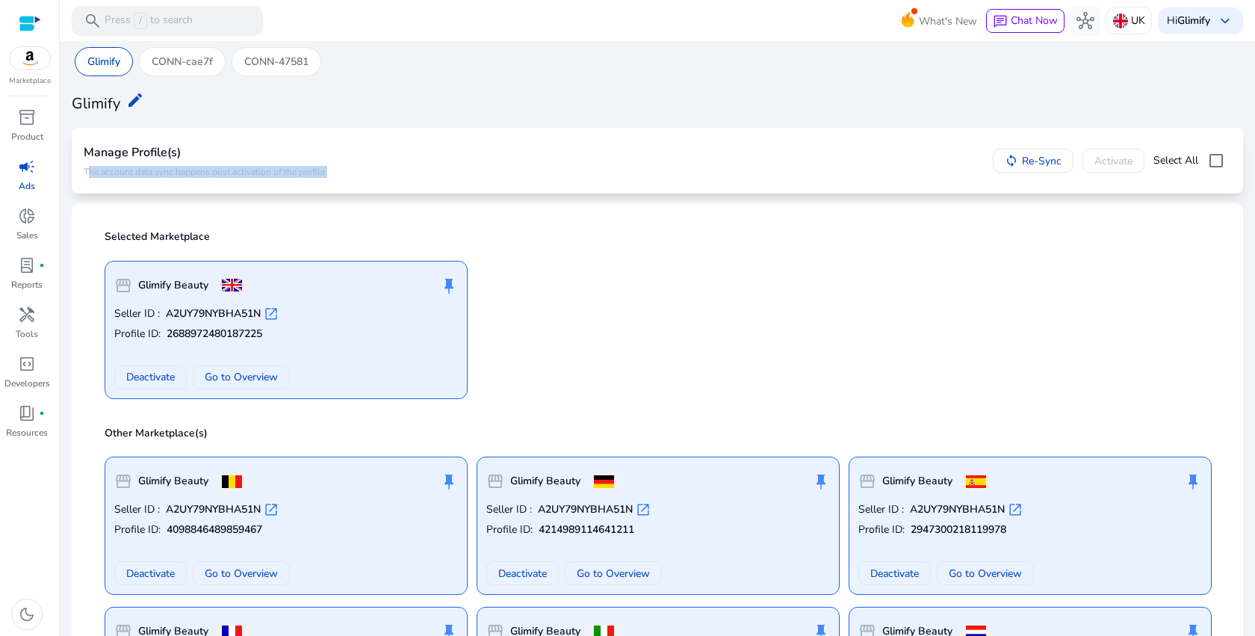
click at [539, 196] on div "Glimify CONN-cae7f CONN-47581 Glimify edit Manage Profile(s) The account data s…" at bounding box center [657, 483] width 1183 height 884
click at [32, 122] on span "inventory_2" at bounding box center [27, 117] width 18 height 18
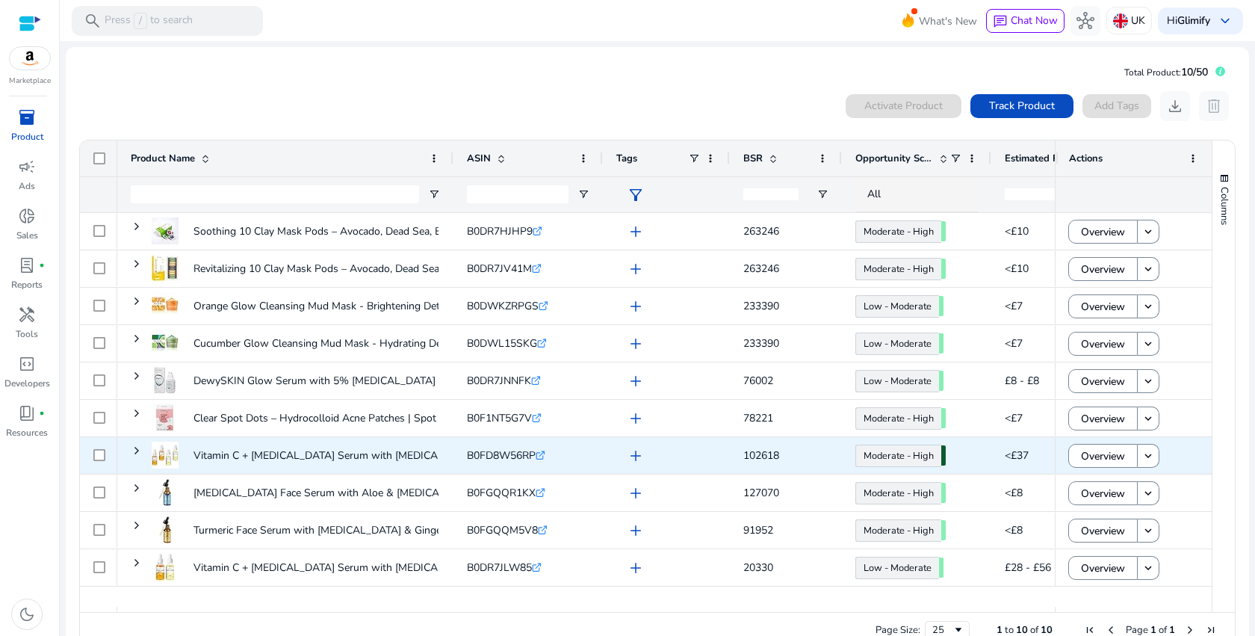
scroll to position [32, 0]
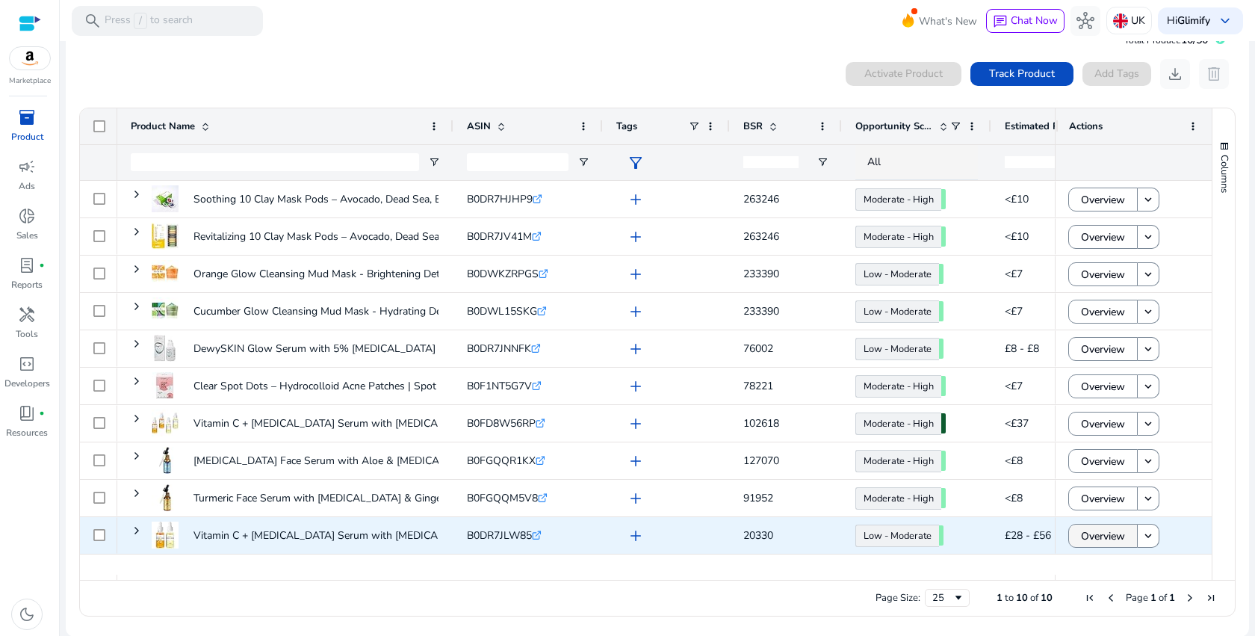
click at [1097, 535] on span "Overview" at bounding box center [1103, 536] width 44 height 31
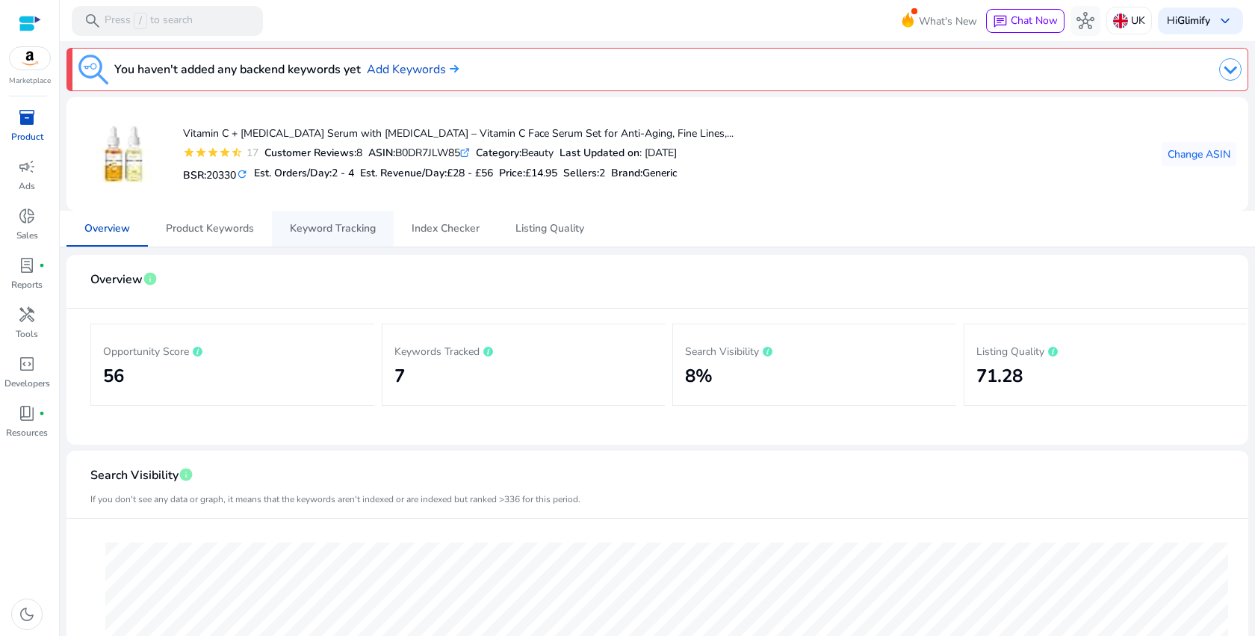
click at [364, 228] on span "Keyword Tracking" at bounding box center [333, 228] width 86 height 10
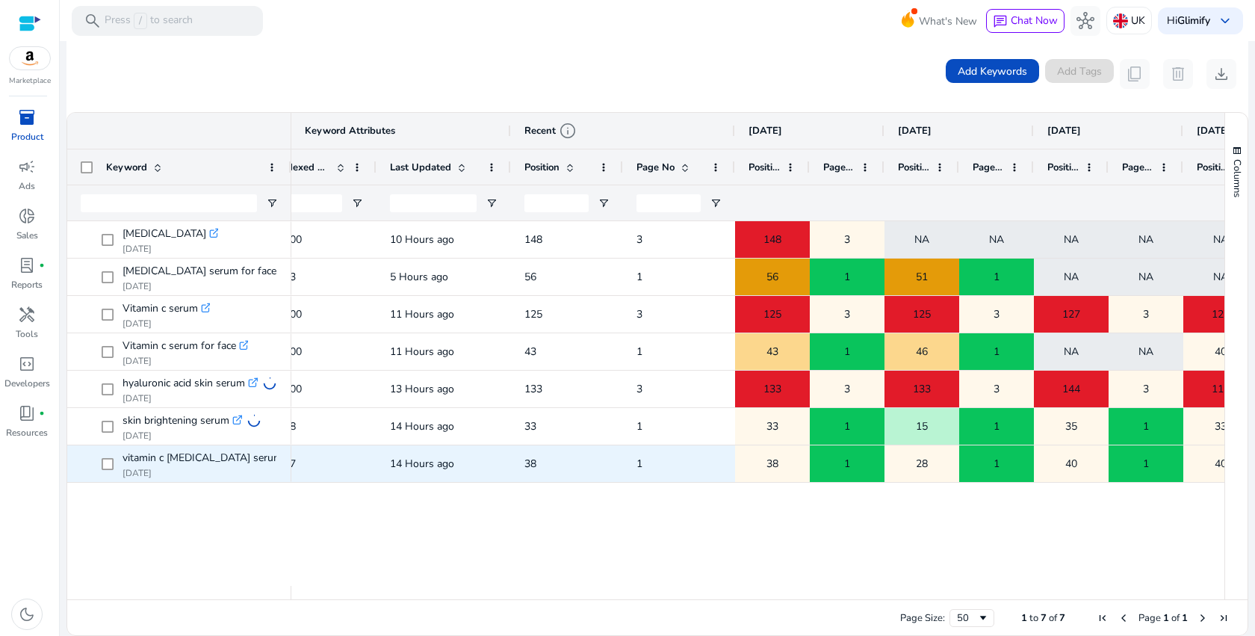
scroll to position [0, 378]
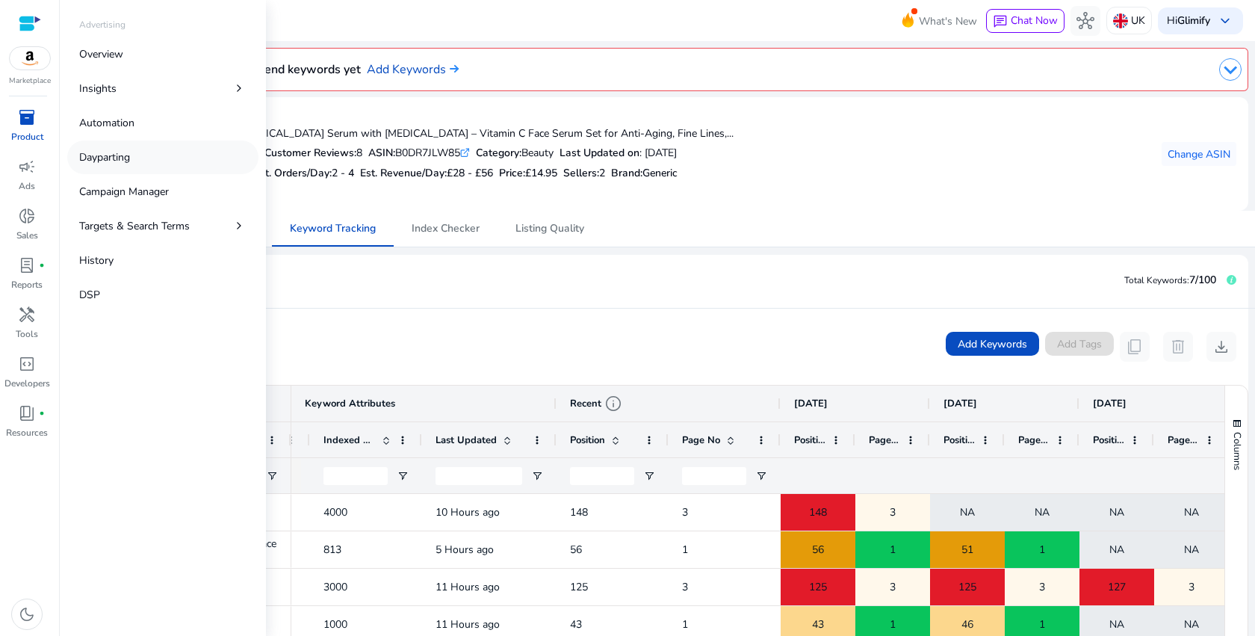
click at [128, 166] on link "Dayparting" at bounding box center [162, 157] width 191 height 34
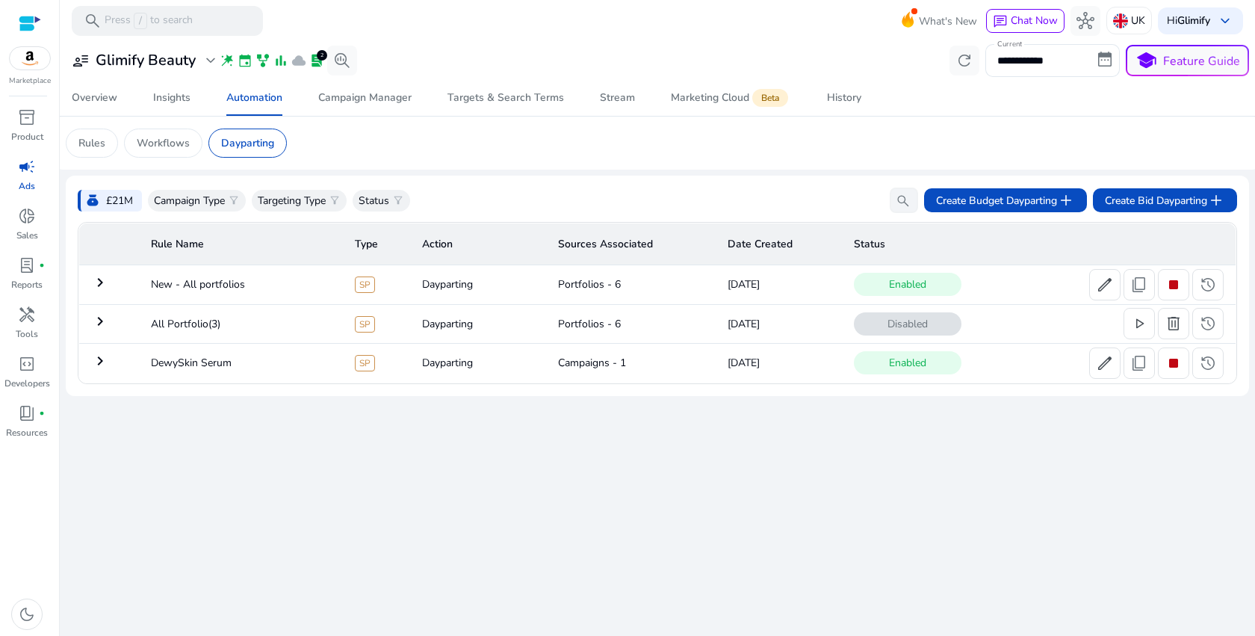
click at [102, 281] on mat-icon "keyboard_arrow_right" at bounding box center [100, 282] width 18 height 18
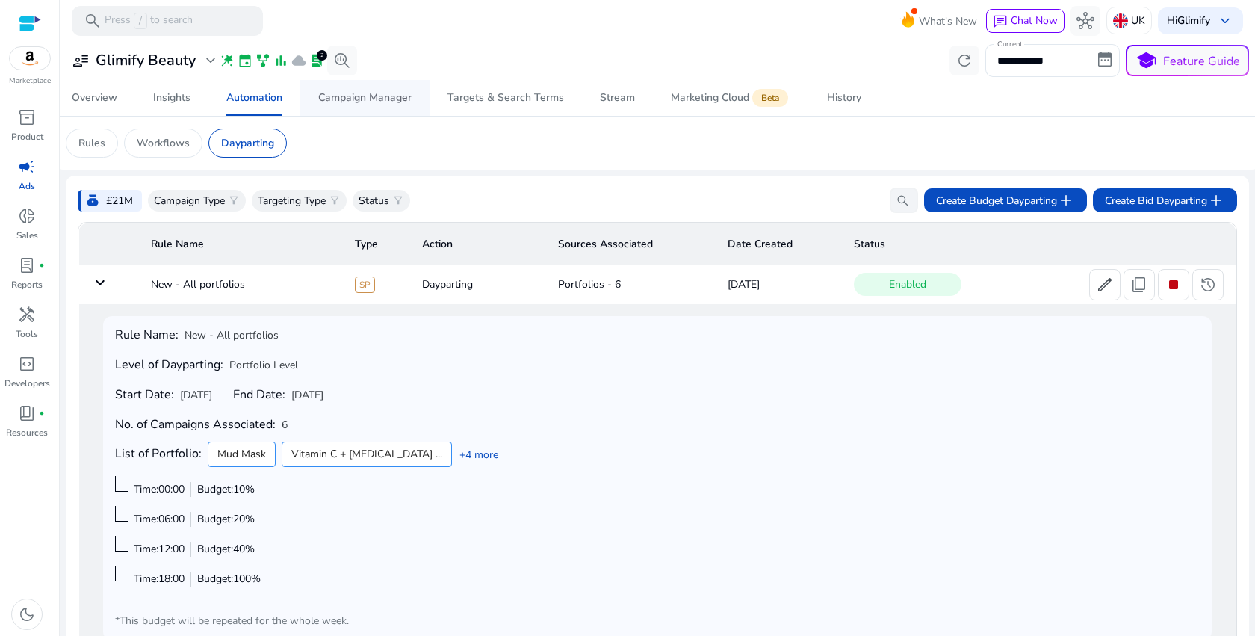
click at [342, 105] on span "Campaign Manager" at bounding box center [364, 98] width 93 height 36
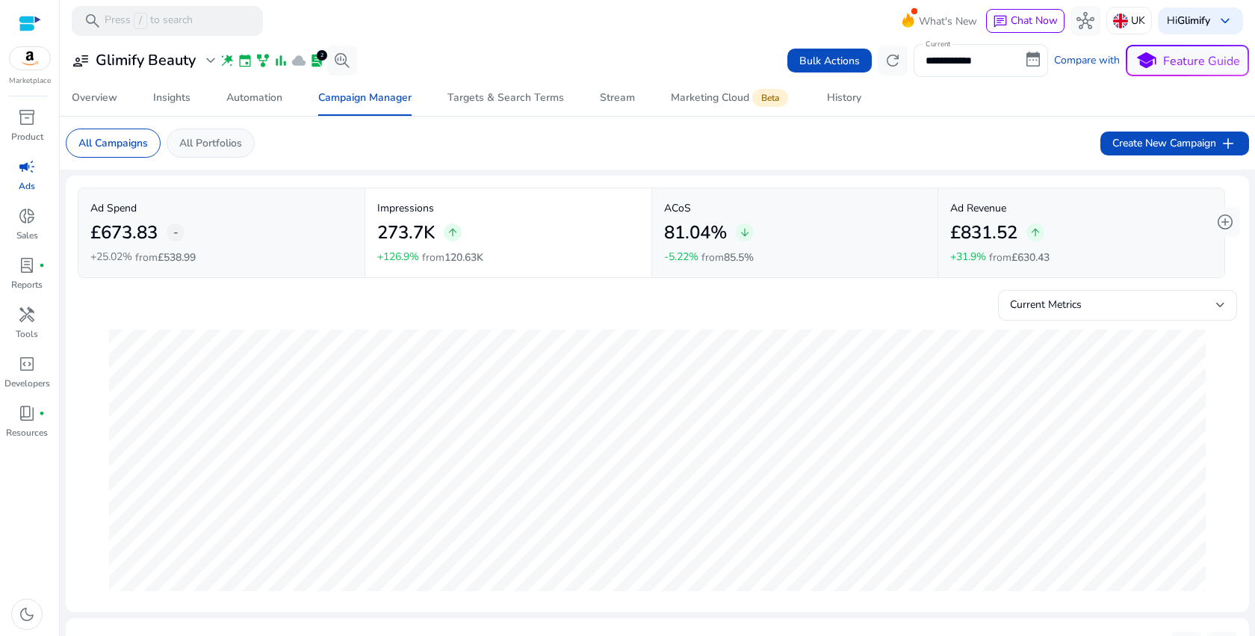
click at [237, 146] on p "All Portfolios" at bounding box center [210, 143] width 63 height 16
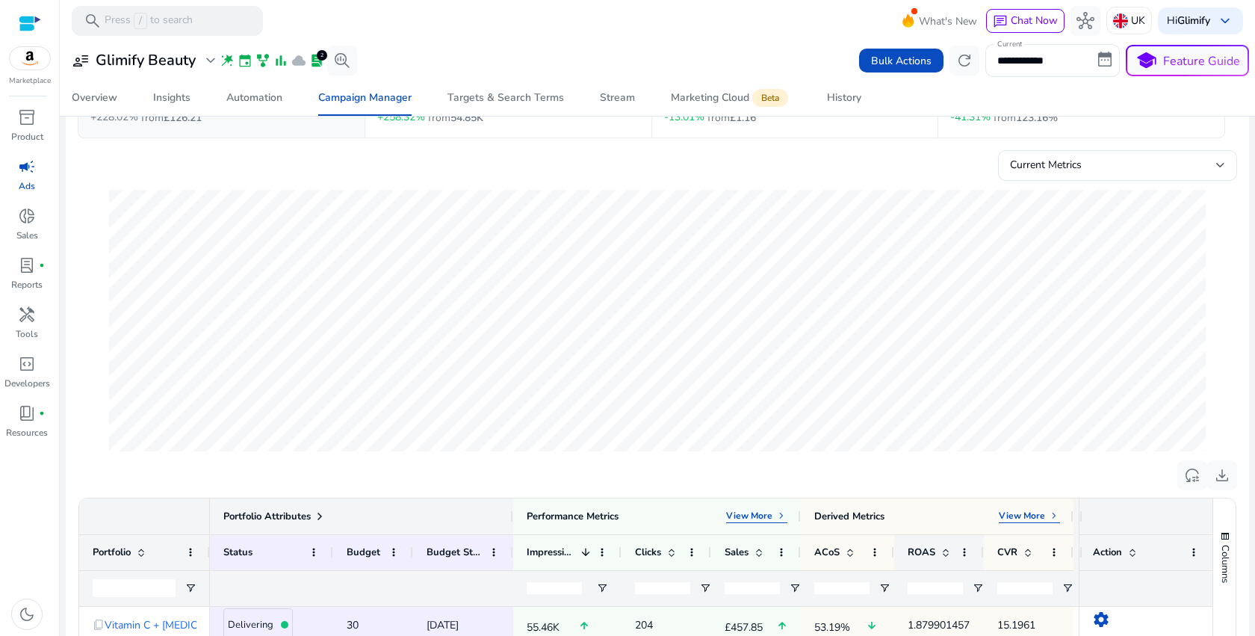
scroll to position [407, 0]
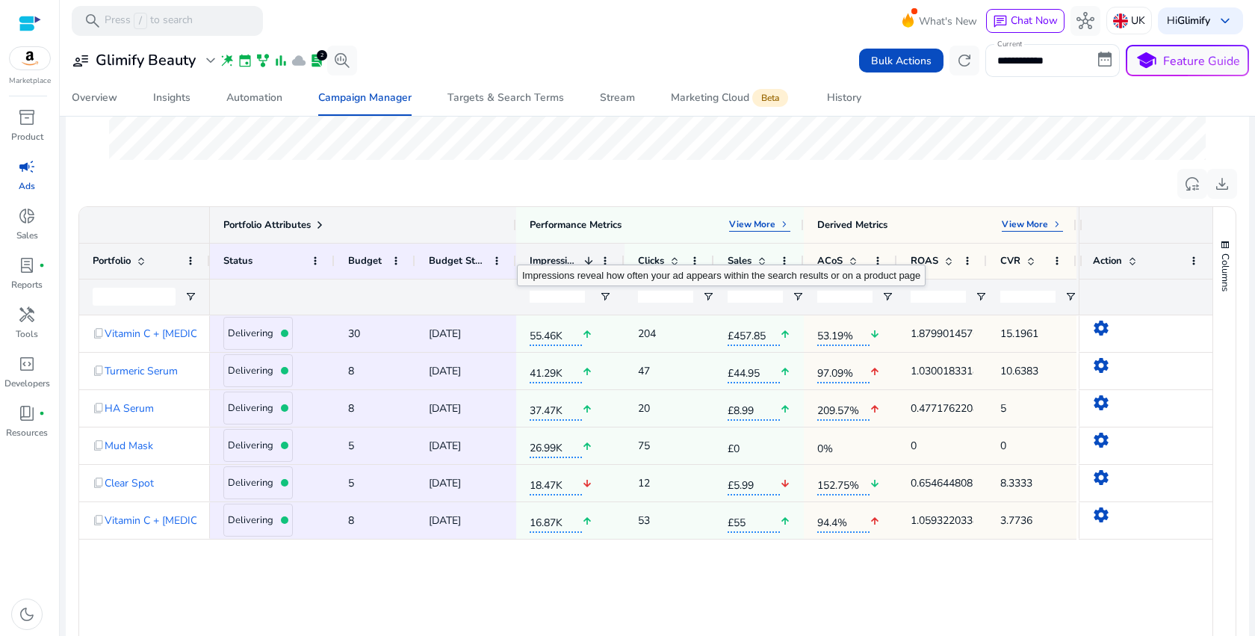
drag, startPoint x: 514, startPoint y: 223, endPoint x: 517, endPoint y: 252, distance: 29.3
click at [517, 252] on div "Portfolio Attributes Performance Metrics View More keyboard_arrow_right Derived…" at bounding box center [643, 261] width 866 height 108
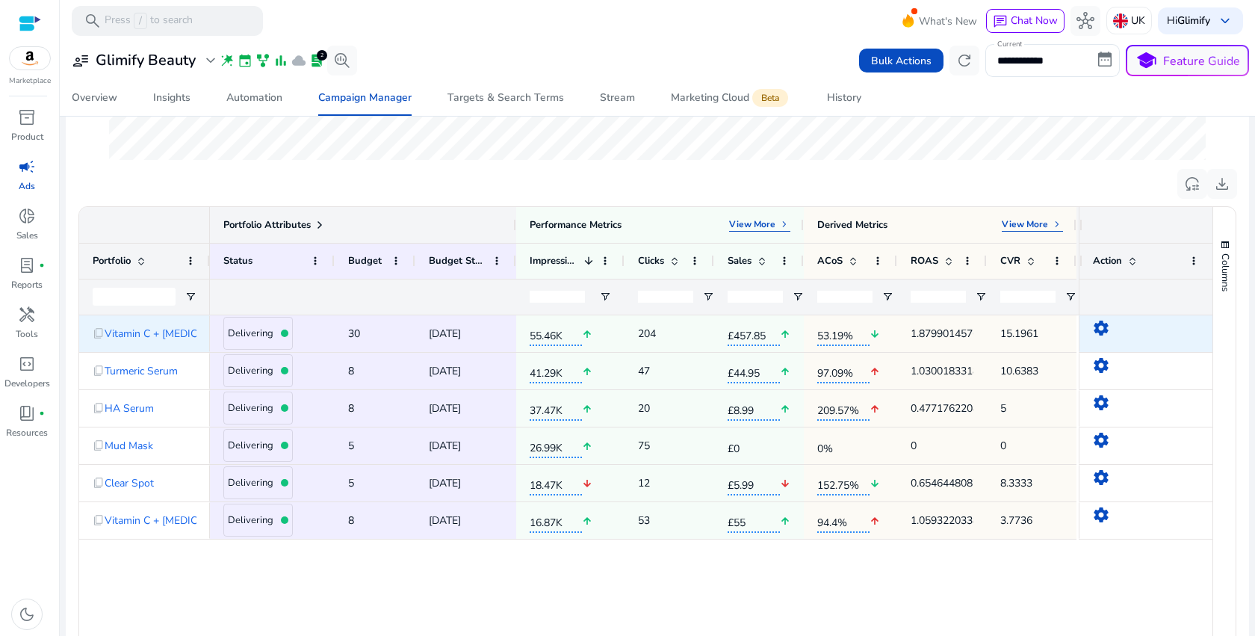
click at [1098, 330] on mat-icon "settings" at bounding box center [1101, 328] width 18 height 18
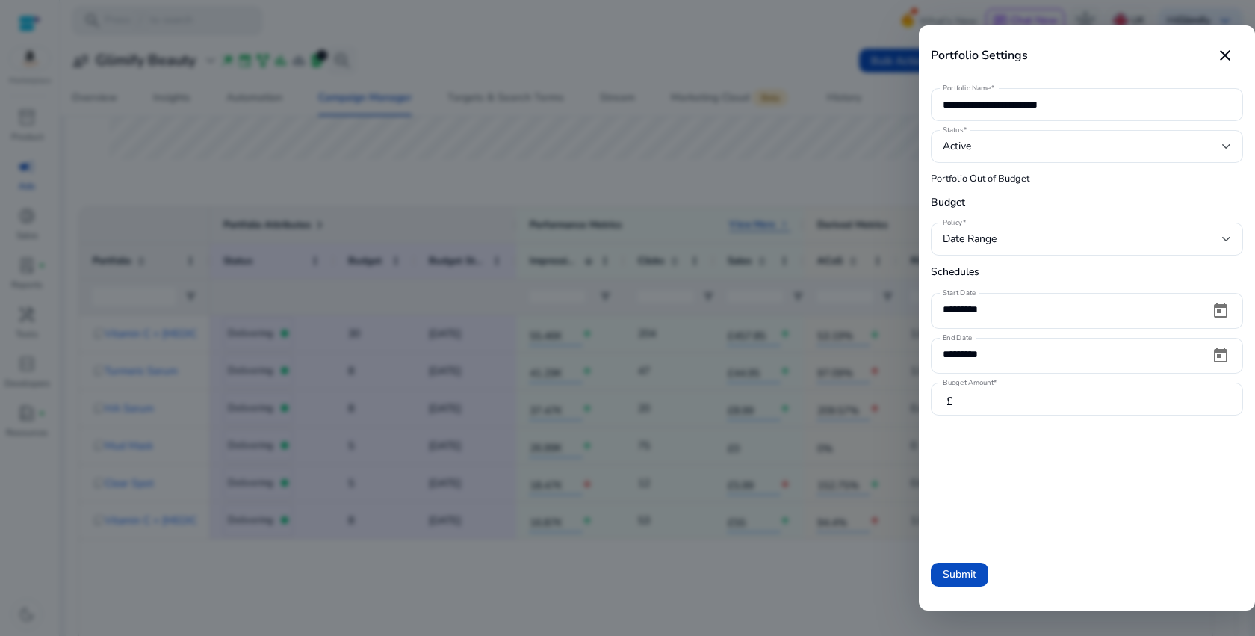
click at [806, 592] on div at bounding box center [627, 318] width 1255 height 636
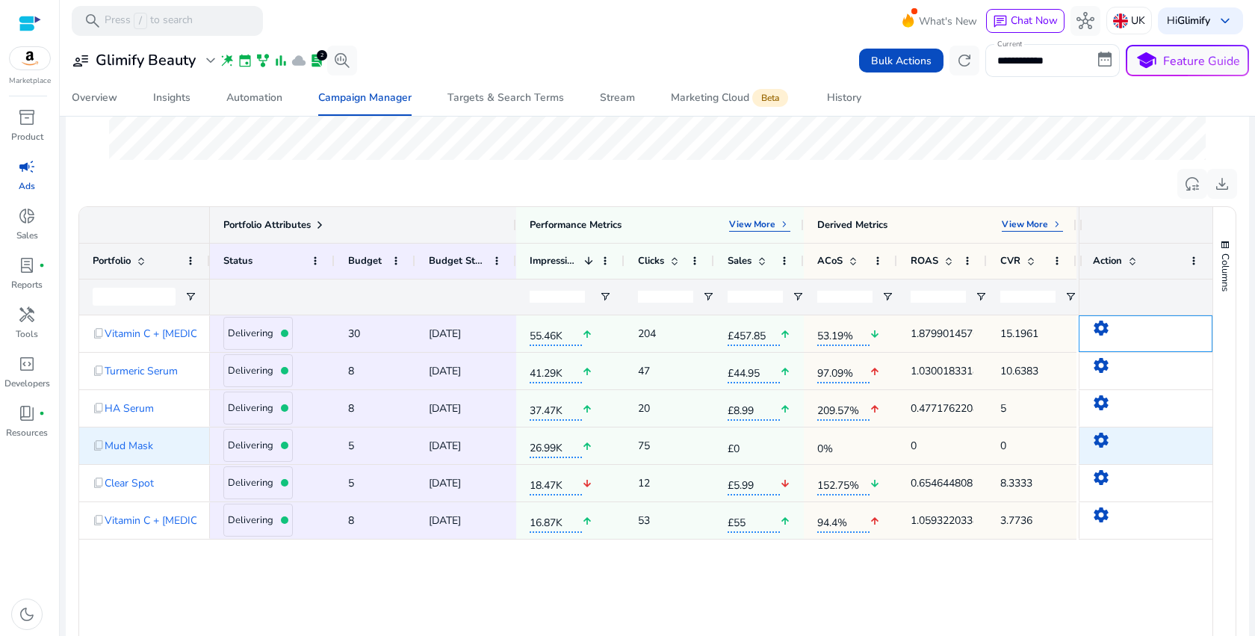
scroll to position [0, 3]
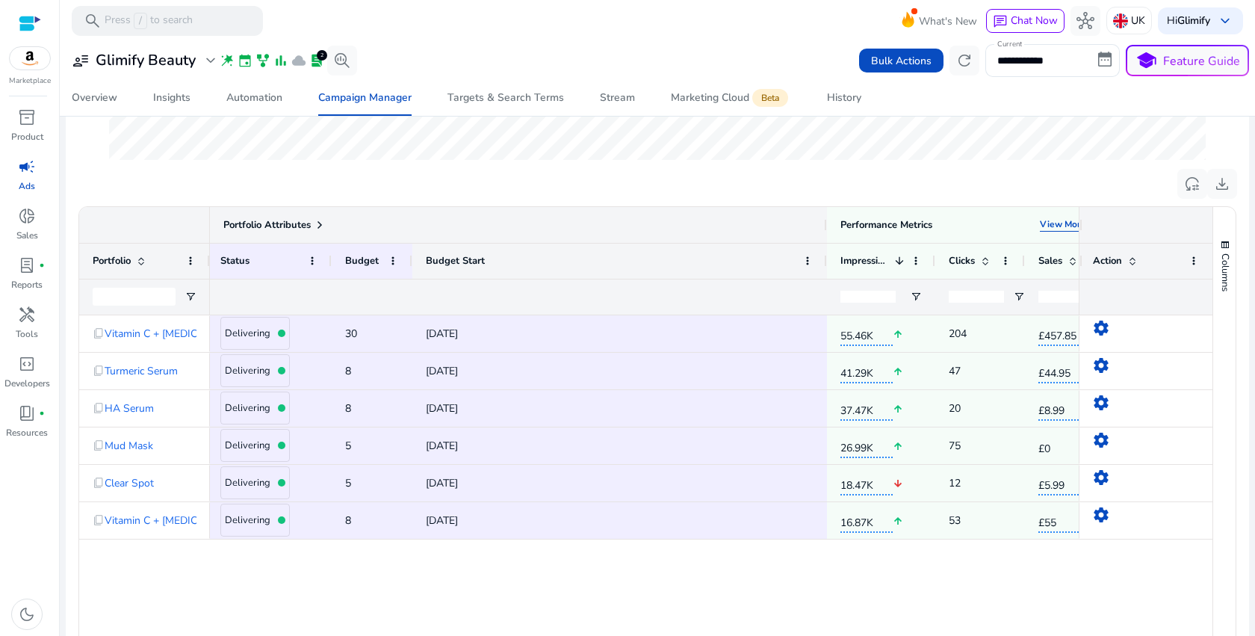
drag, startPoint x: 512, startPoint y: 248, endPoint x: 826, endPoint y: 258, distance: 313.8
click at [826, 258] on div at bounding box center [826, 260] width 6 height 35
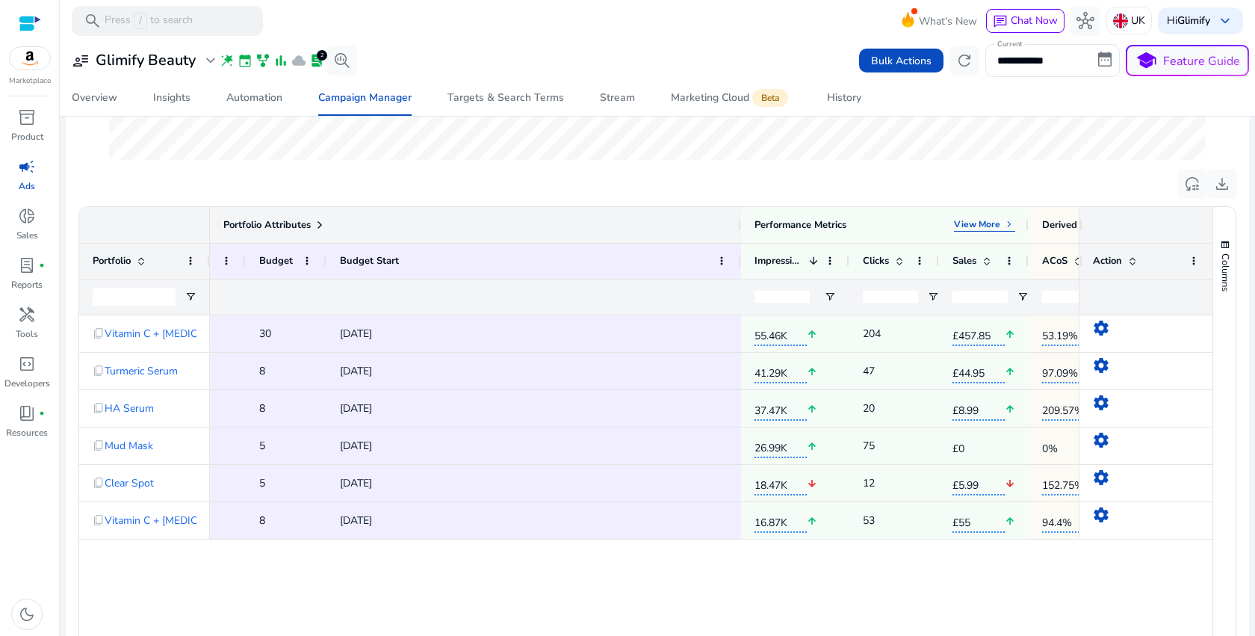
scroll to position [0, 0]
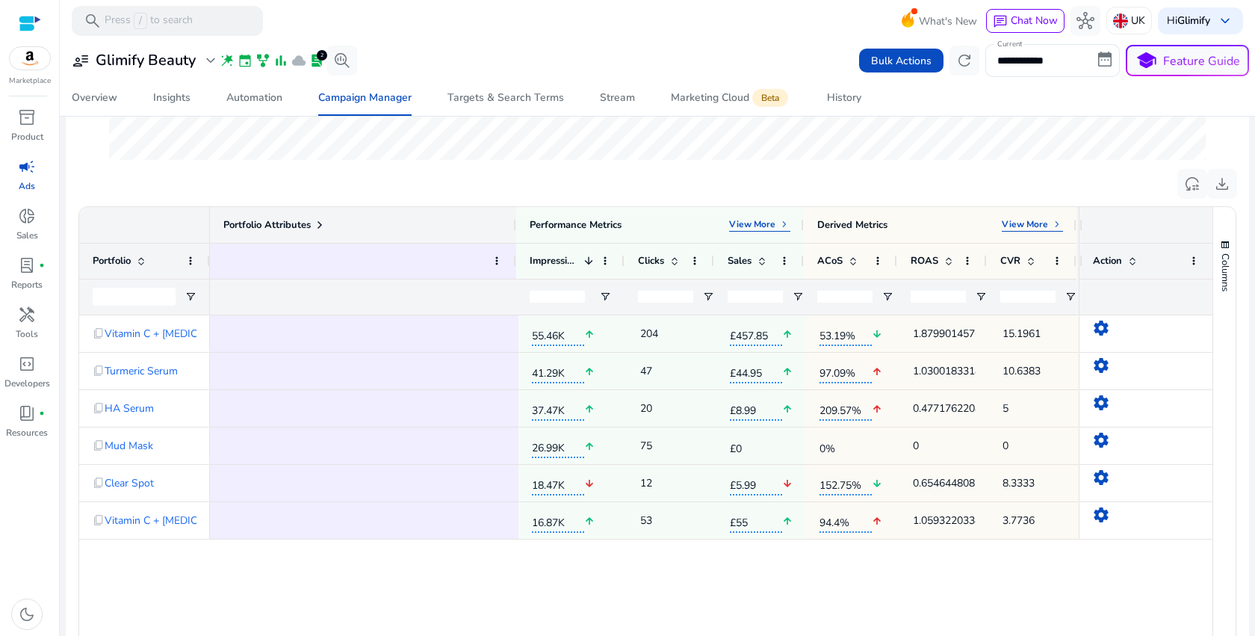
drag, startPoint x: 508, startPoint y: 238, endPoint x: 270, endPoint y: 238, distance: 237.5
click at [272, 238] on div "Portfolio Attributes" at bounding box center [206, 225] width 620 height 36
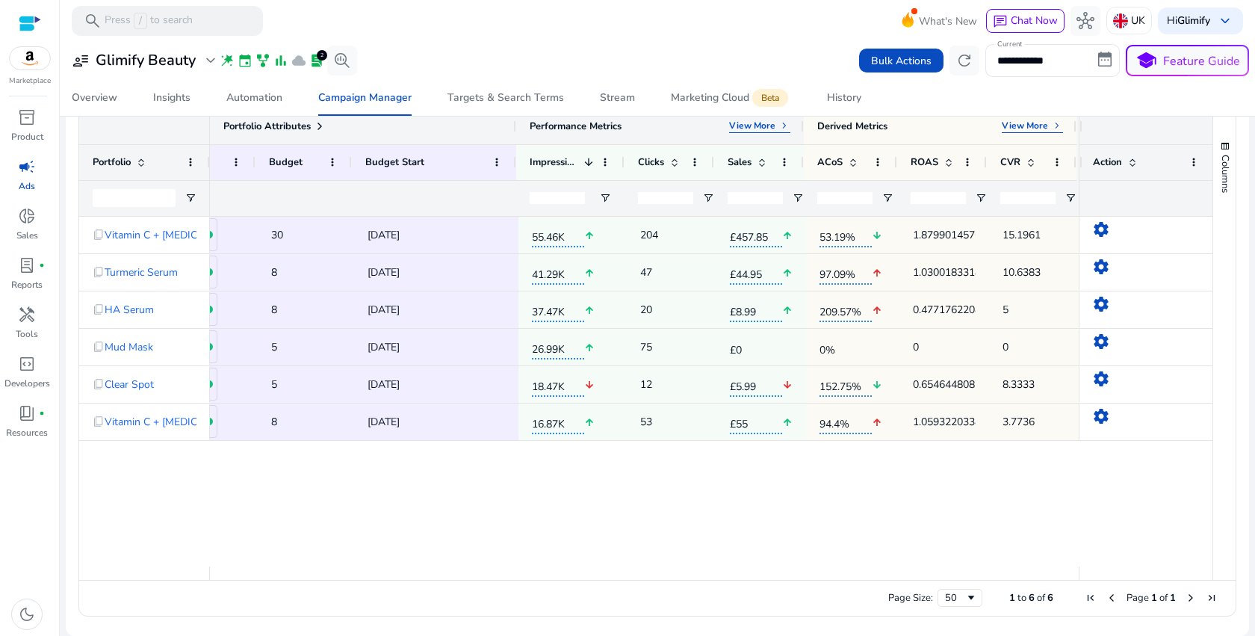
click at [768, 118] on div "Performance Metrics View More keyboard_arrow_right" at bounding box center [660, 126] width 288 height 36
click at [765, 129] on p "View More" at bounding box center [752, 126] width 46 height 12
